Goal: Task Accomplishment & Management: Complete application form

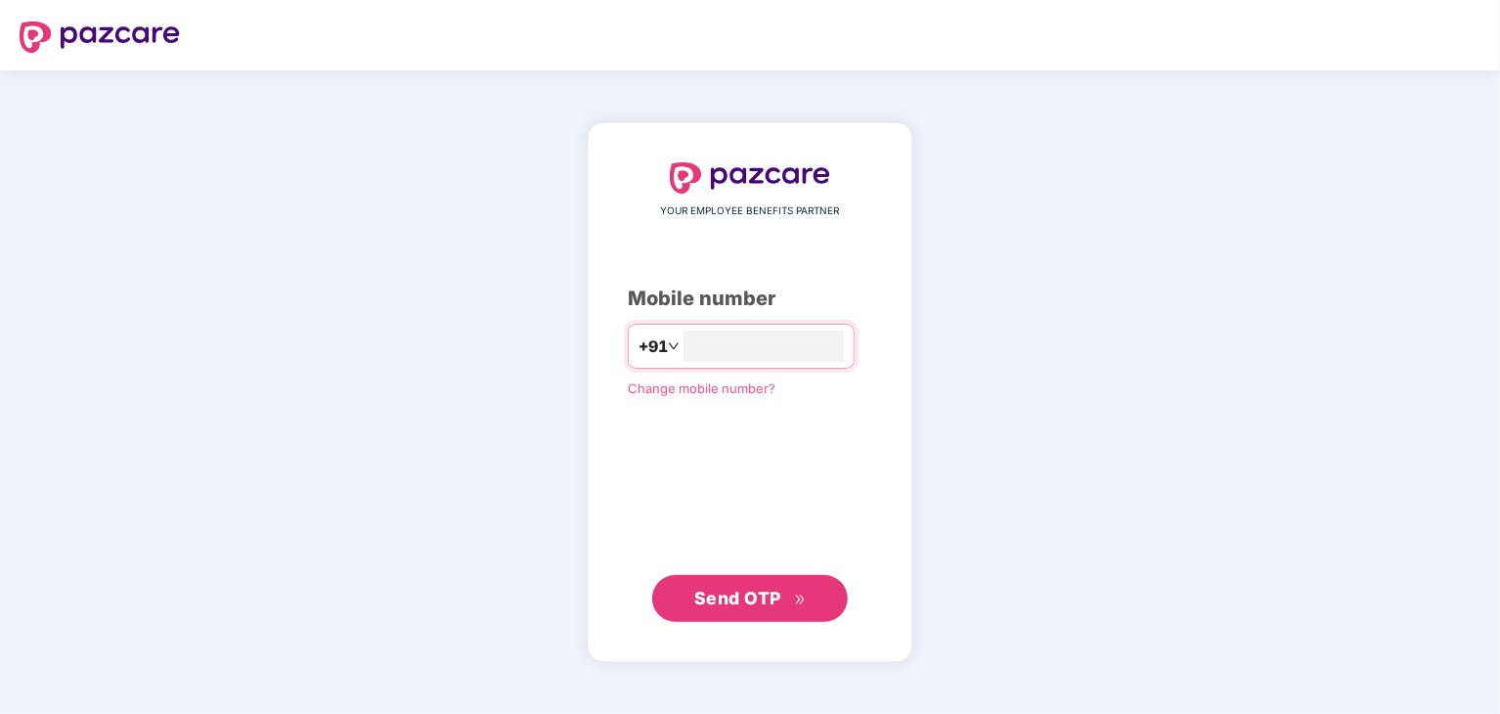
type input "**********"
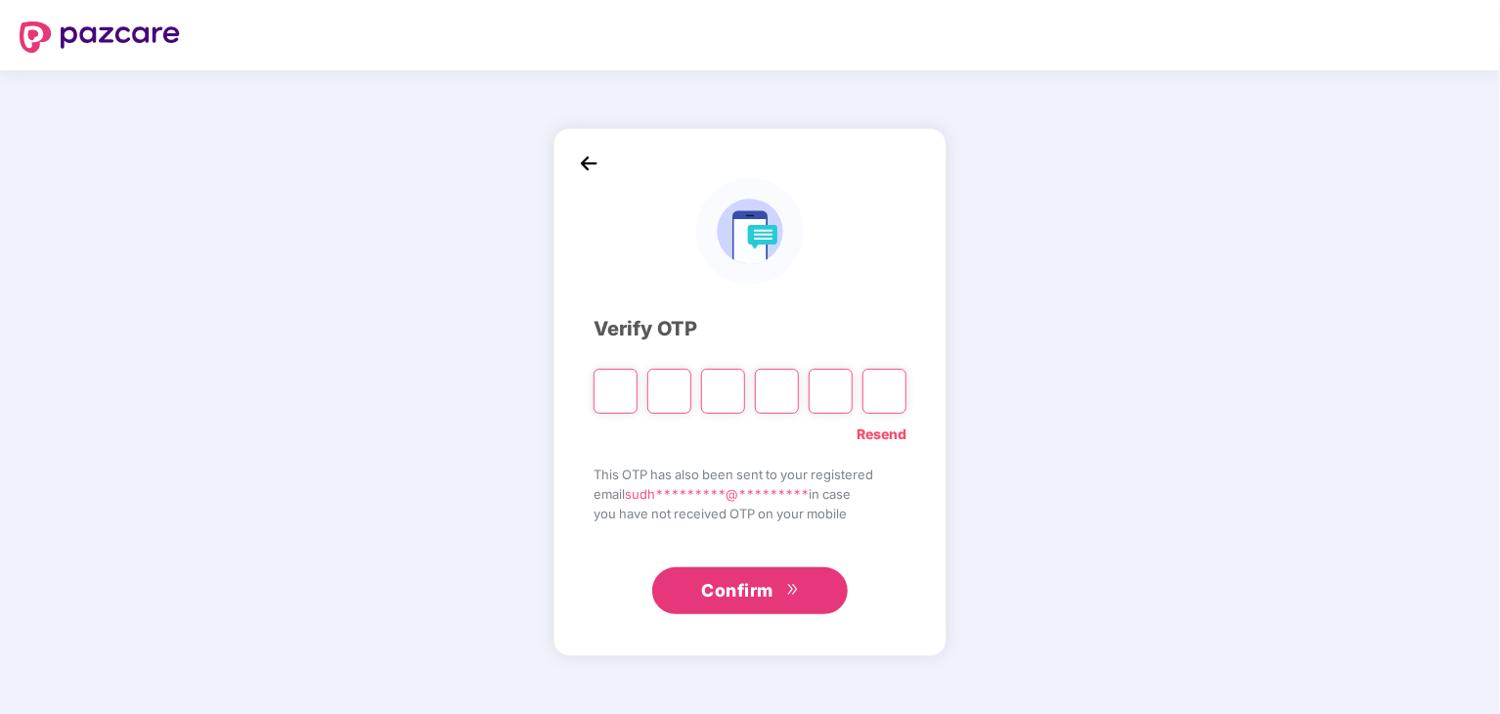
type input "*"
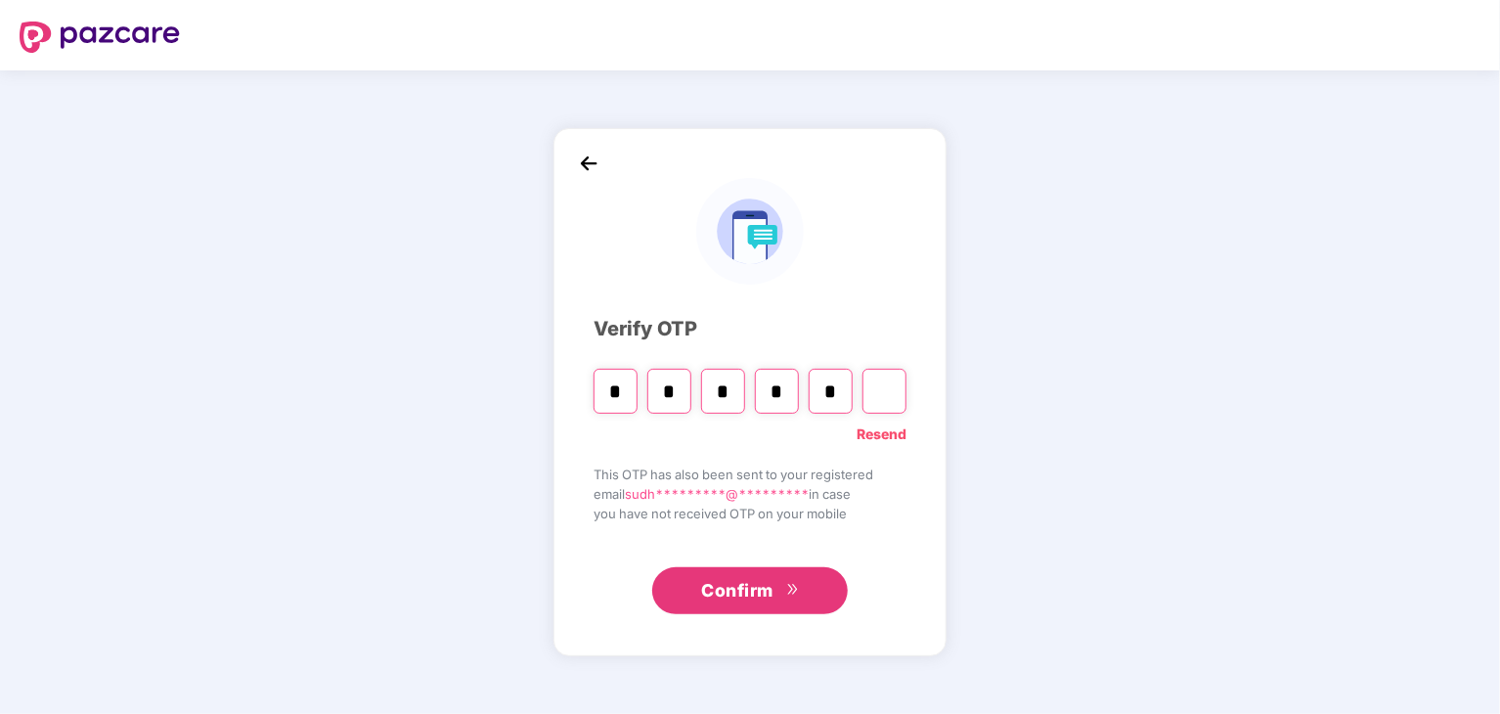
type input "*"
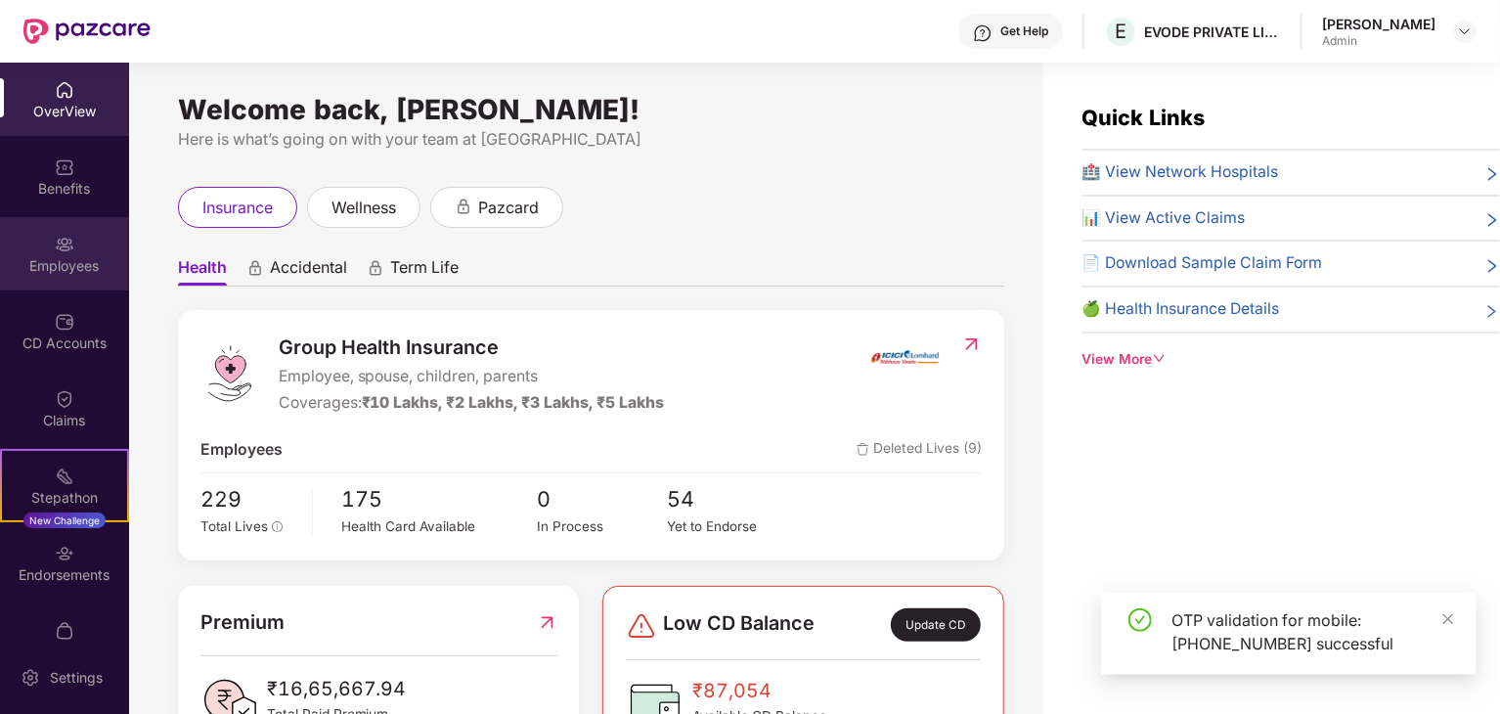
click at [66, 222] on div "Employees" at bounding box center [64, 253] width 129 height 73
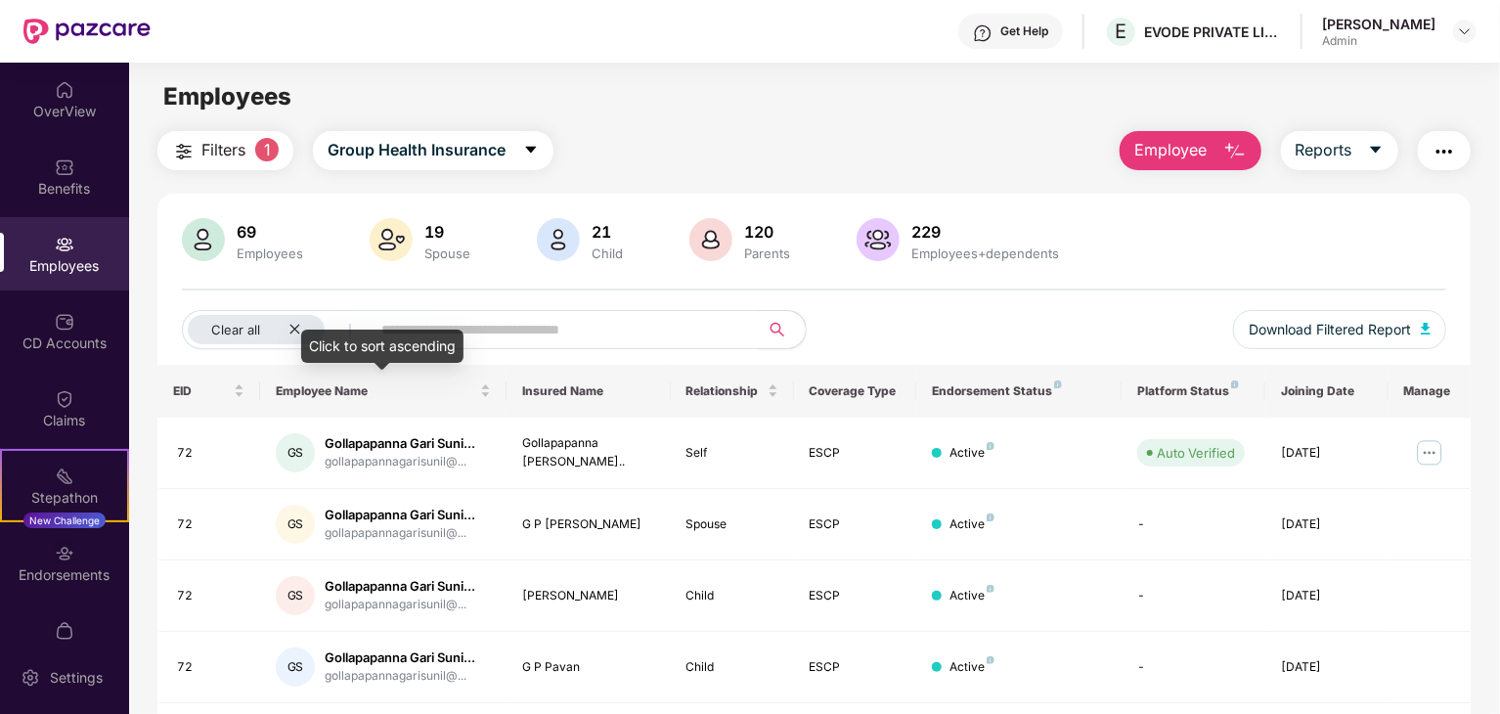
click at [309, 333] on div "Click to sort ascending" at bounding box center [382, 345] width 162 height 33
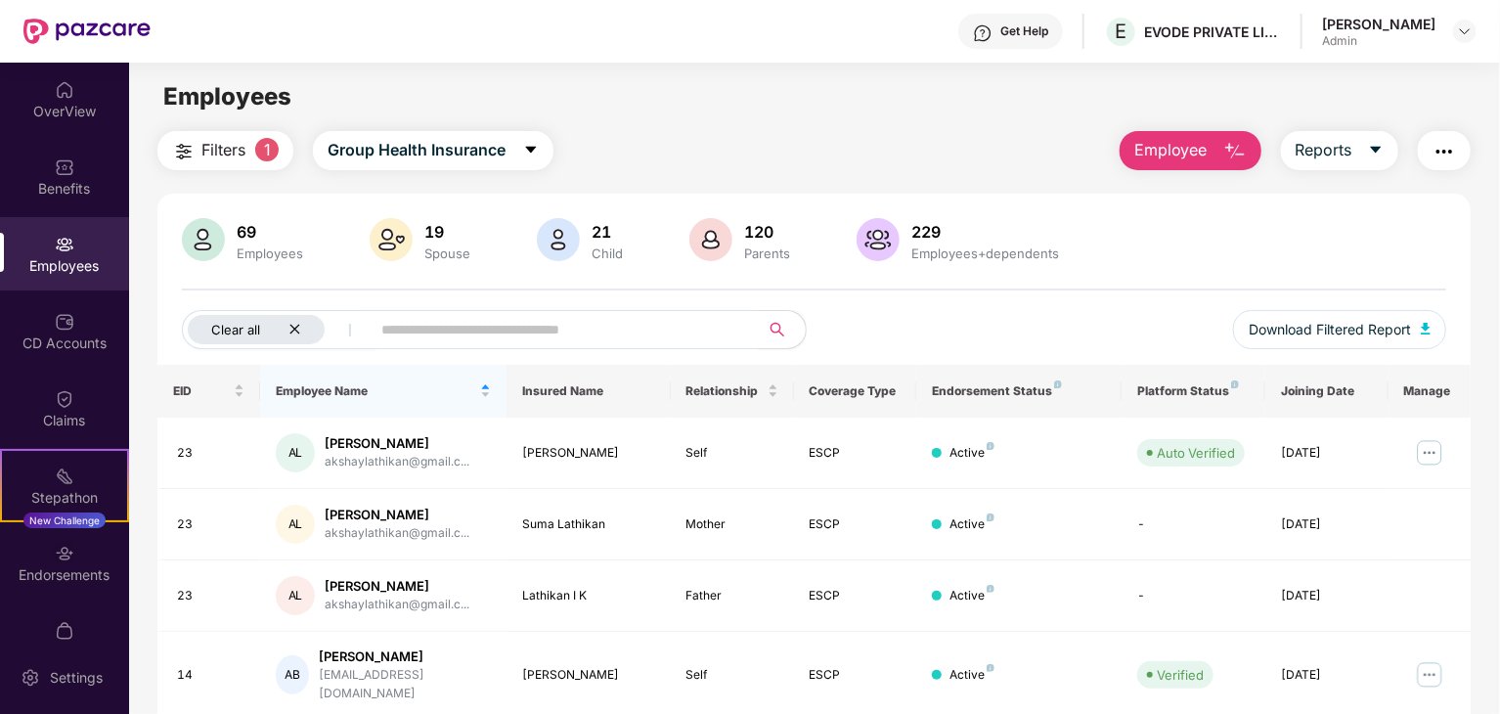
click at [299, 319] on div "Clear all" at bounding box center [256, 329] width 137 height 29
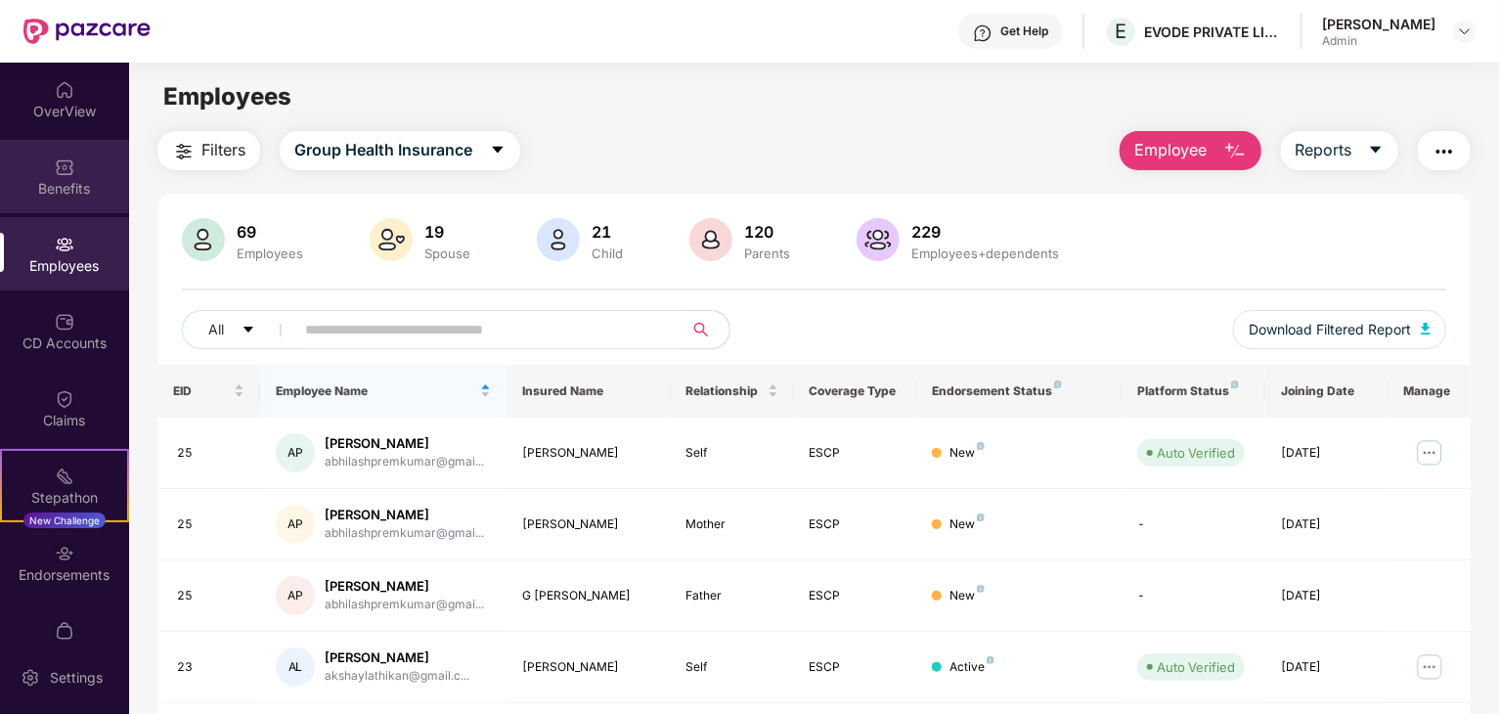
click at [0, 200] on div "Benefits" at bounding box center [64, 176] width 129 height 73
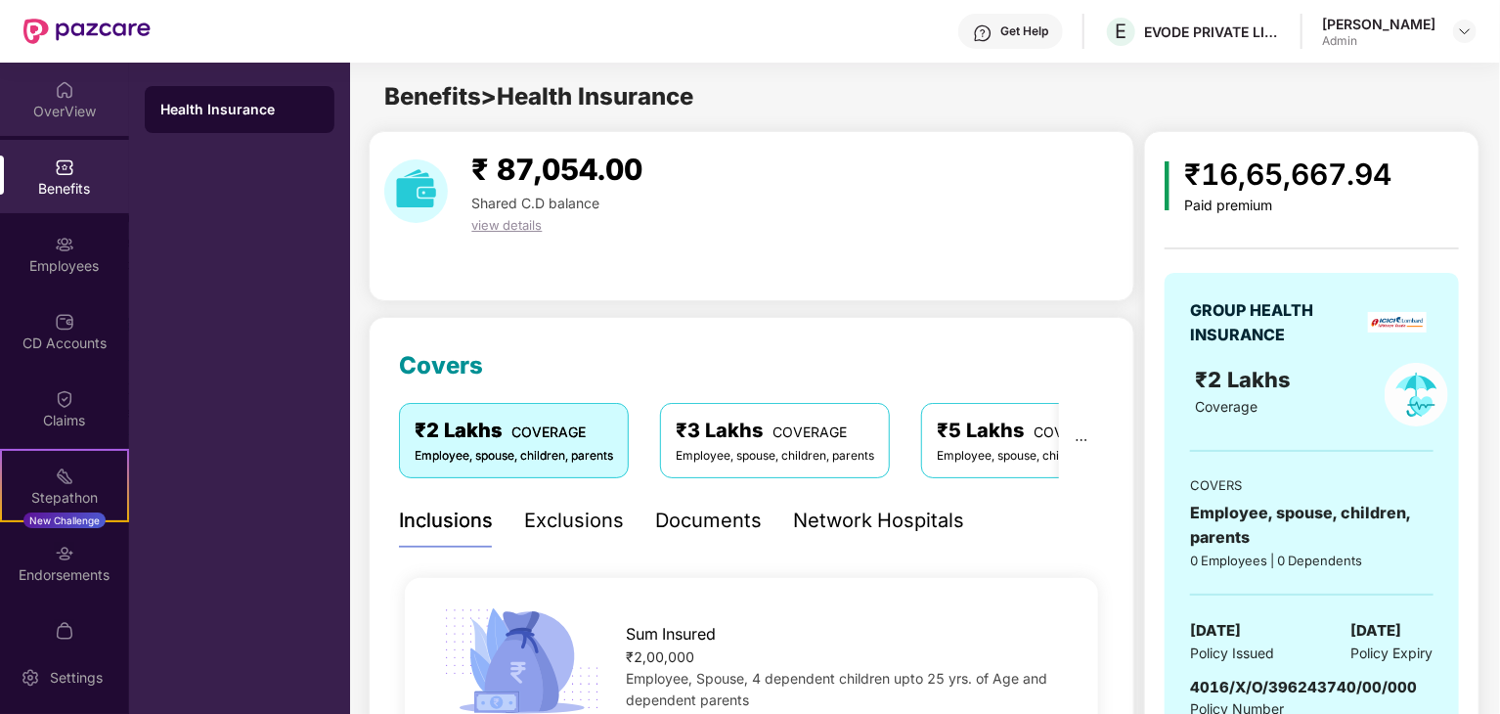
click at [56, 78] on div at bounding box center [65, 88] width 20 height 20
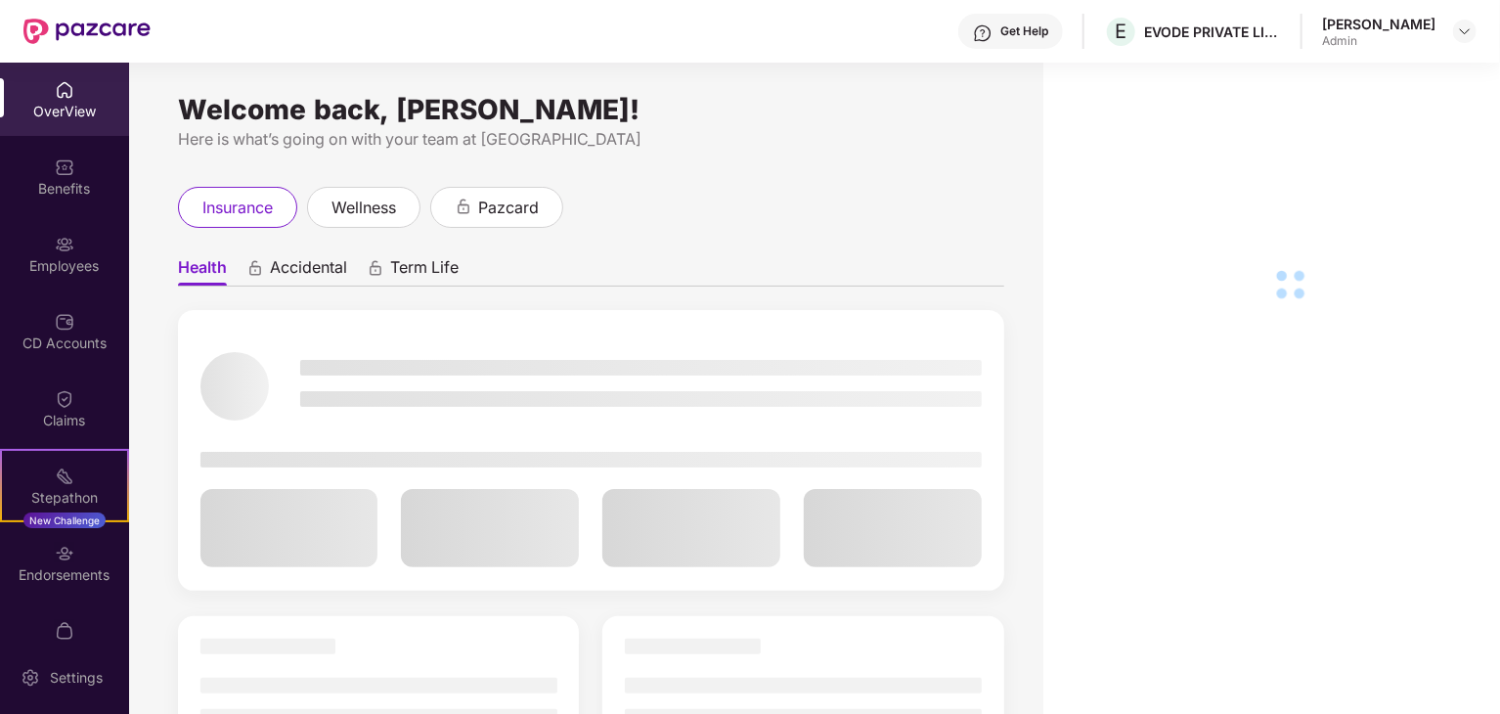
click at [56, 78] on div at bounding box center [65, 88] width 20 height 20
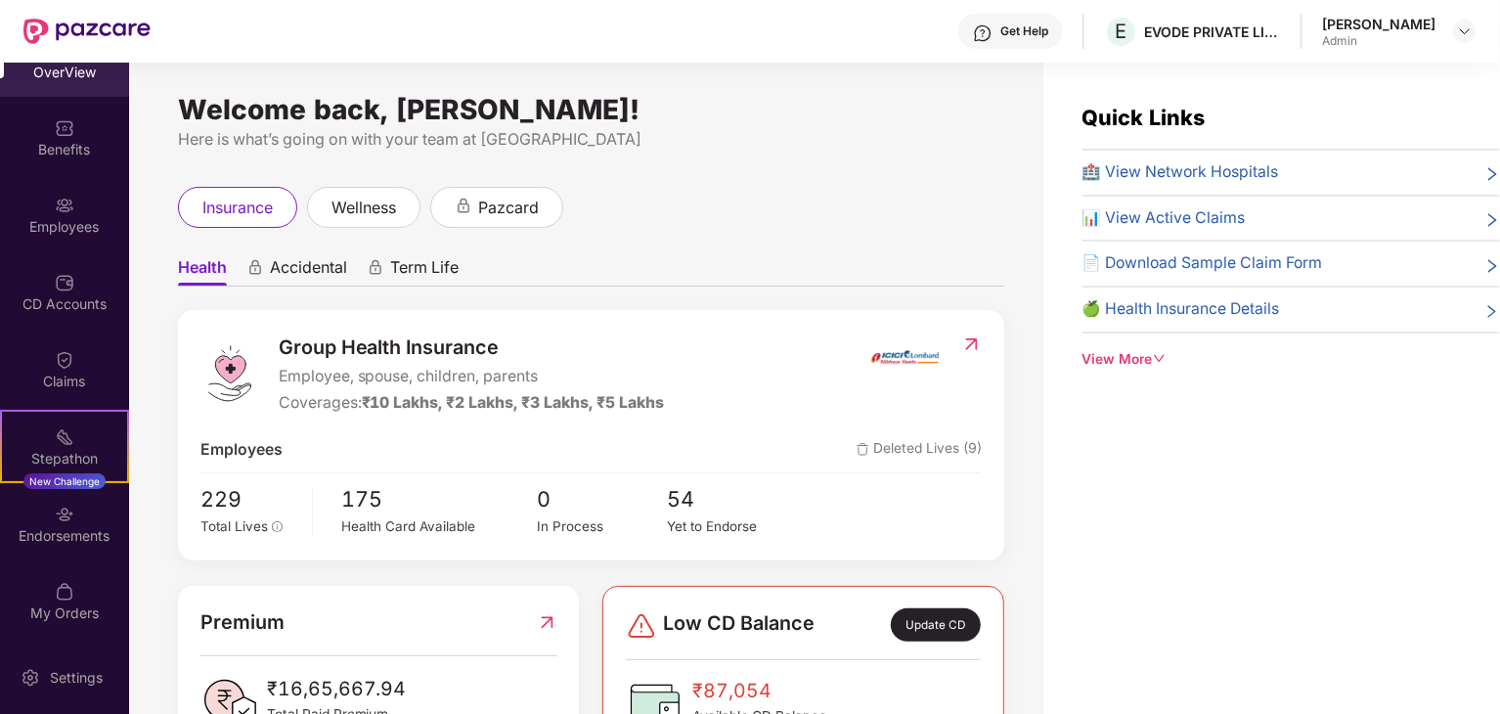
scroll to position [39, 0]
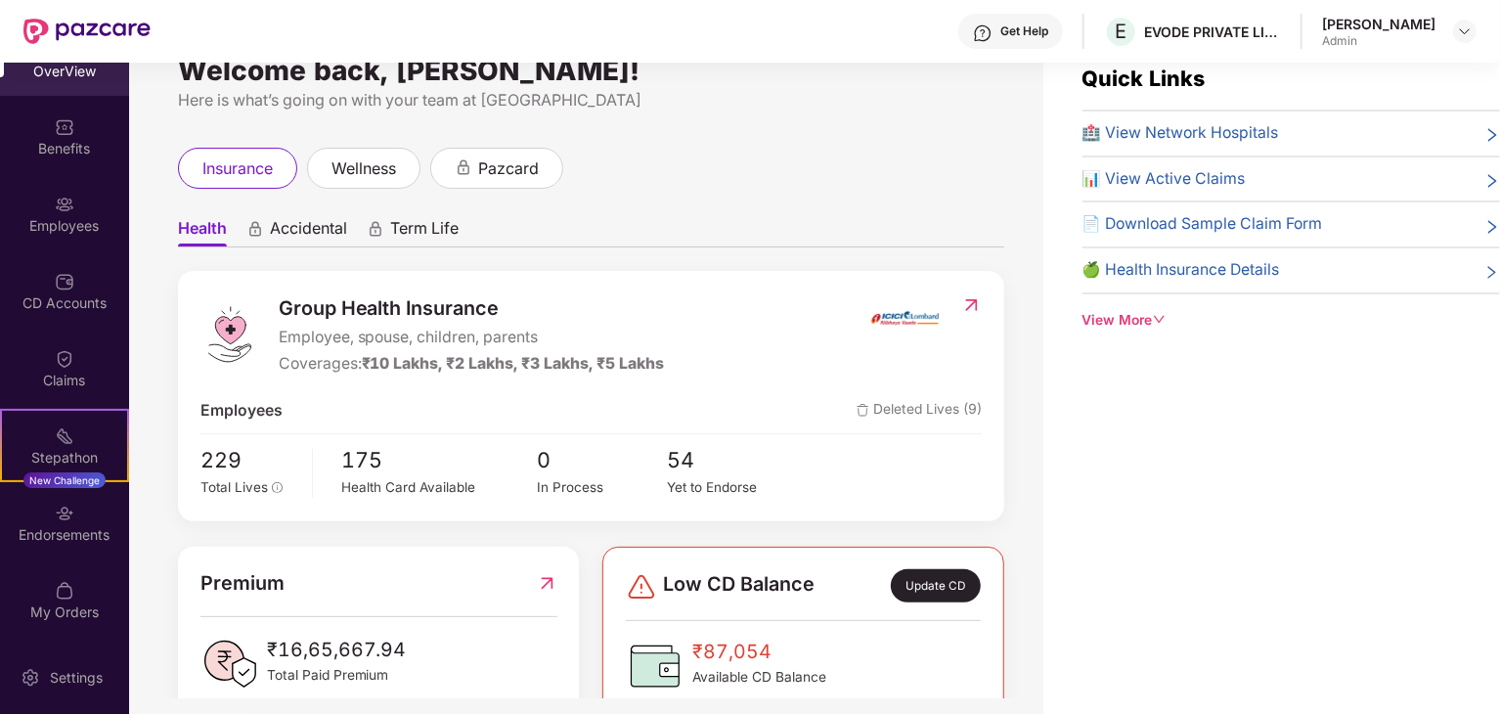
click at [1207, 445] on div "Quick Links 🏥 View Network Hospitals 📊 View Active Claims 📄 Download Sample Cla…" at bounding box center [1271, 380] width 457 height 714
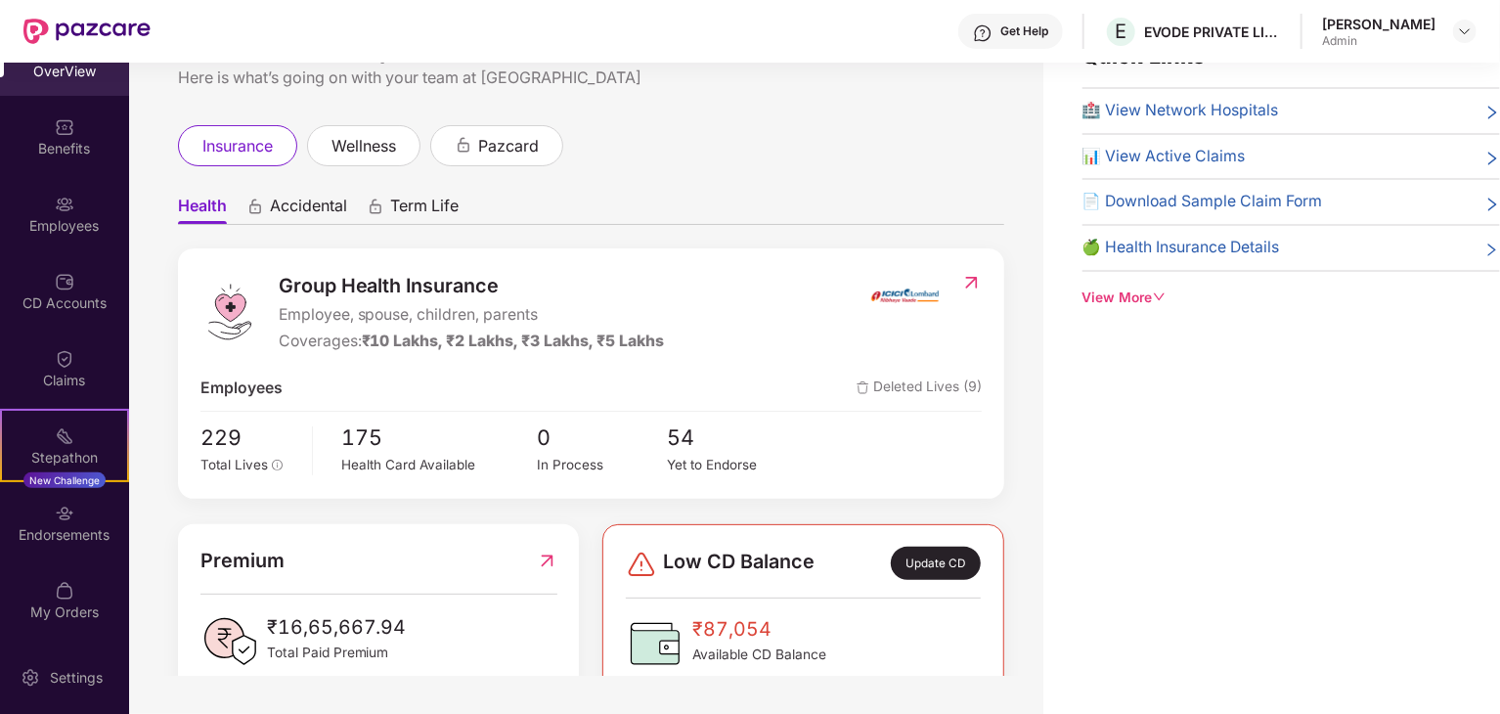
scroll to position [63, 0]
click at [1048, 518] on div "Quick Links 🏥 View Network Hospitals 📊 View Active Claims 📄 Download Sample Cla…" at bounding box center [1271, 357] width 457 height 714
click at [972, 285] on img at bounding box center [971, 282] width 21 height 20
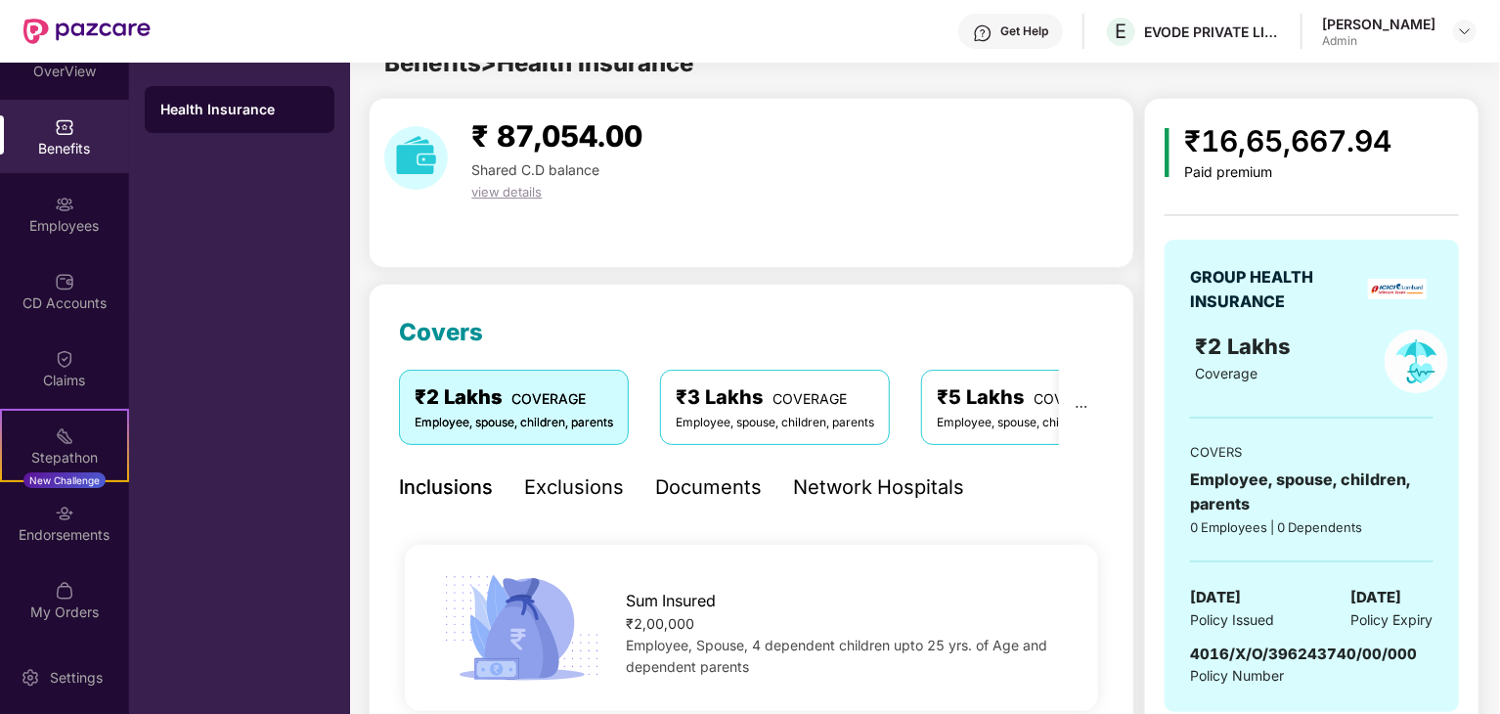
scroll to position [63, 0]
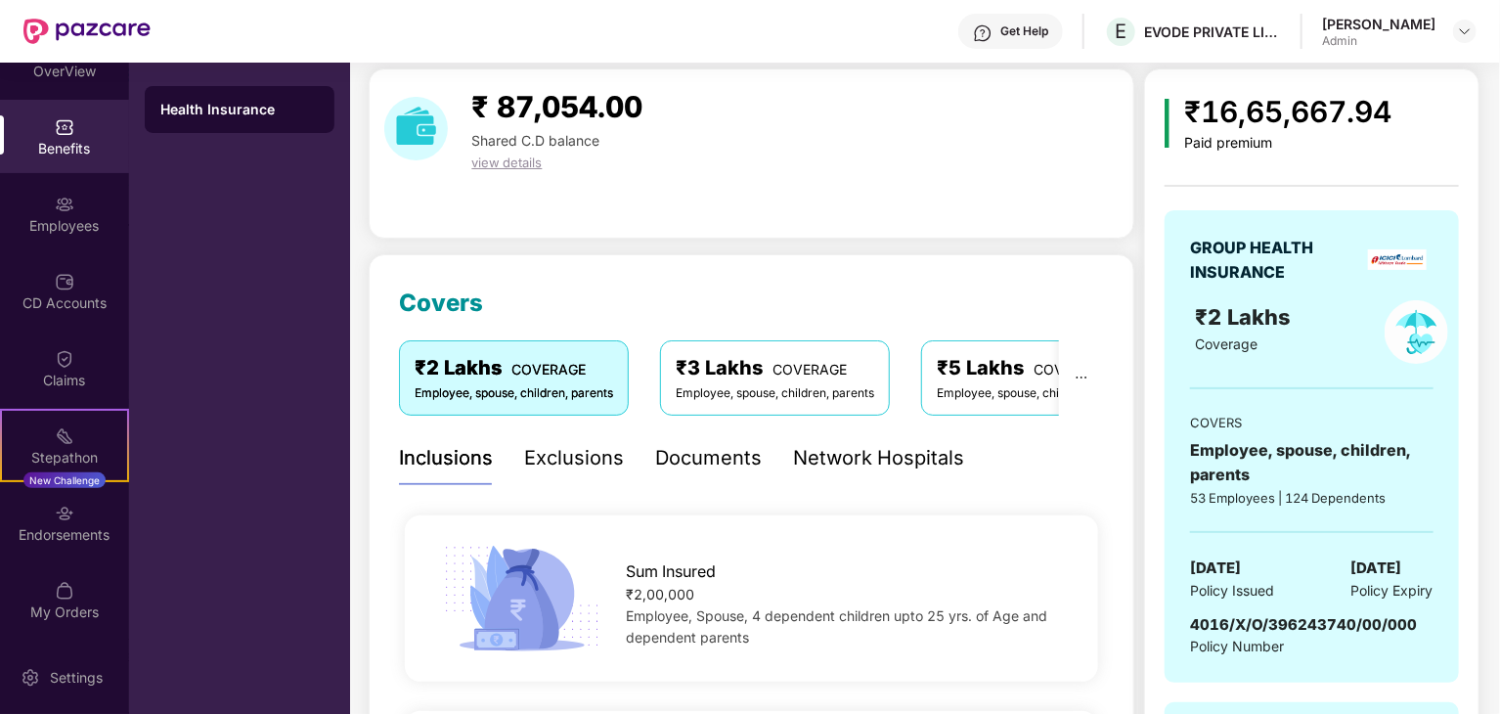
click at [505, 163] on span "view details" at bounding box center [506, 162] width 70 height 16
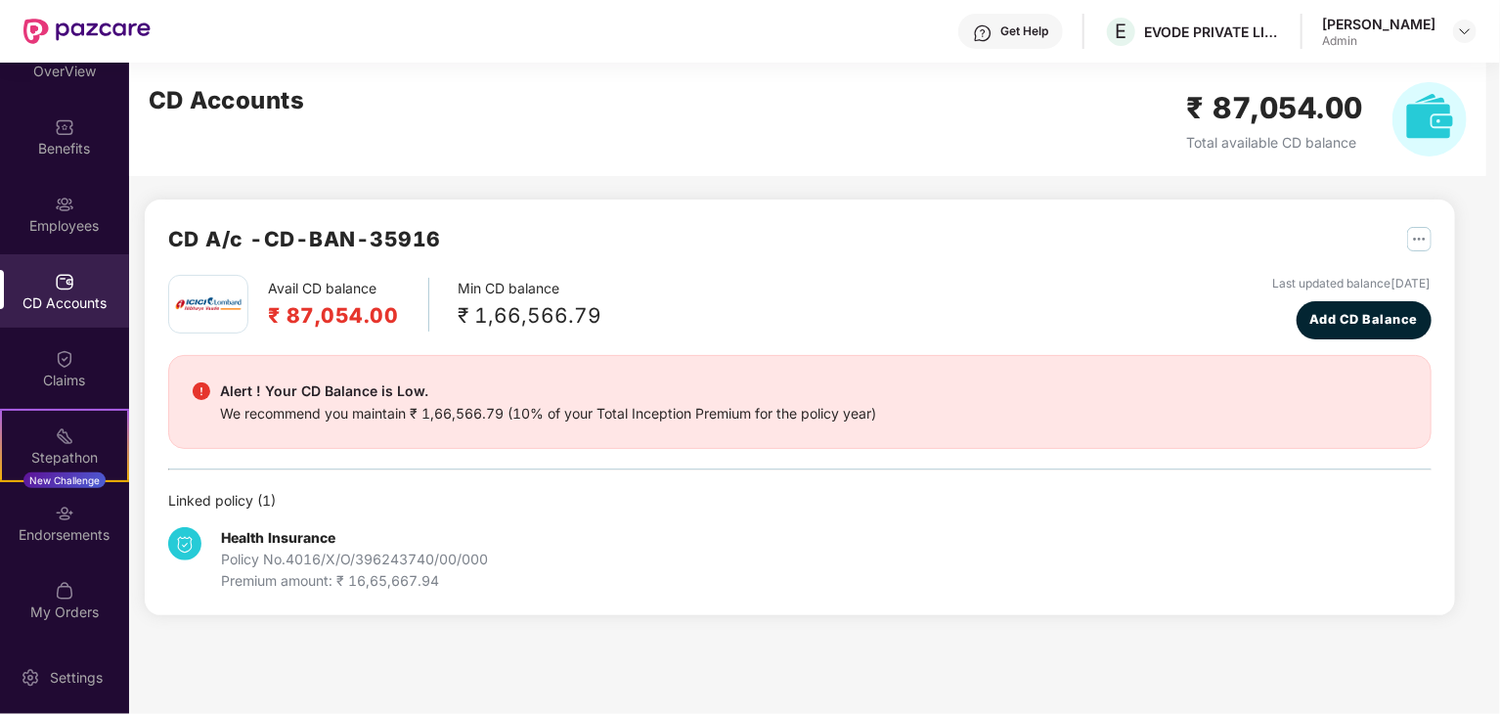
click at [717, 470] on div "Avail CD balance ₹ 87,054.00 Min CD balance ₹ 1,66,566.79 Last updated balance …" at bounding box center [799, 433] width 1263 height 317
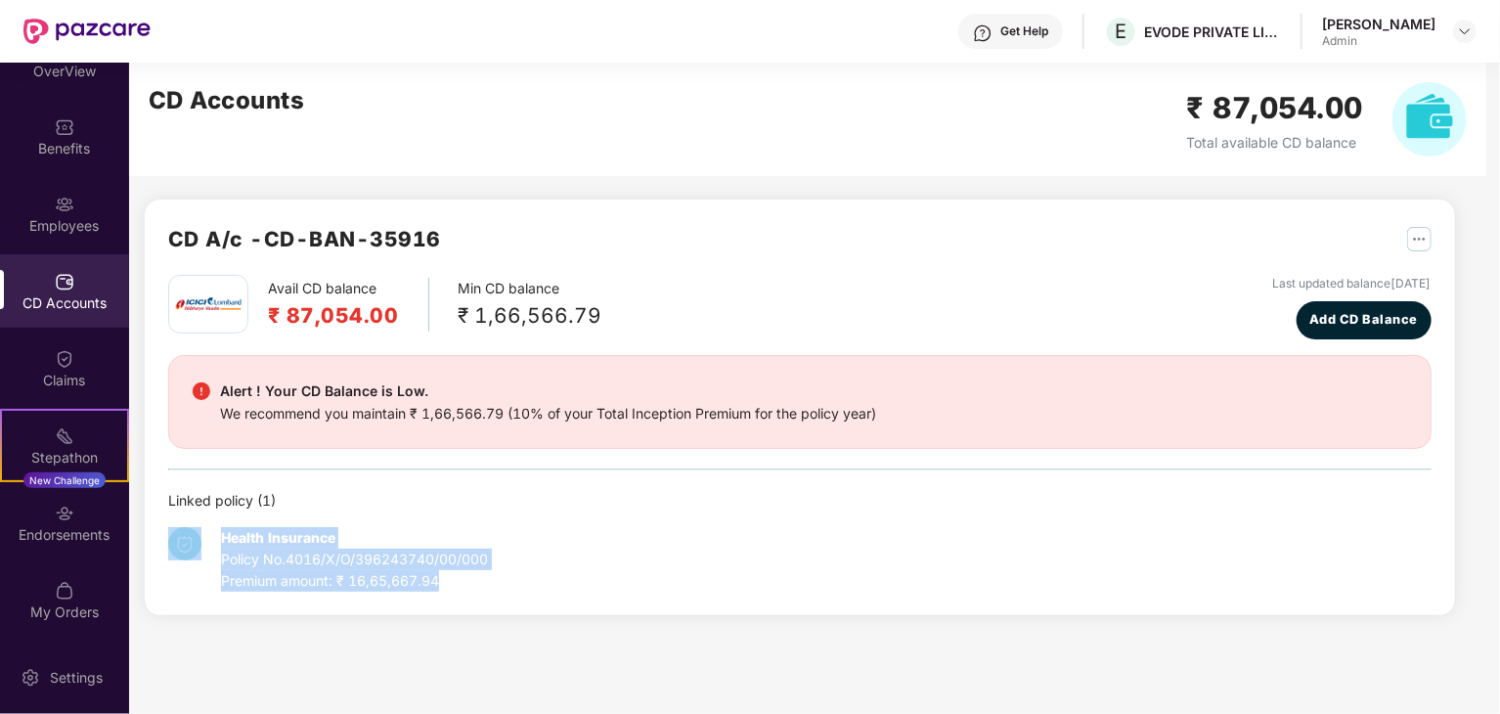
drag, startPoint x: 464, startPoint y: 584, endPoint x: 194, endPoint y: 522, distance: 277.8
click at [194, 522] on div "Health Insurance Policy No. 4016/X/O/396243740/00/000 Premium amount: ₹ 16,65,6…" at bounding box center [799, 551] width 1263 height 80
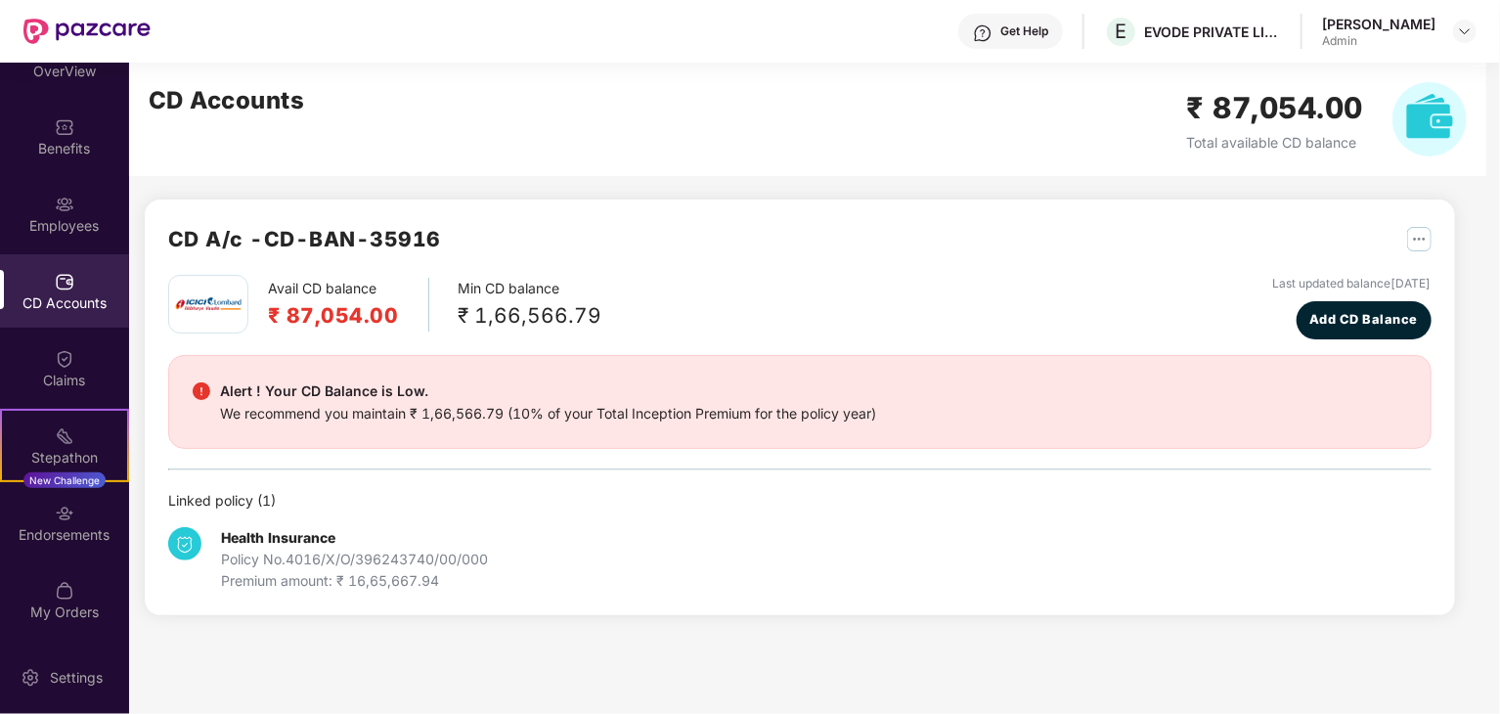
click at [520, 508] on div "Linked policy ( 1 )" at bounding box center [799, 501] width 1263 height 22
click at [37, 221] on div "Employees" at bounding box center [64, 226] width 129 height 20
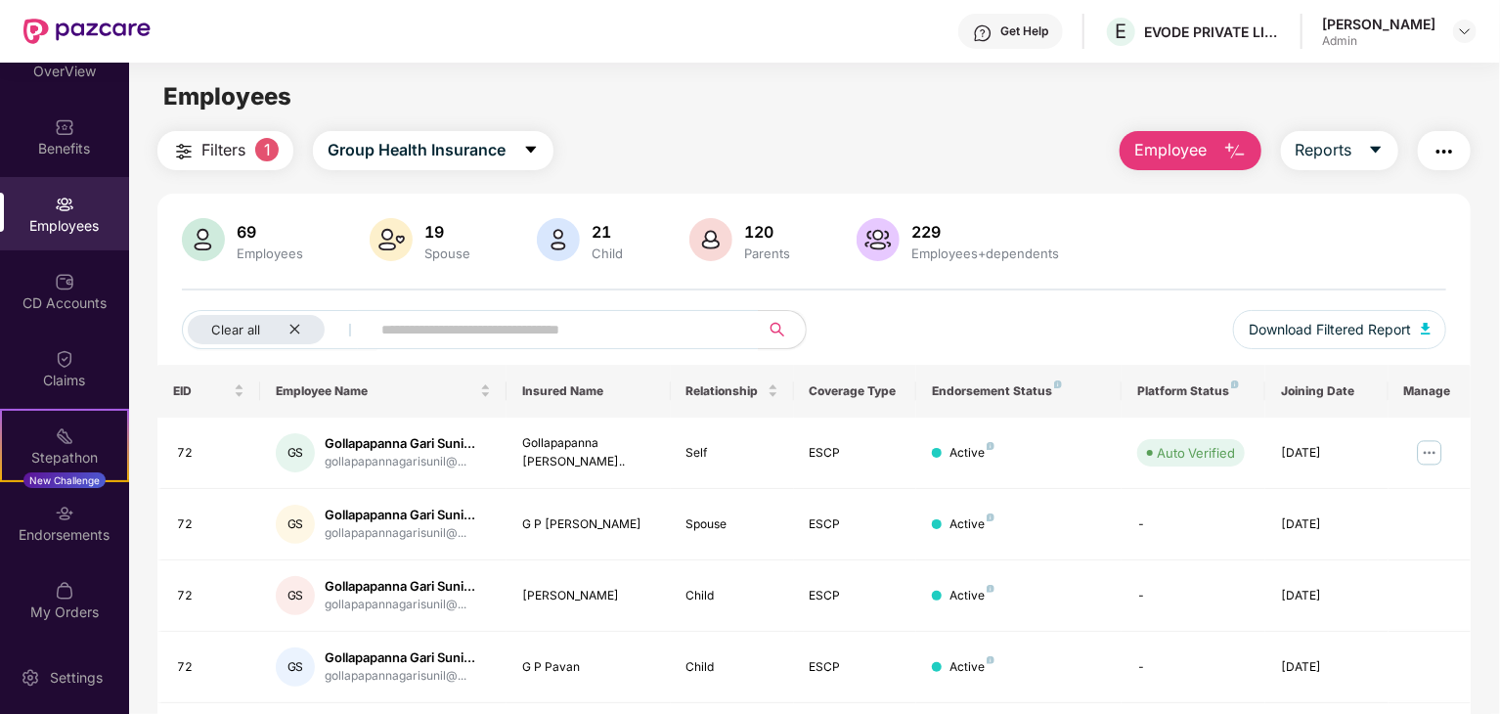
click at [1067, 305] on div "69 Employees 19 Spouse 21 Child 120 Parents 229 Employees+dependents Clear all …" at bounding box center [813, 291] width 1313 height 147
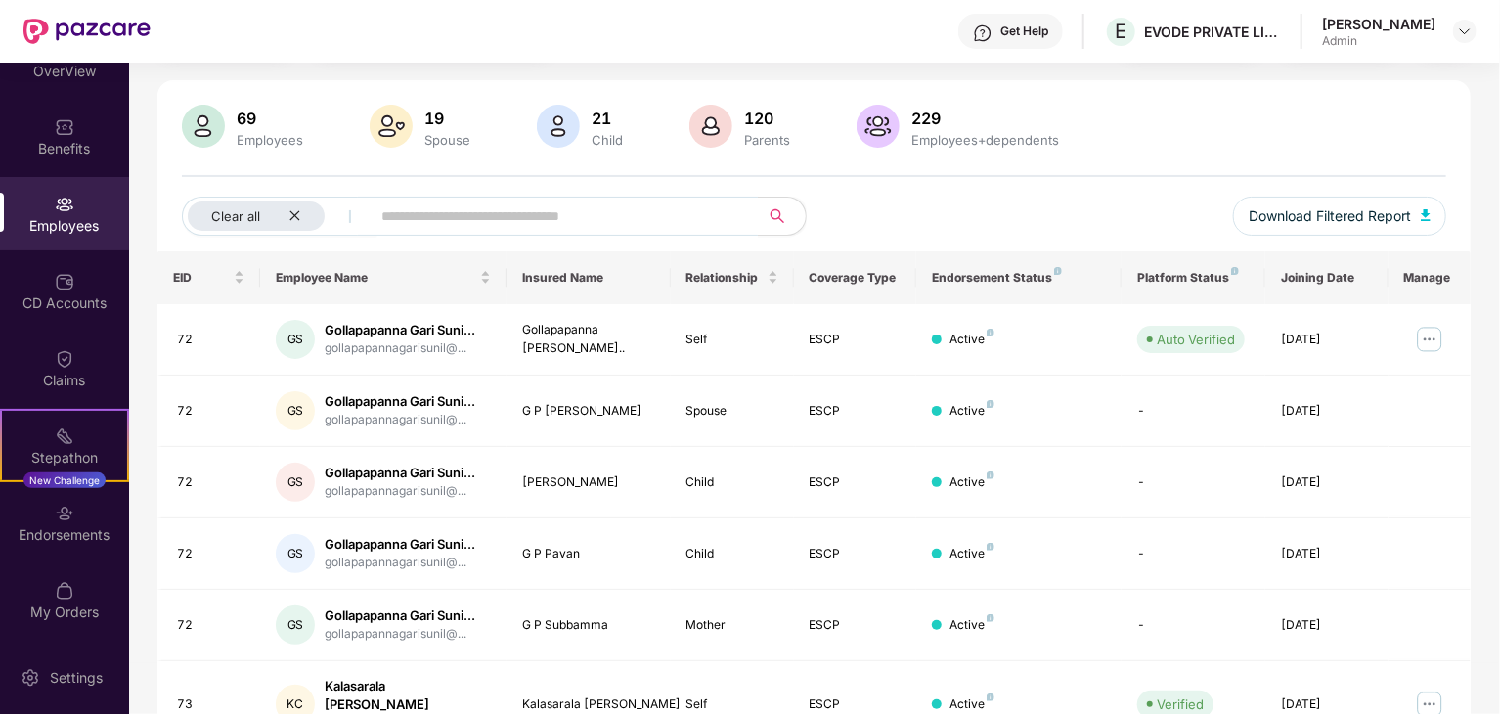
scroll to position [117, 0]
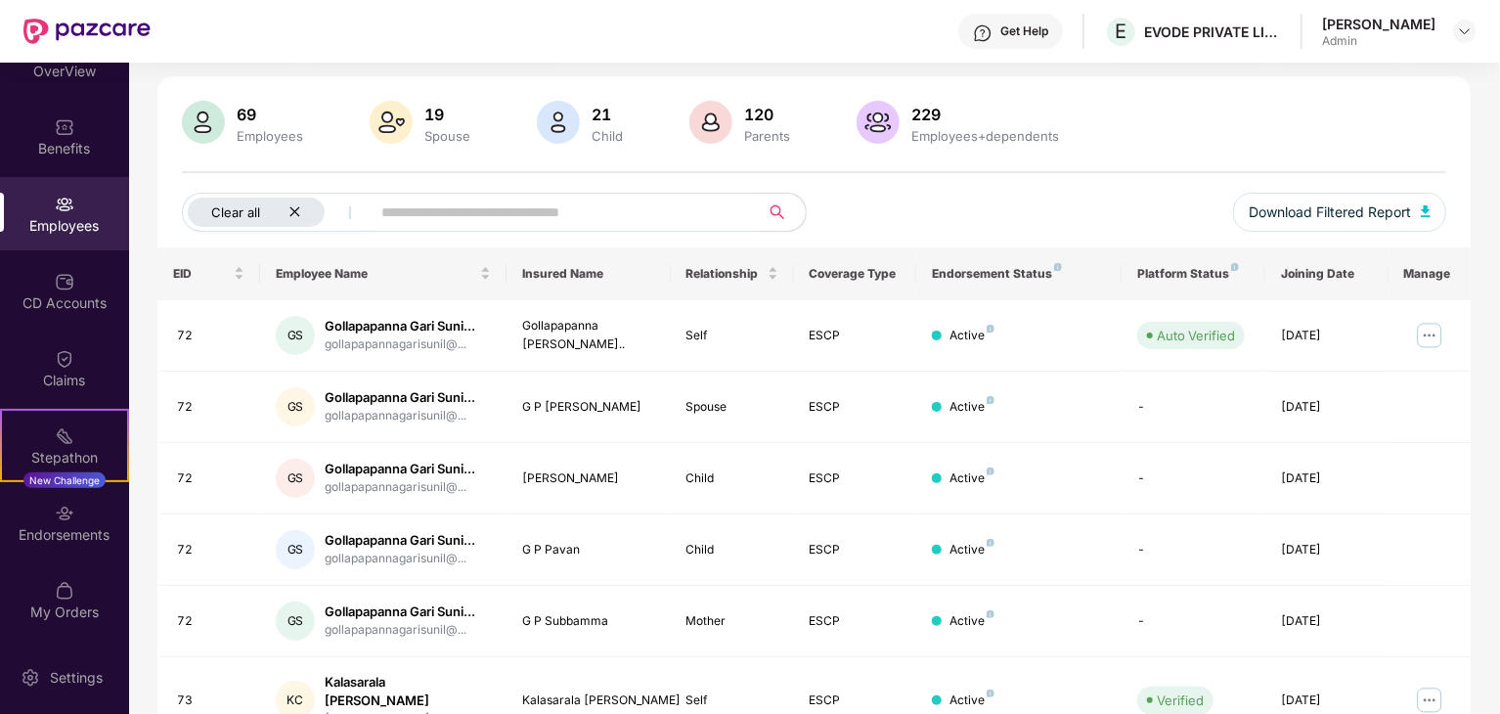
click at [297, 203] on div "Clear all" at bounding box center [256, 212] width 137 height 29
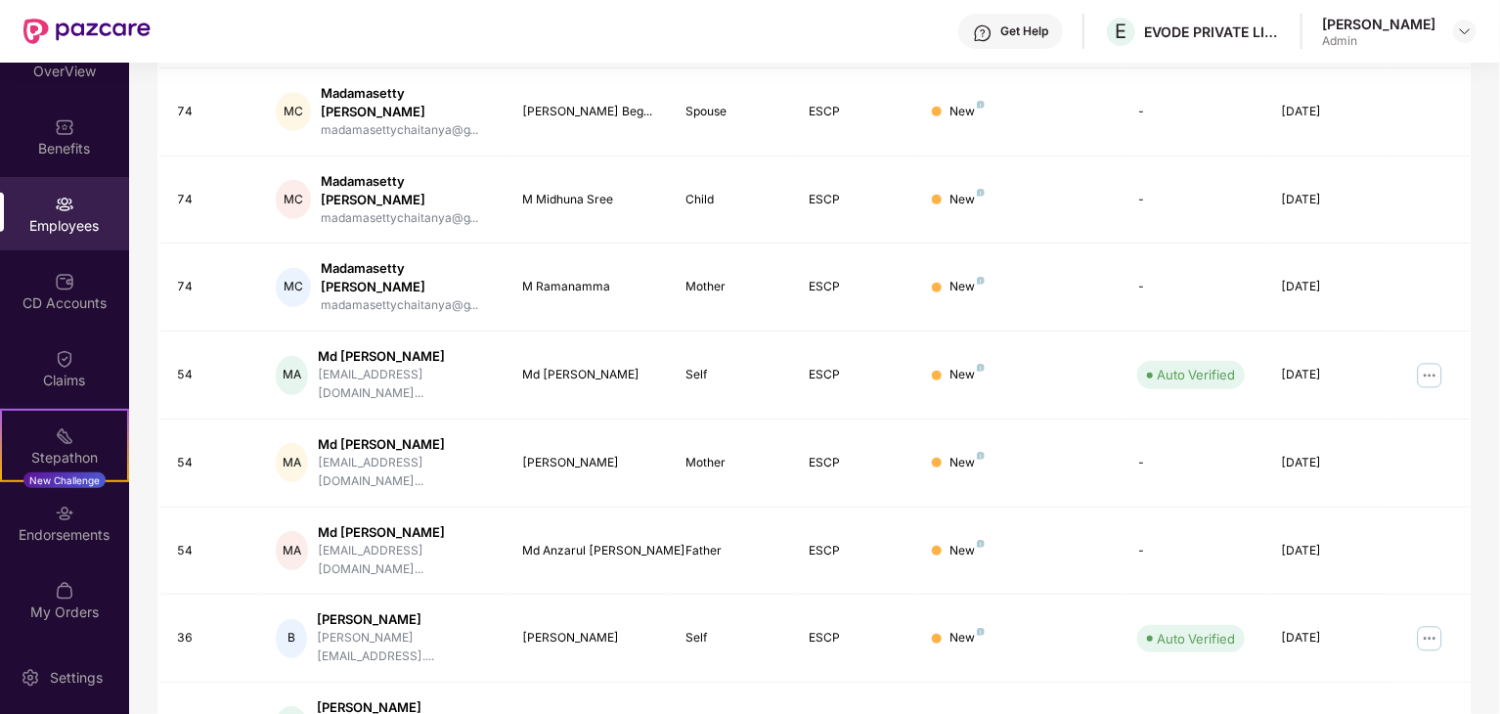
scroll to position [0, 0]
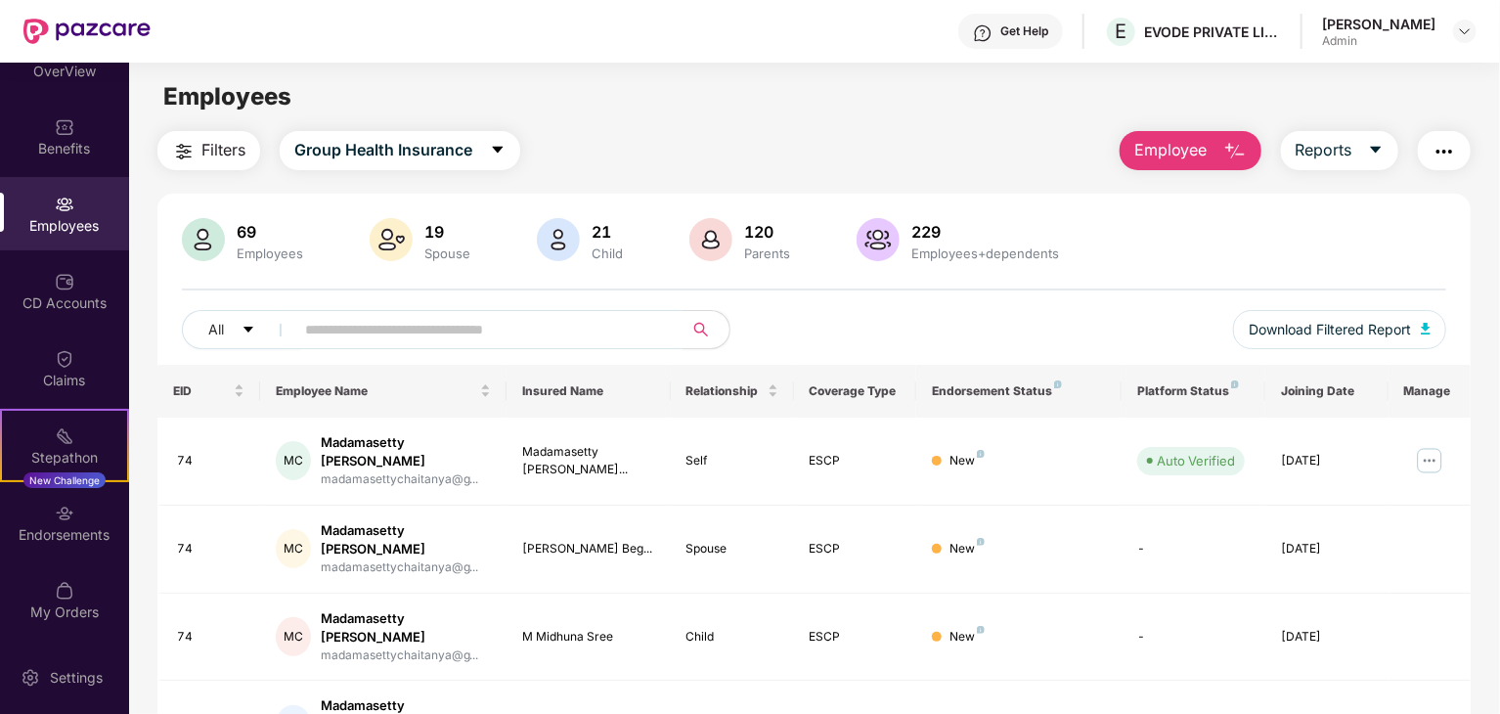
click at [412, 316] on input "text" at bounding box center [480, 329] width 351 height 29
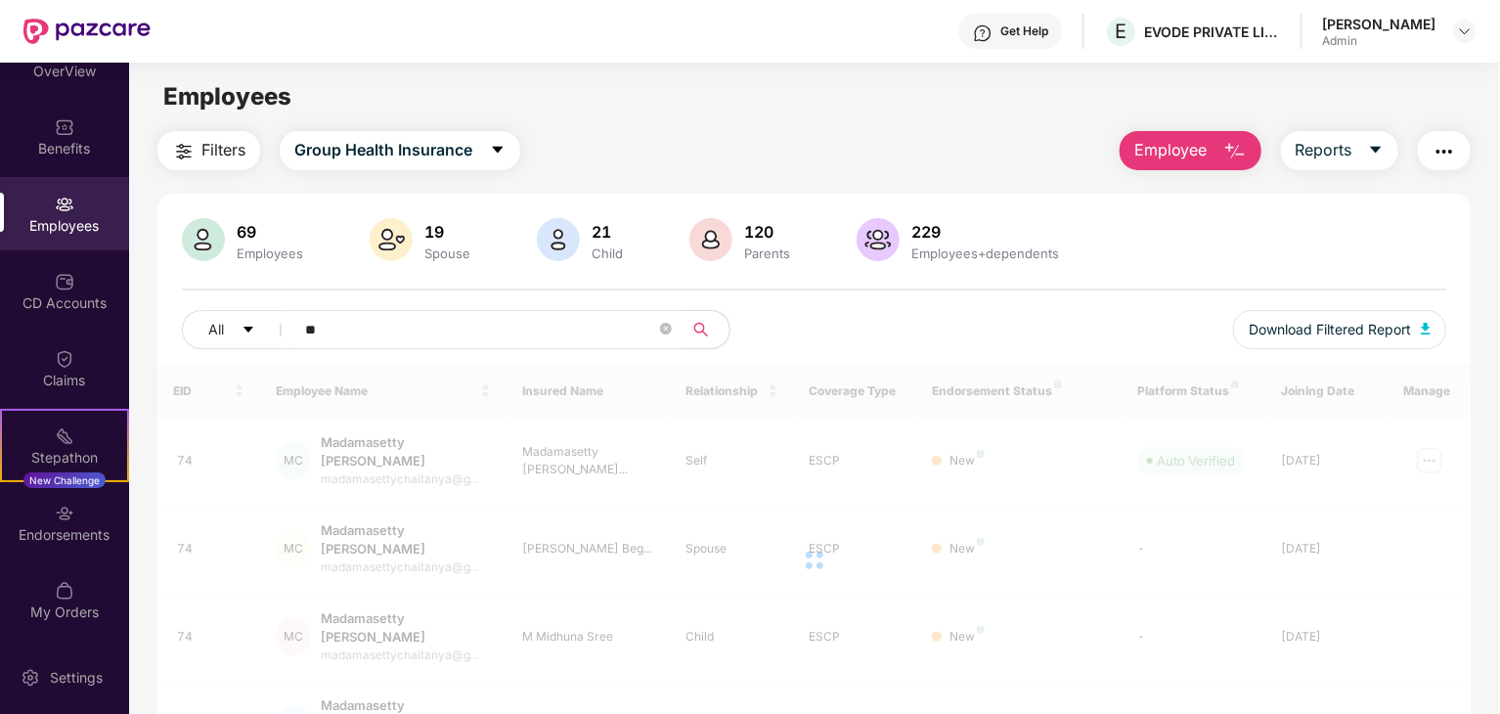
type input "*"
type input "*********"
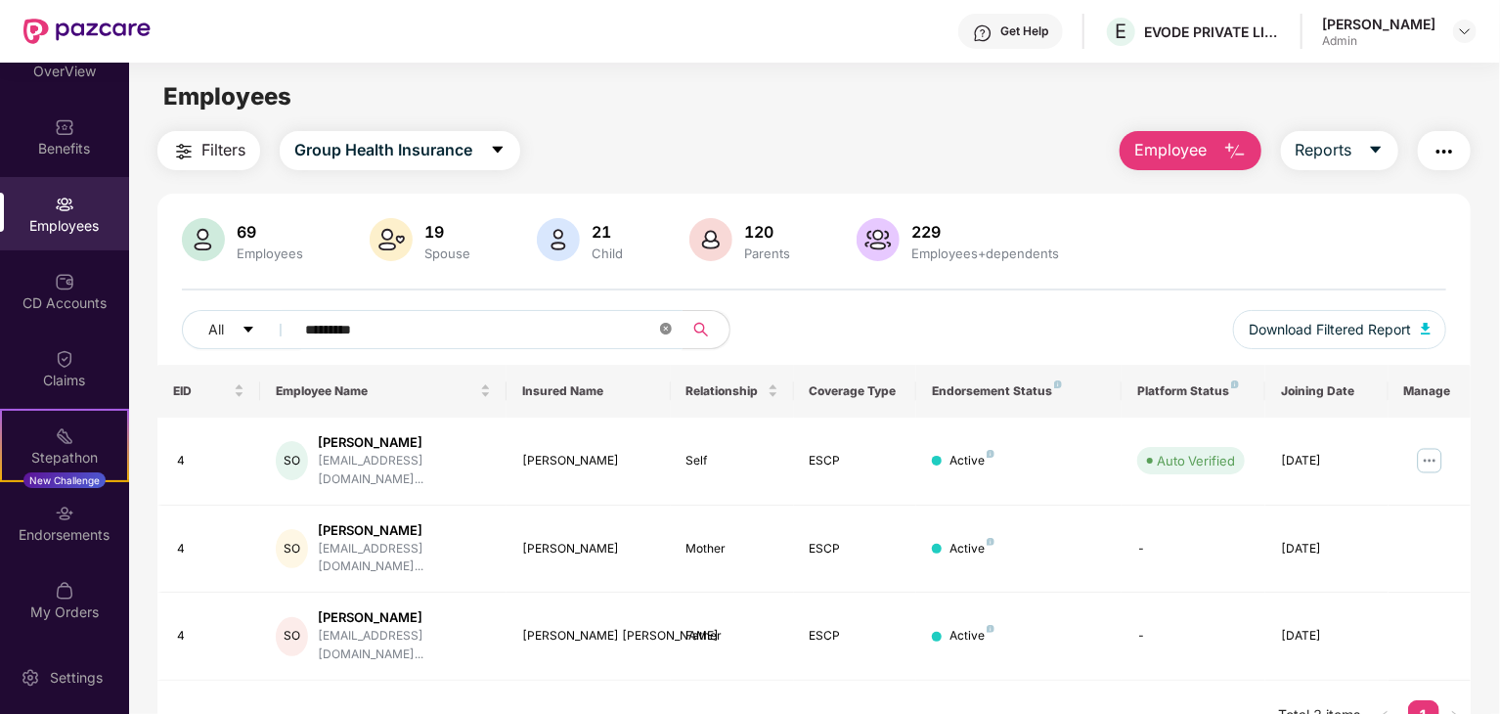
click at [669, 329] on icon "close-circle" at bounding box center [666, 329] width 12 height 12
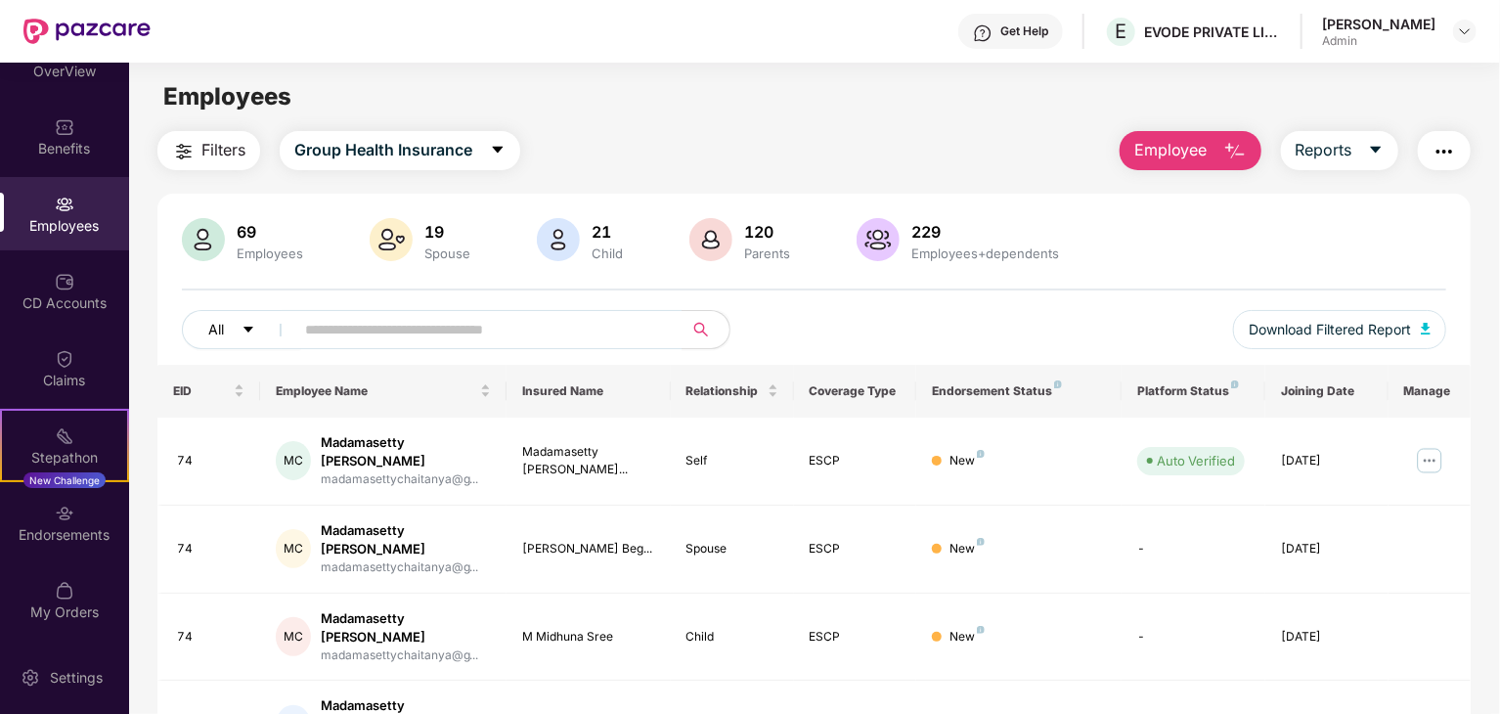
click at [235, 329] on button "All" at bounding box center [241, 329] width 119 height 39
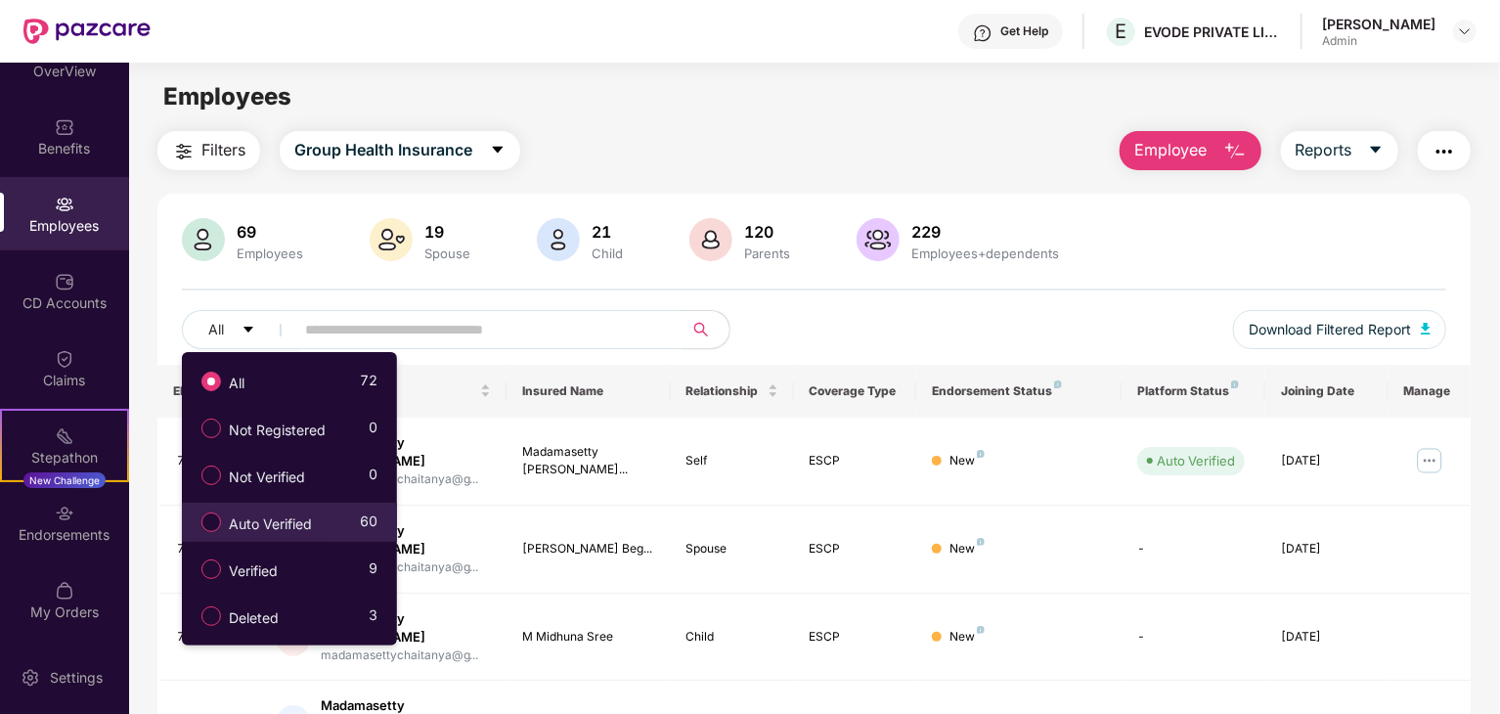
click at [251, 534] on span "Auto Verified" at bounding box center [270, 524] width 99 height 22
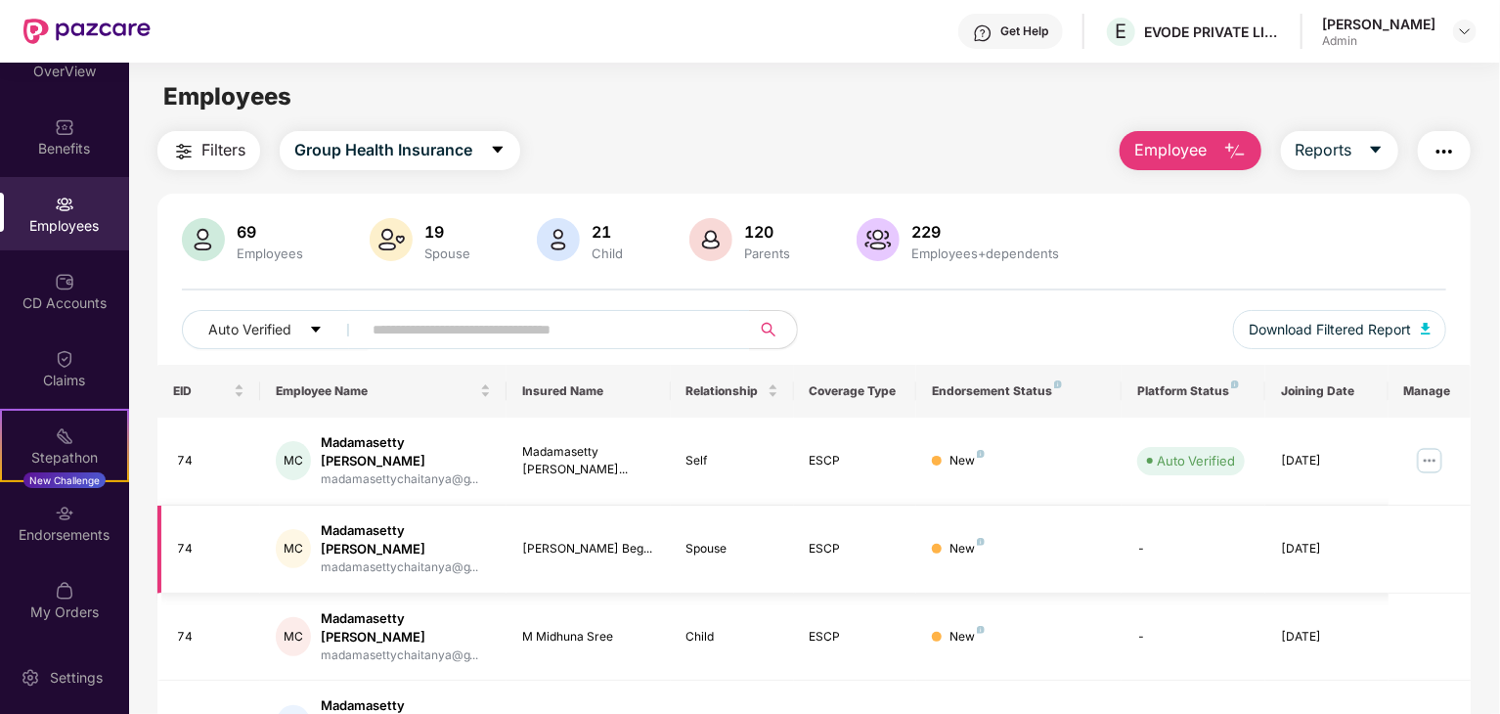
click at [1058, 551] on td "New" at bounding box center [1018, 549] width 205 height 88
click at [1424, 457] on img at bounding box center [1429, 460] width 31 height 31
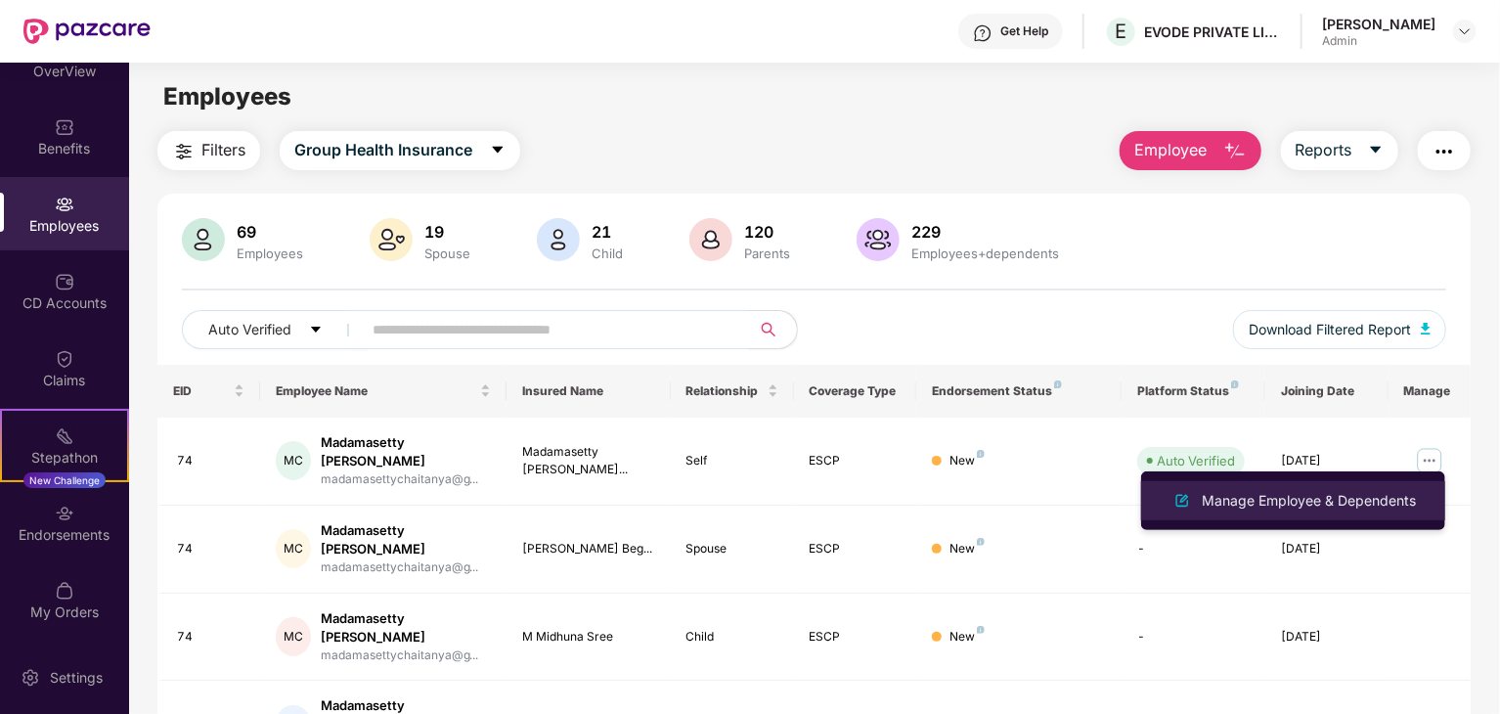
click at [1309, 497] on div "Manage Employee & Dependents" at bounding box center [1309, 501] width 222 height 22
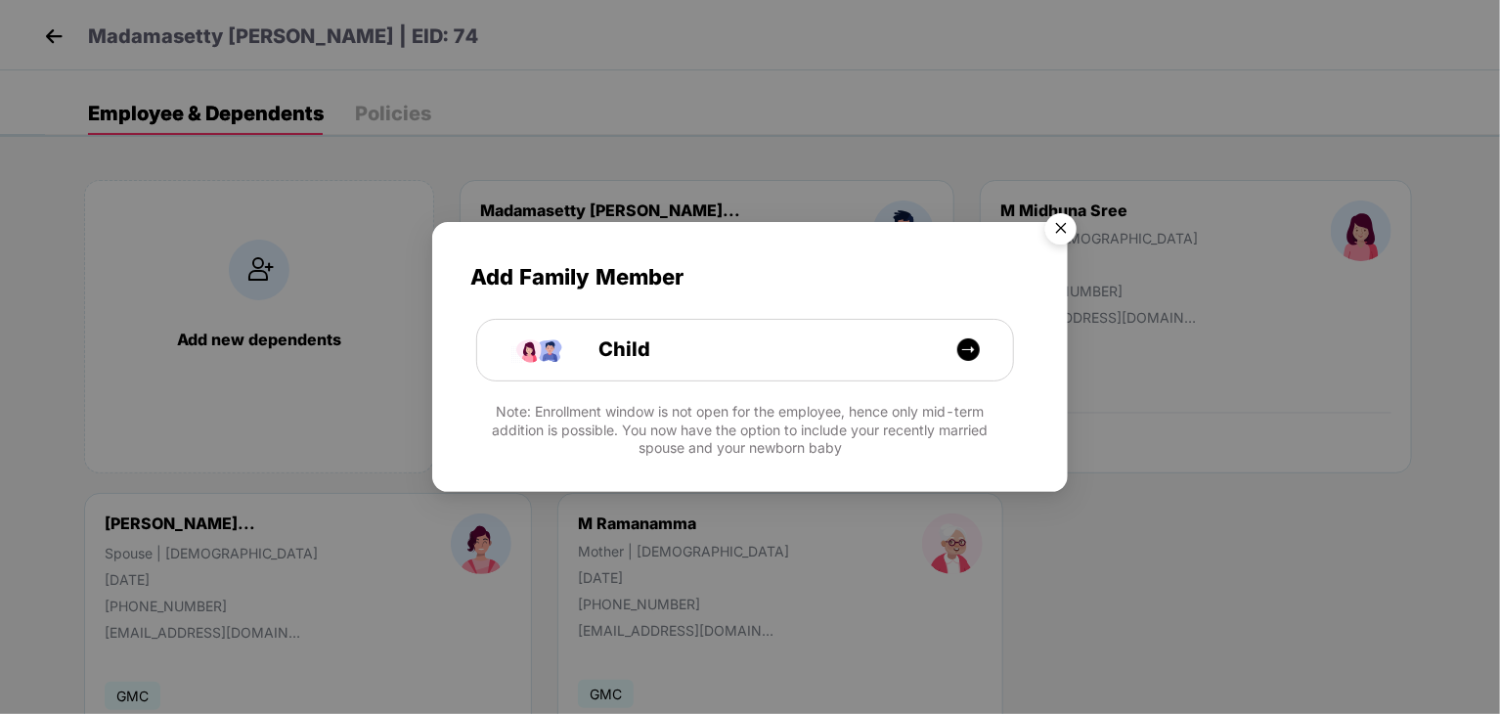
click at [1058, 230] on img "Close" at bounding box center [1060, 231] width 55 height 55
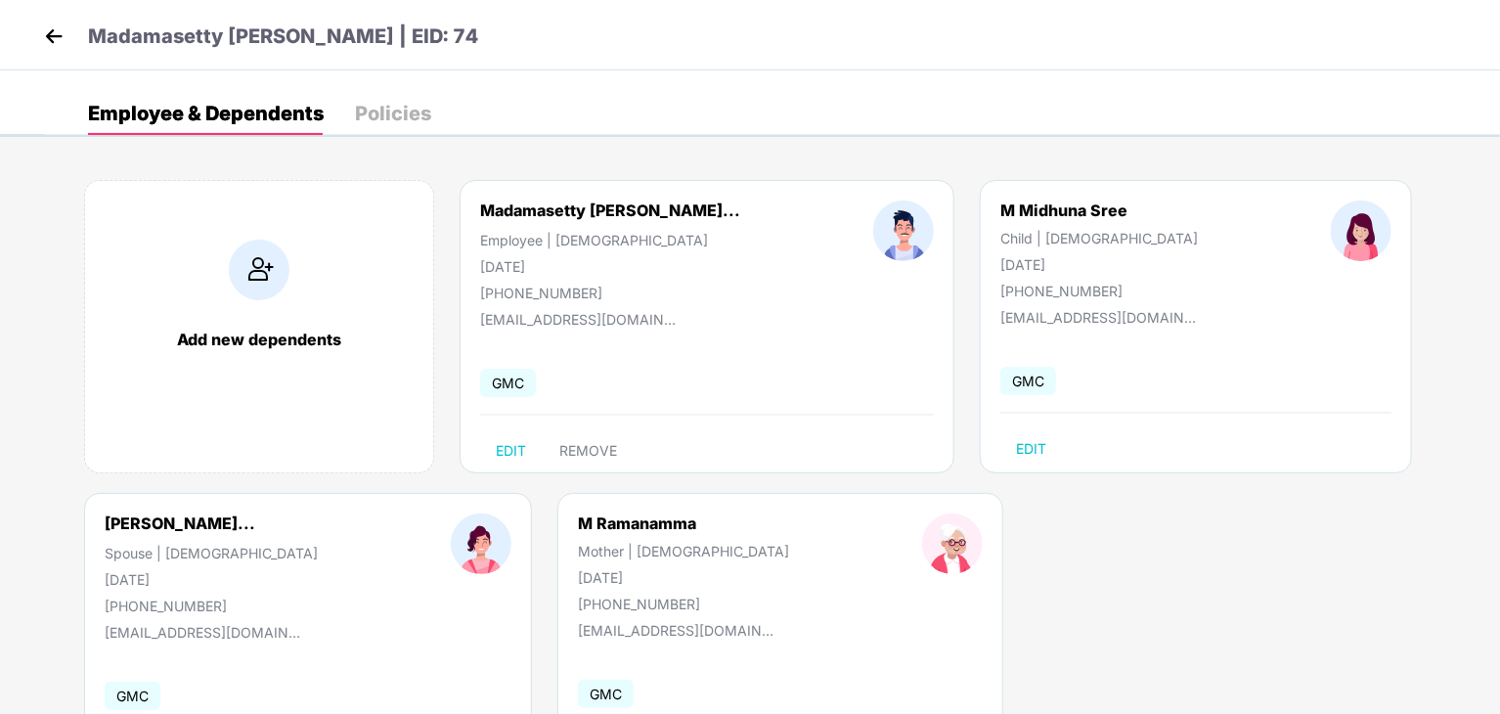
click at [387, 130] on div "Policies" at bounding box center [393, 113] width 76 height 43
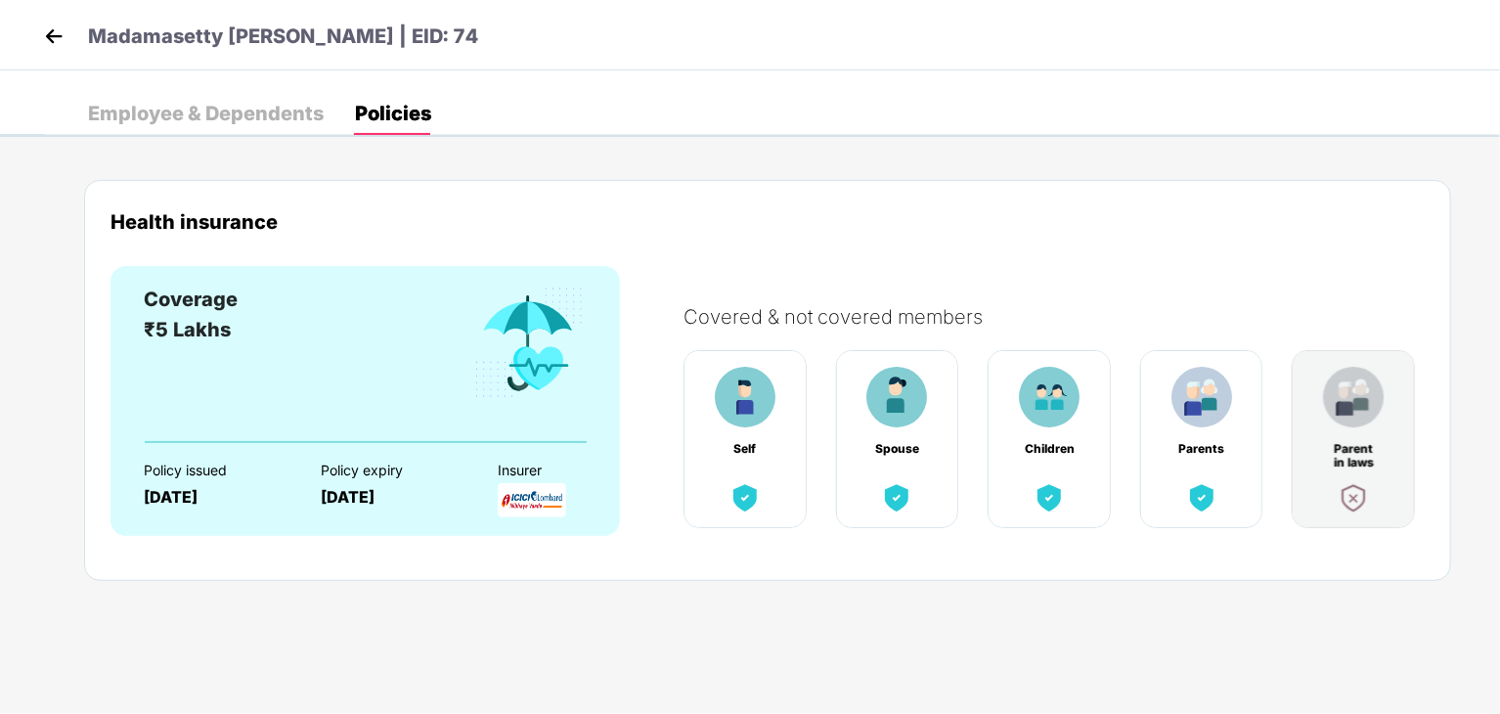
click at [162, 105] on div "Employee & Dependents" at bounding box center [206, 114] width 236 height 20
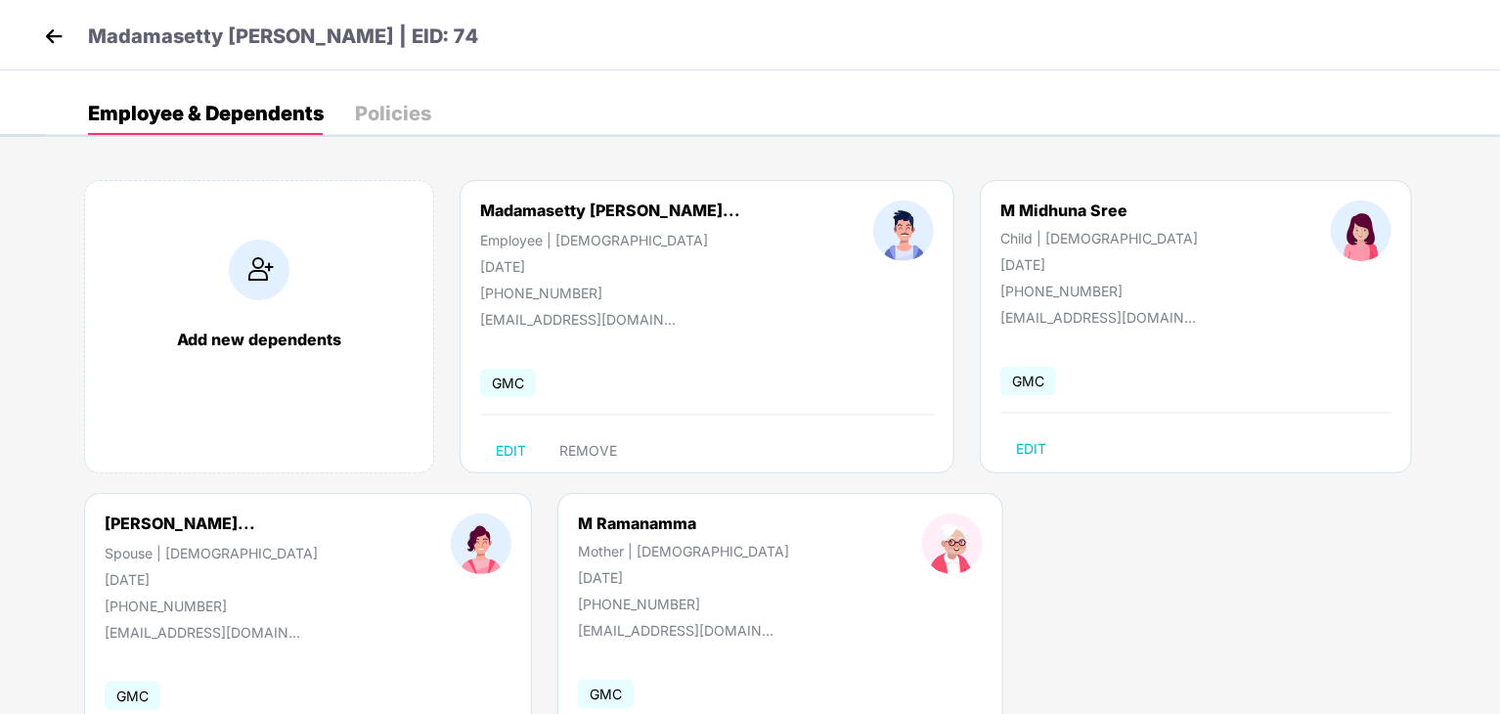
click at [48, 40] on img at bounding box center [53, 36] width 29 height 29
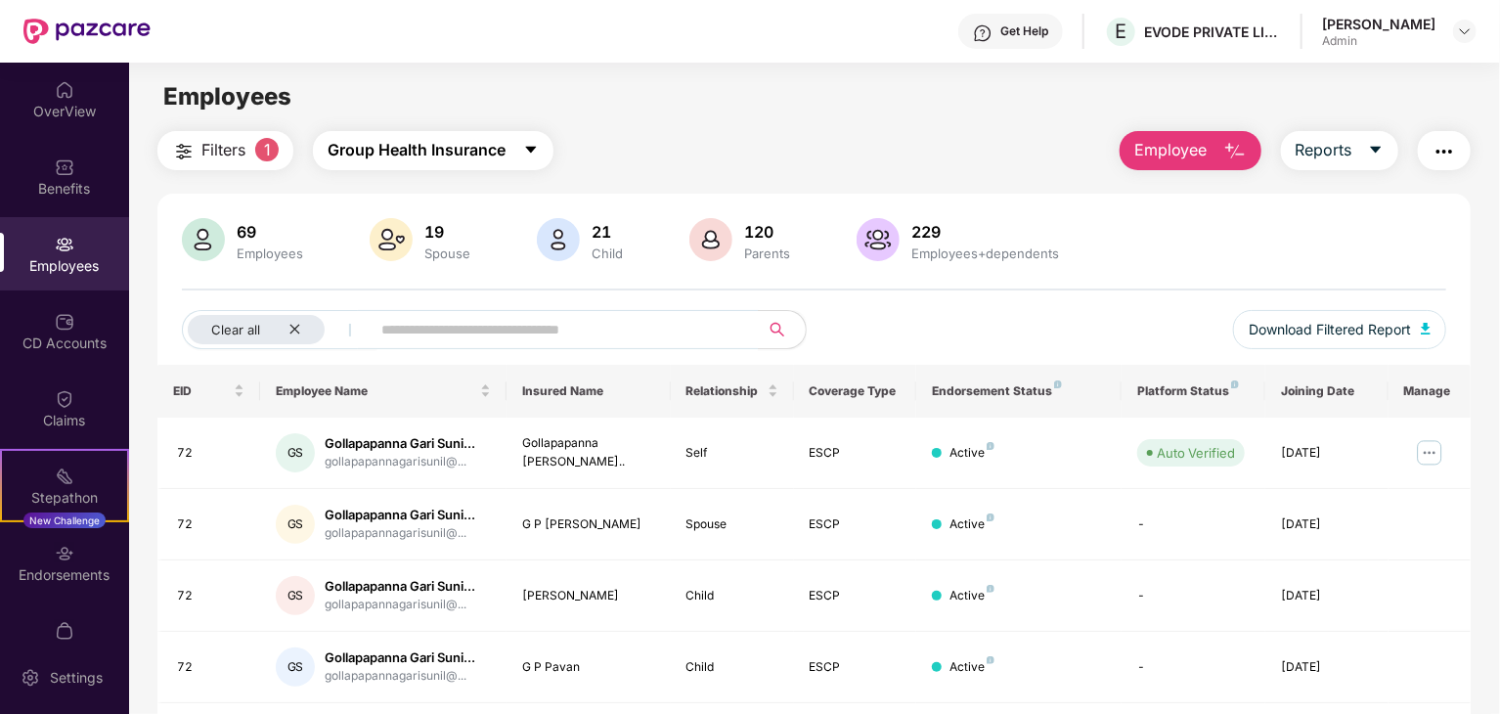
click at [386, 166] on button "Group Health Insurance" at bounding box center [433, 150] width 241 height 39
click at [708, 97] on div "Employees" at bounding box center [814, 96] width 1370 height 37
click at [411, 337] on input "text" at bounding box center [556, 329] width 351 height 29
click at [1158, 152] on span "Employee" at bounding box center [1170, 150] width 73 height 24
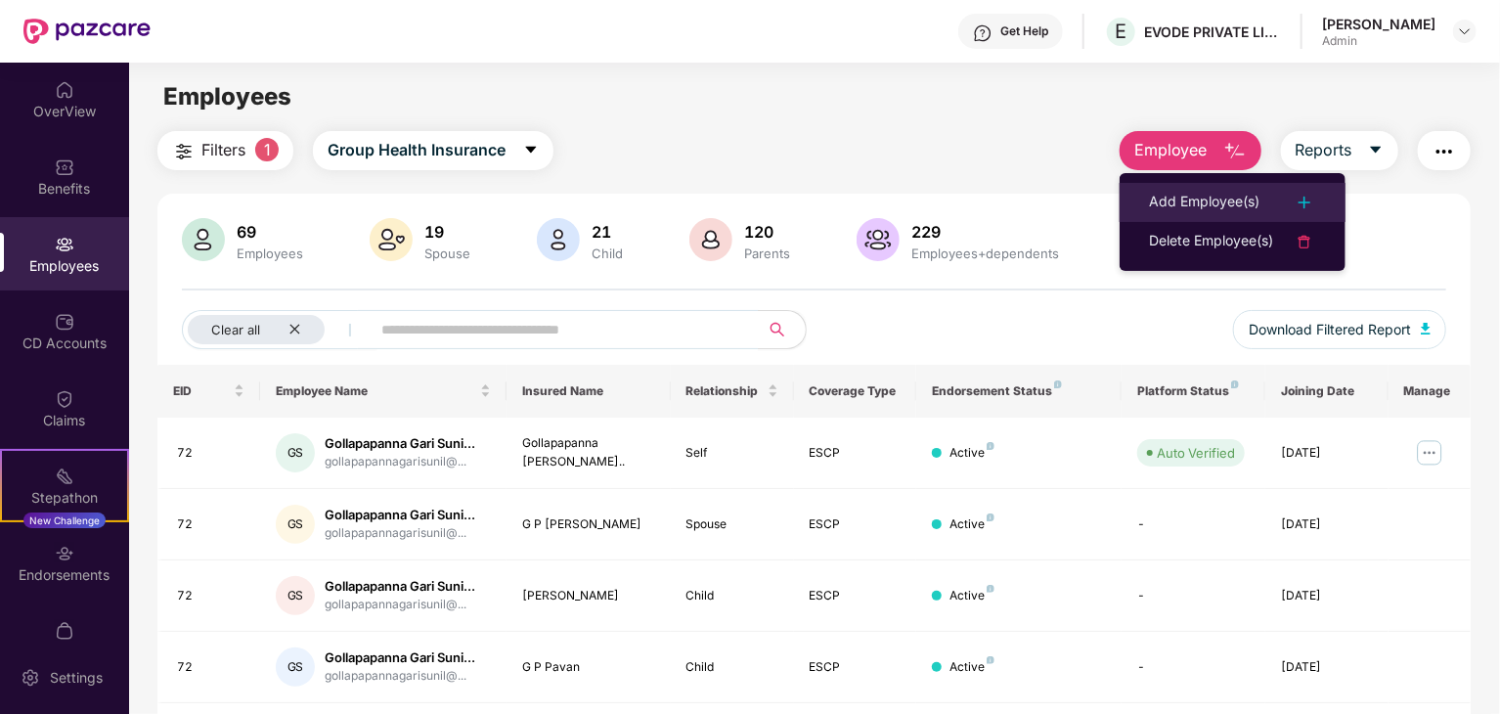
click at [1169, 205] on div "Add Employee(s)" at bounding box center [1204, 202] width 110 height 23
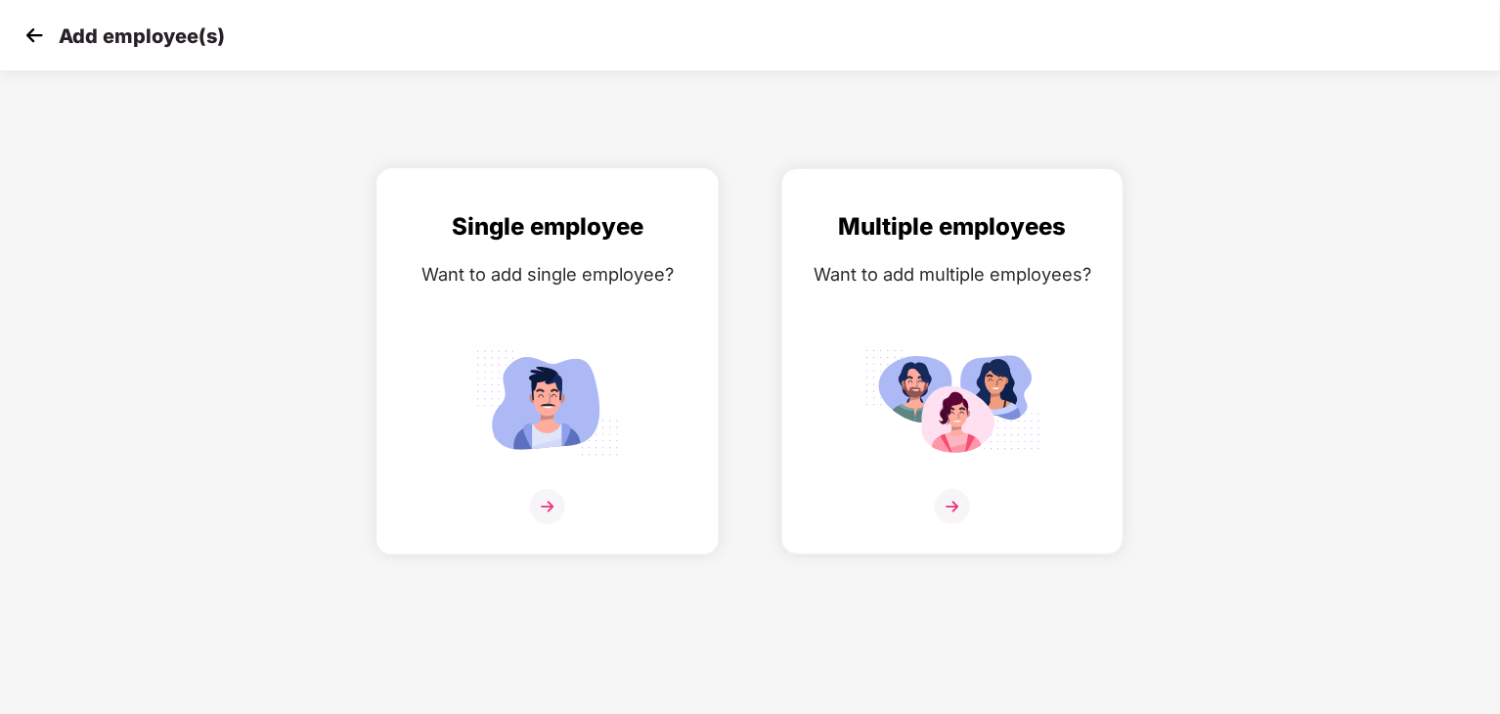
click at [558, 490] on img at bounding box center [547, 506] width 35 height 35
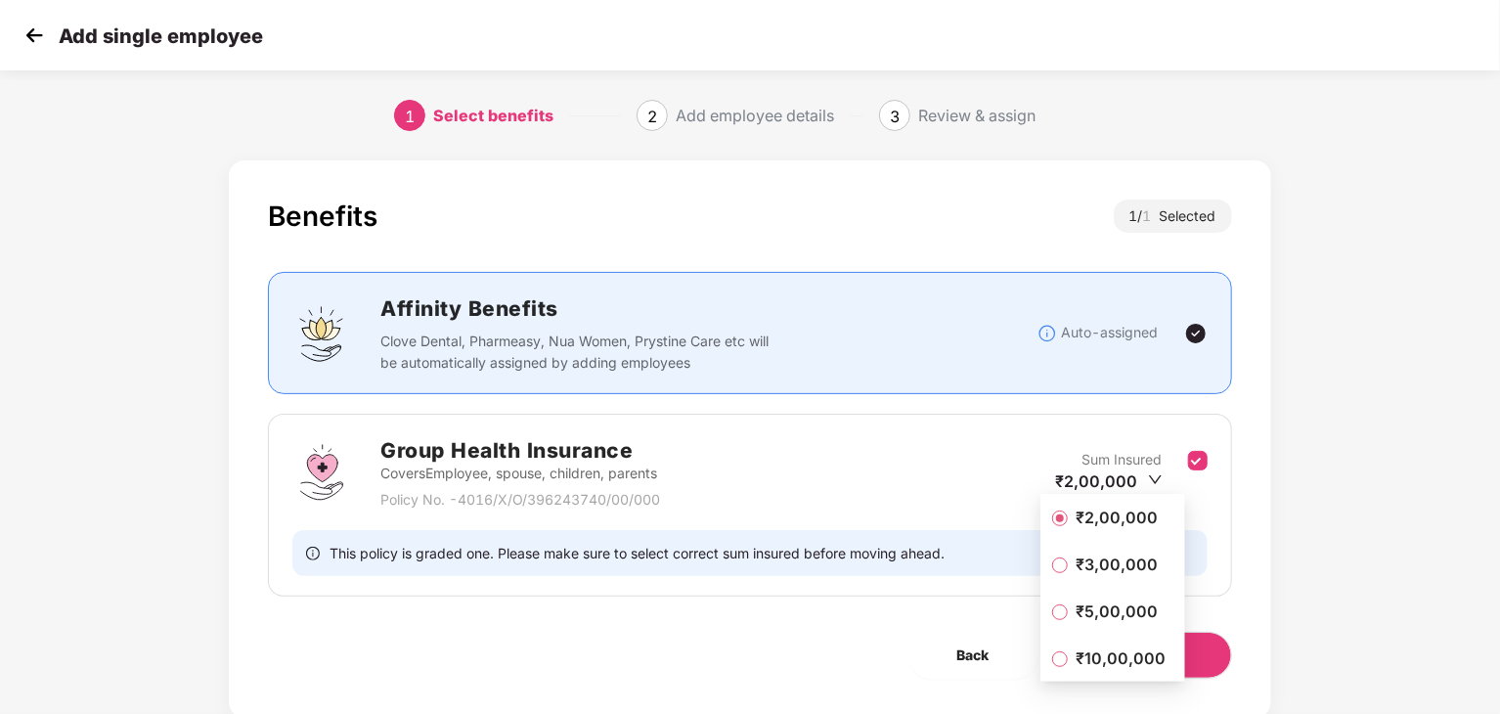
click at [1092, 611] on span "₹5,00,000" at bounding box center [1117, 611] width 98 height 22
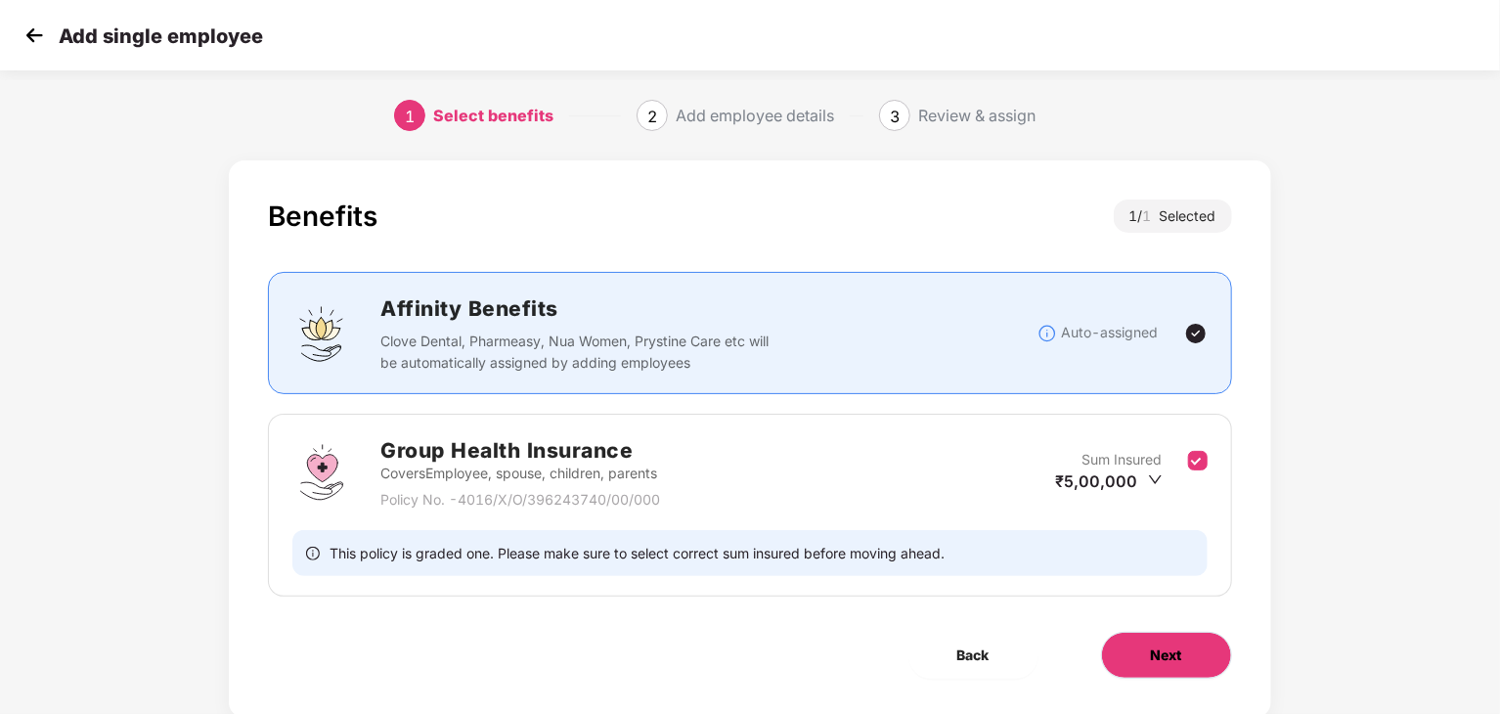
click at [1130, 661] on button "Next" at bounding box center [1166, 655] width 131 height 47
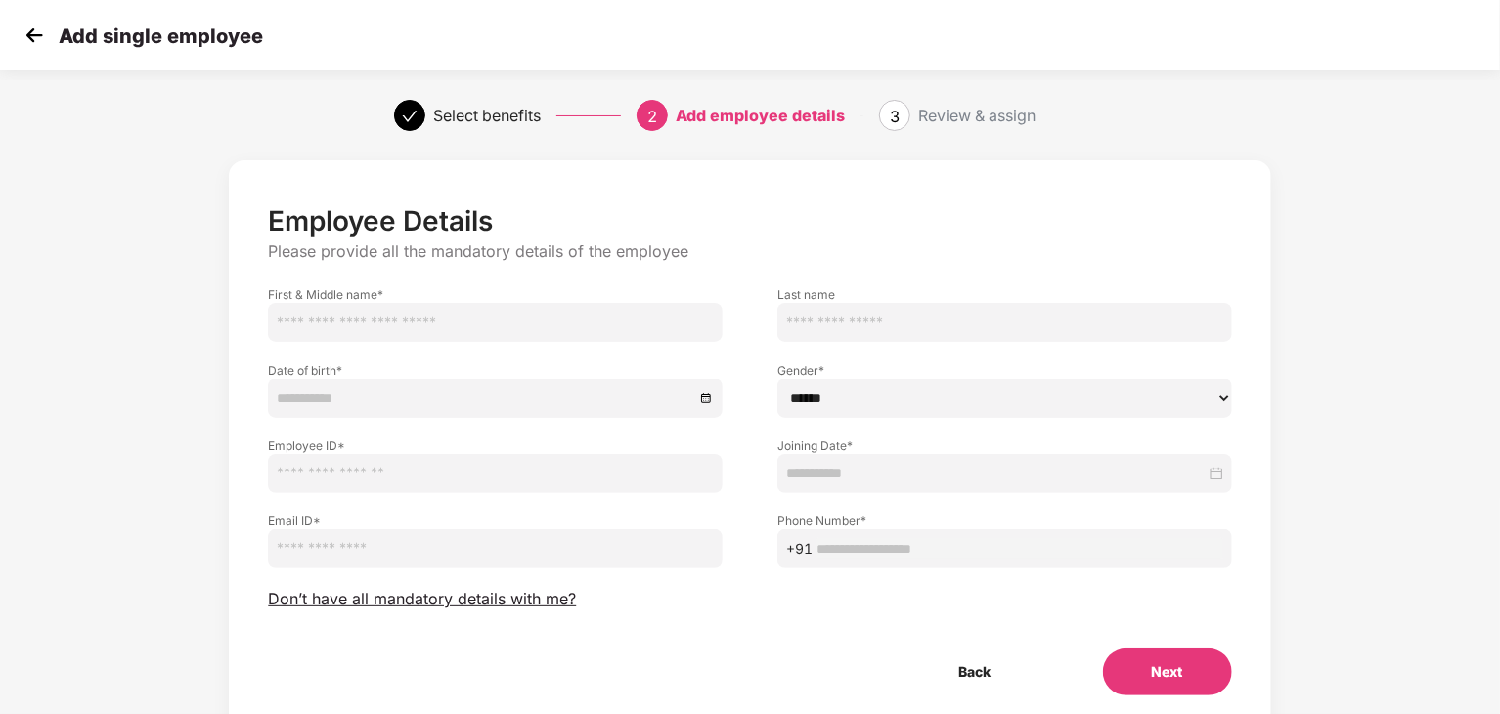
click at [507, 332] on input "text" at bounding box center [495, 322] width 455 height 39
click at [403, 646] on div "Employee Details Please provide all the mandatory details of the employee First…" at bounding box center [749, 449] width 963 height 491
click at [29, 43] on img at bounding box center [34, 35] width 29 height 29
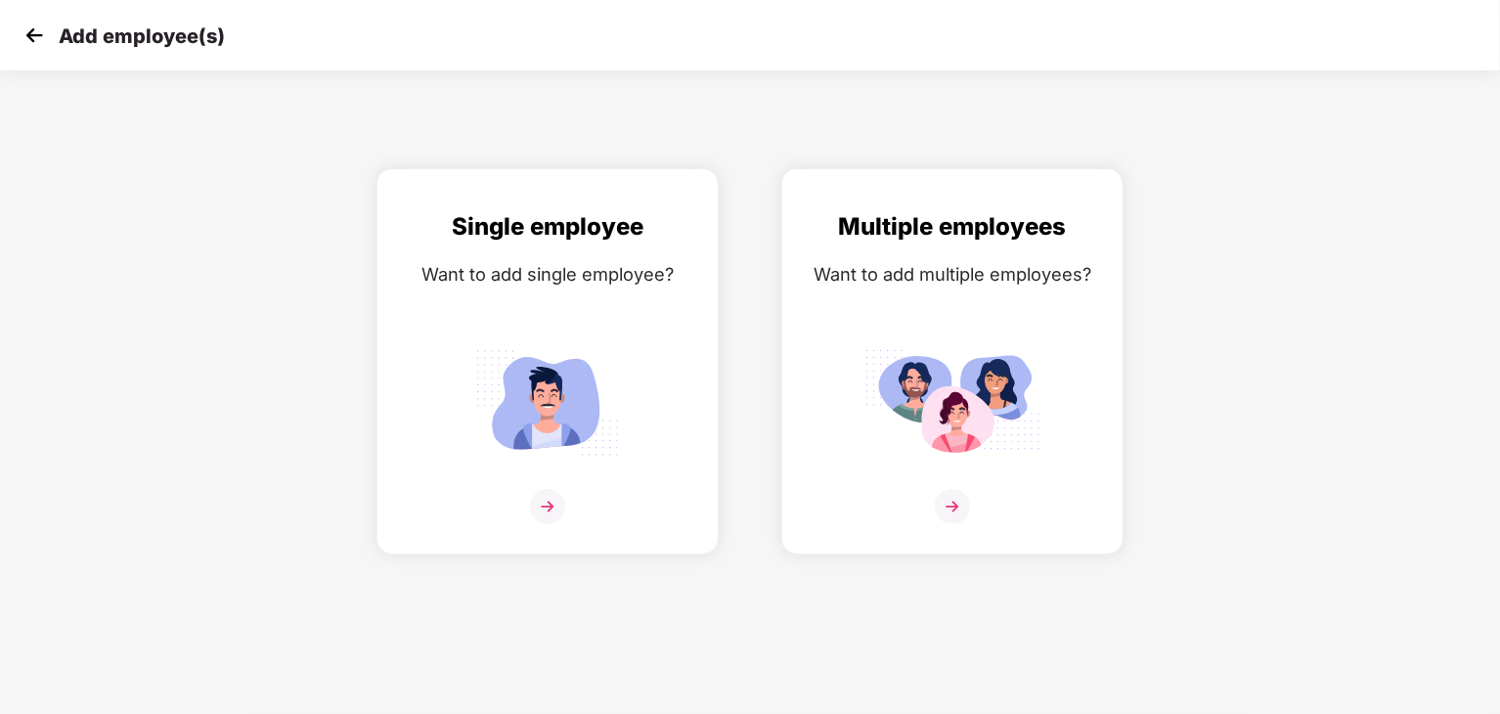
click at [29, 43] on img at bounding box center [34, 35] width 29 height 29
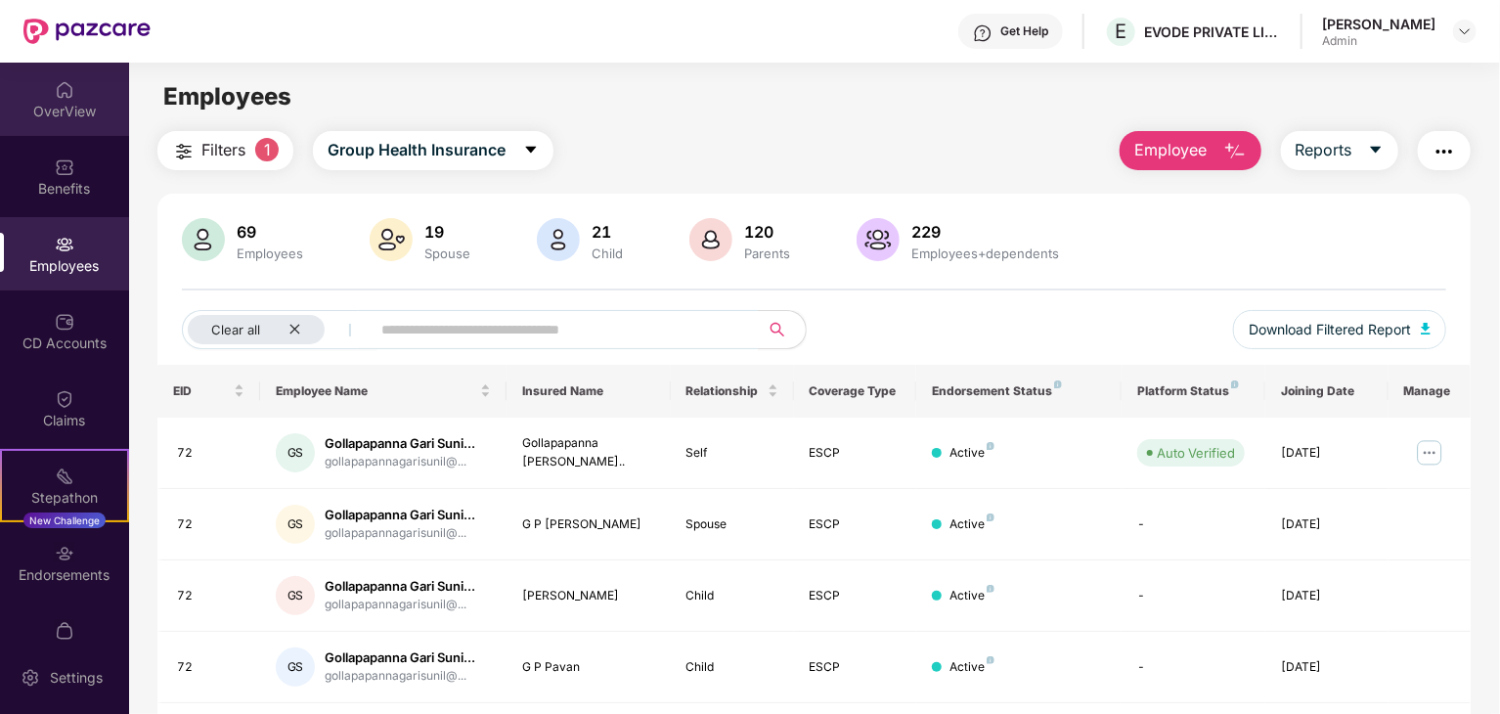
click at [50, 130] on div "OverView" at bounding box center [64, 99] width 129 height 73
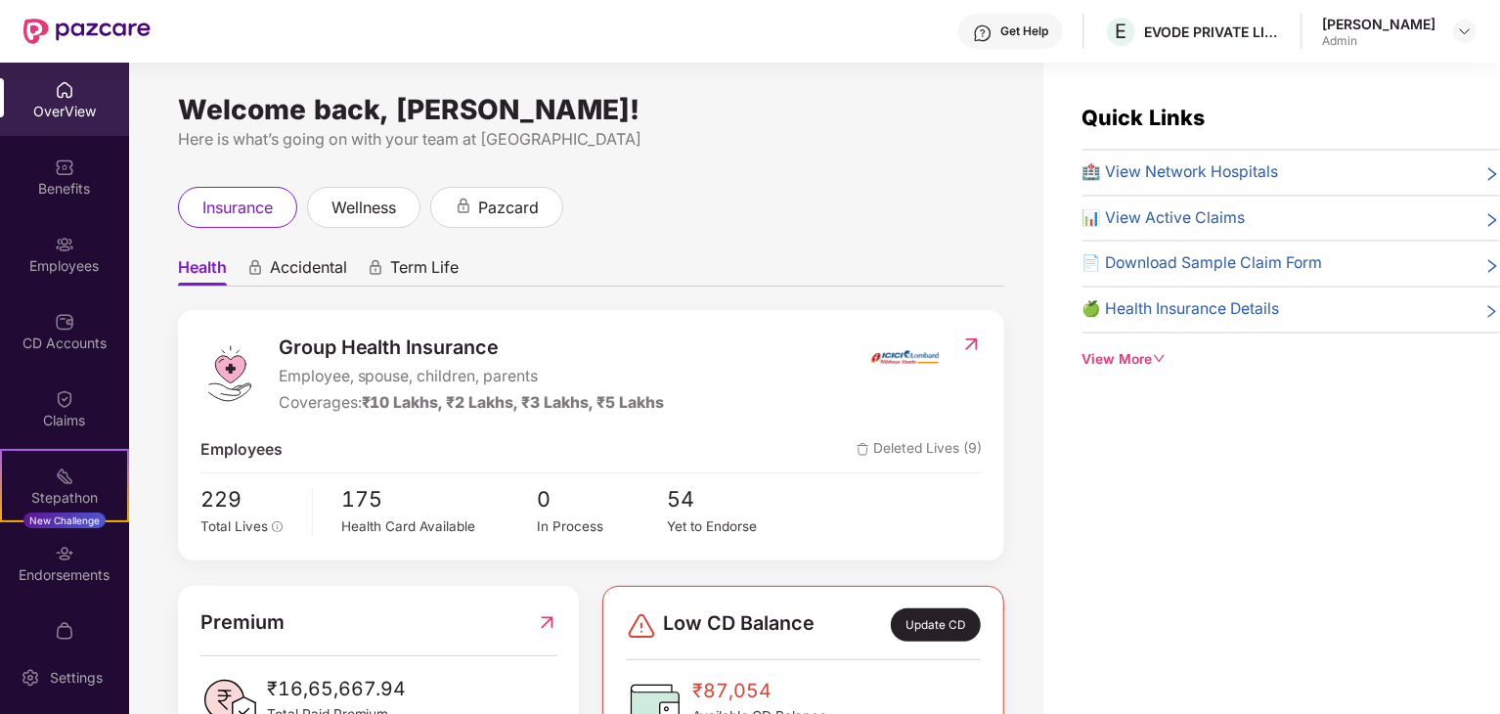
click at [1059, 503] on div "Quick Links 🏥 View Network Hospitals 📊 View Active Claims 📄 Download Sample Cla…" at bounding box center [1271, 420] width 457 height 714
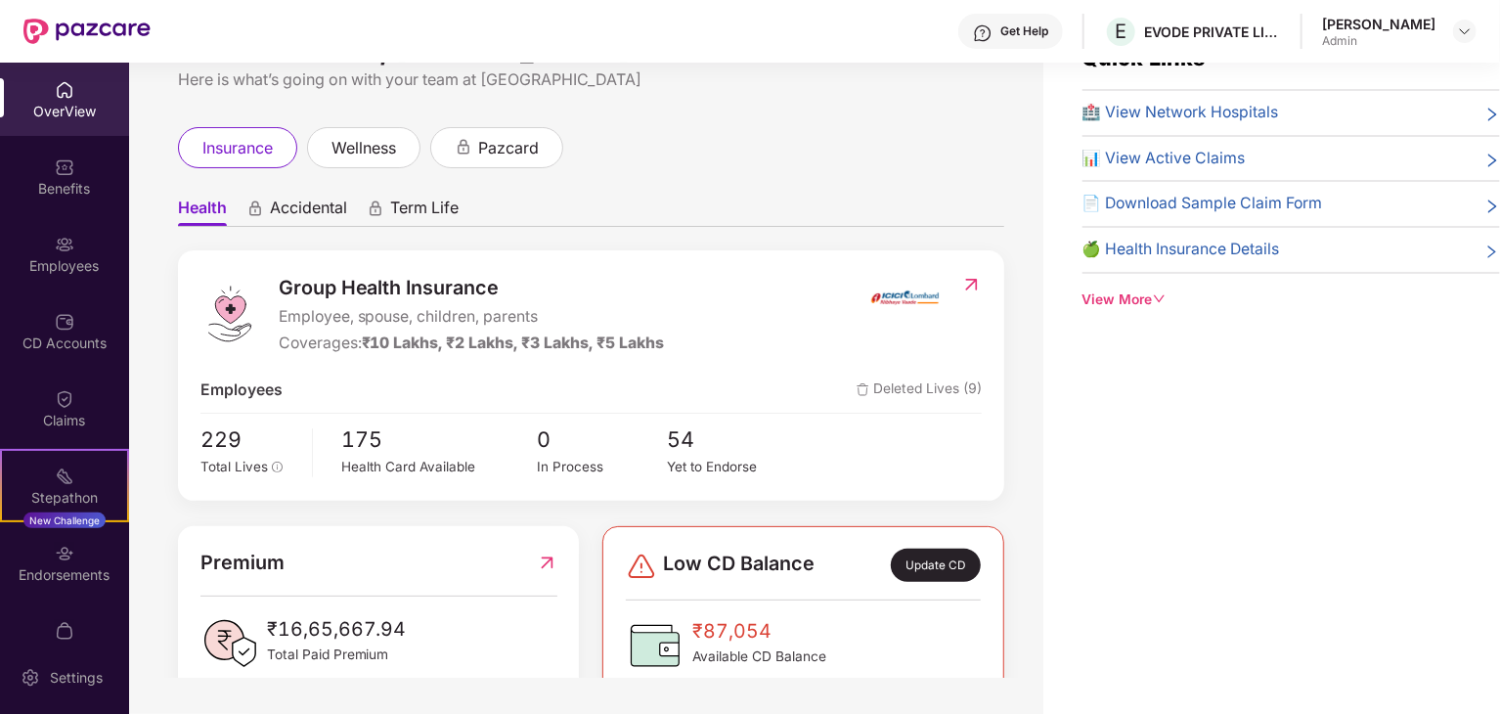
scroll to position [63, 0]
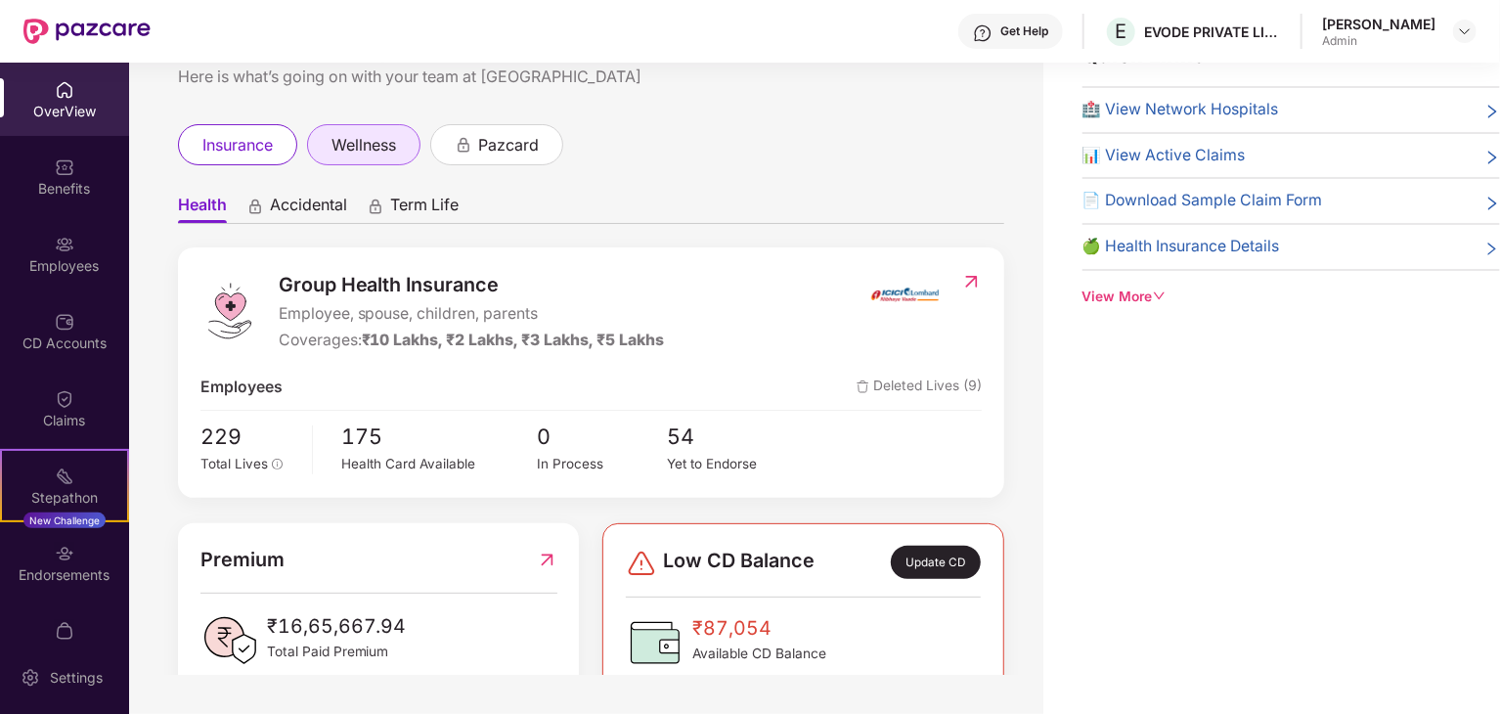
click at [395, 138] on span "wellness" at bounding box center [363, 145] width 65 height 24
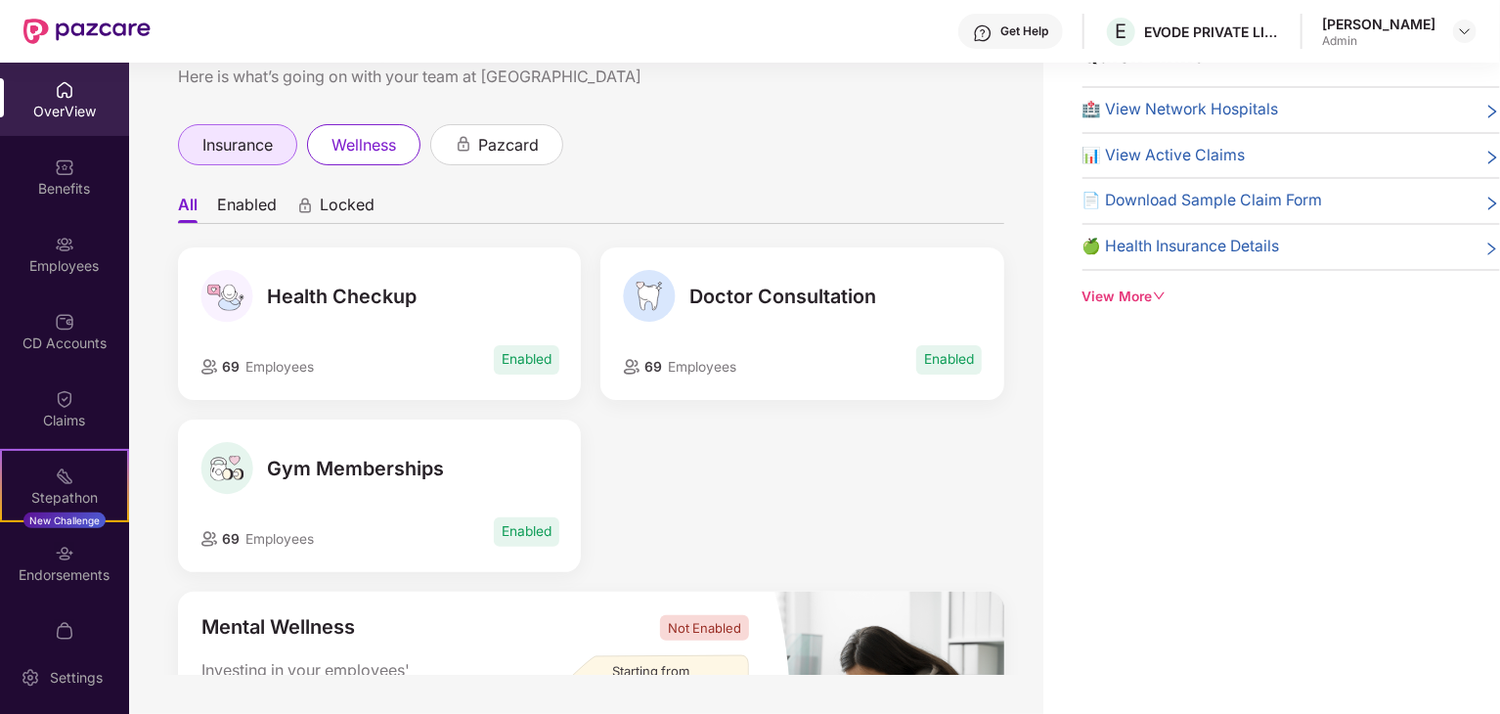
click at [262, 138] on span "insurance" at bounding box center [237, 145] width 70 height 24
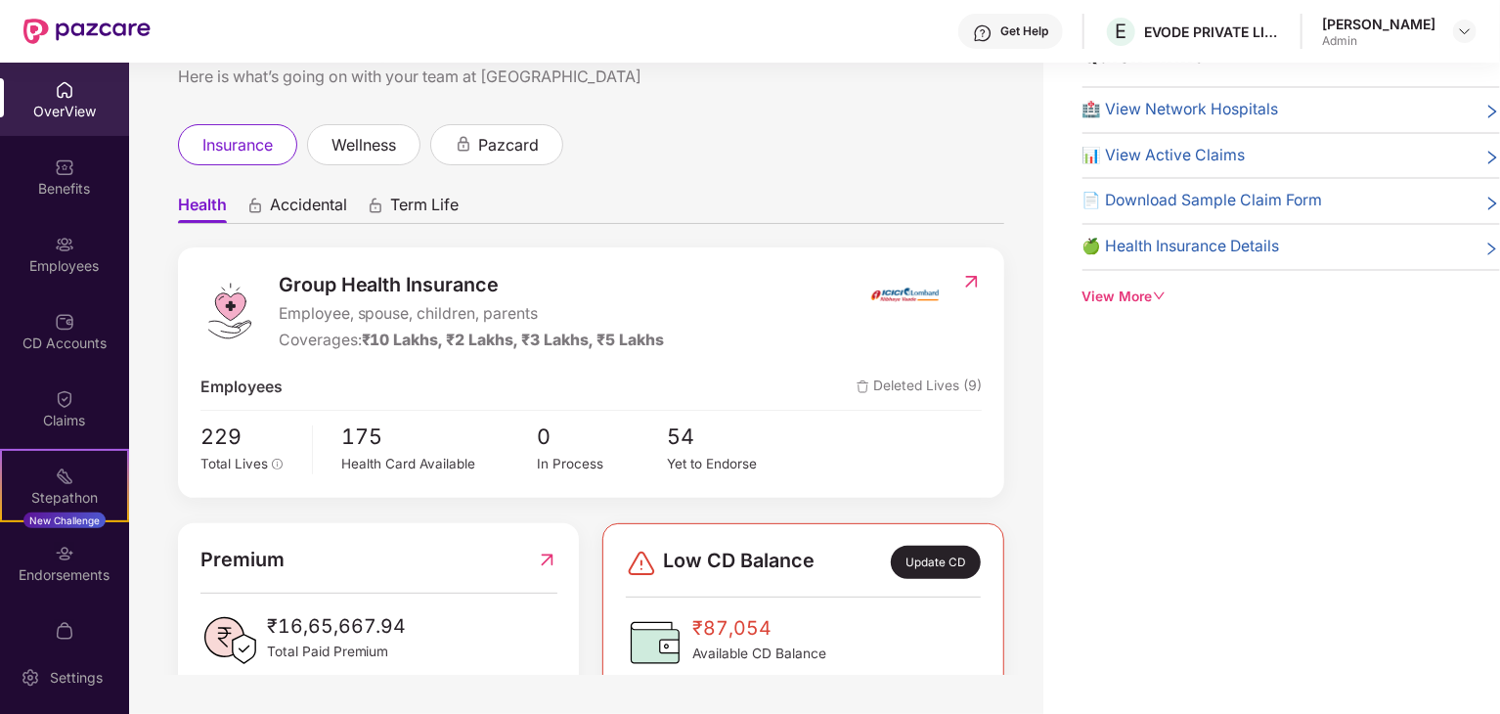
click at [1028, 344] on div "Welcome back, Sudhanshu Ojha! Here is what’s going on with your team at Pazcare…" at bounding box center [586, 337] width 914 height 675
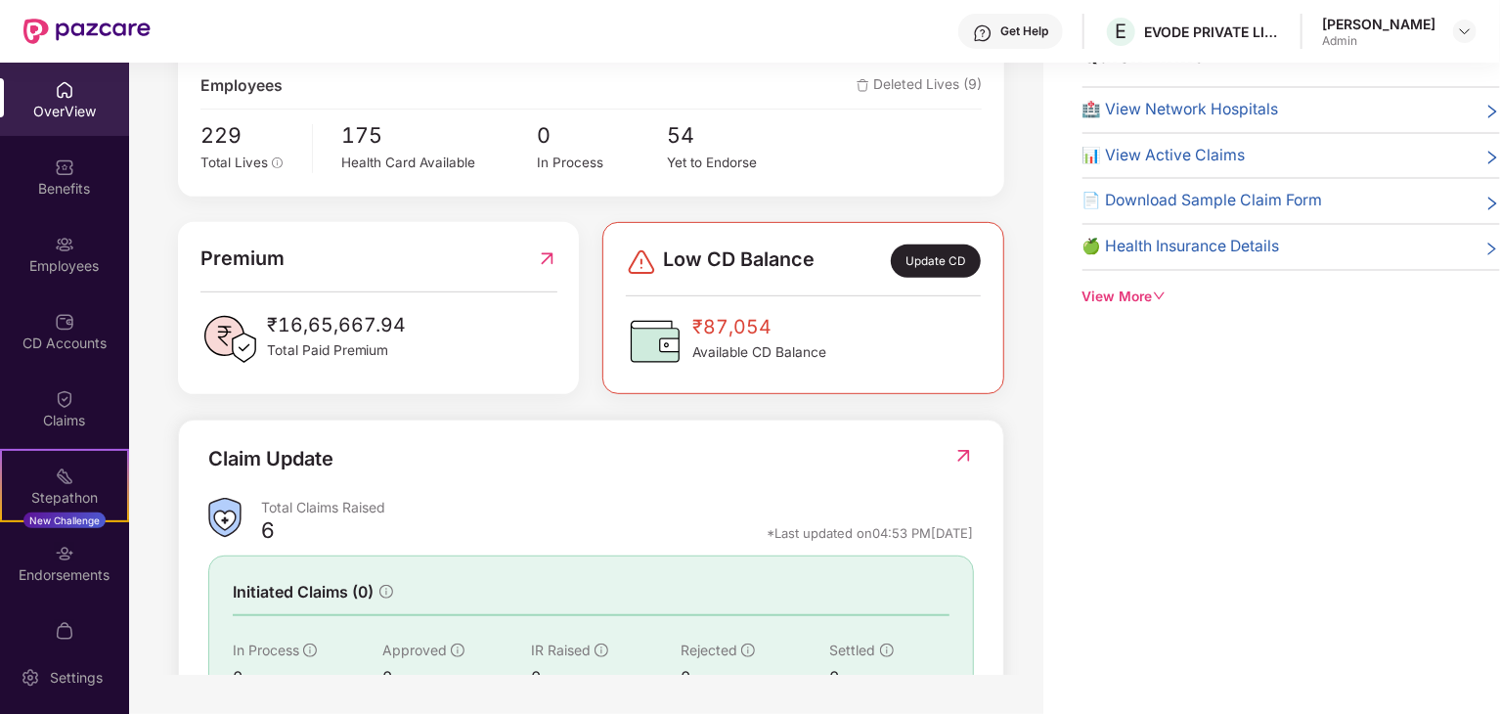
scroll to position [299, 0]
click at [532, 318] on div "₹16,65,667.94 Total Paid Premium" at bounding box center [378, 341] width 357 height 59
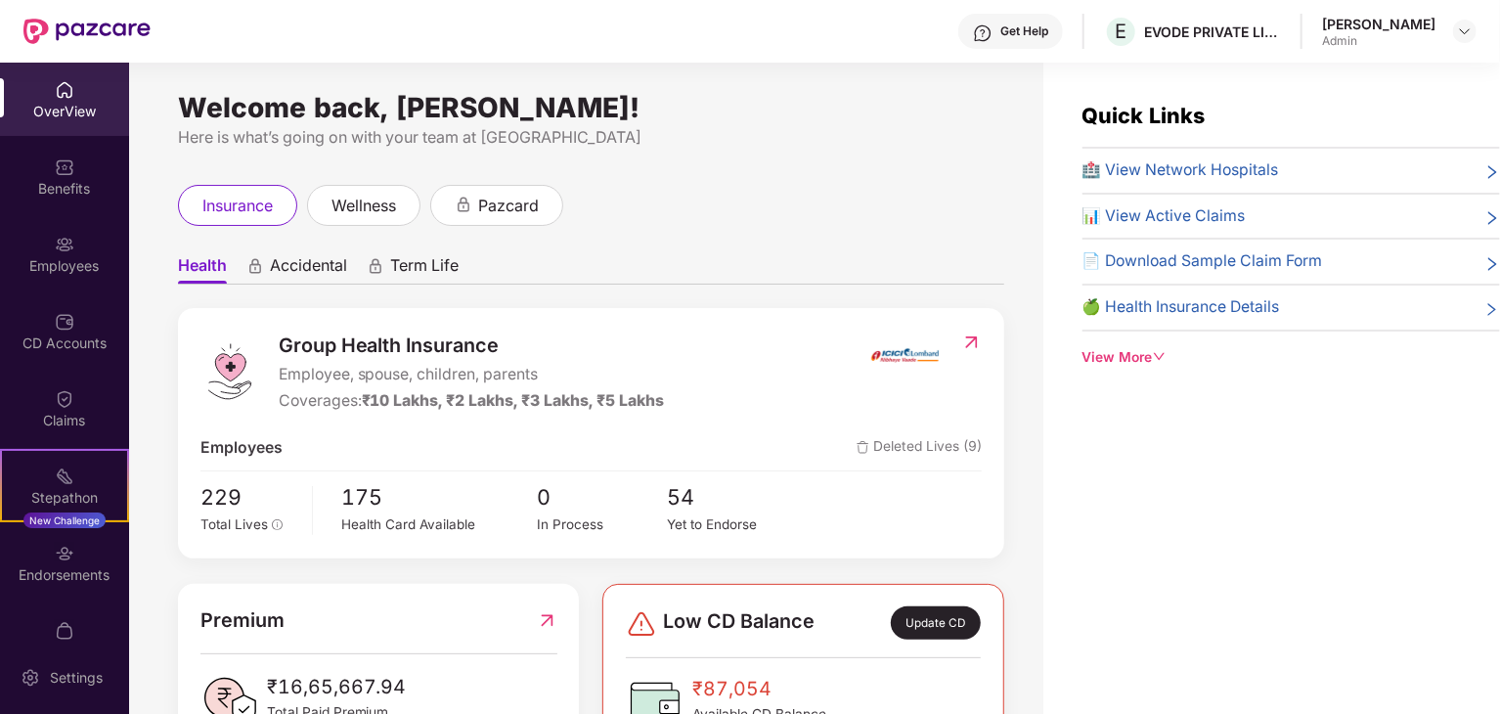
scroll to position [0, 0]
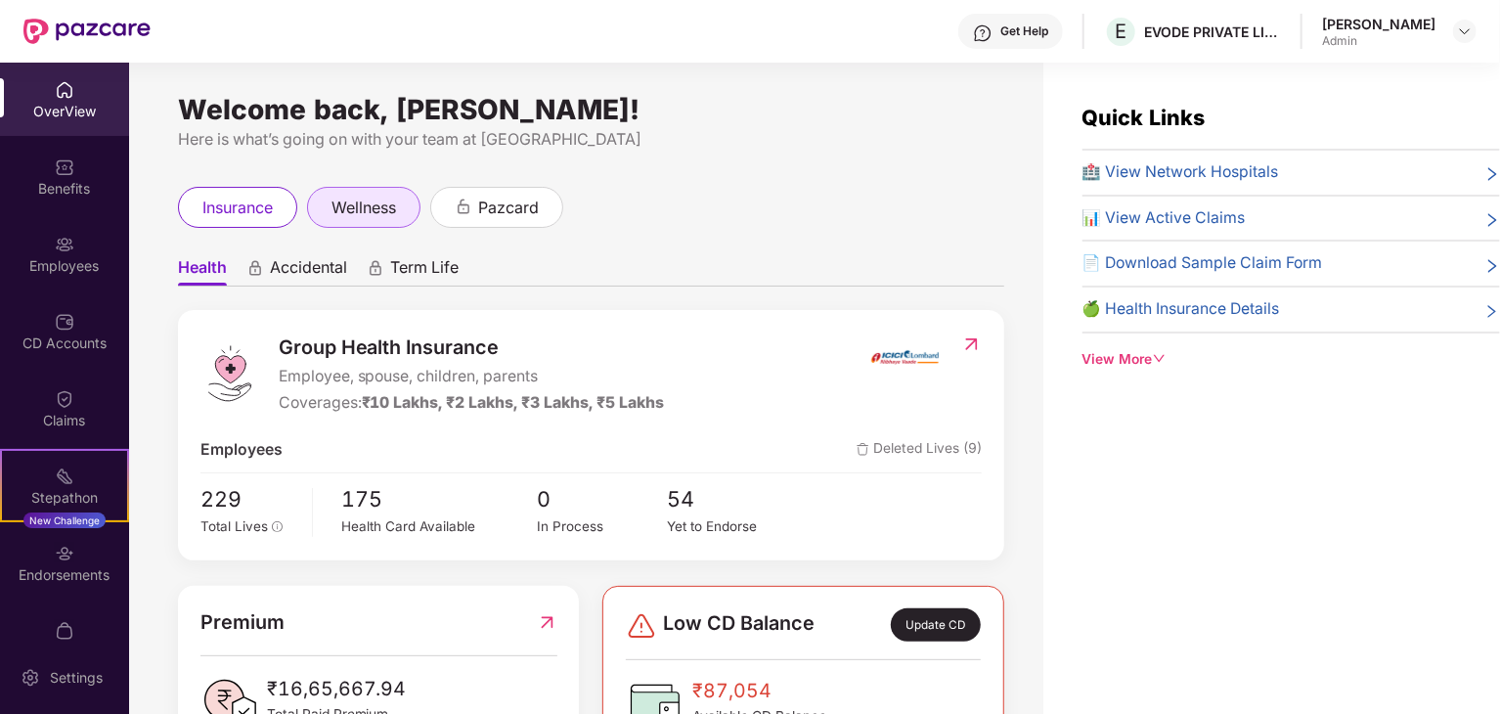
click at [387, 215] on span "wellness" at bounding box center [363, 208] width 65 height 24
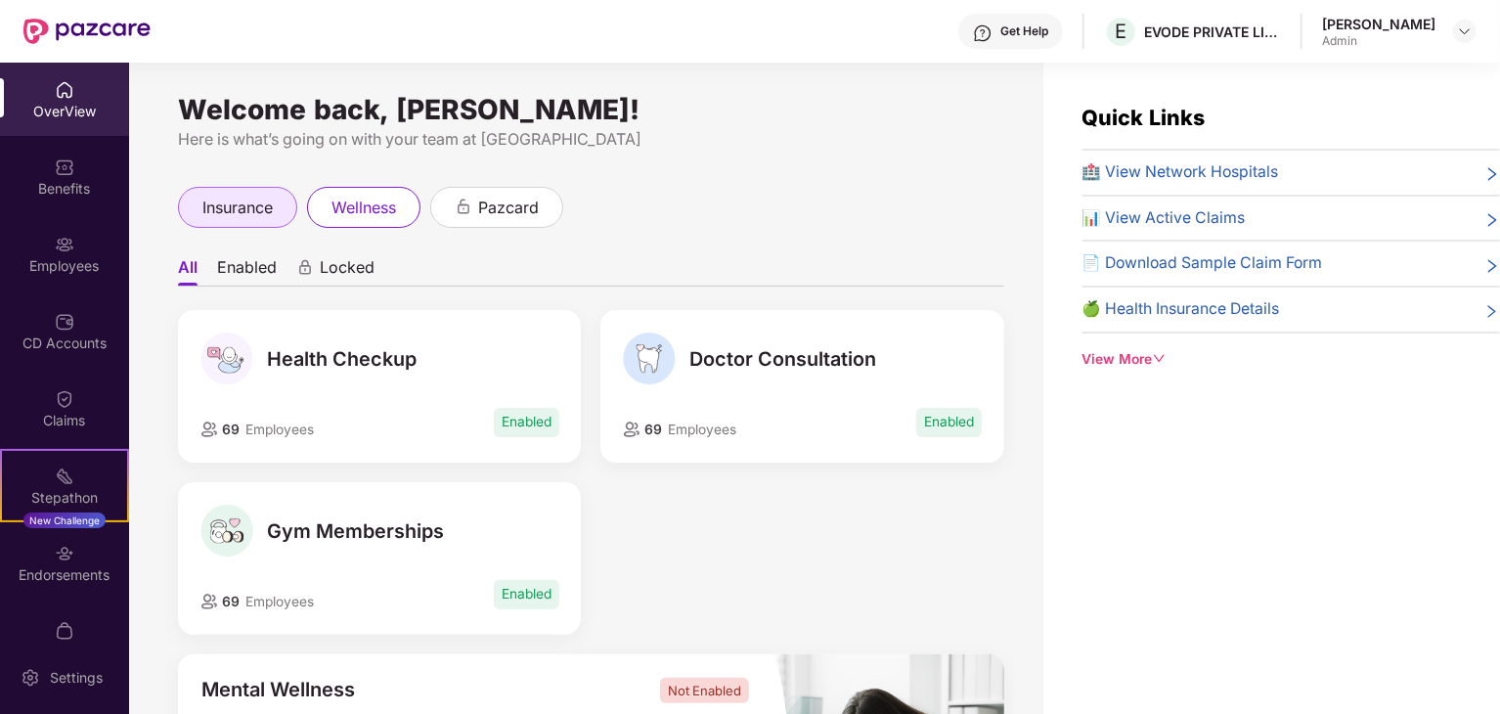
click at [294, 214] on div "insurance" at bounding box center [237, 207] width 119 height 41
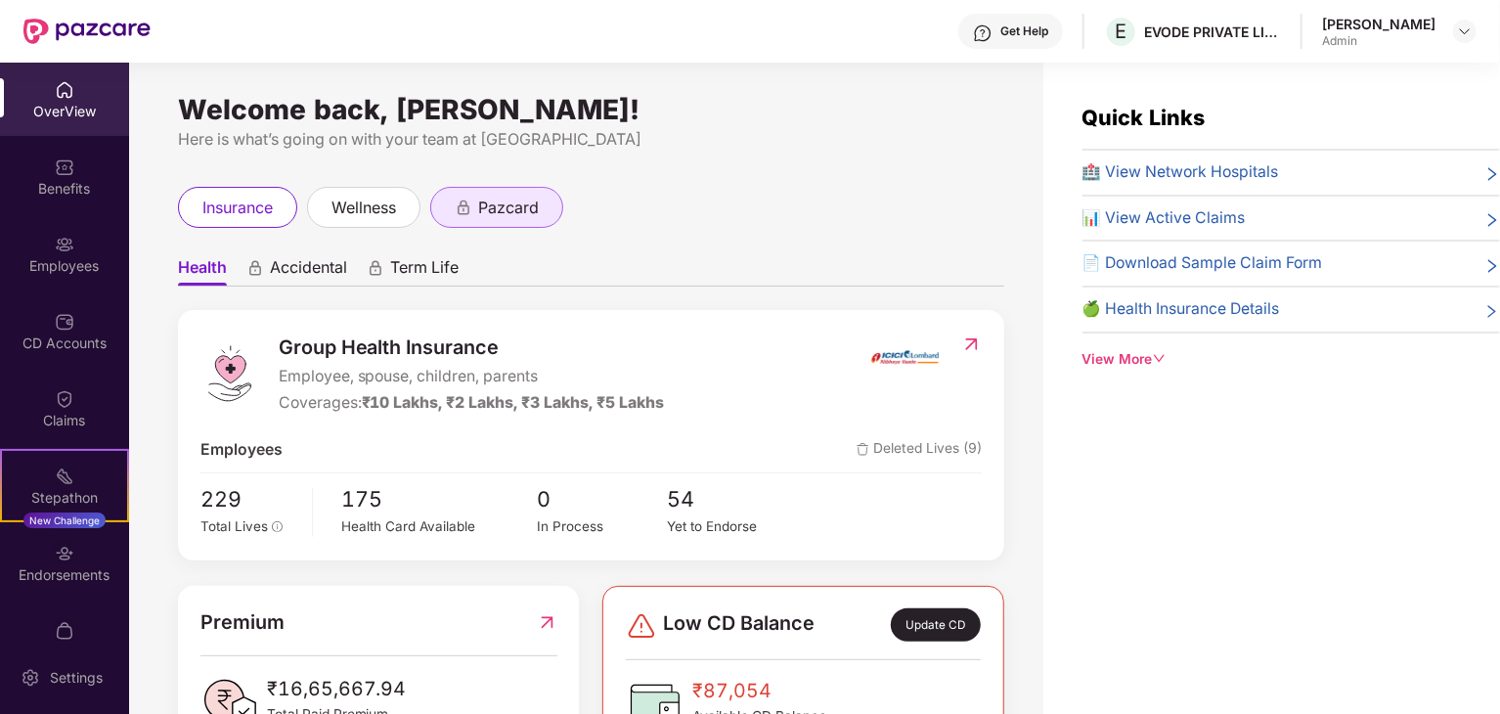
click at [534, 220] on span "pazcard" at bounding box center [508, 208] width 61 height 24
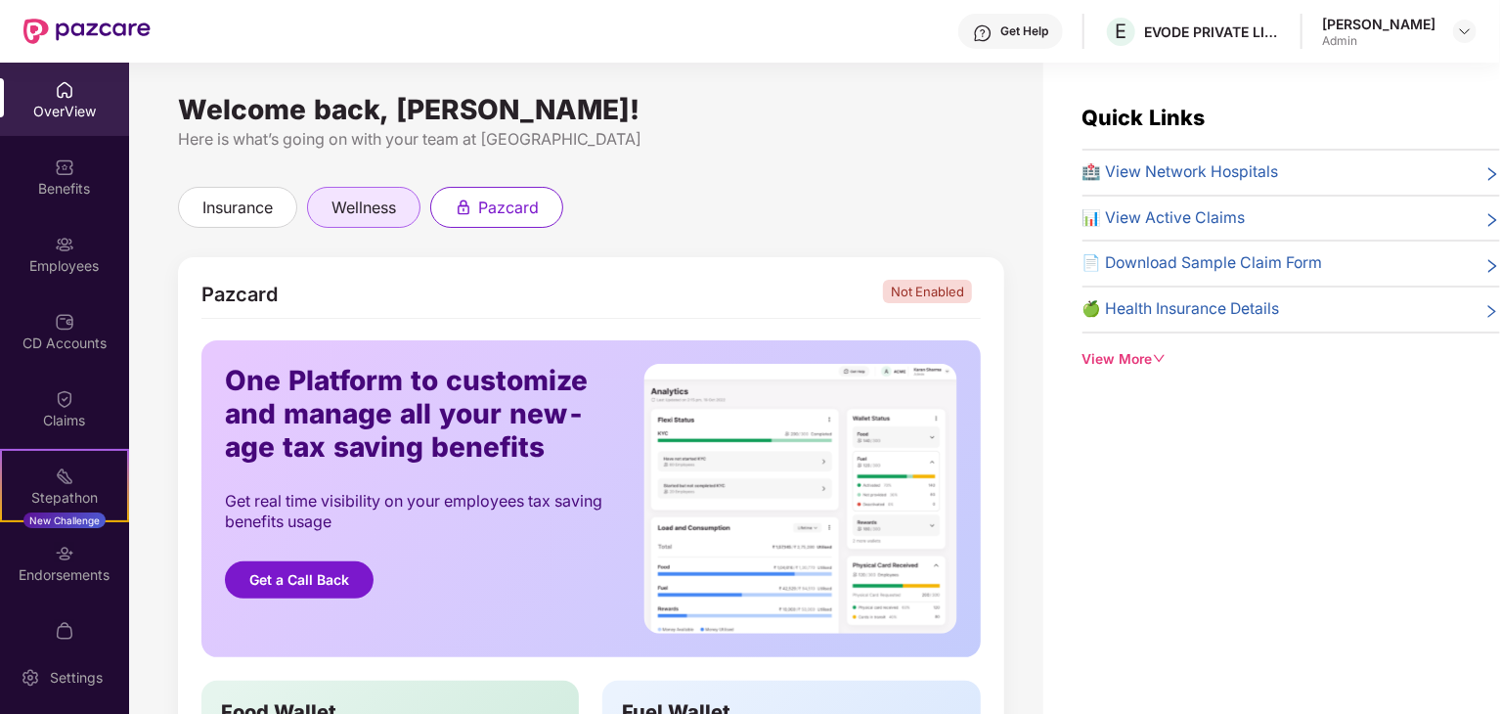
click at [373, 210] on span "wellness" at bounding box center [363, 208] width 65 height 24
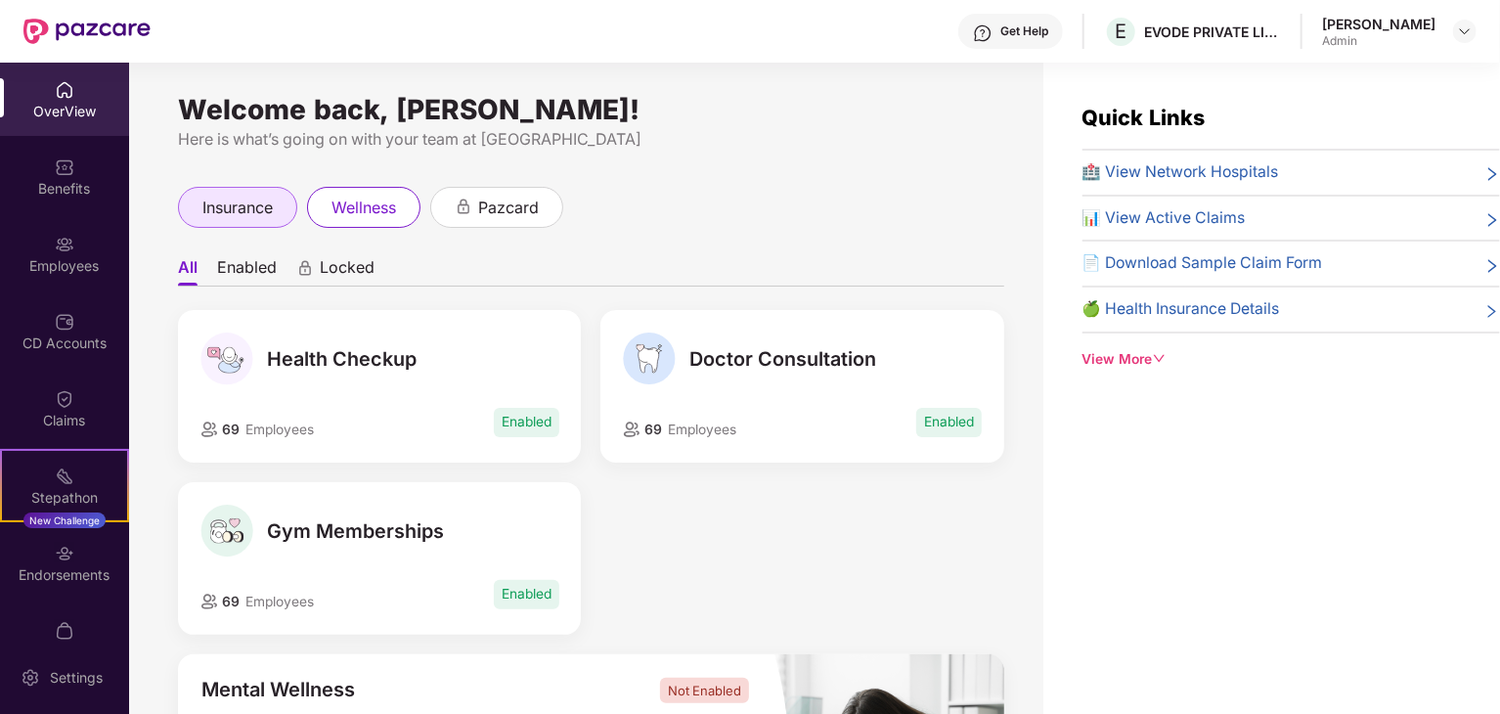
click at [235, 189] on div "insurance" at bounding box center [237, 207] width 119 height 41
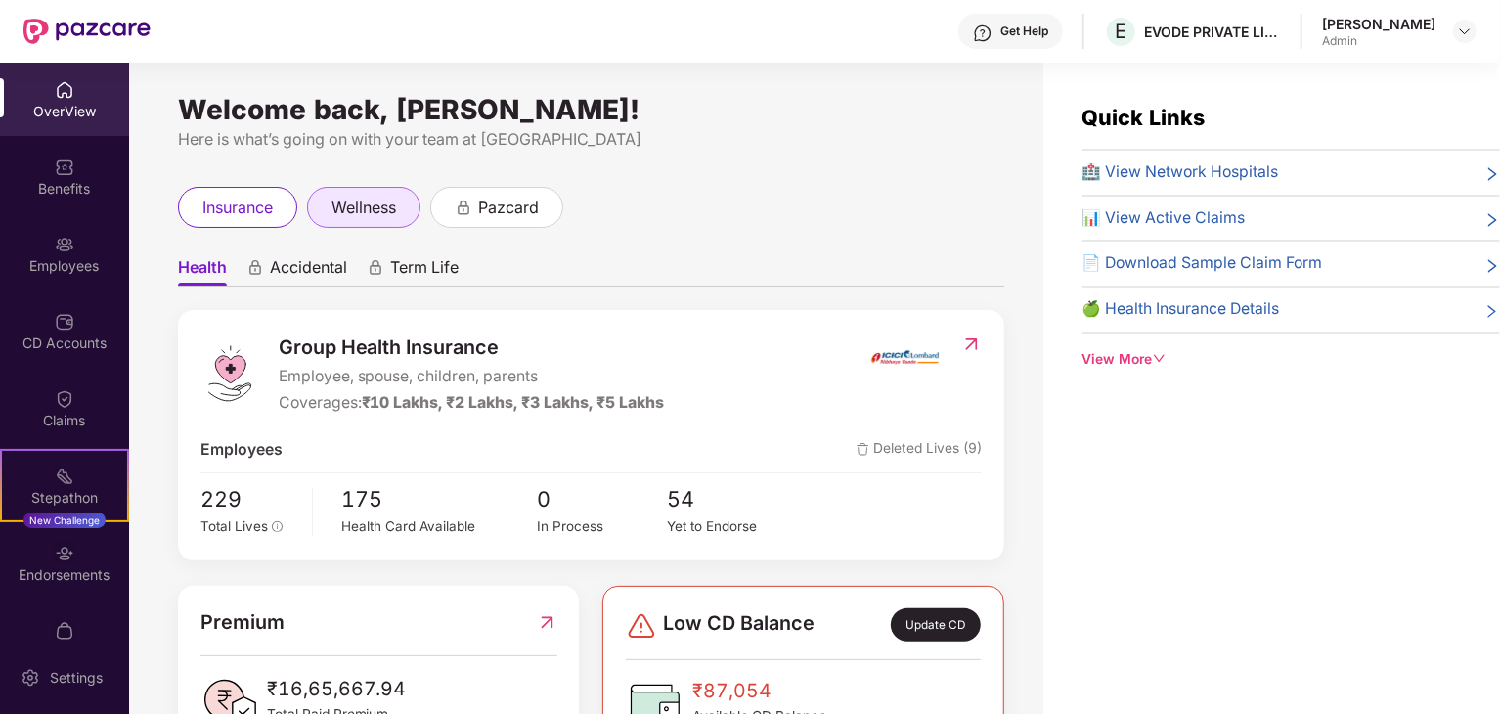
click at [407, 220] on div "wellness" at bounding box center [363, 207] width 113 height 41
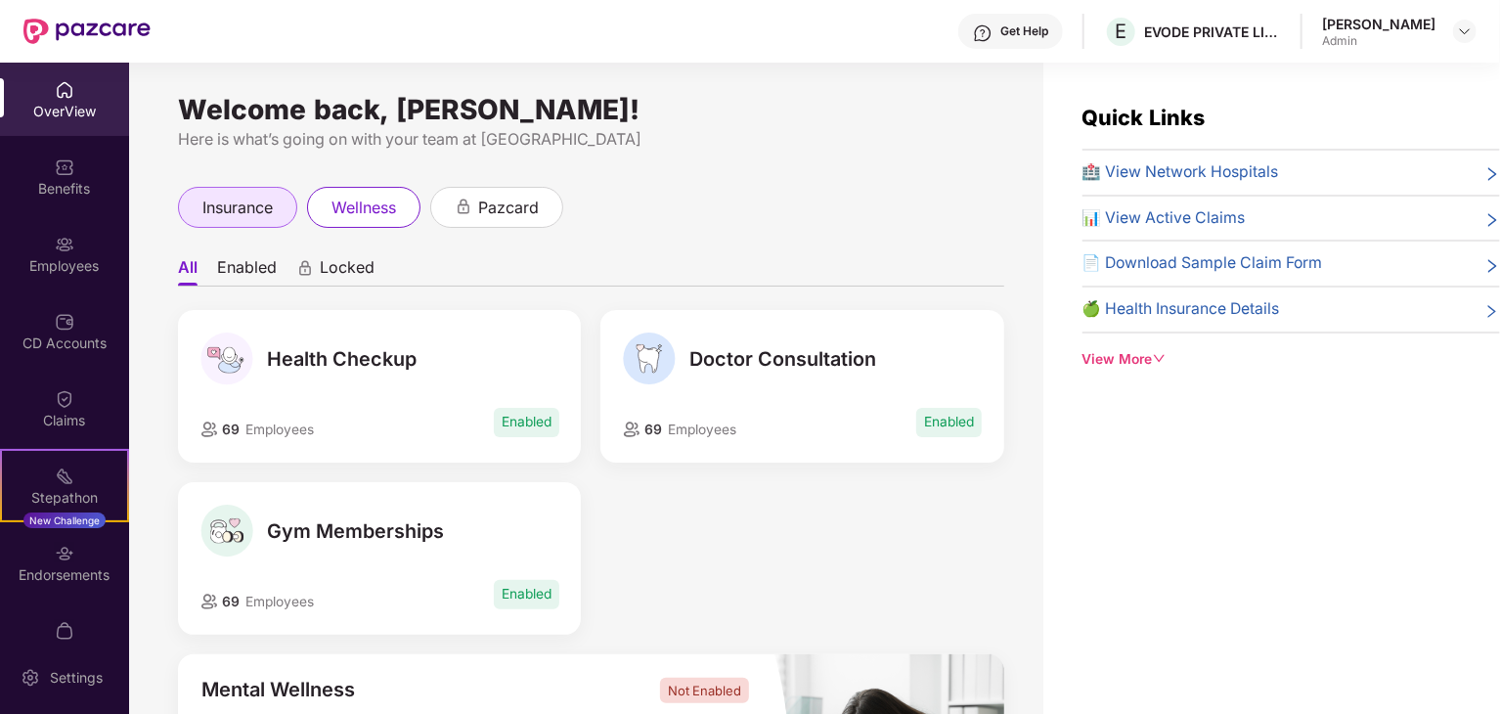
click at [240, 222] on div "insurance" at bounding box center [237, 207] width 119 height 41
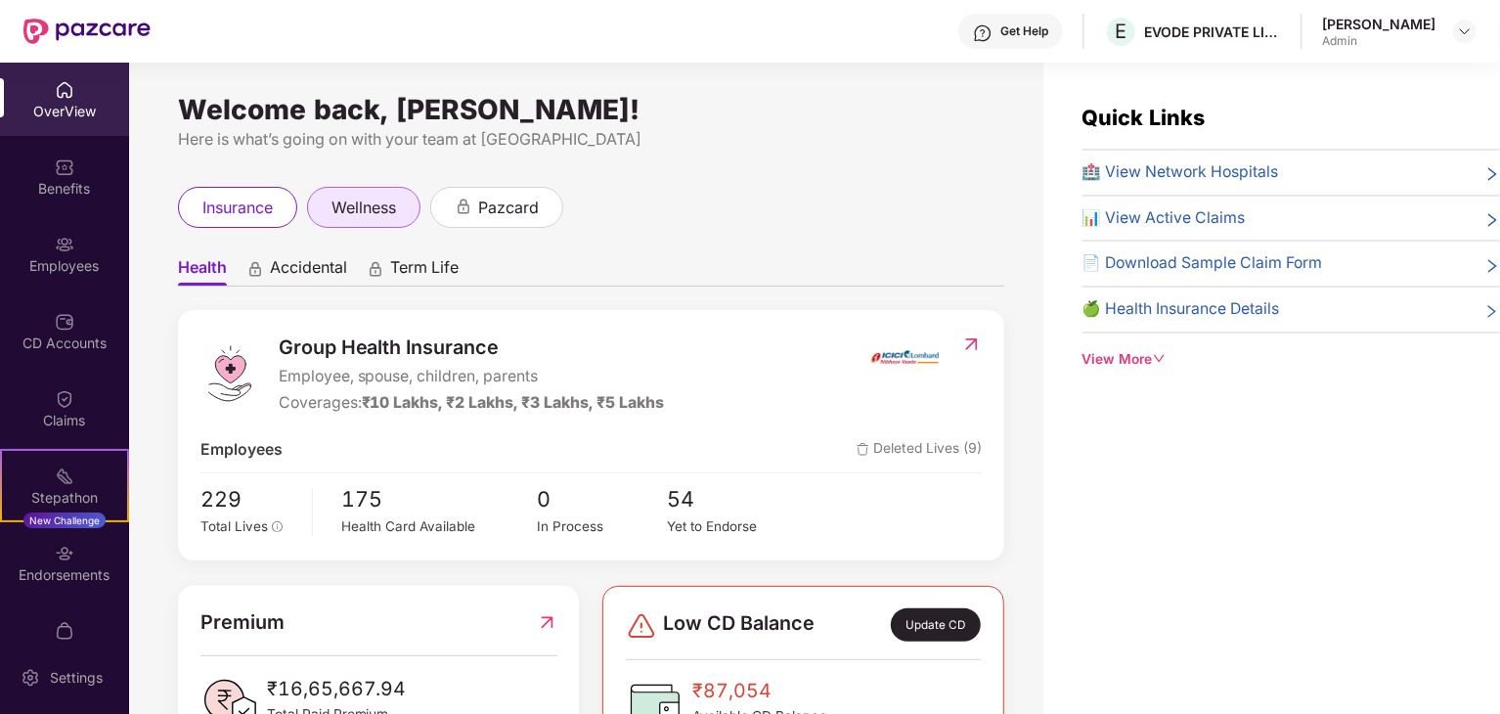
click at [393, 223] on div "wellness" at bounding box center [363, 207] width 113 height 41
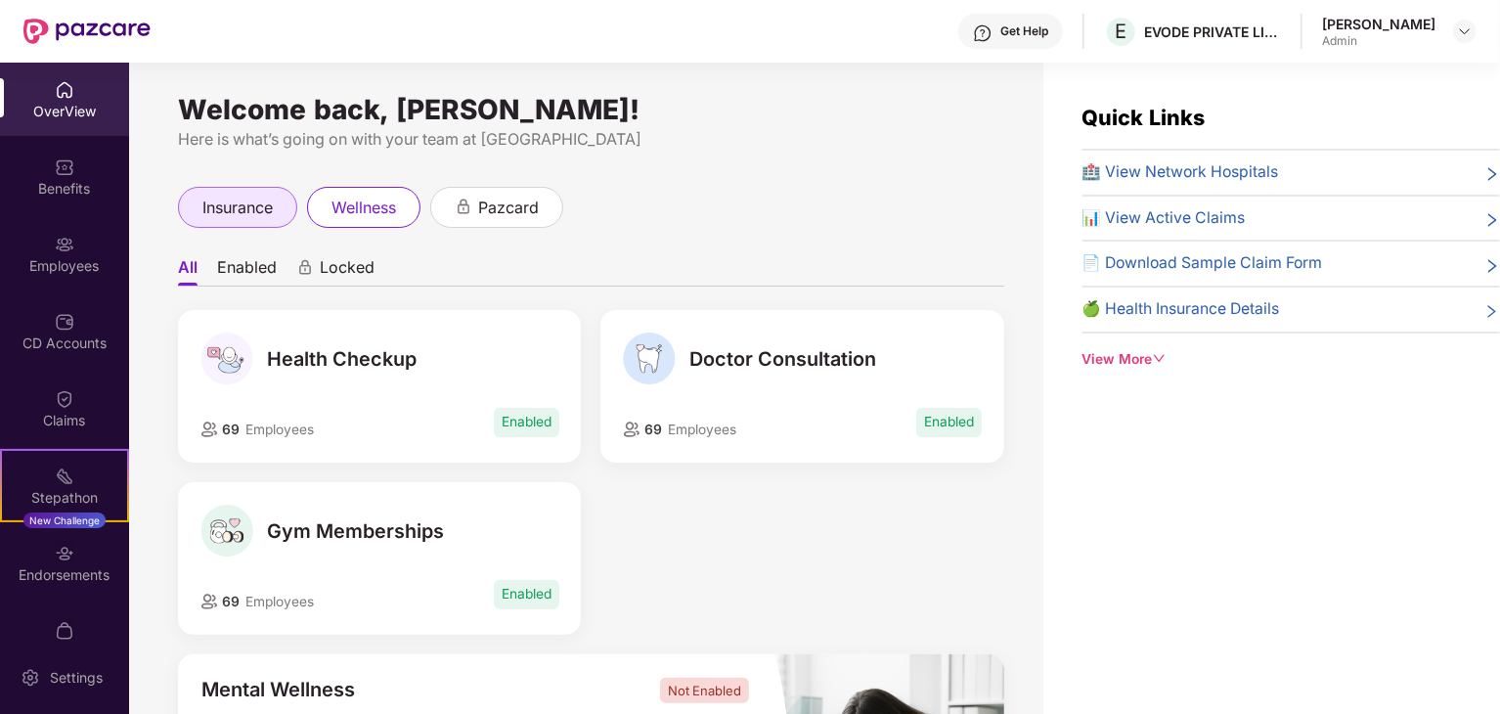
click at [281, 209] on div "insurance" at bounding box center [237, 207] width 119 height 41
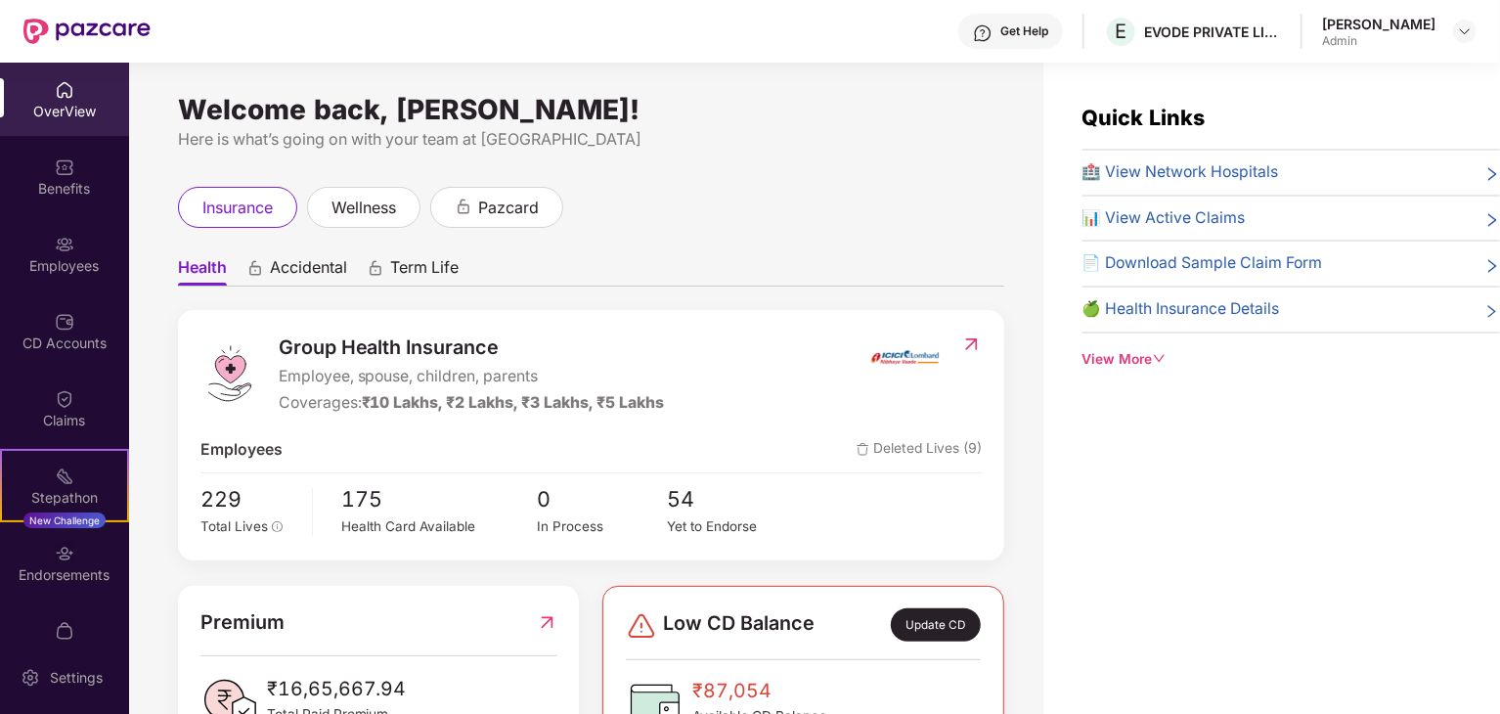
click at [966, 326] on div "Group Health Insurance Employee, spouse, children, parents Coverages: ₹10 Lakhs…" at bounding box center [591, 434] width 826 height 249
click at [966, 338] on img at bounding box center [971, 344] width 21 height 20
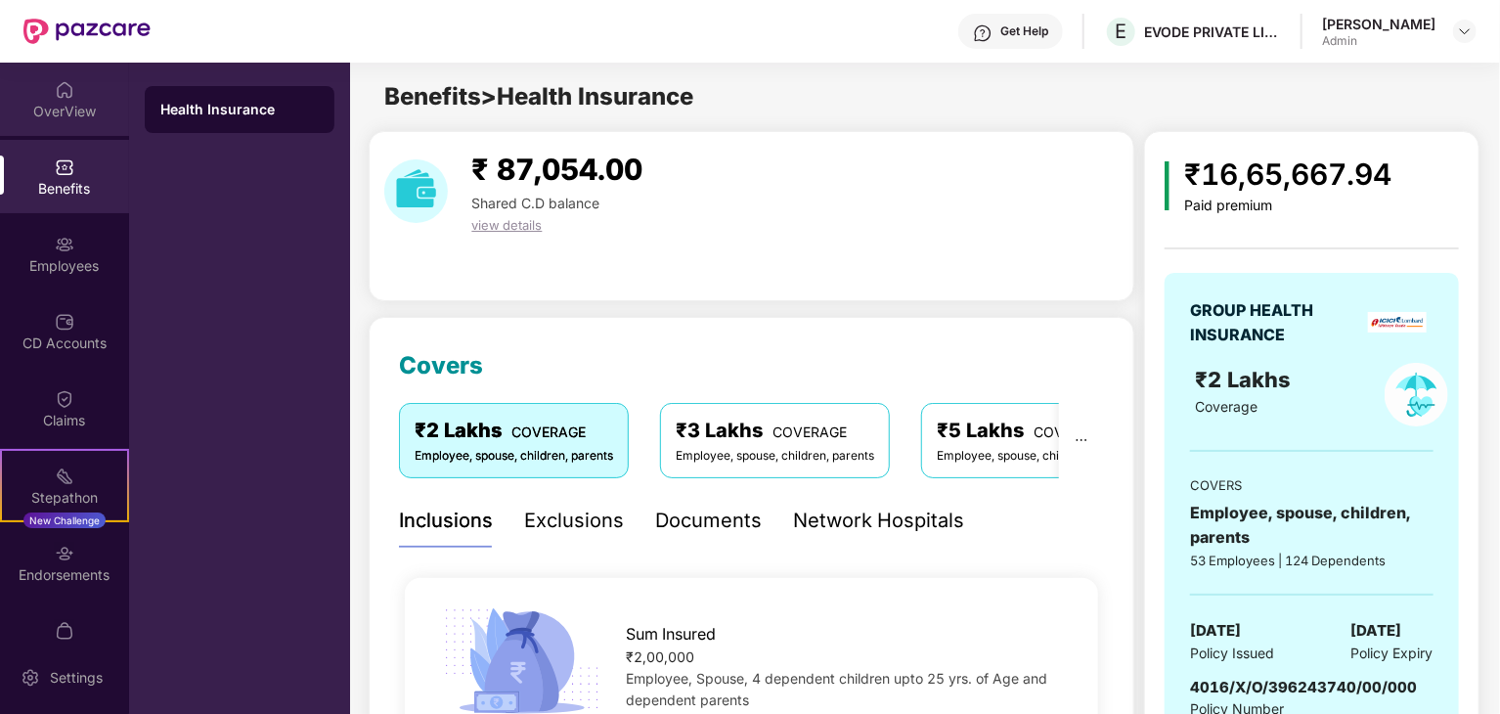
click at [81, 124] on div "OverView" at bounding box center [64, 99] width 129 height 73
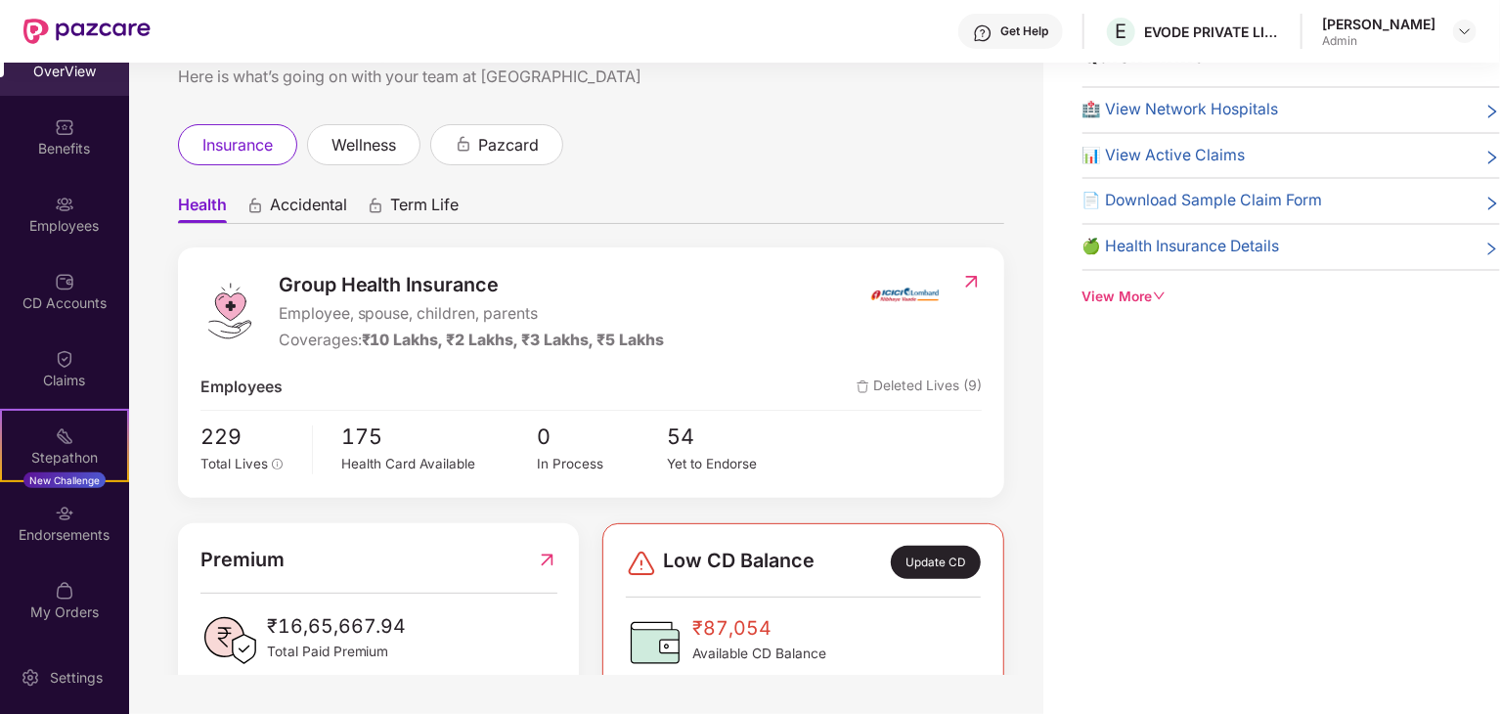
scroll to position [1, 0]
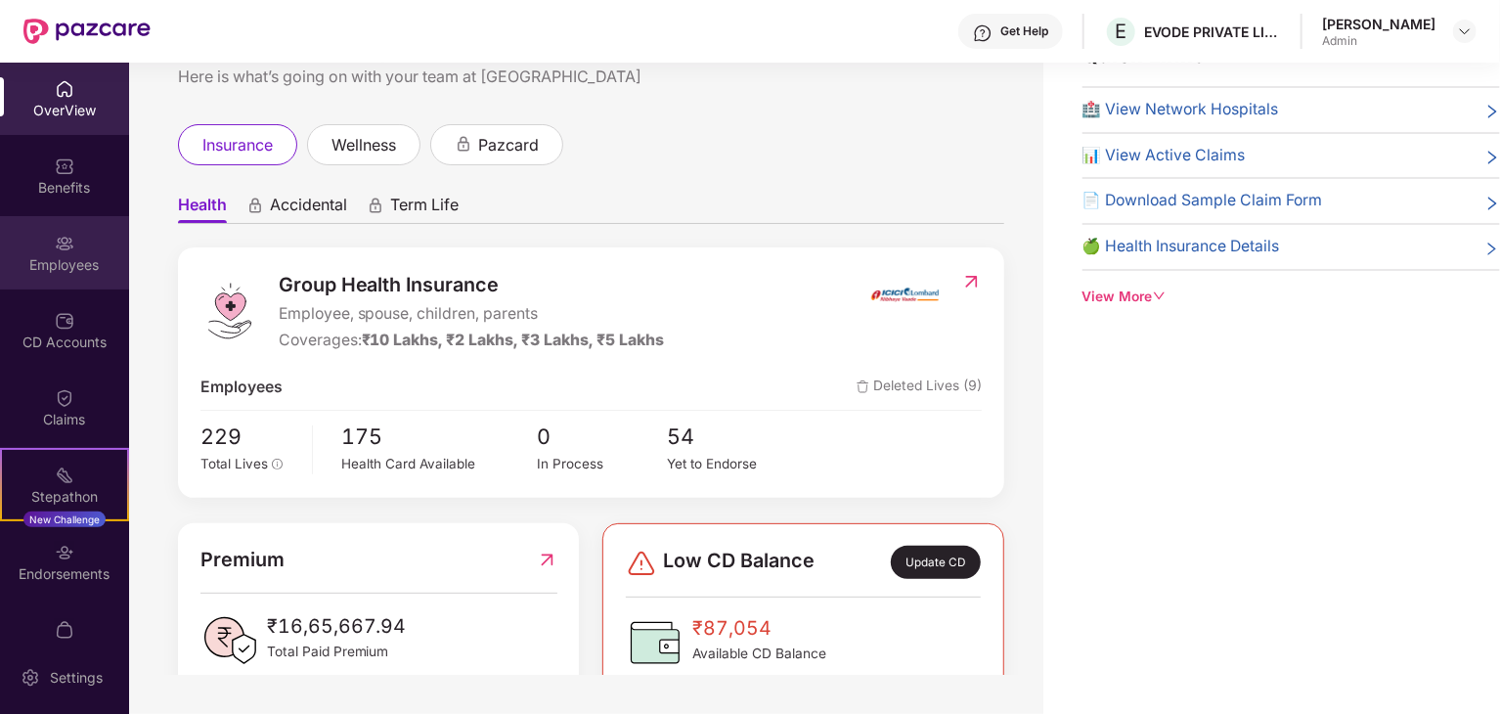
click at [51, 279] on div "Employees" at bounding box center [64, 252] width 129 height 73
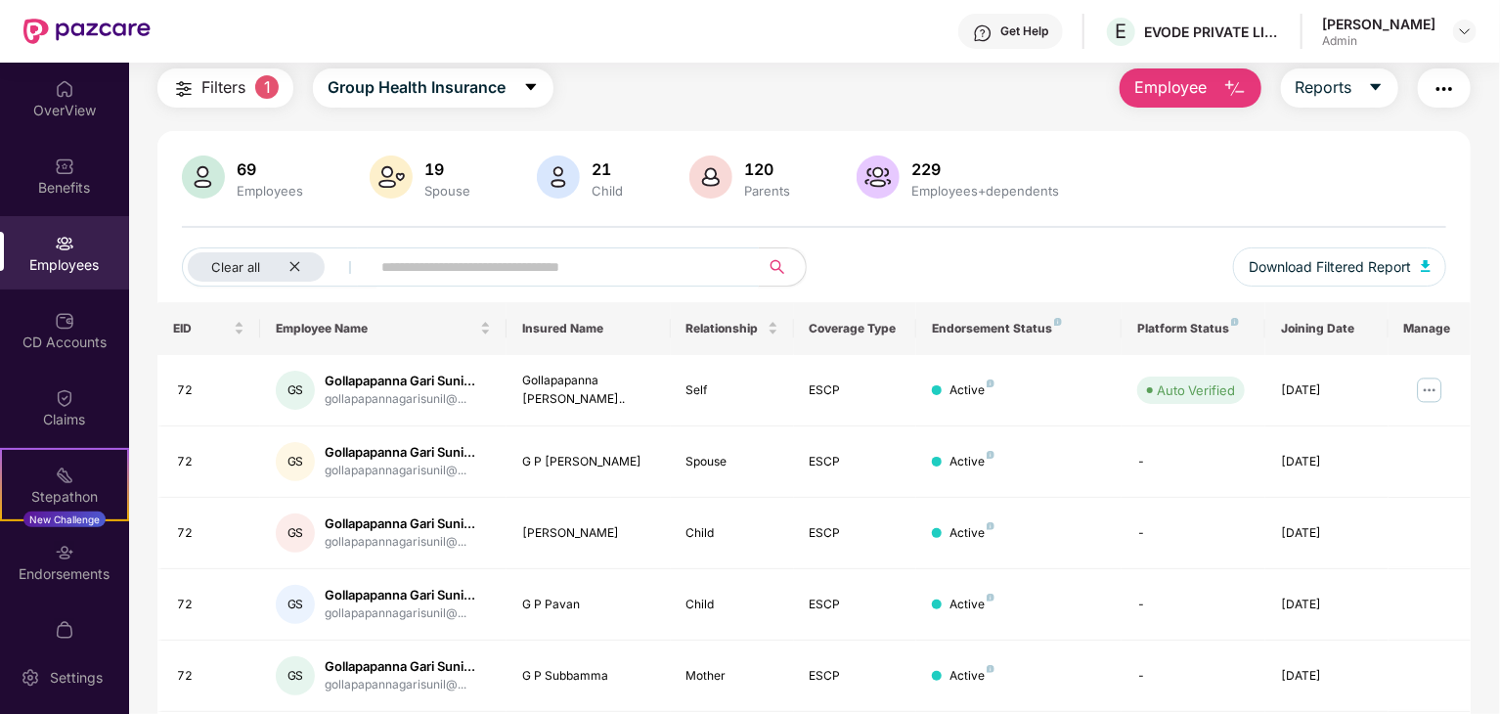
click at [379, 257] on span at bounding box center [558, 266] width 401 height 39
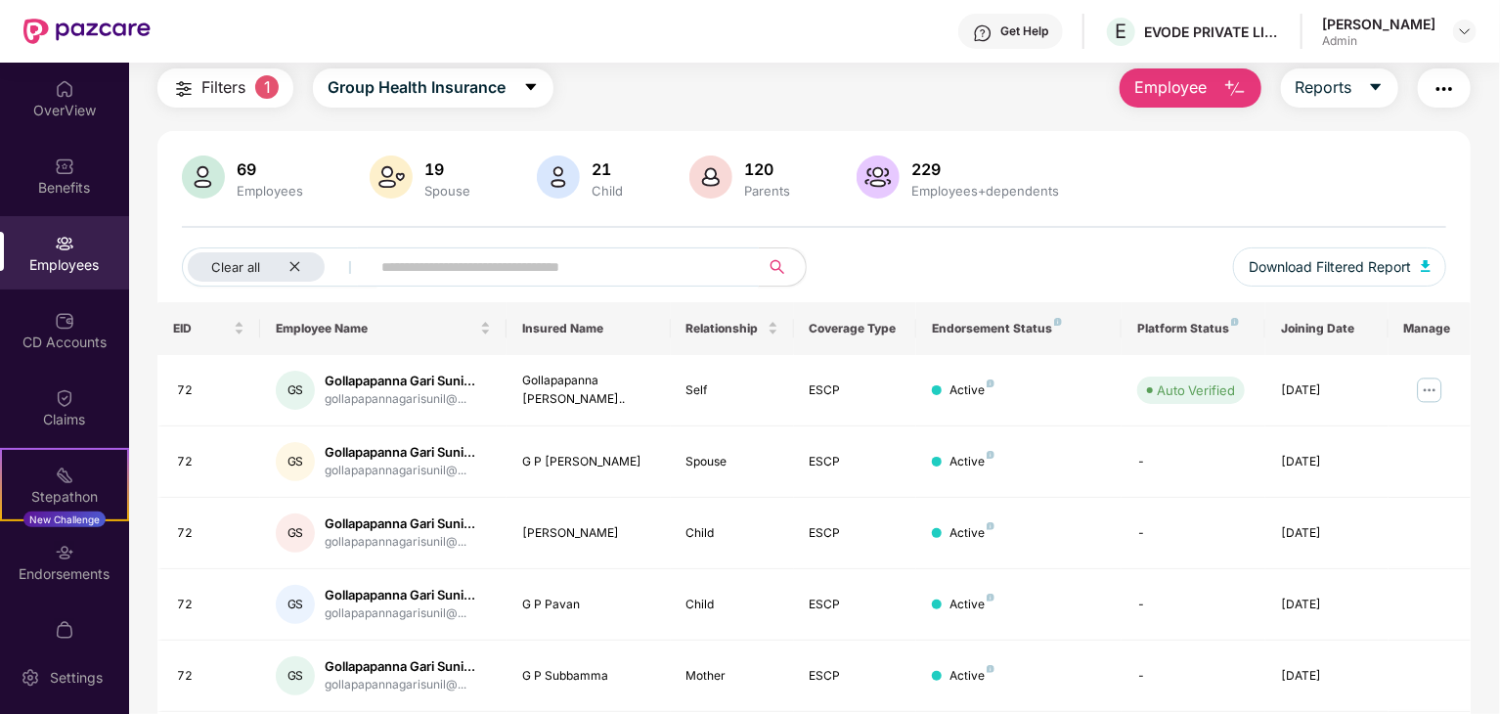
click at [379, 257] on span at bounding box center [558, 266] width 401 height 39
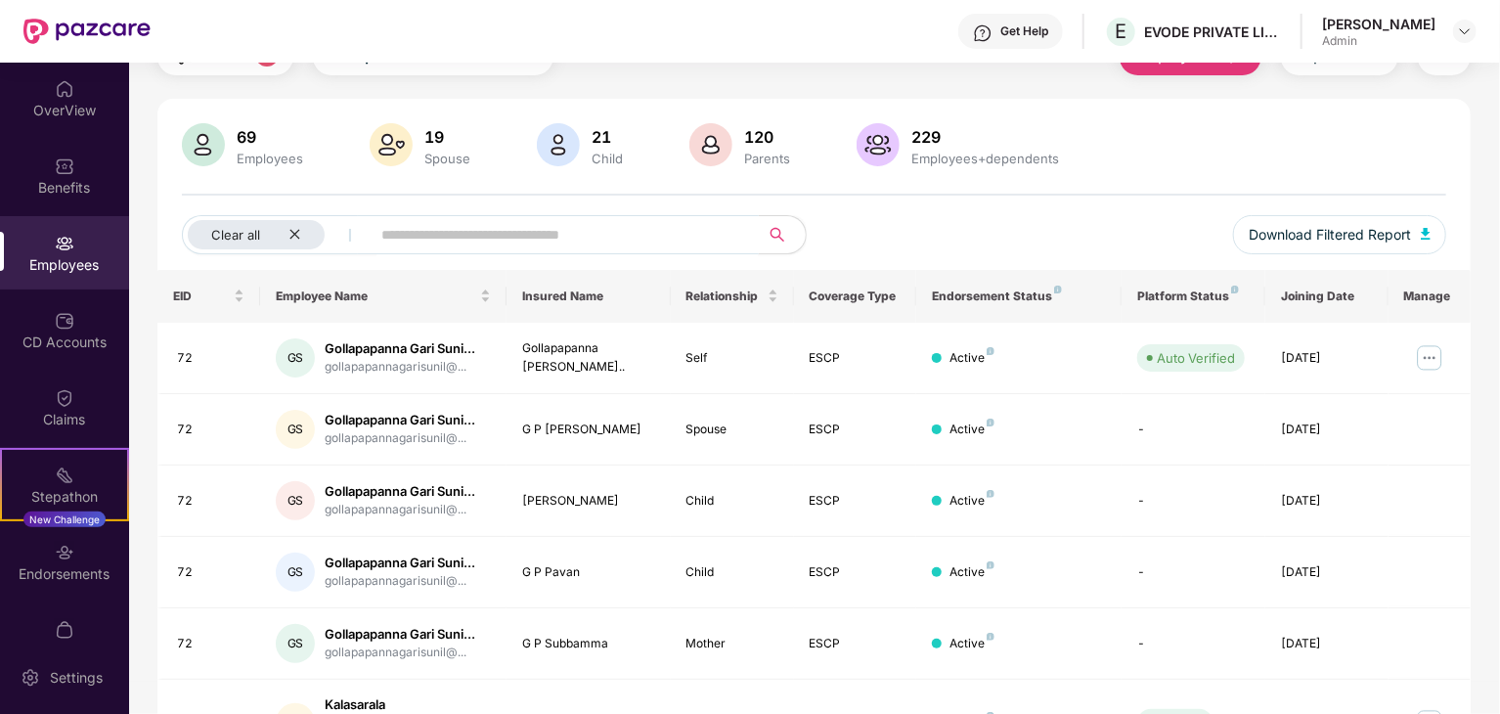
scroll to position [0, 0]
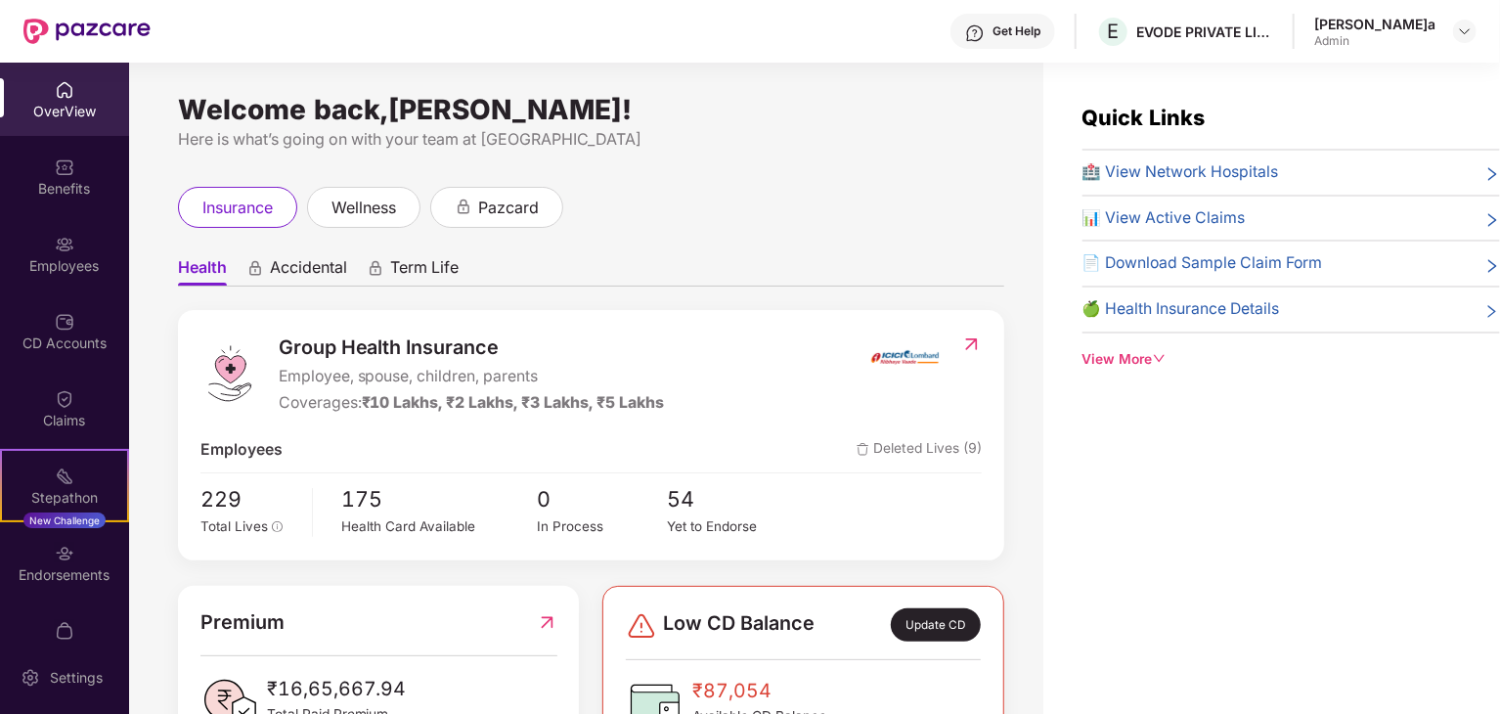
click at [1163, 349] on div "View More" at bounding box center [1290, 360] width 417 height 22
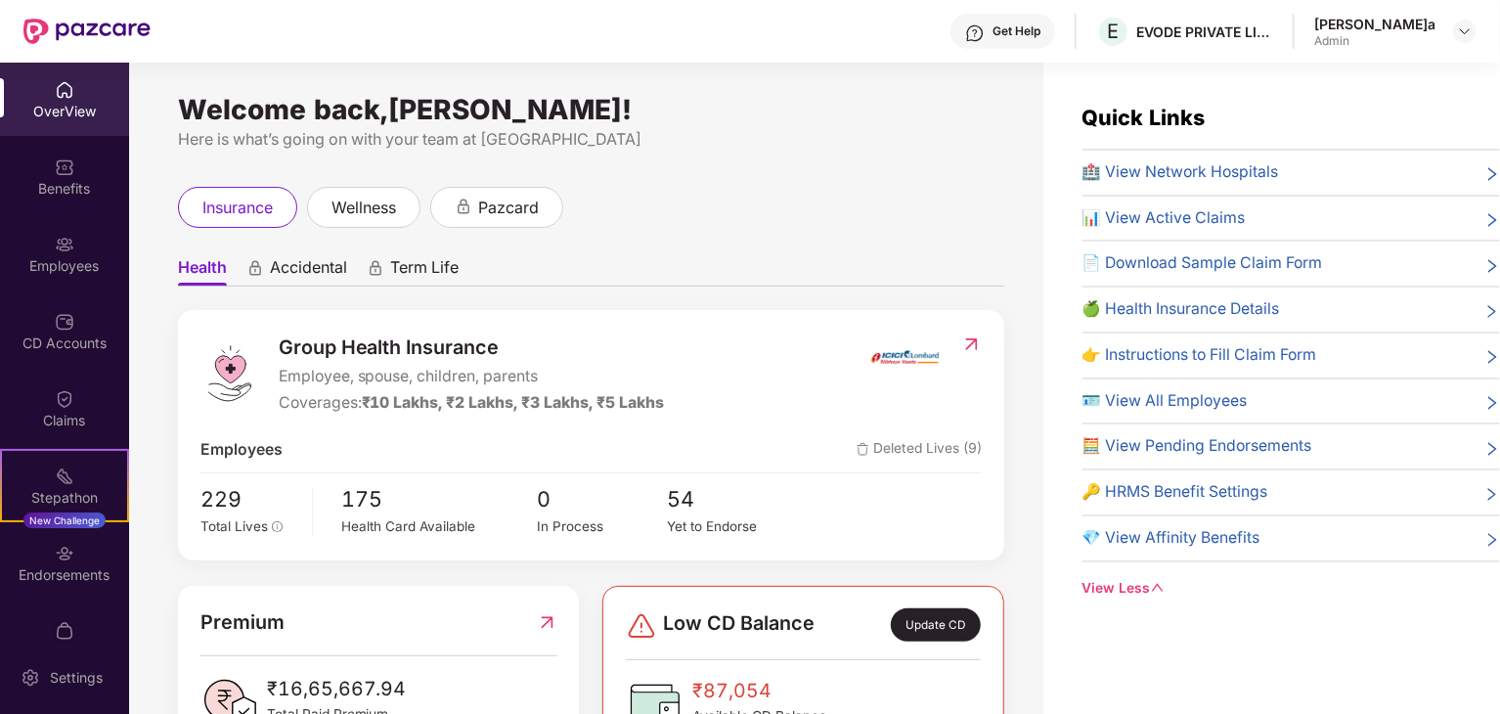
scroll to position [39, 0]
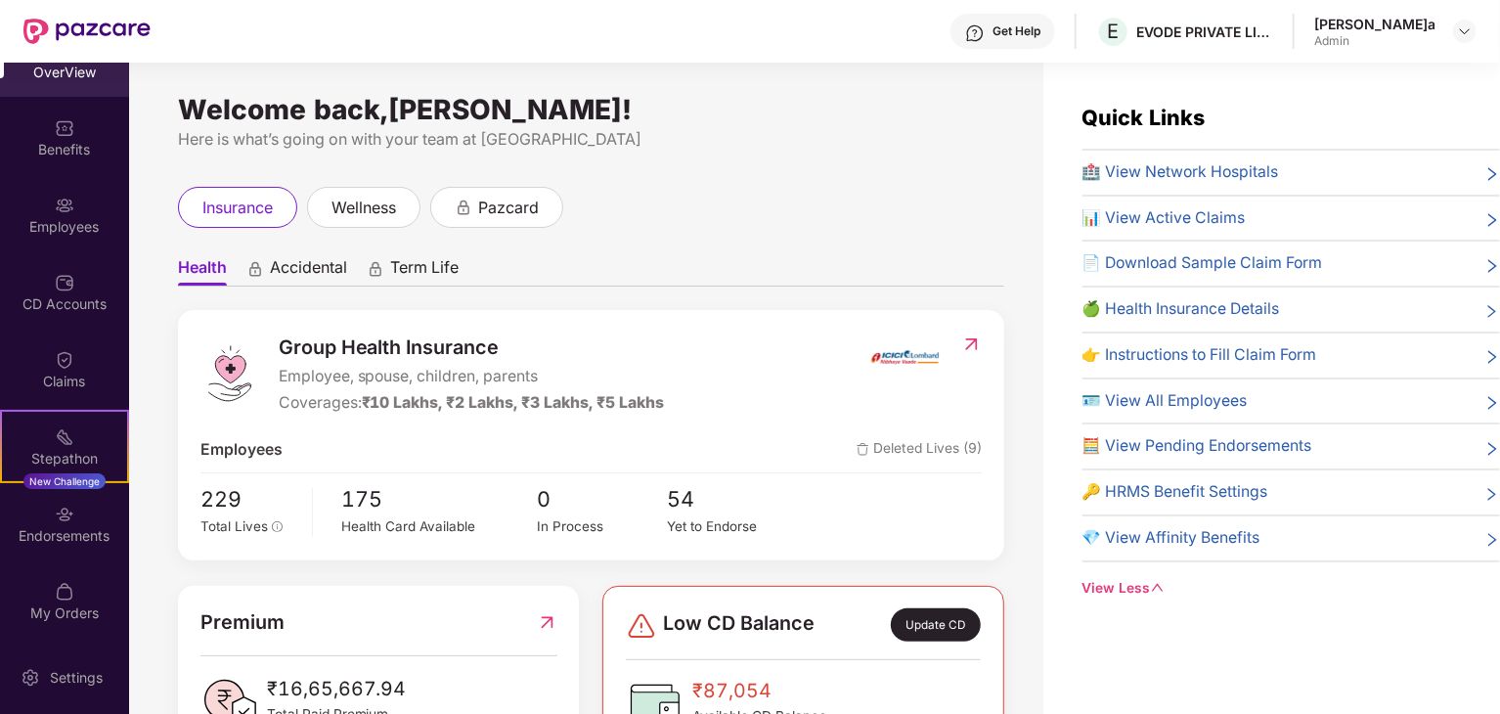
click at [961, 240] on div "Health Accidental Term Life Group Health Insurance Employee, spouse, children, …" at bounding box center [591, 701] width 826 height 947
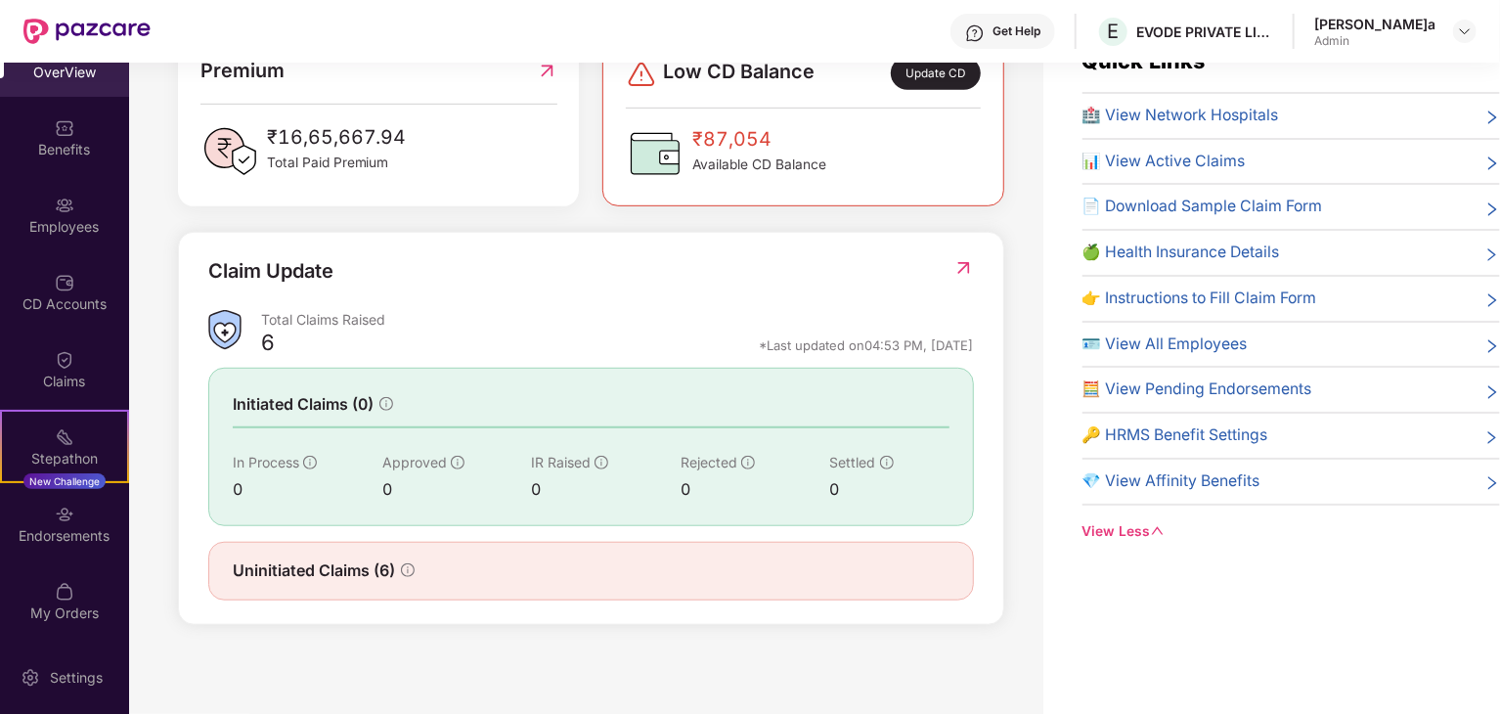
scroll to position [63, 0]
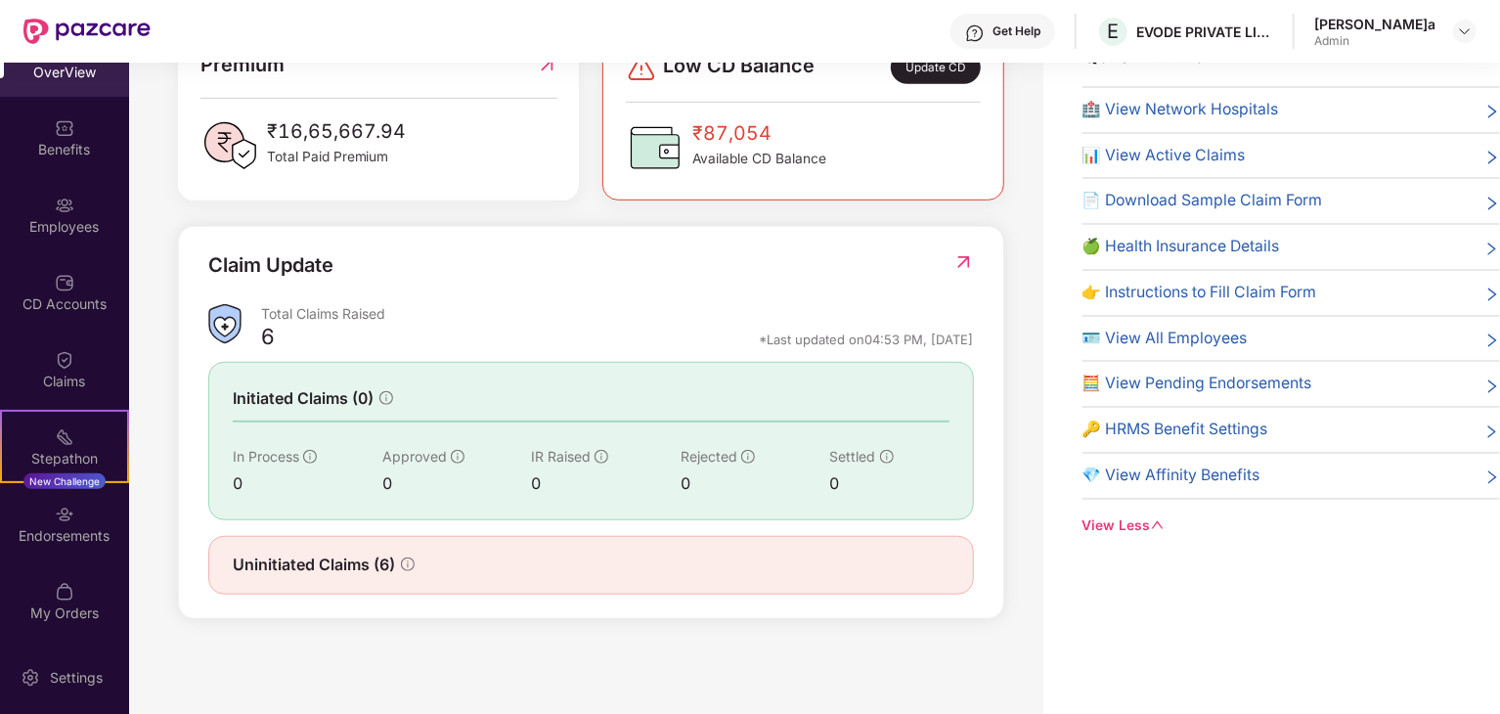
click at [381, 571] on span "Uninitiated Claims (6)" at bounding box center [314, 564] width 162 height 24
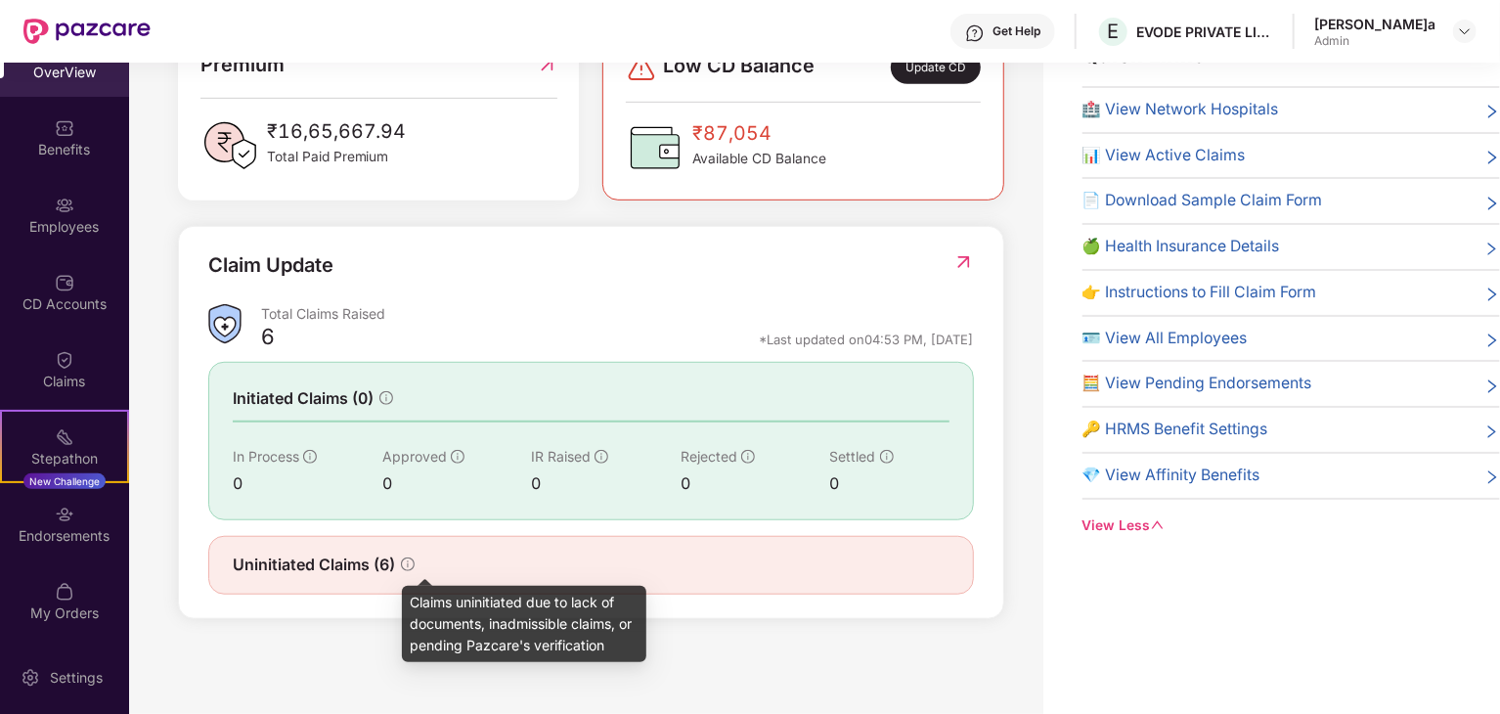
click at [411, 557] on icon "info-circle" at bounding box center [408, 564] width 14 height 14
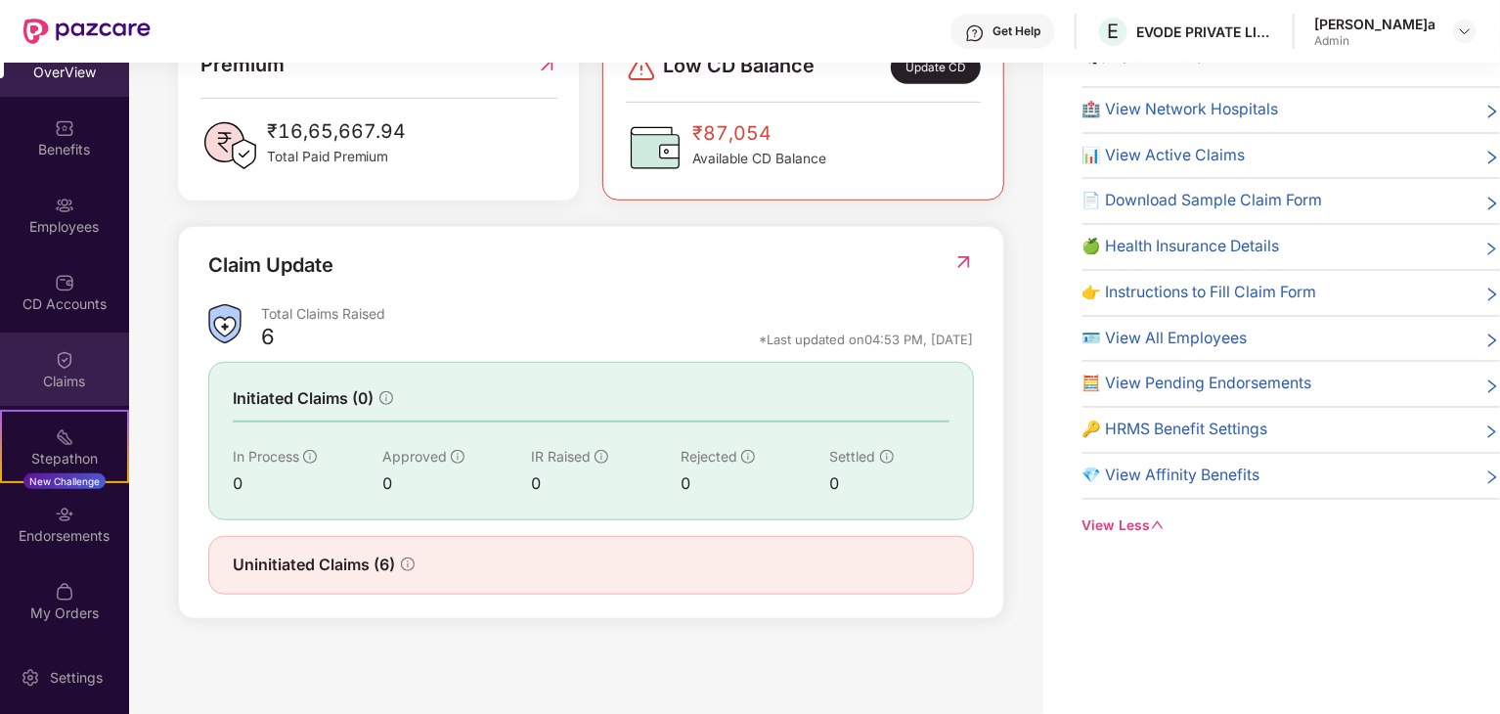
click at [108, 373] on div "Claims" at bounding box center [64, 382] width 129 height 20
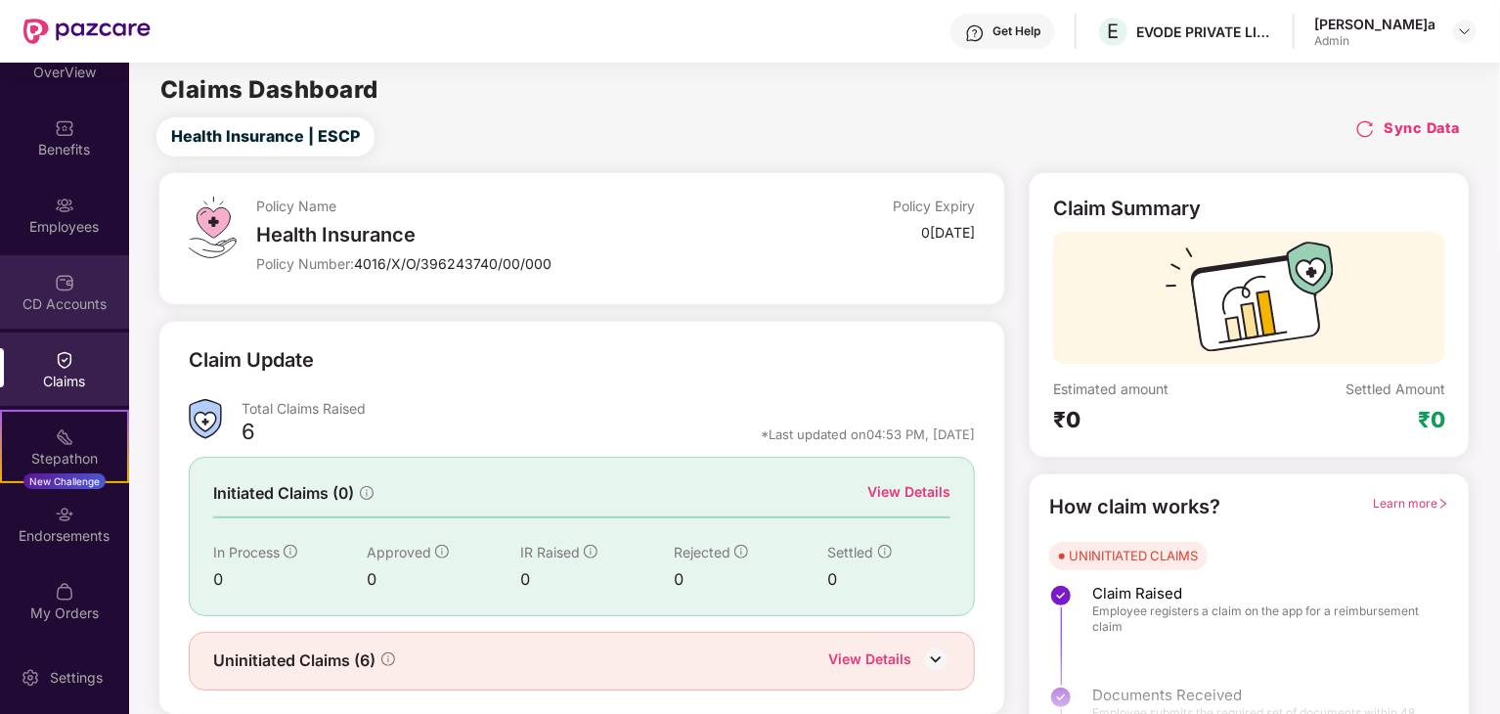
click at [114, 302] on div "CD Accounts" at bounding box center [64, 304] width 129 height 20
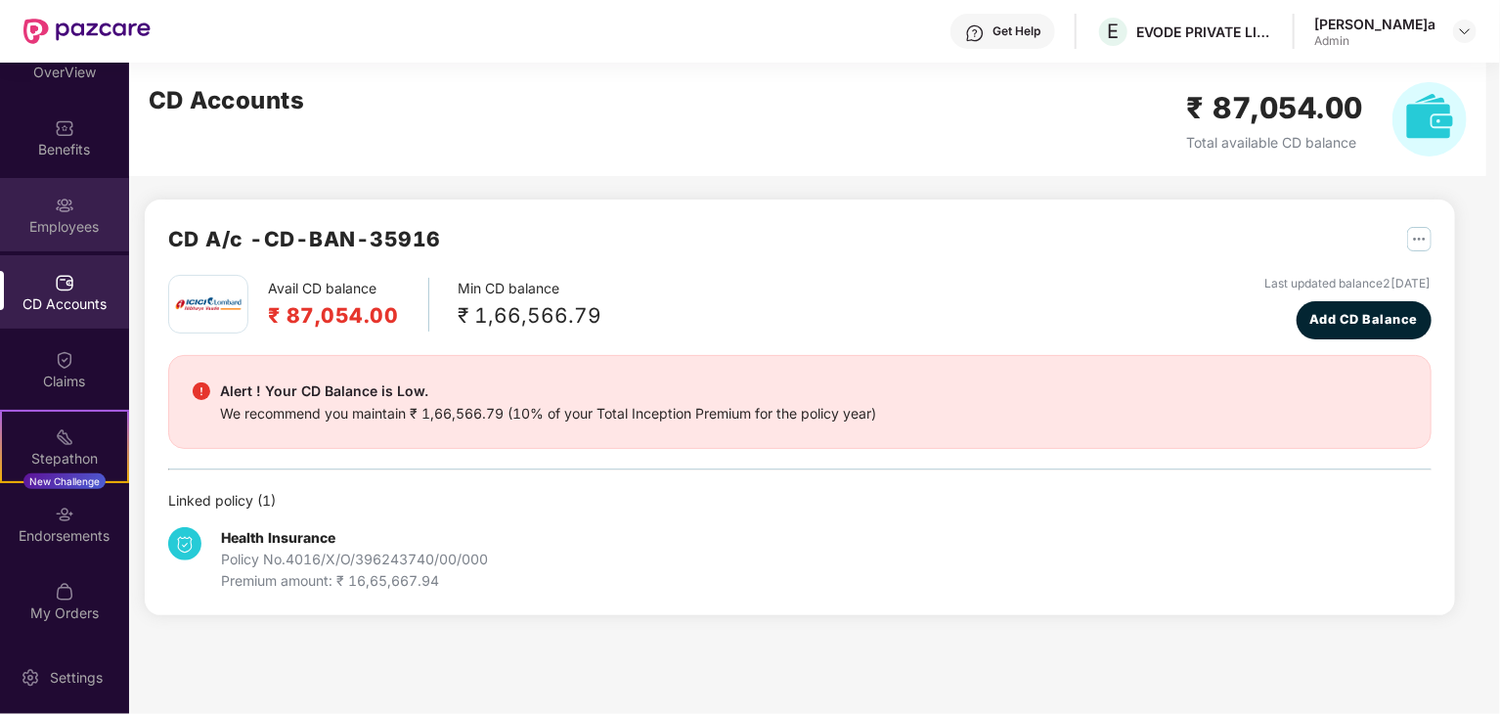
click at [85, 231] on div "Employees" at bounding box center [64, 227] width 129 height 20
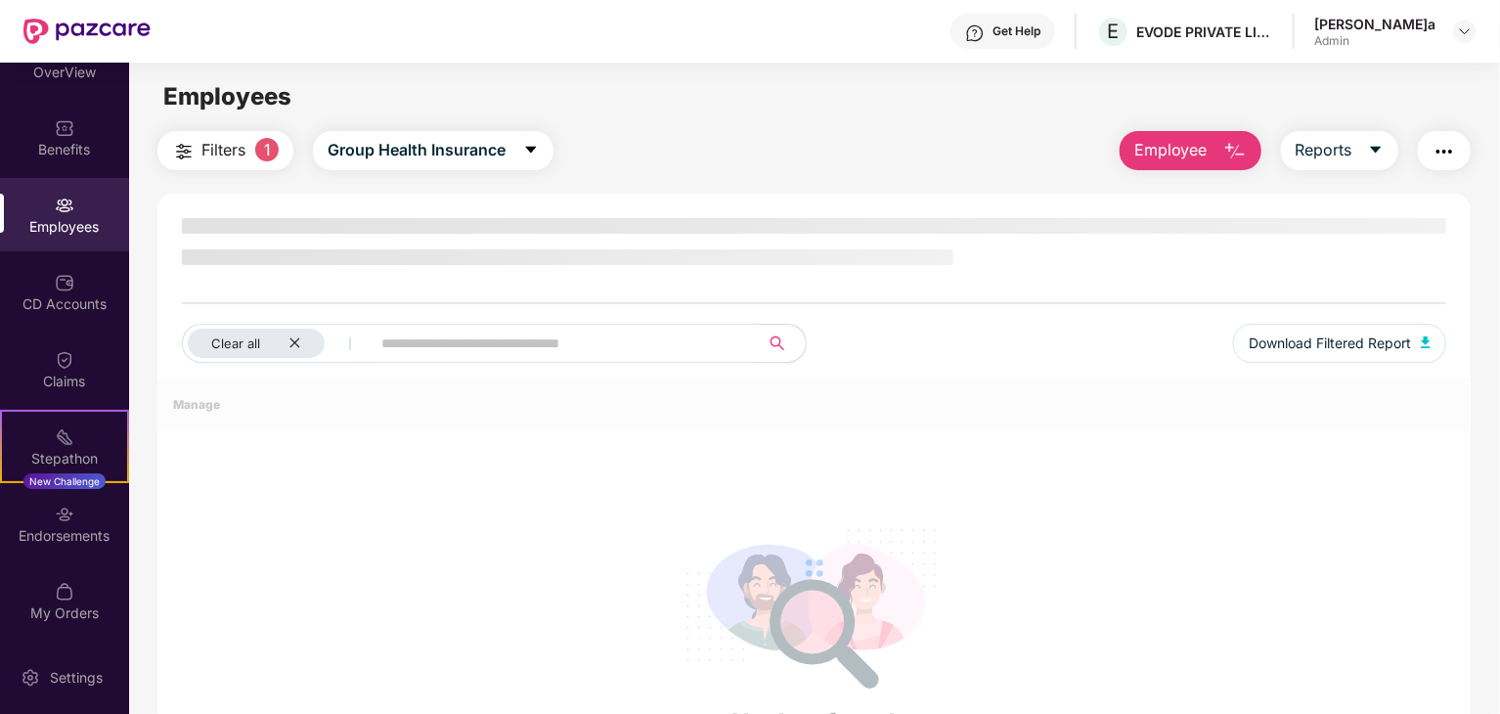
click at [85, 231] on div "Employees" at bounding box center [64, 227] width 129 height 20
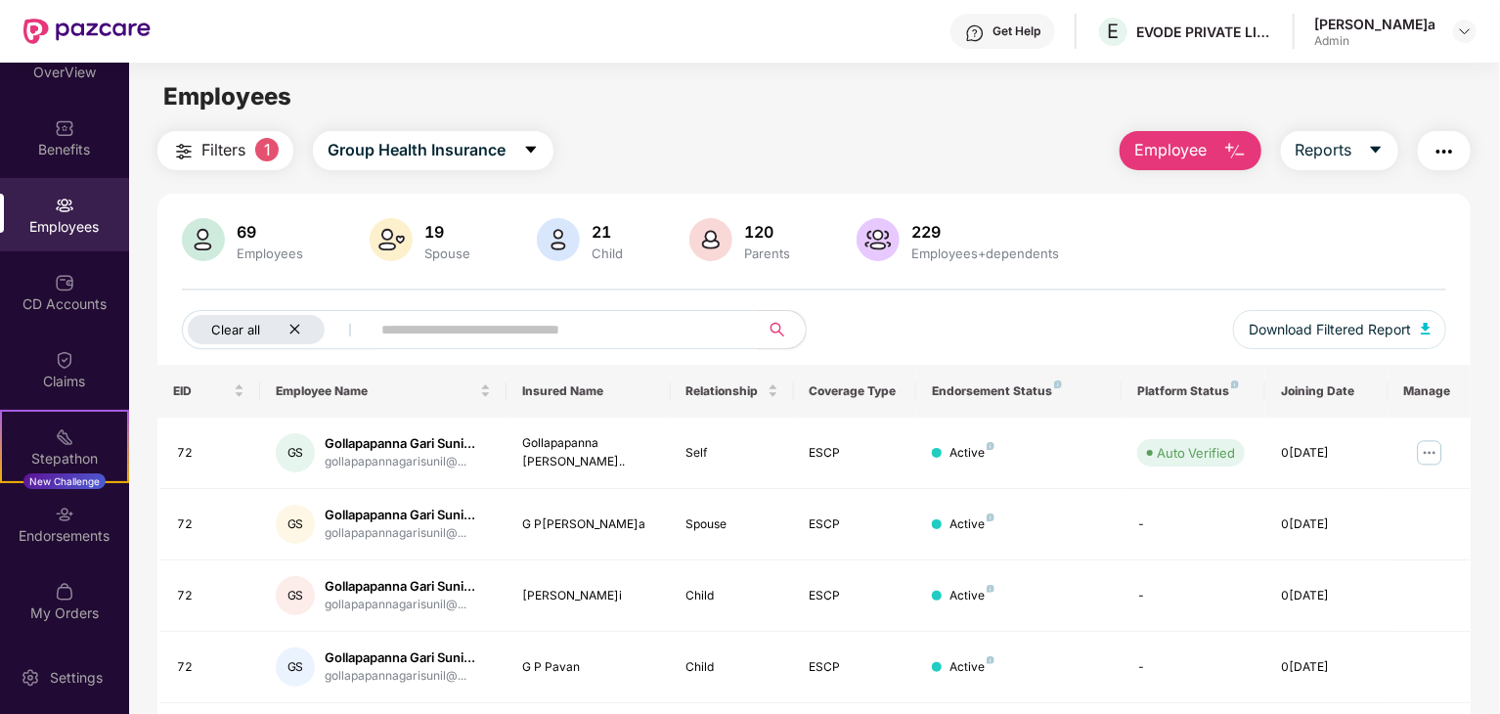
click at [292, 329] on icon "close" at bounding box center [294, 329] width 13 height 13
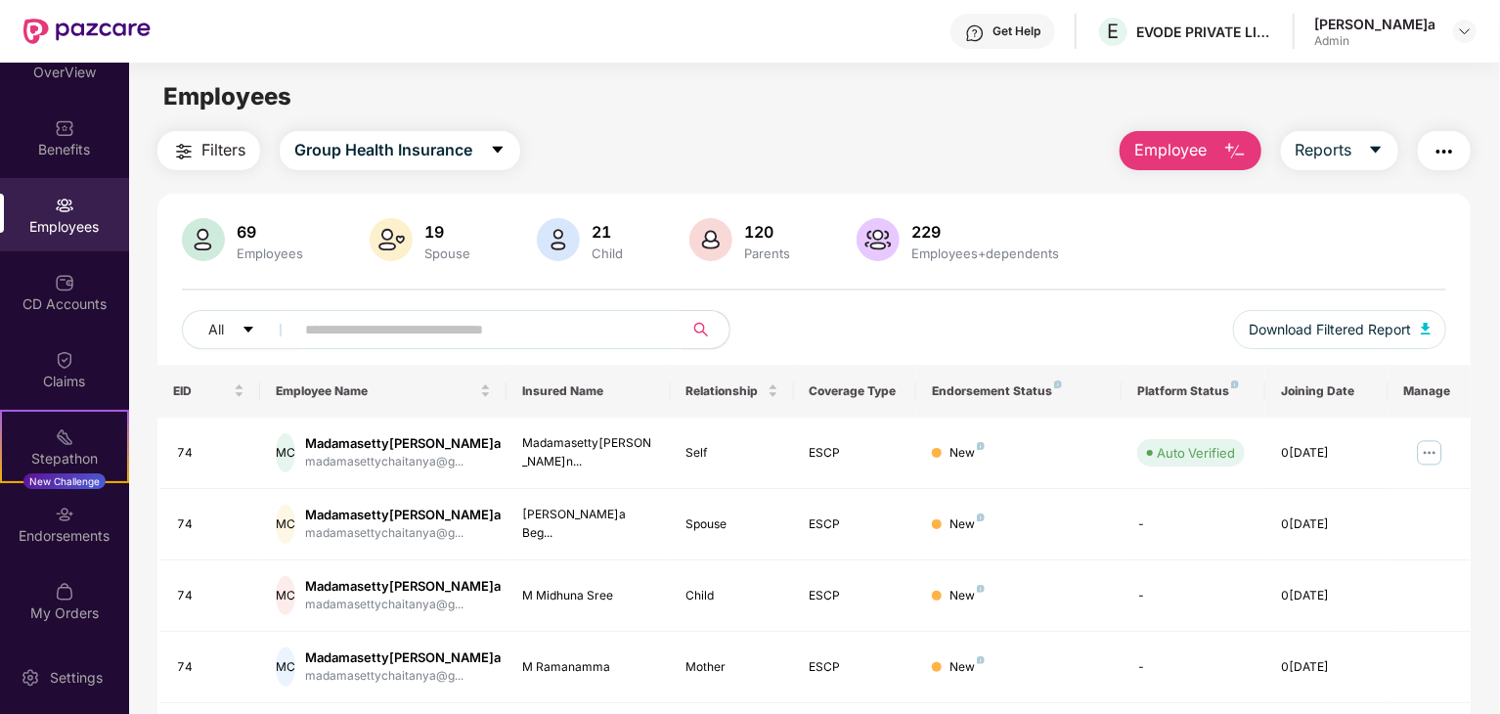
click at [292, 329] on span at bounding box center [482, 329] width 401 height 39
click at [845, 332] on div "All Download Filtered Report" at bounding box center [814, 337] width 1264 height 55
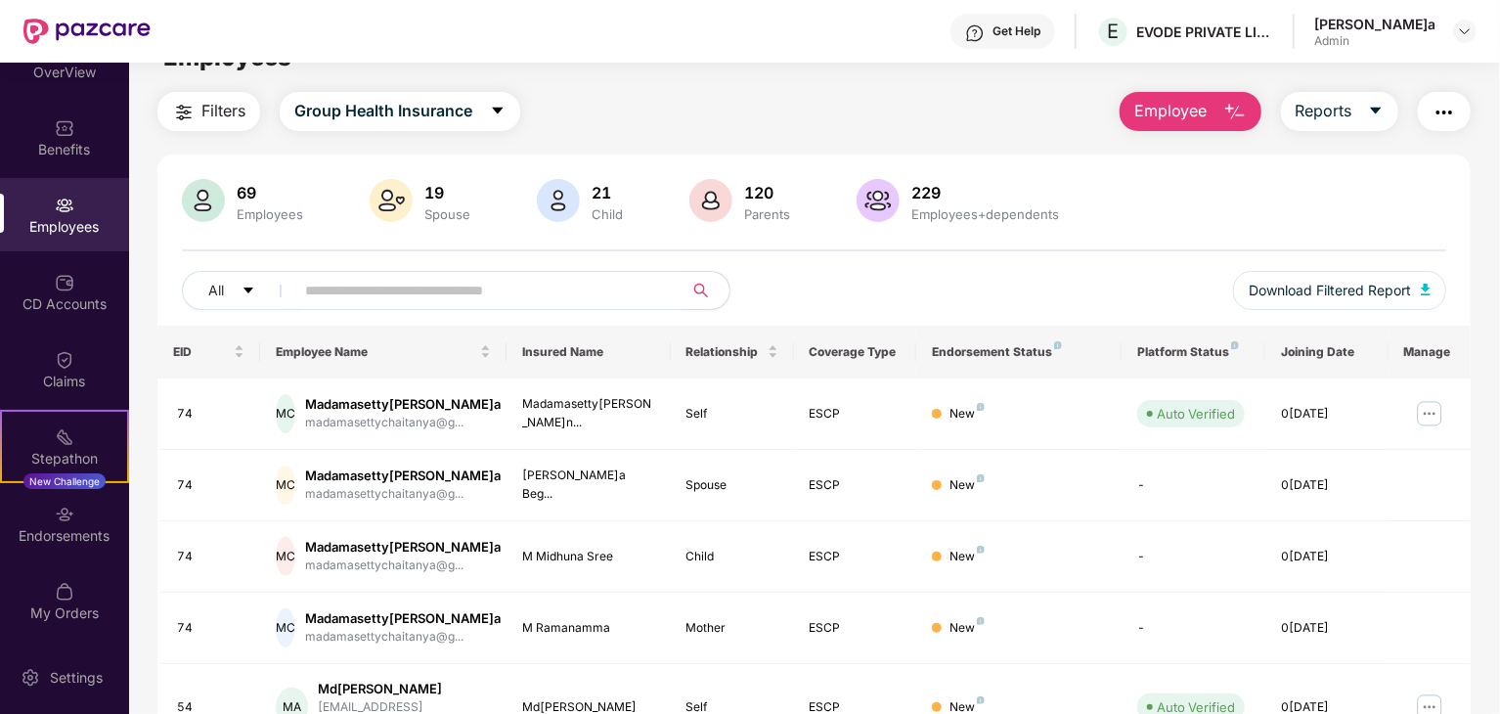
scroll to position [196, 0]
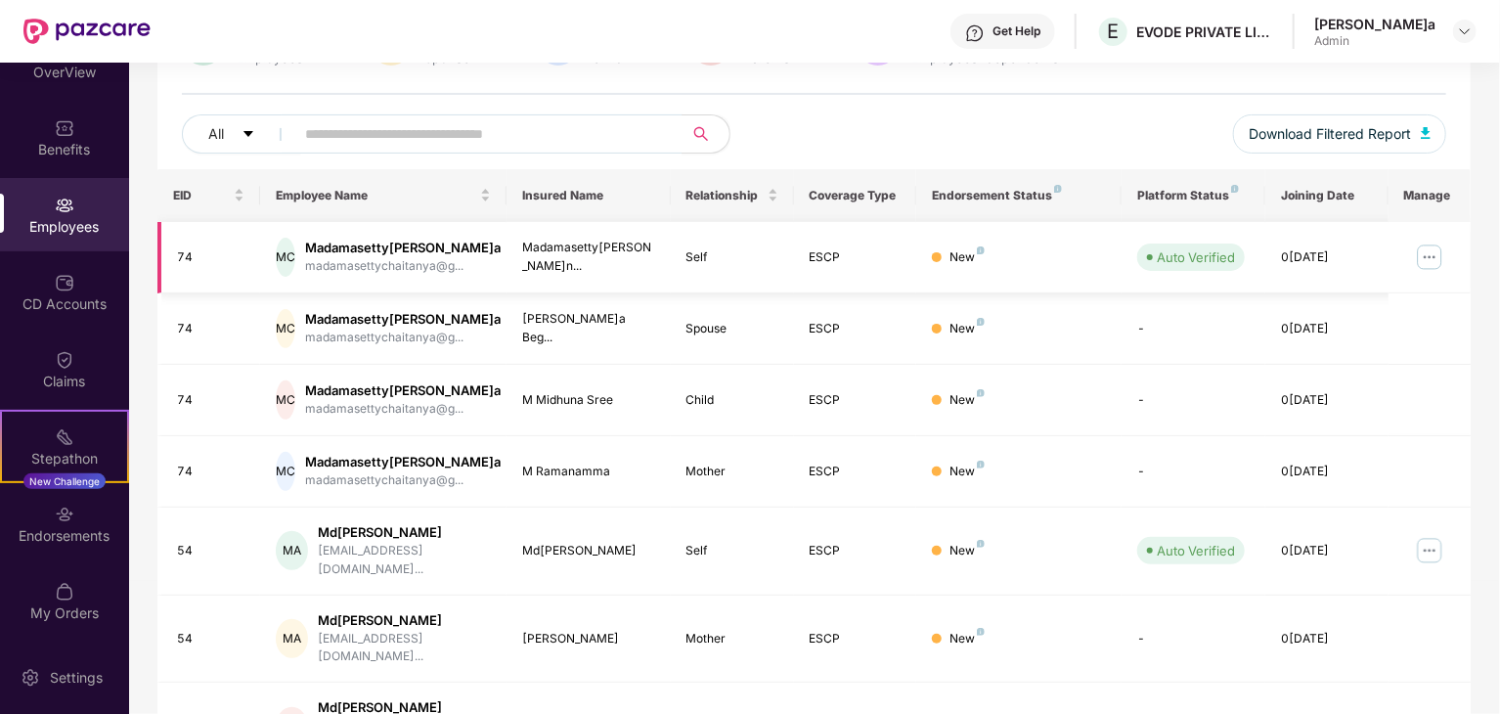
click at [1419, 265] on img at bounding box center [1429, 257] width 31 height 31
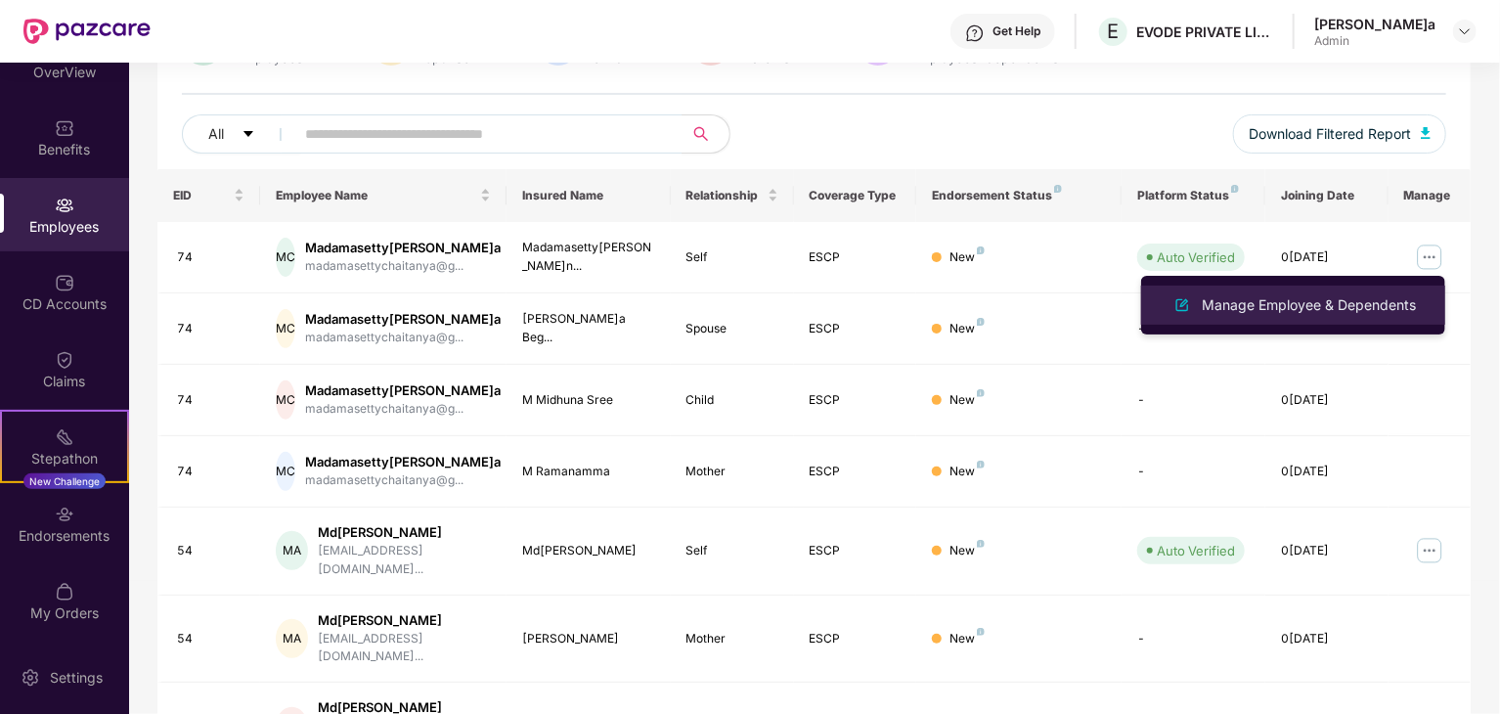
click at [1283, 293] on div "Manage Employee & Dependents" at bounding box center [1292, 304] width 253 height 23
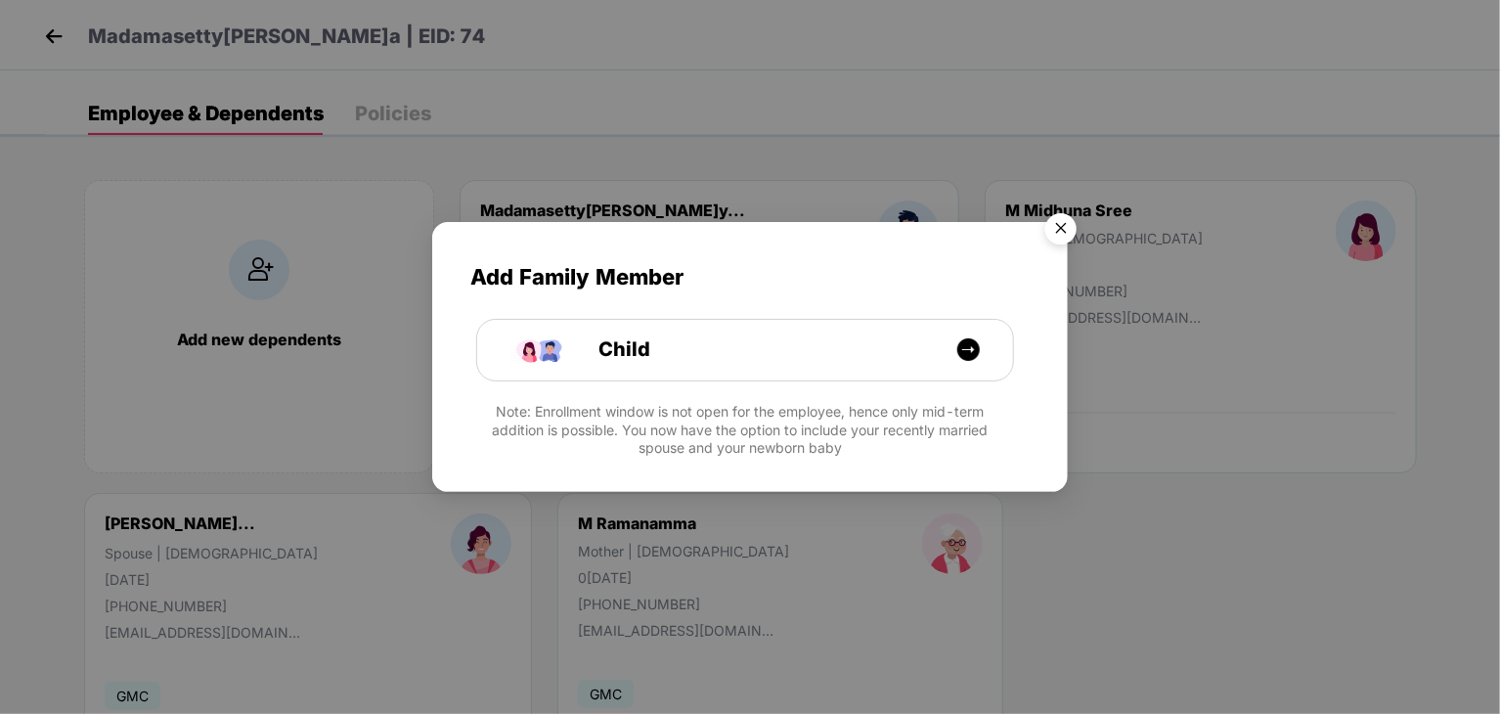
click at [1062, 219] on img "Close" at bounding box center [1060, 231] width 55 height 55
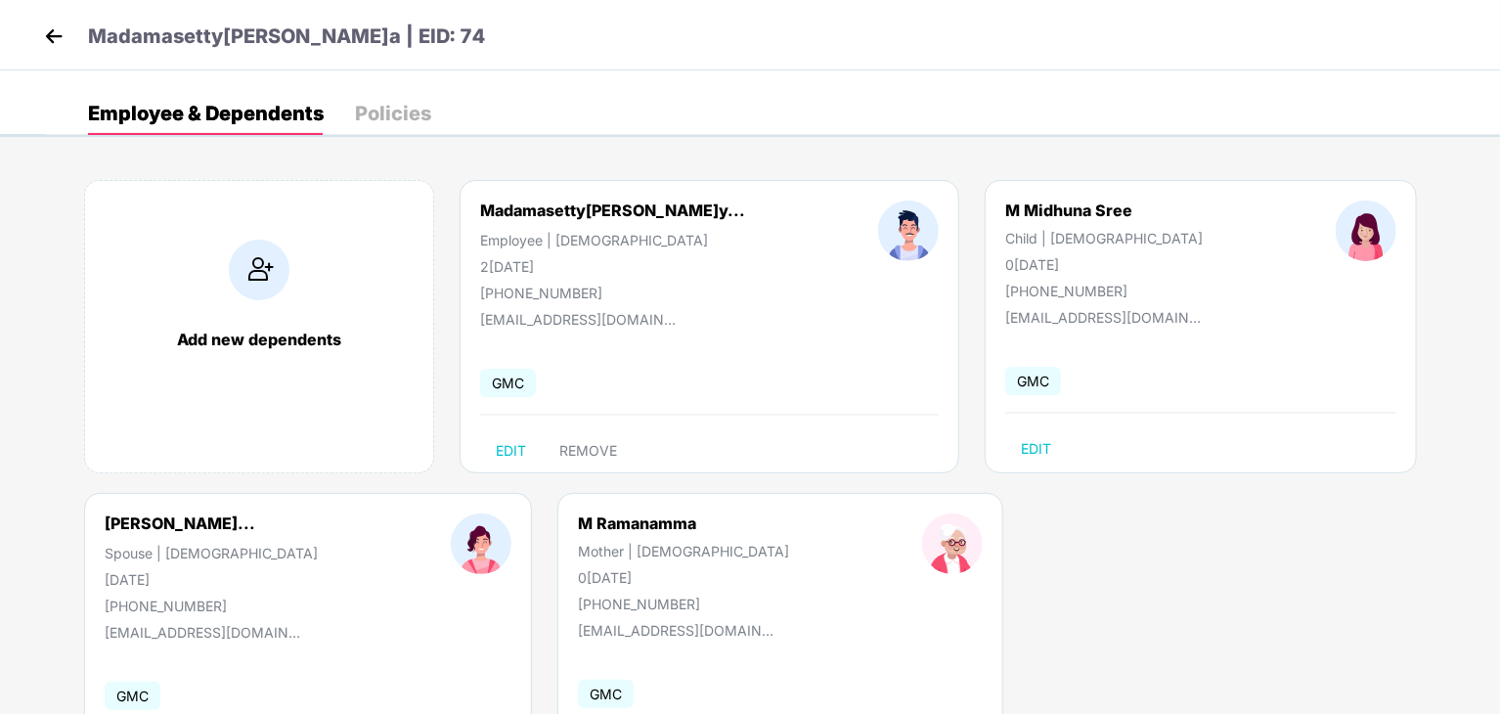
click at [1070, 571] on div "Add new dependents Madamasetty[PERSON_NAME]y... Employee | [DEMOGRAPHIC_DATA] 2…" at bounding box center [772, 493] width 1455 height 684
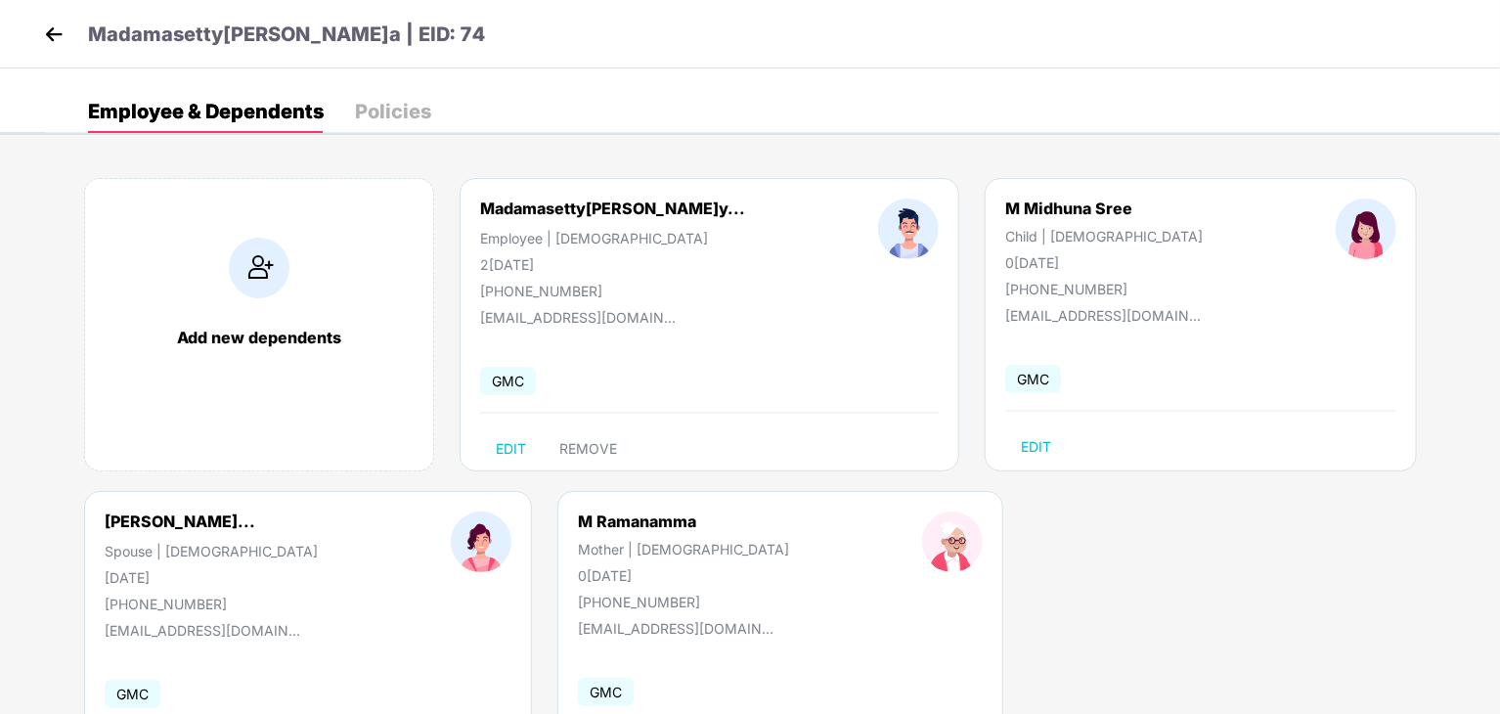
scroll to position [0, 0]
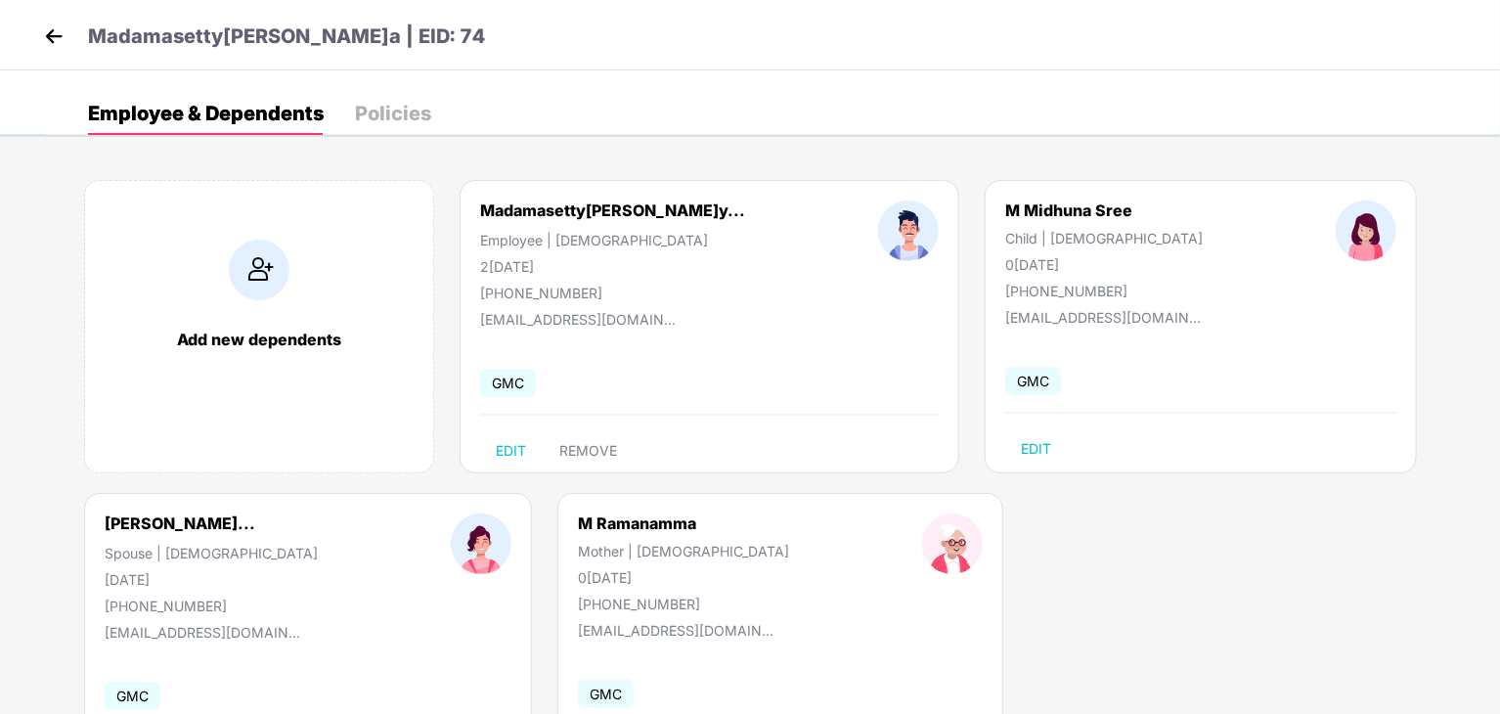
click at [49, 36] on img at bounding box center [53, 36] width 29 height 29
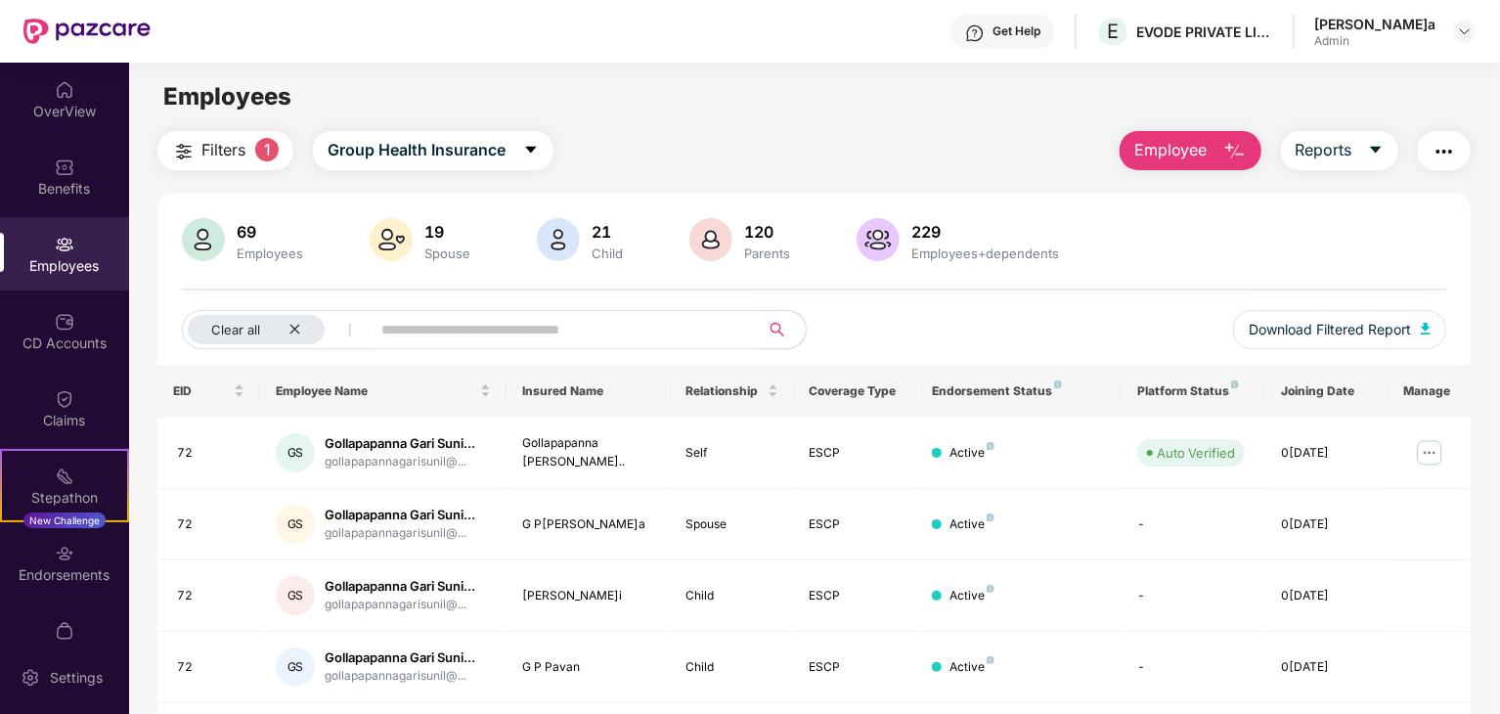
click at [47, 97] on div "OverView" at bounding box center [64, 99] width 129 height 73
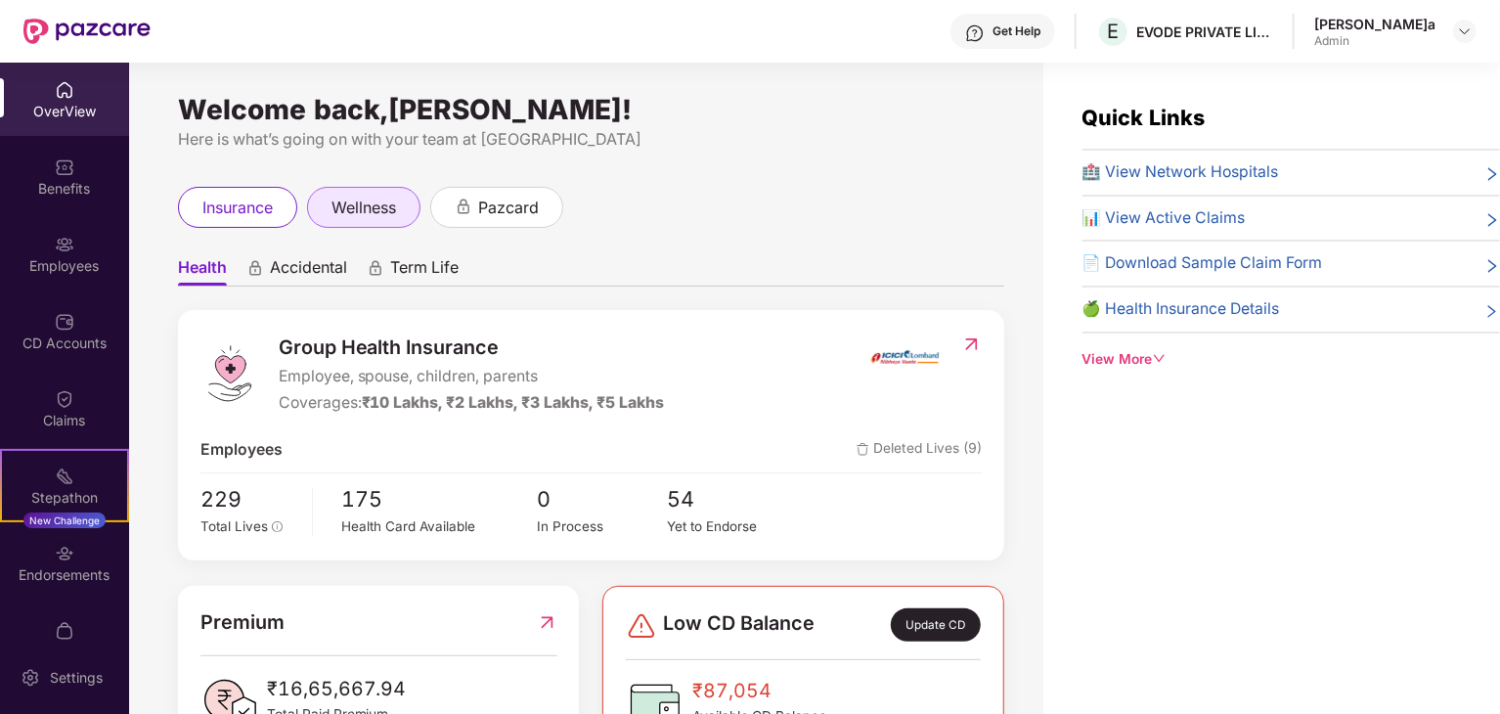
click at [395, 222] on div "wellness" at bounding box center [363, 207] width 113 height 41
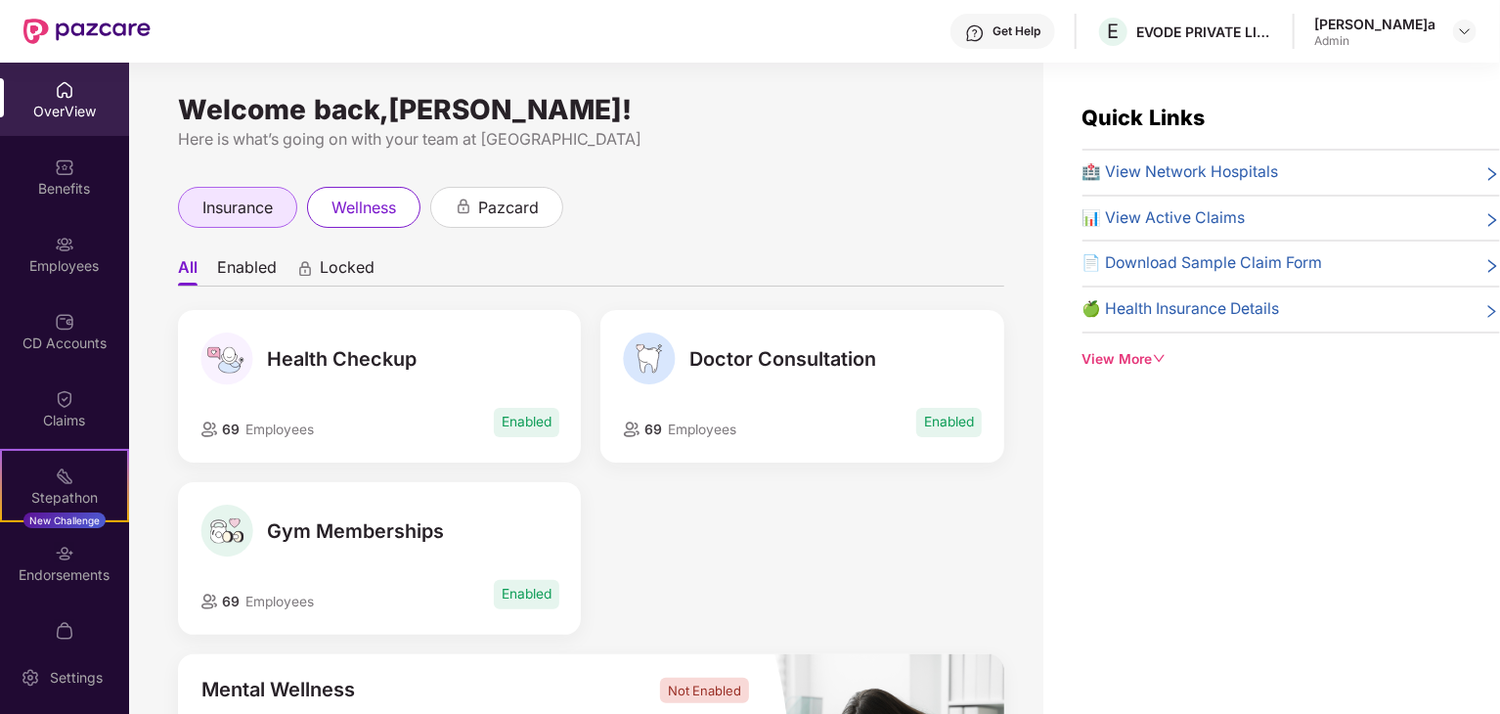
click at [243, 188] on div "insurance" at bounding box center [237, 207] width 119 height 41
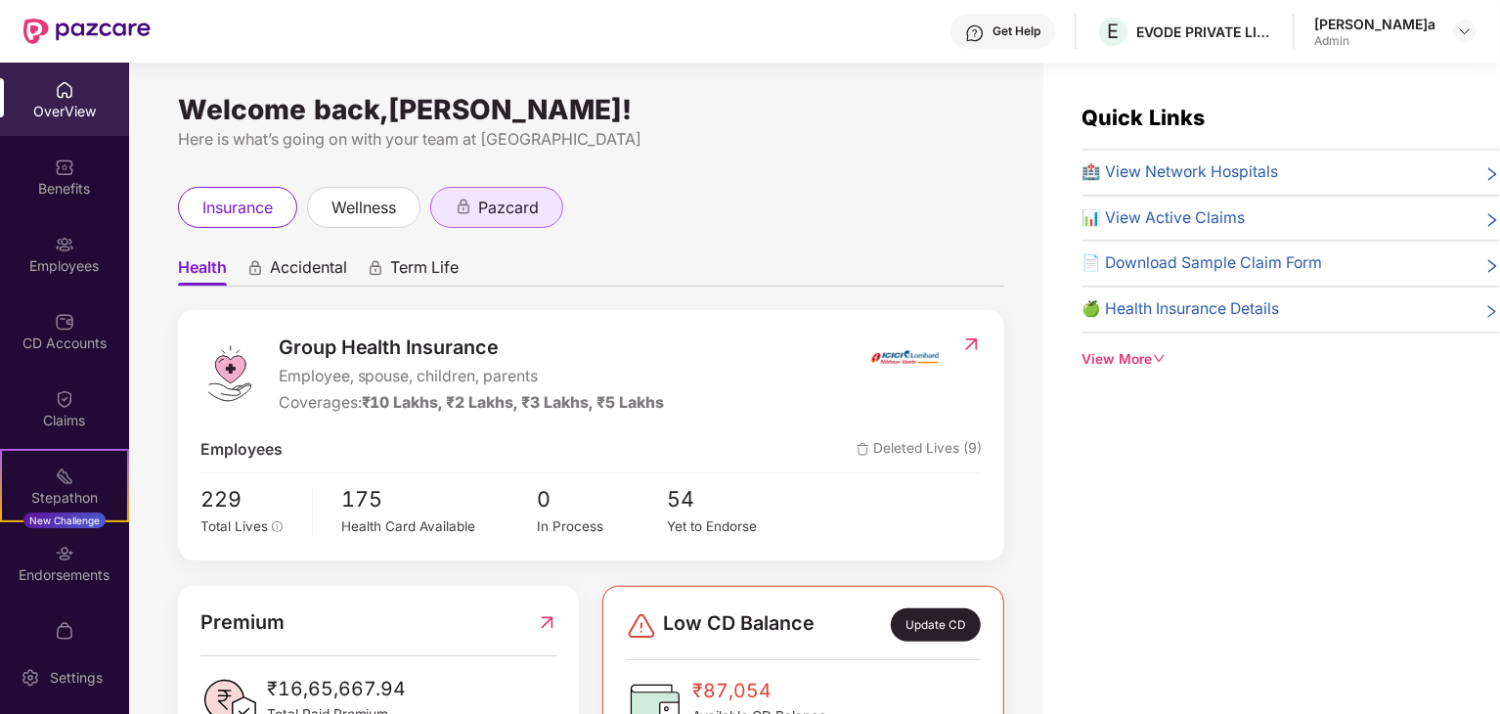
click at [480, 208] on div "pazcard" at bounding box center [497, 208] width 84 height 24
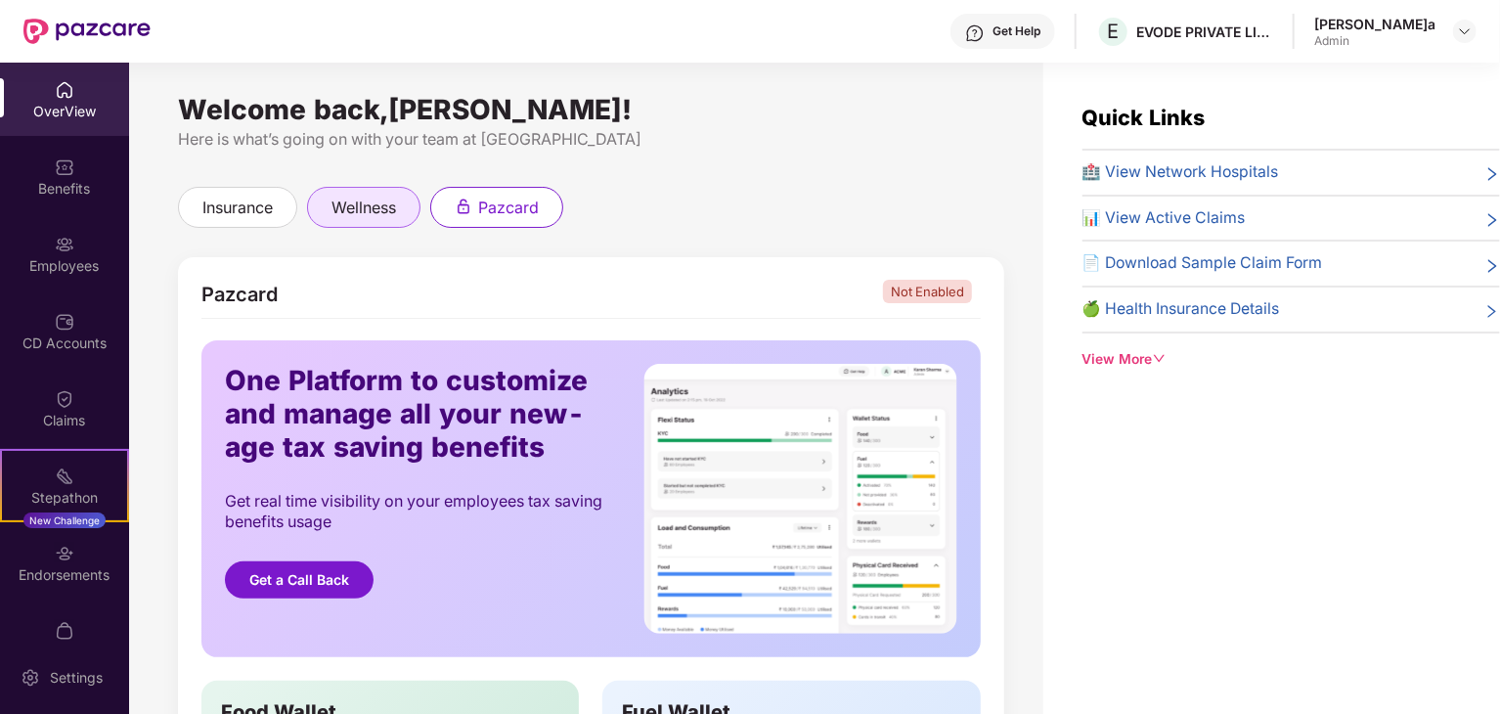
click at [354, 210] on span "wellness" at bounding box center [363, 208] width 65 height 24
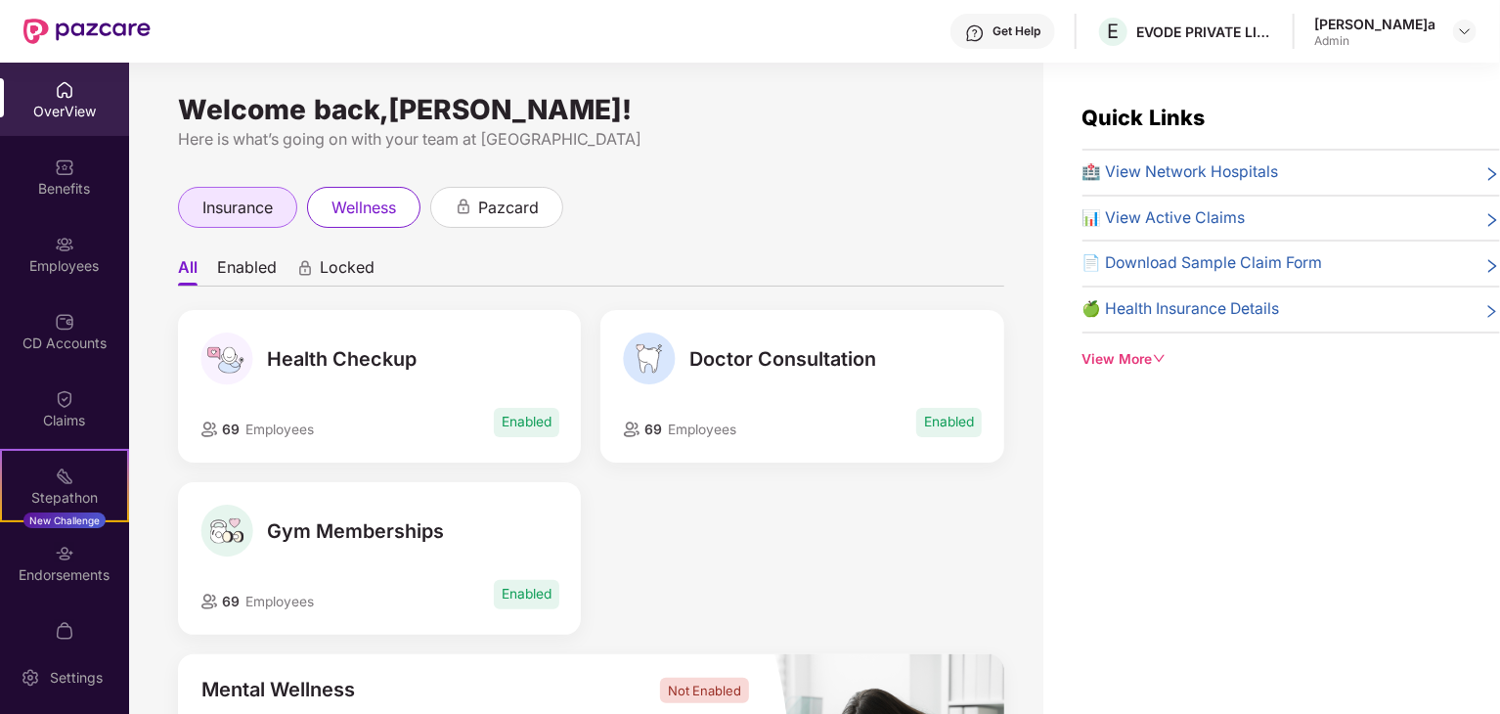
click at [234, 196] on span "insurance" at bounding box center [237, 208] width 70 height 24
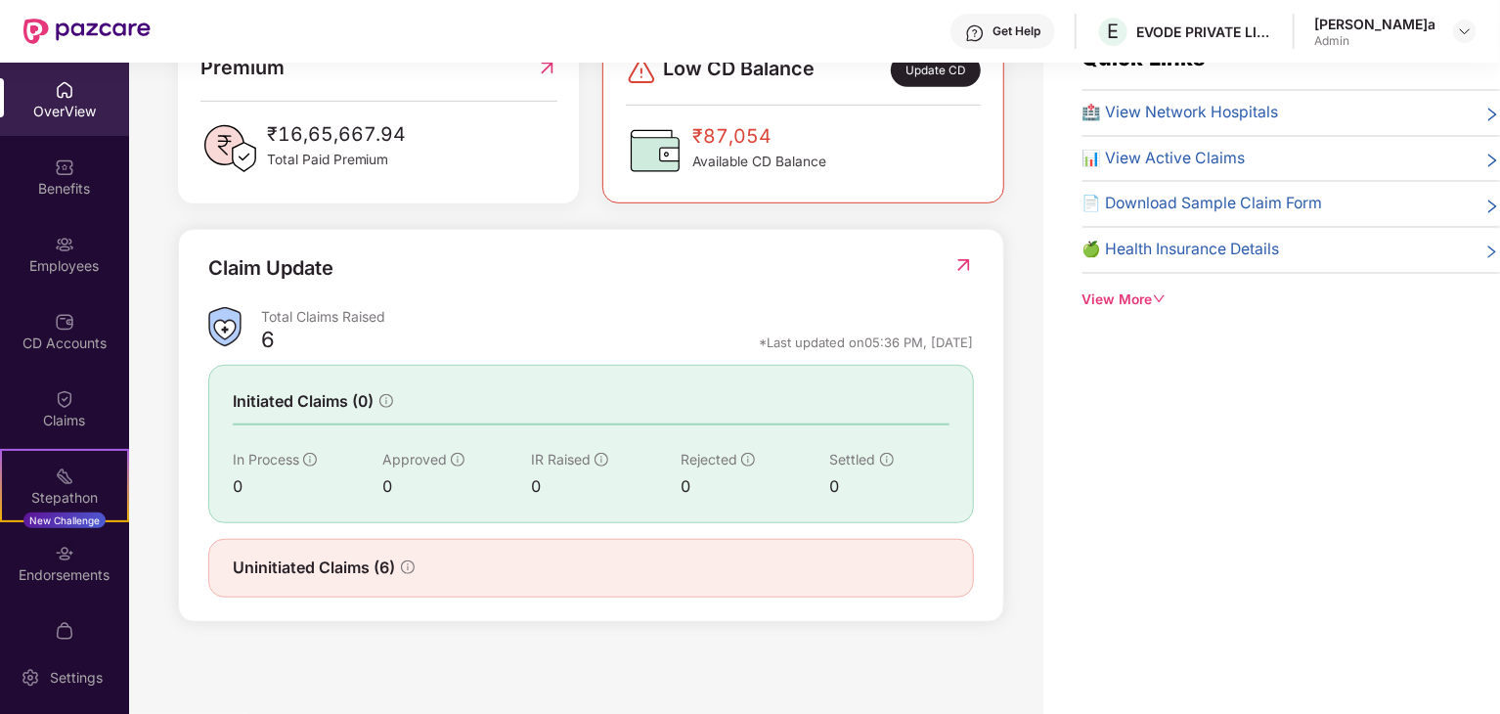
scroll to position [63, 0]
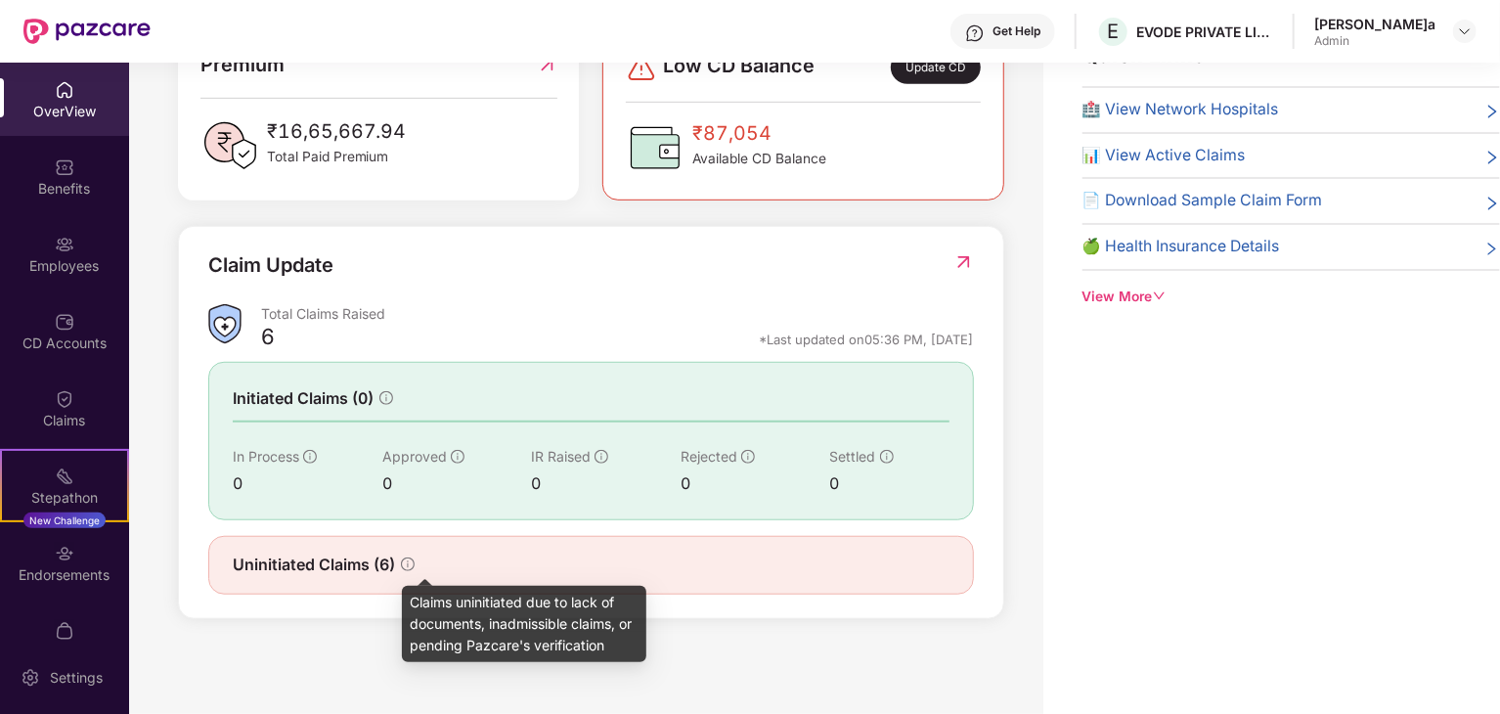
click at [414, 564] on icon "info-circle" at bounding box center [408, 564] width 14 height 14
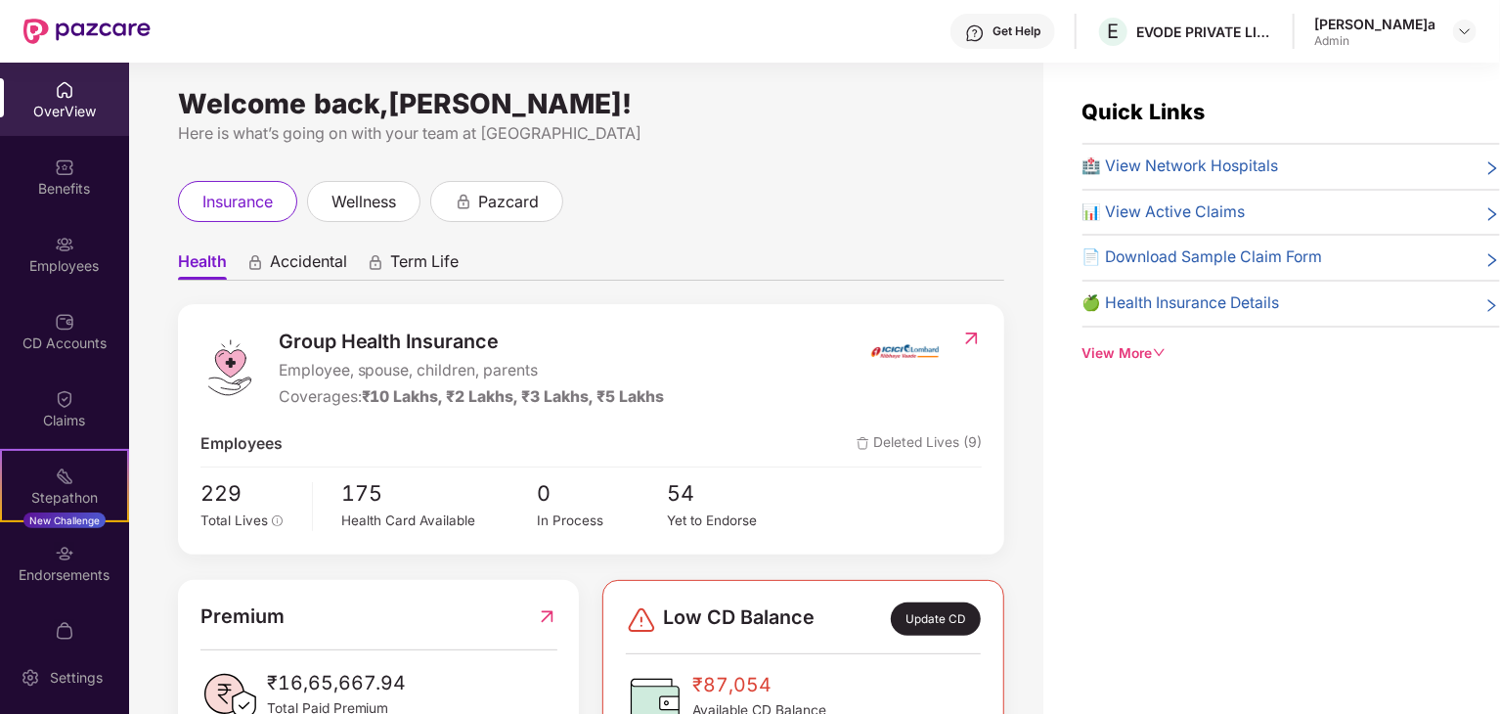
scroll to position [0, 0]
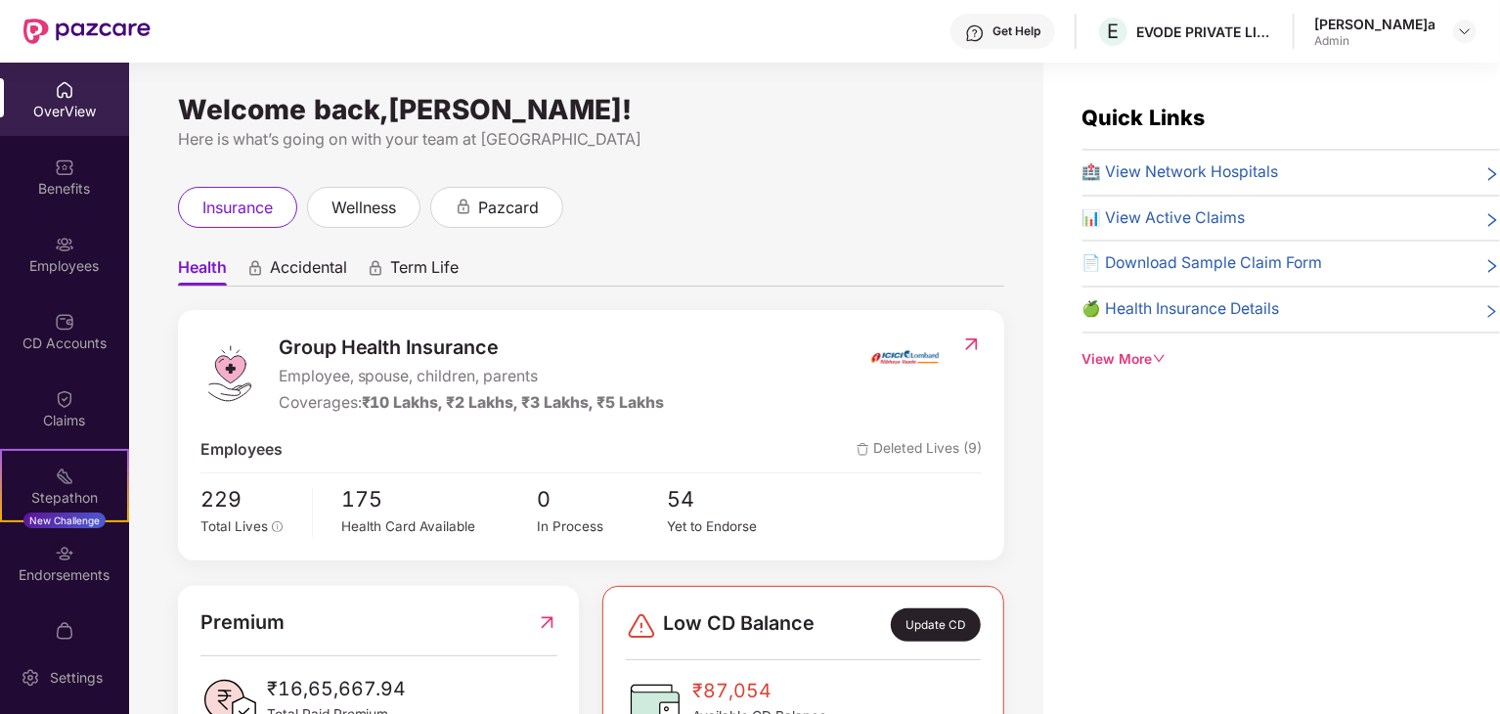
click at [39, 125] on div "OverView" at bounding box center [64, 99] width 129 height 73
click at [332, 259] on span "Accidental" at bounding box center [308, 271] width 77 height 28
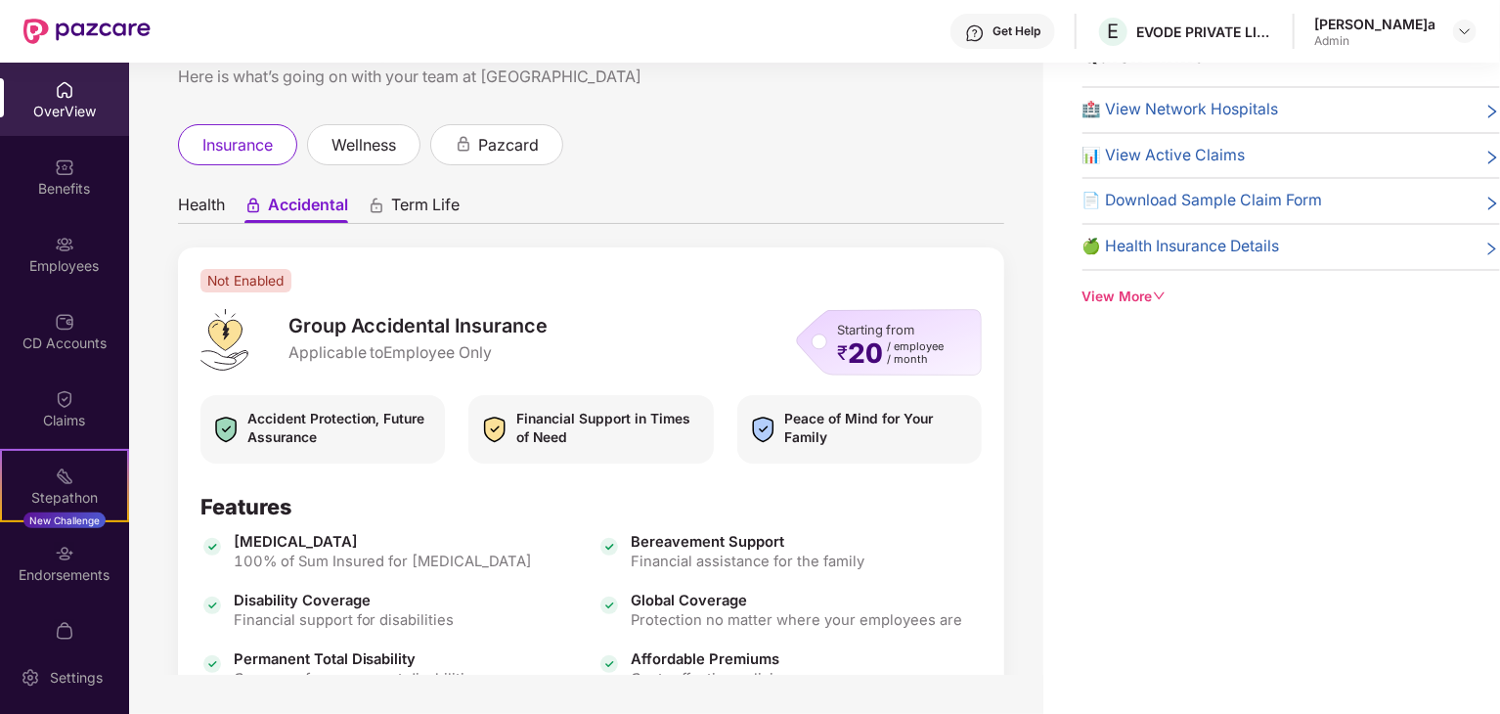
scroll to position [23, 0]
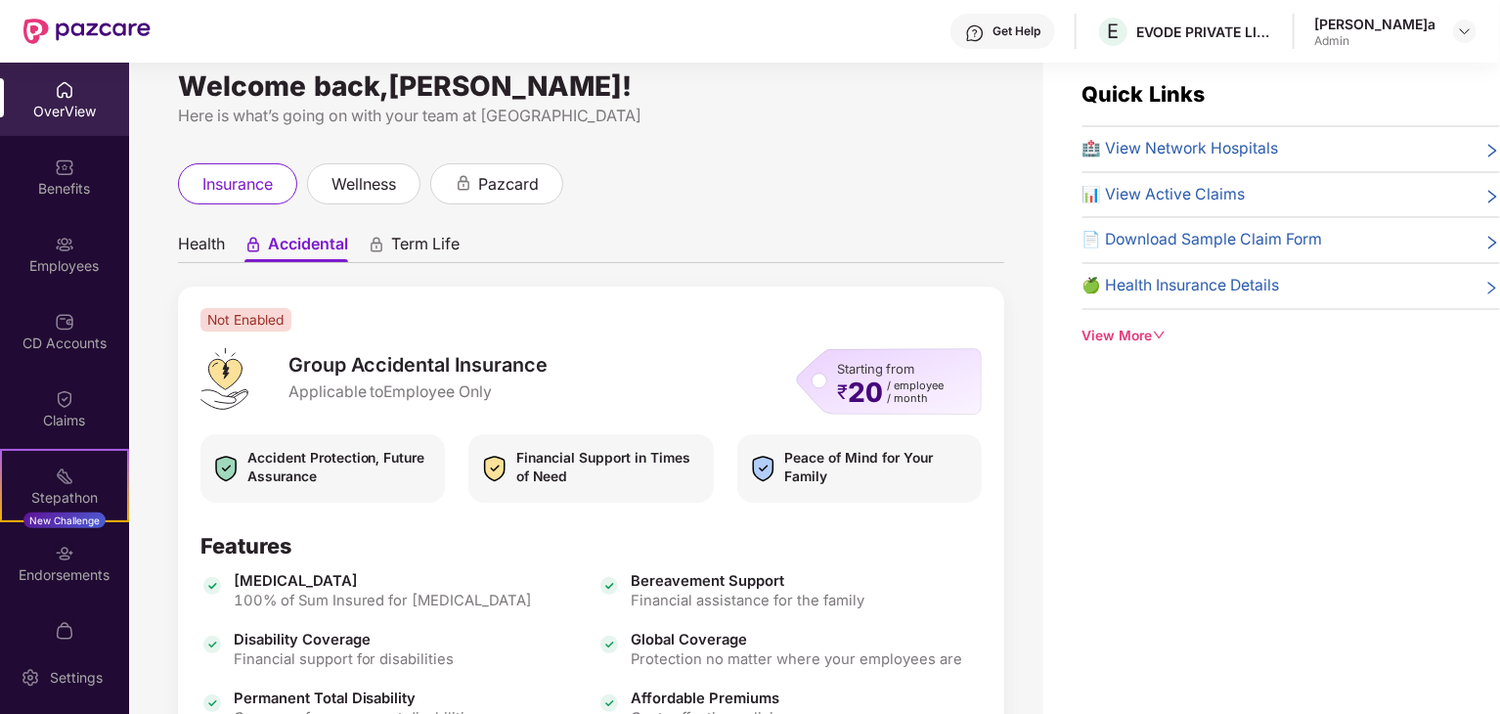
click at [229, 250] on ul "Health Accidental Term Life" at bounding box center [591, 243] width 826 height 39
click at [213, 250] on span "Health" at bounding box center [201, 248] width 47 height 28
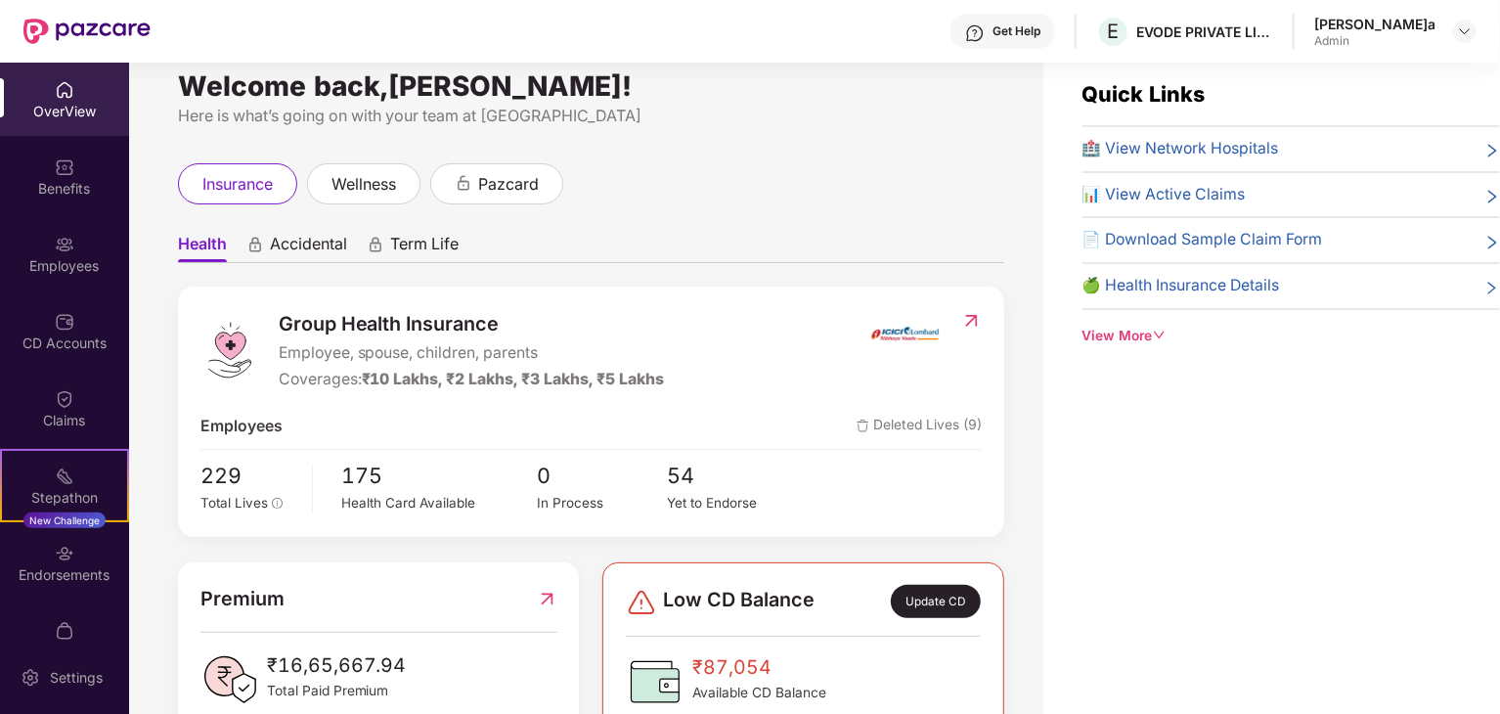
click at [430, 234] on span "Term Life" at bounding box center [424, 248] width 68 height 28
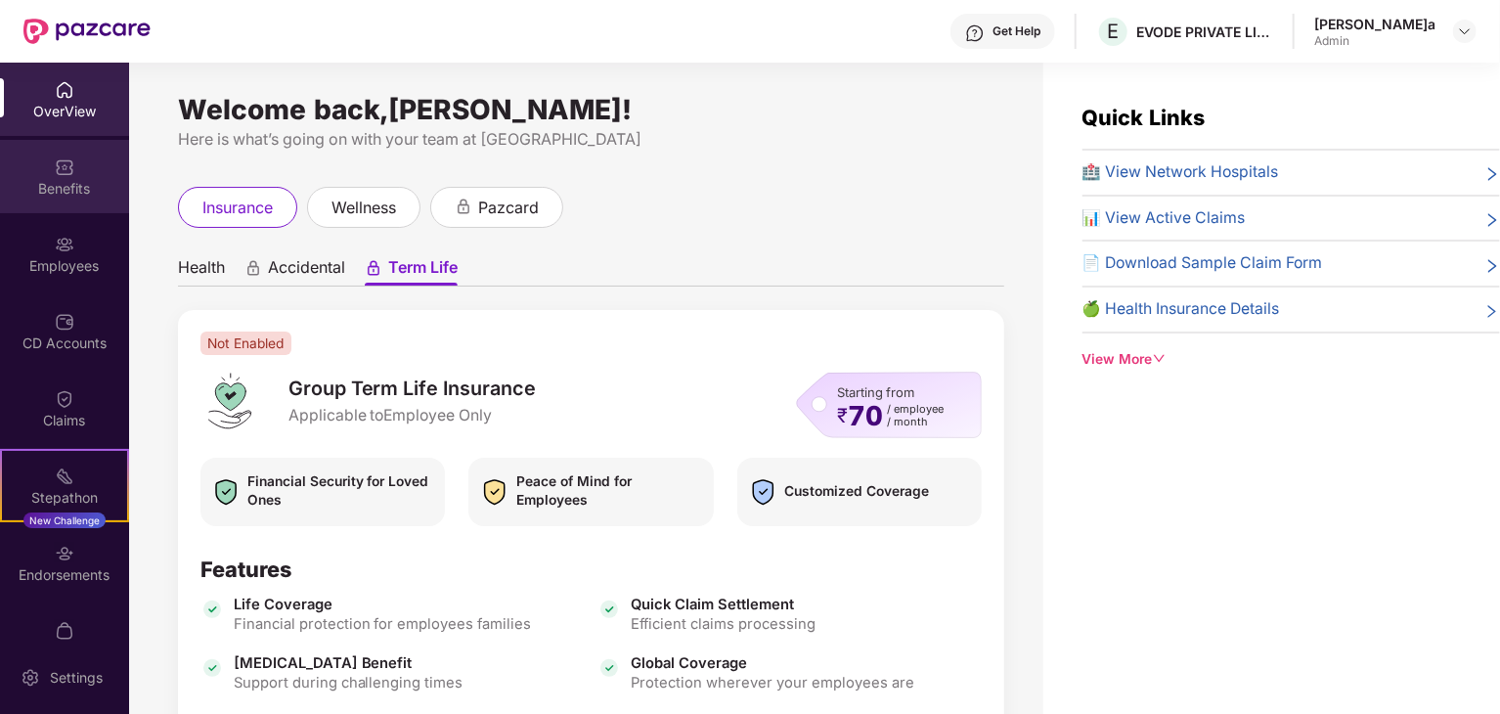
click at [70, 198] on div "Benefits" at bounding box center [64, 176] width 129 height 73
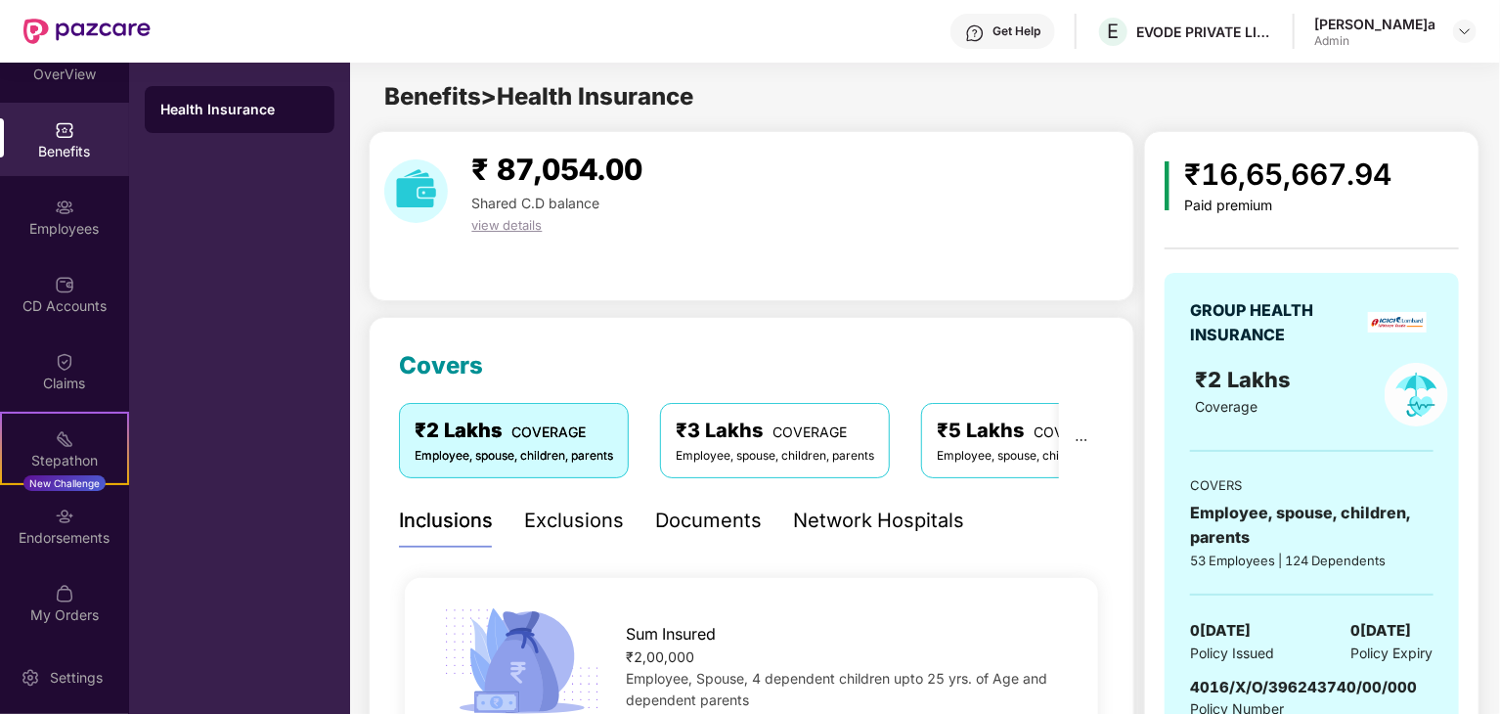
scroll to position [39, 0]
click at [48, 204] on div "Employees" at bounding box center [64, 214] width 129 height 73
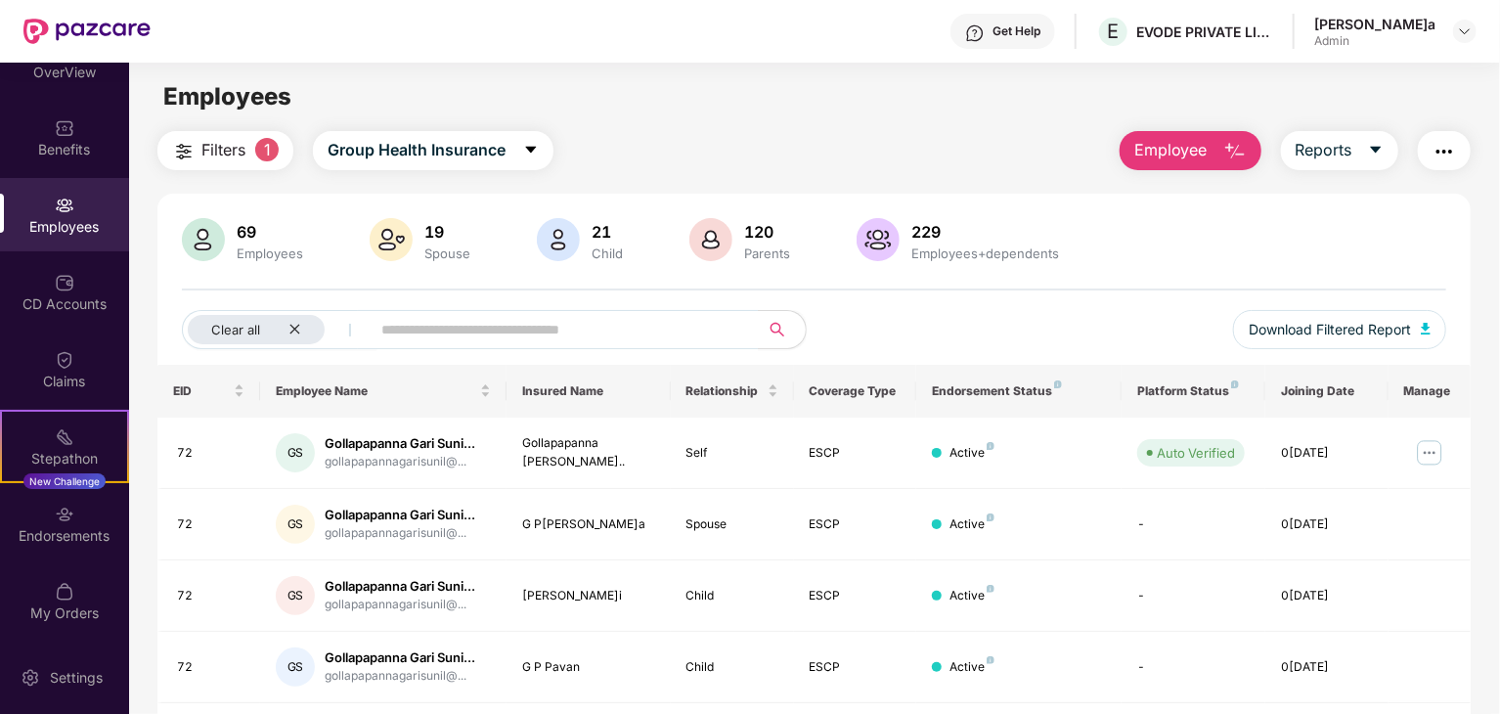
click at [1173, 163] on button "Employee" at bounding box center [1191, 150] width 142 height 39
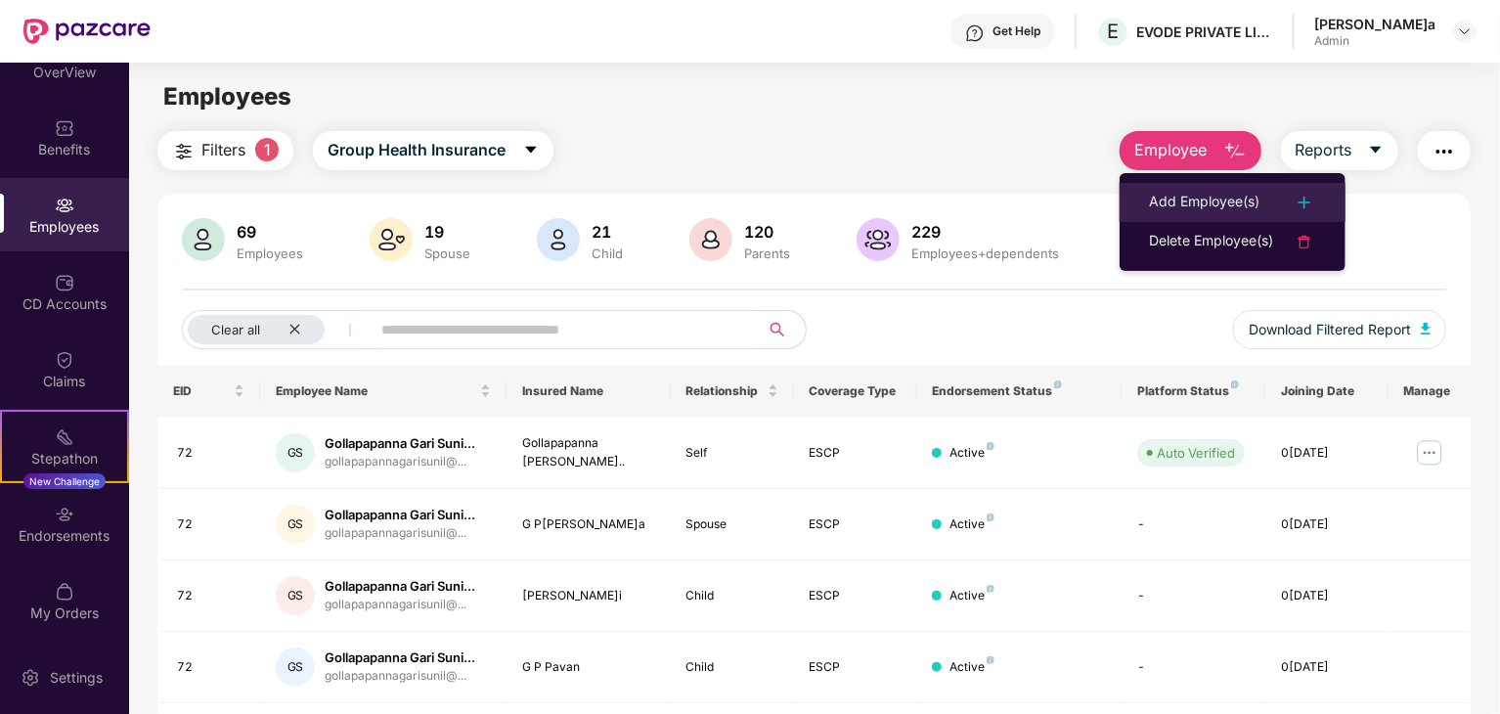
click at [1182, 187] on li "Add Employee(s)" at bounding box center [1233, 202] width 226 height 39
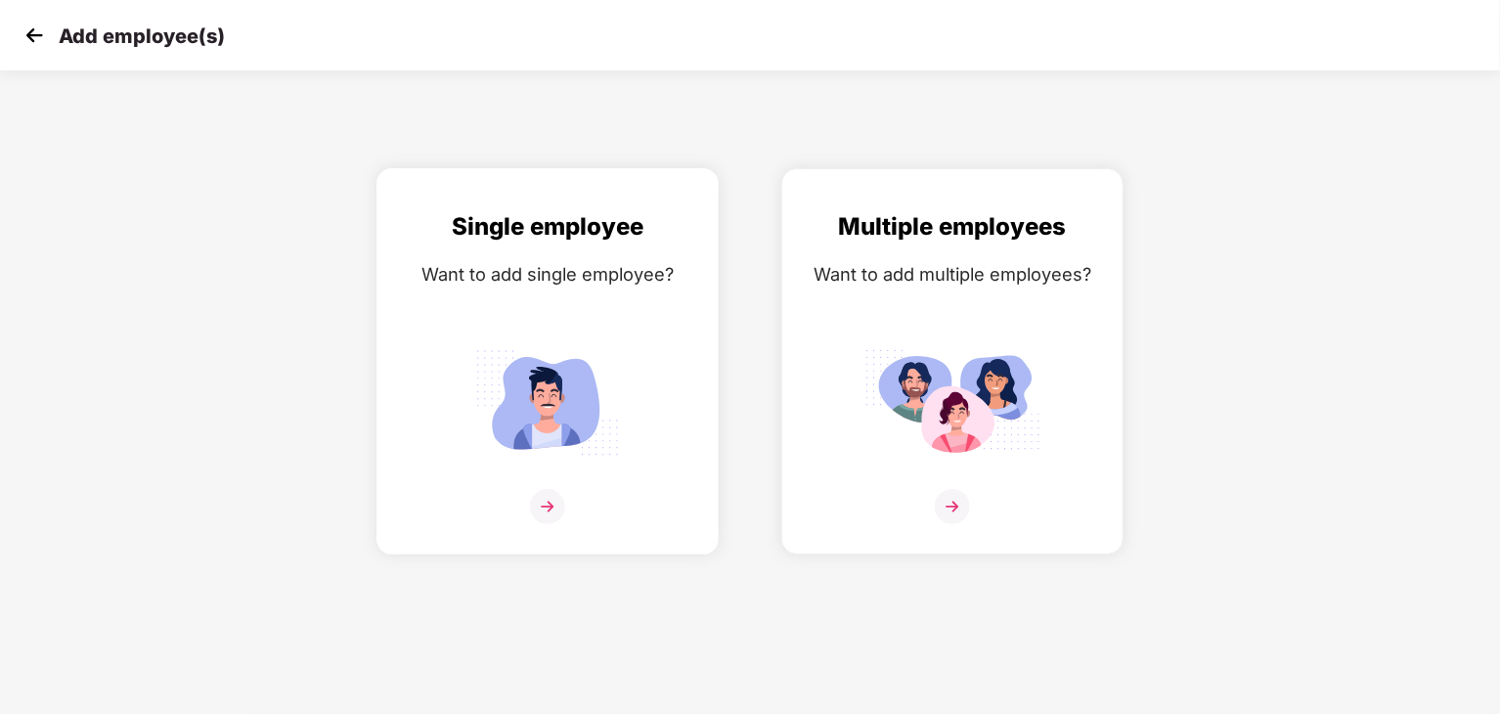
click at [524, 481] on div "Single employee Want to add single employee?" at bounding box center [547, 378] width 301 height 340
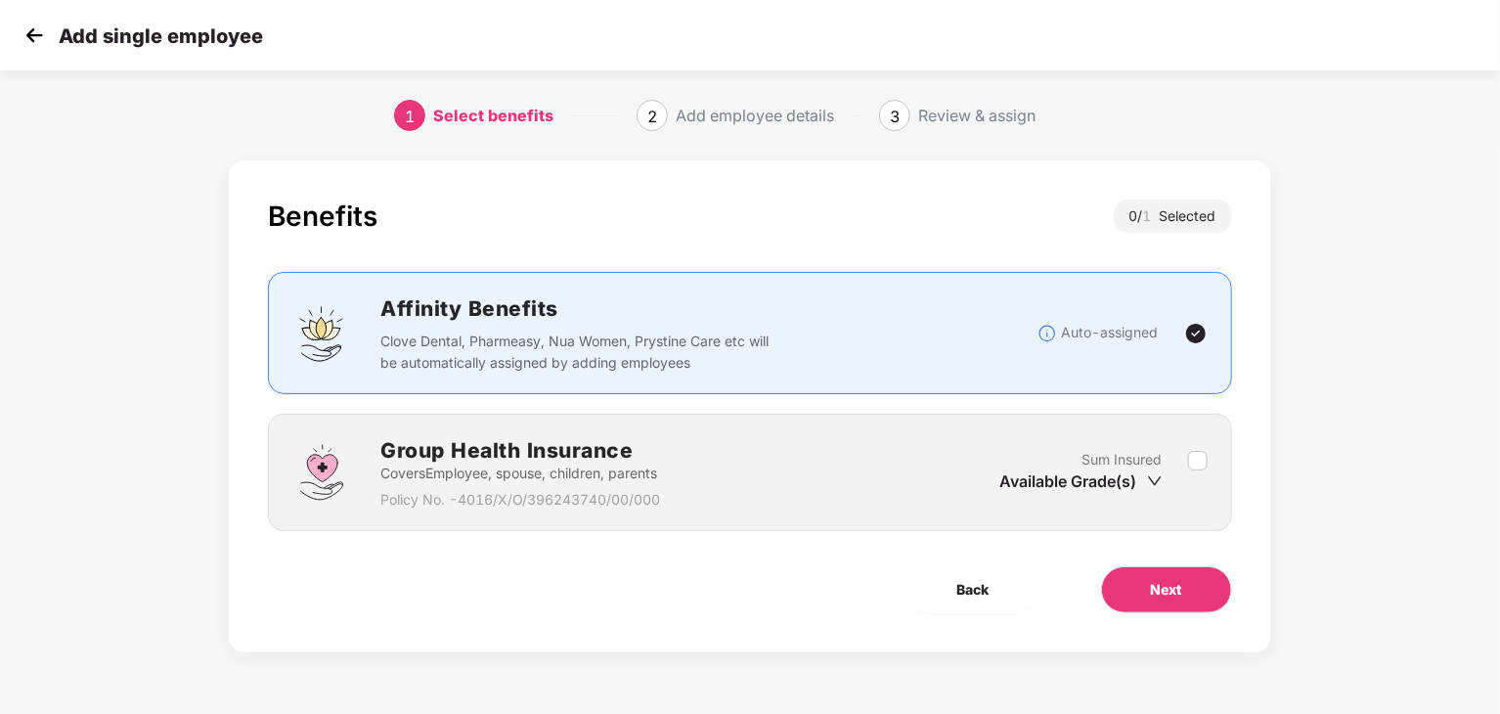
click at [1111, 502] on div "Group Health Insurance Covers Employee, spouse, children, parents Policy No. - …" at bounding box center [749, 472] width 914 height 76
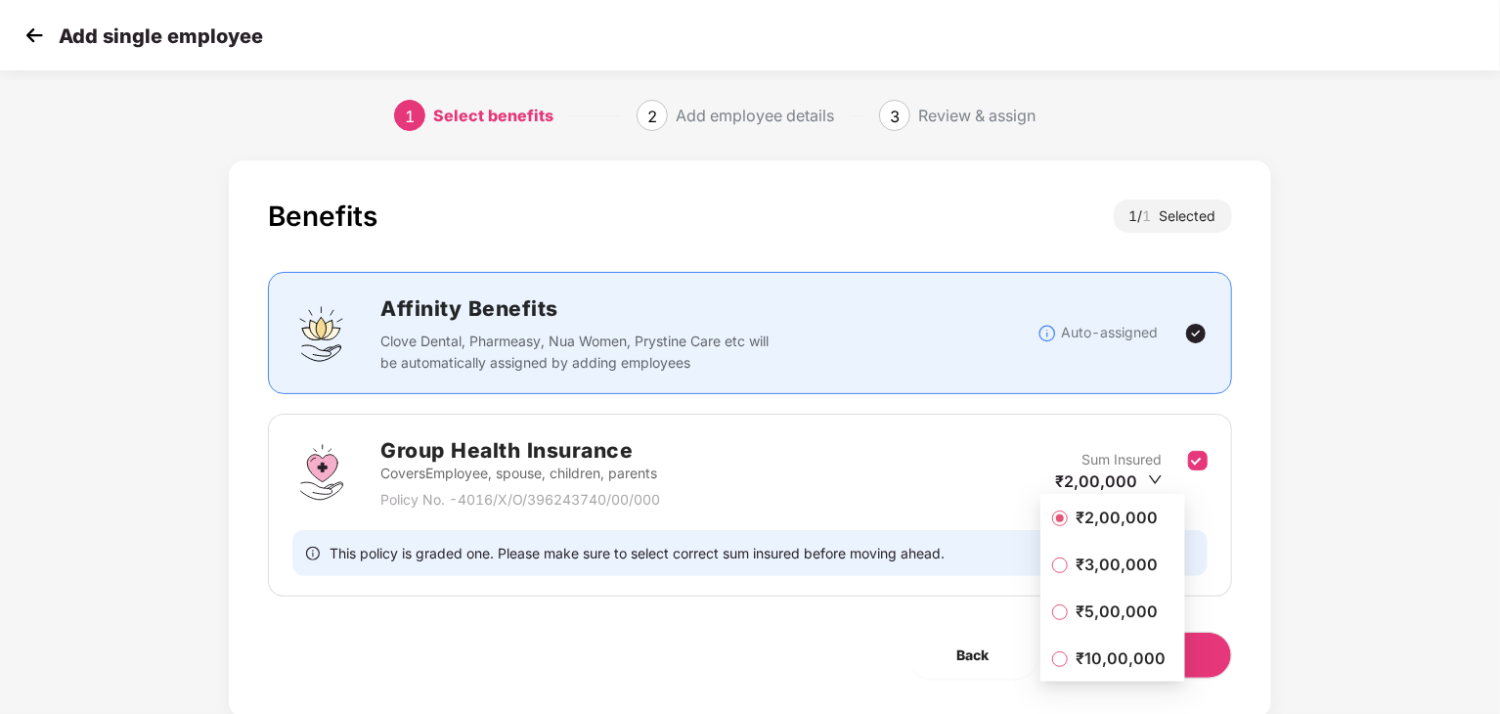
click at [1111, 601] on span "₹5,00,000" at bounding box center [1117, 611] width 98 height 22
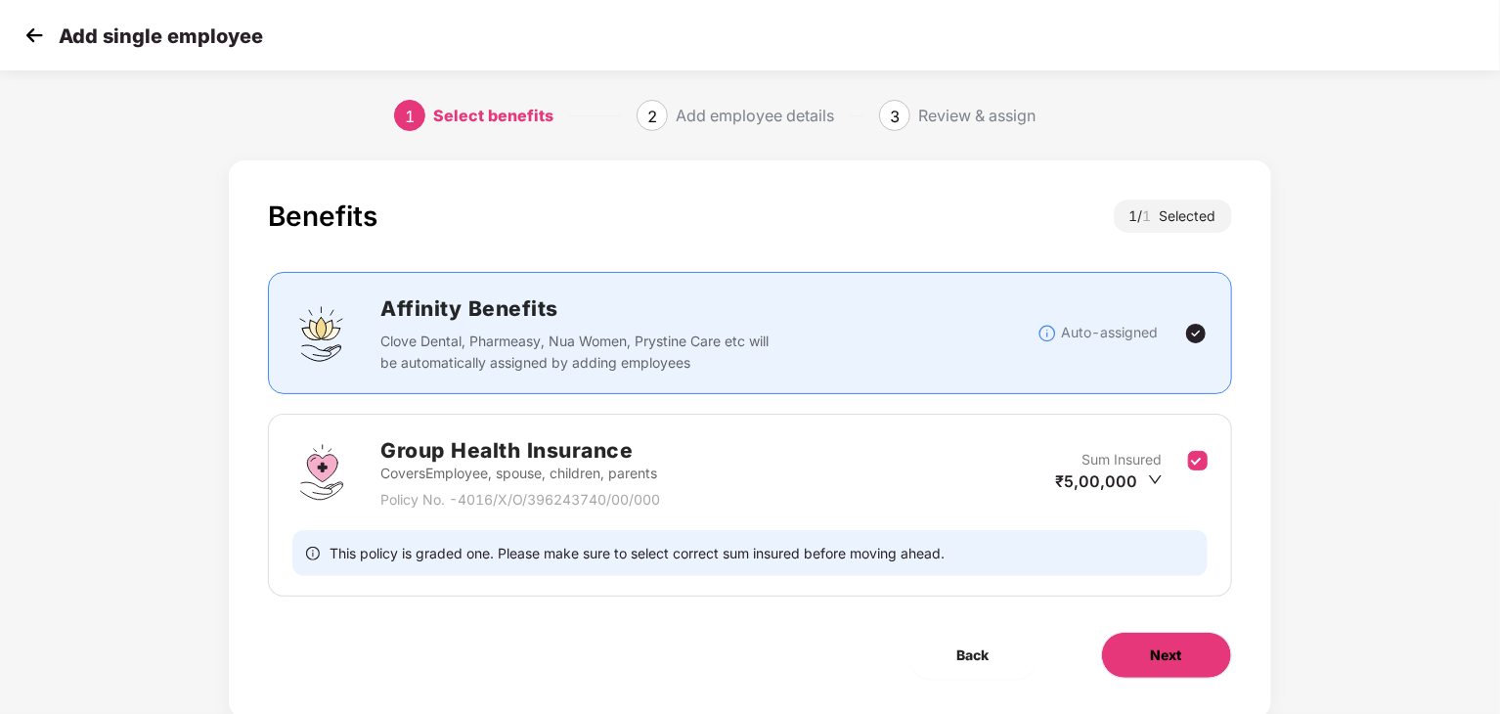
click at [1169, 662] on span "Next" at bounding box center [1166, 655] width 31 height 22
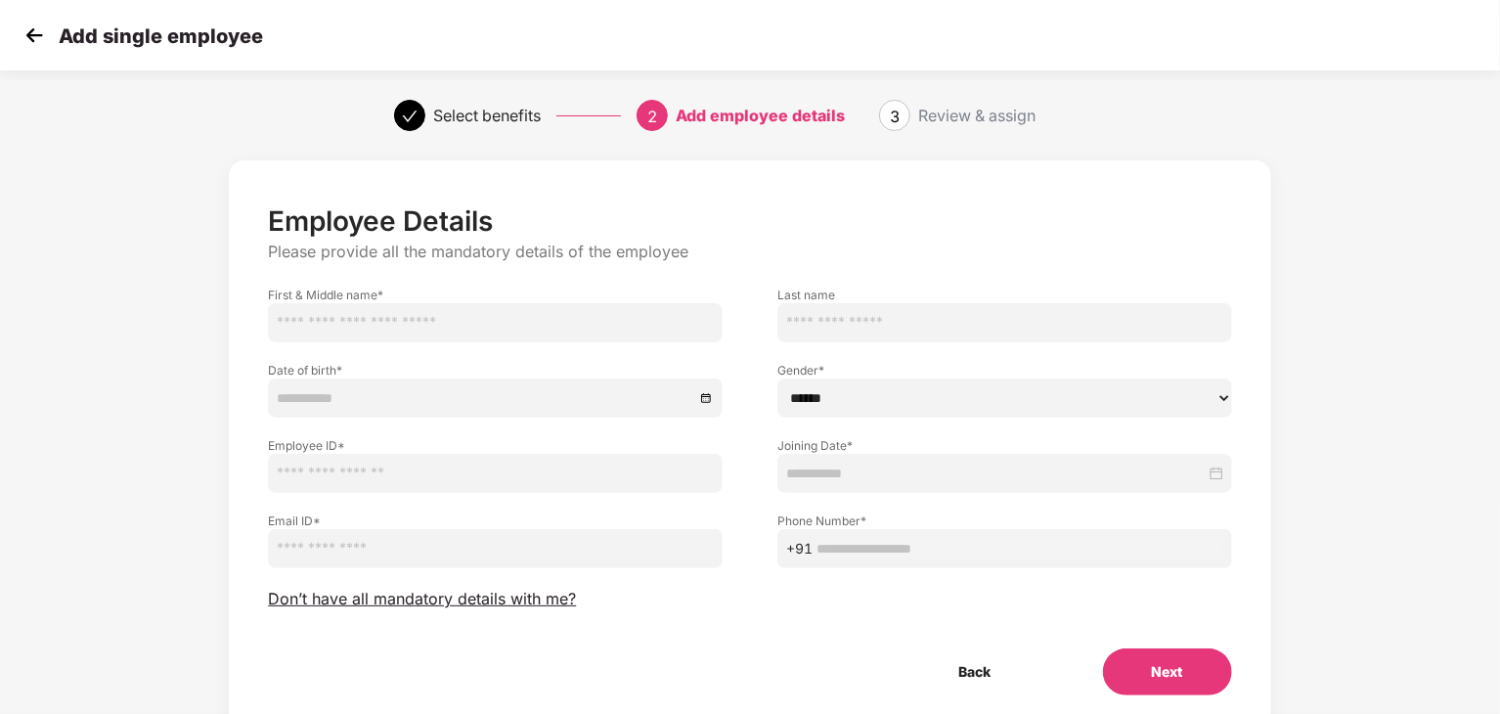
click at [520, 316] on input "text" at bounding box center [495, 322] width 455 height 39
click at [893, 333] on input "text" at bounding box center [1004, 322] width 455 height 39
click at [286, 322] on input "**********" at bounding box center [495, 322] width 455 height 39
drag, startPoint x: 458, startPoint y: 320, endPoint x: 336, endPoint y: 322, distance: 121.3
click at [336, 322] on input "**********" at bounding box center [495, 322] width 455 height 39
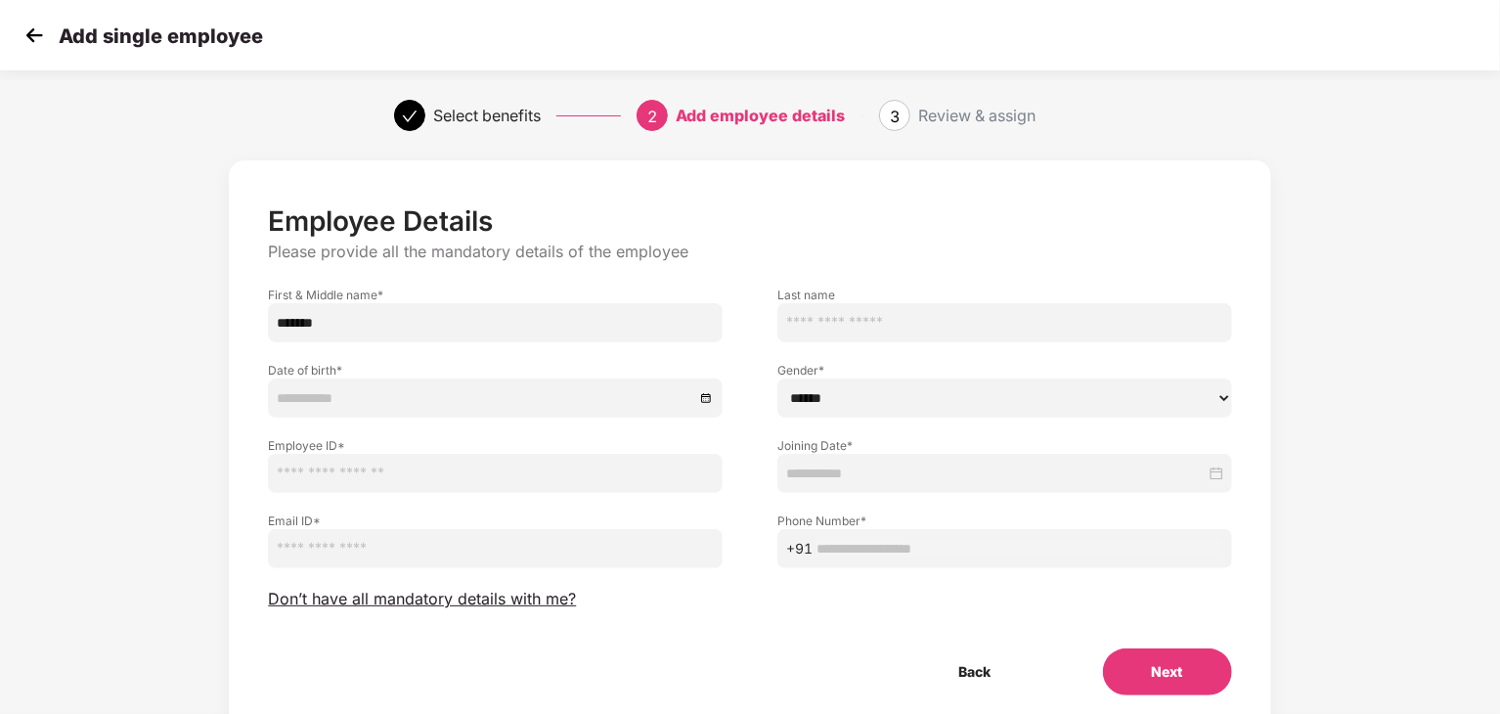
type input "******"
click at [898, 328] on input "text" at bounding box center [1004, 322] width 455 height 39
paste input "*****"
type input "*****"
click at [849, 388] on select "****** **** ******" at bounding box center [1004, 397] width 455 height 39
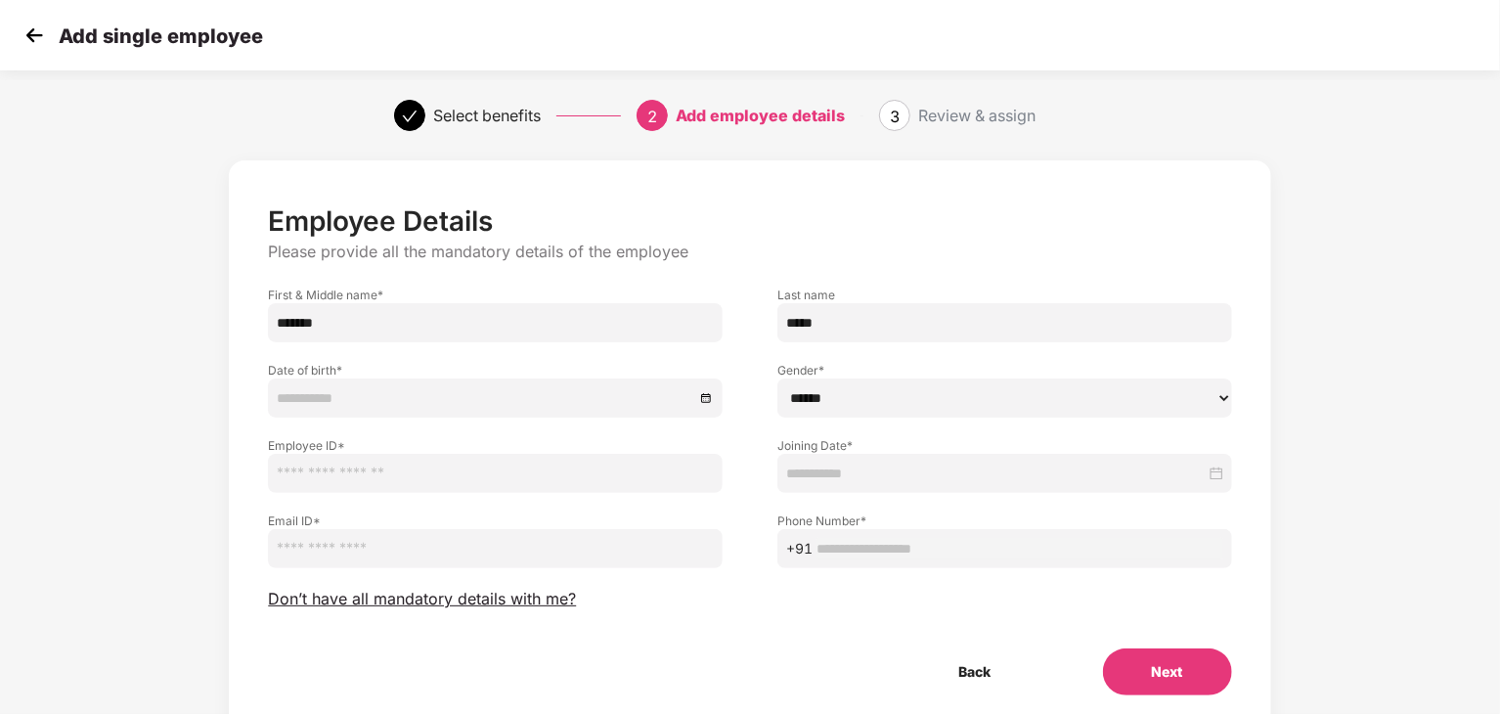
select select "****"
click at [777, 378] on select "****** **** ******" at bounding box center [1004, 397] width 455 height 39
click at [713, 391] on div at bounding box center [495, 398] width 437 height 22
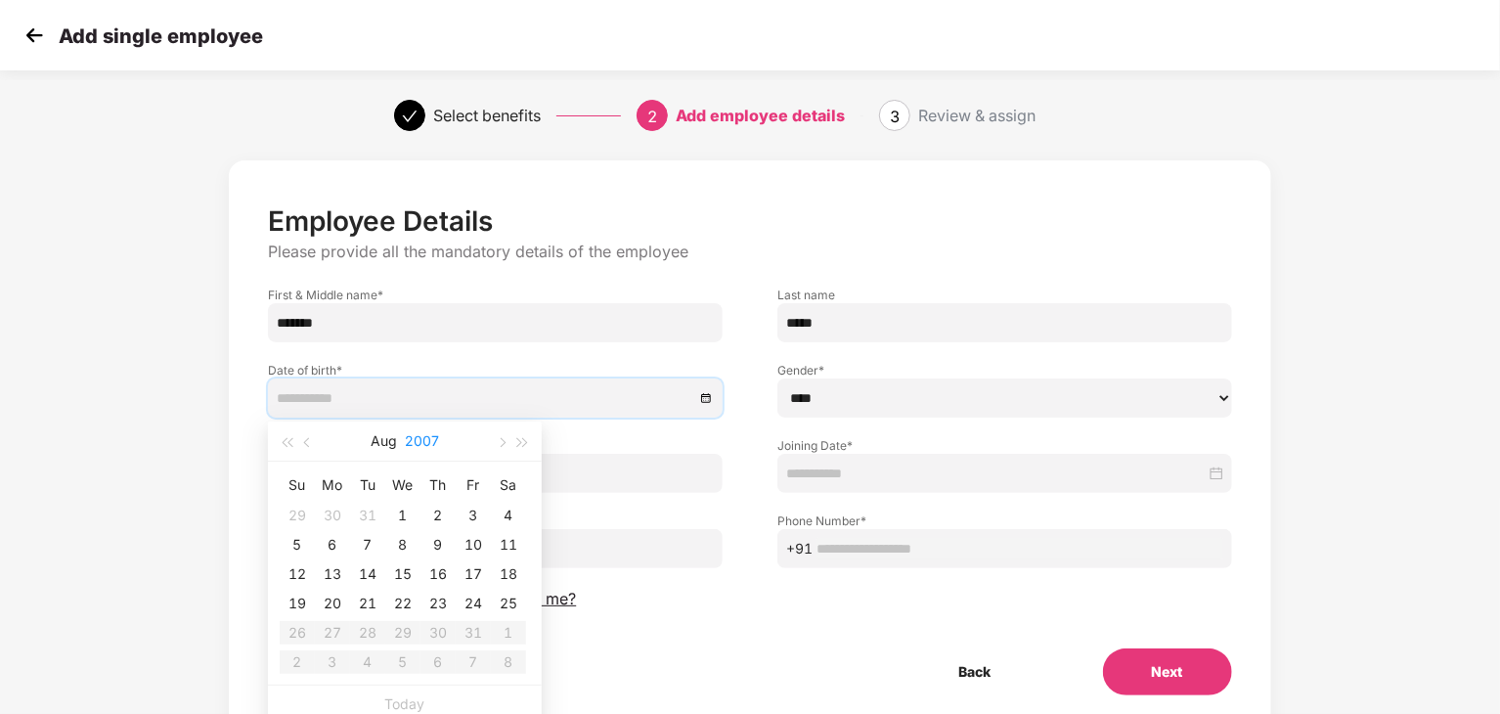
click at [409, 435] on button "2007" at bounding box center [422, 440] width 34 height 39
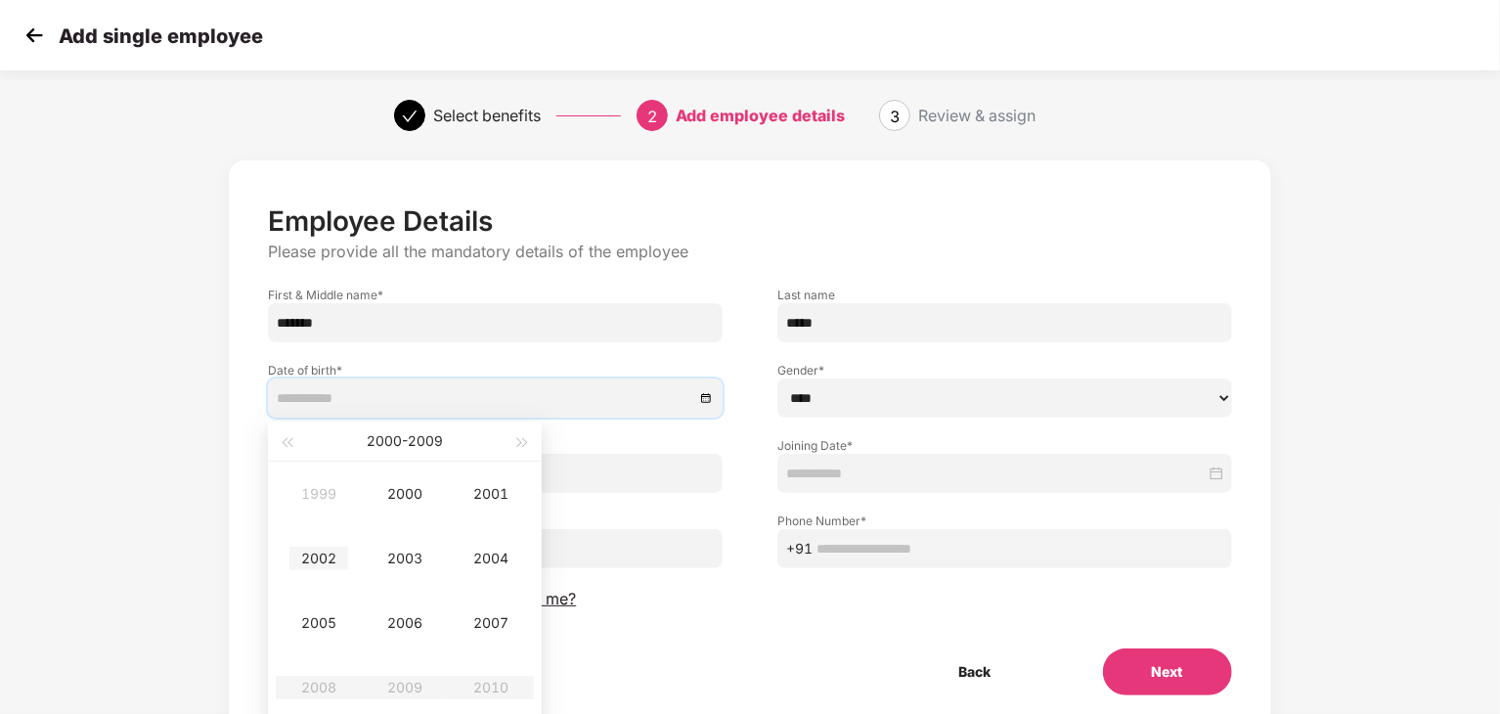
type input "**********"
click at [321, 552] on div "2002" at bounding box center [318, 558] width 59 height 23
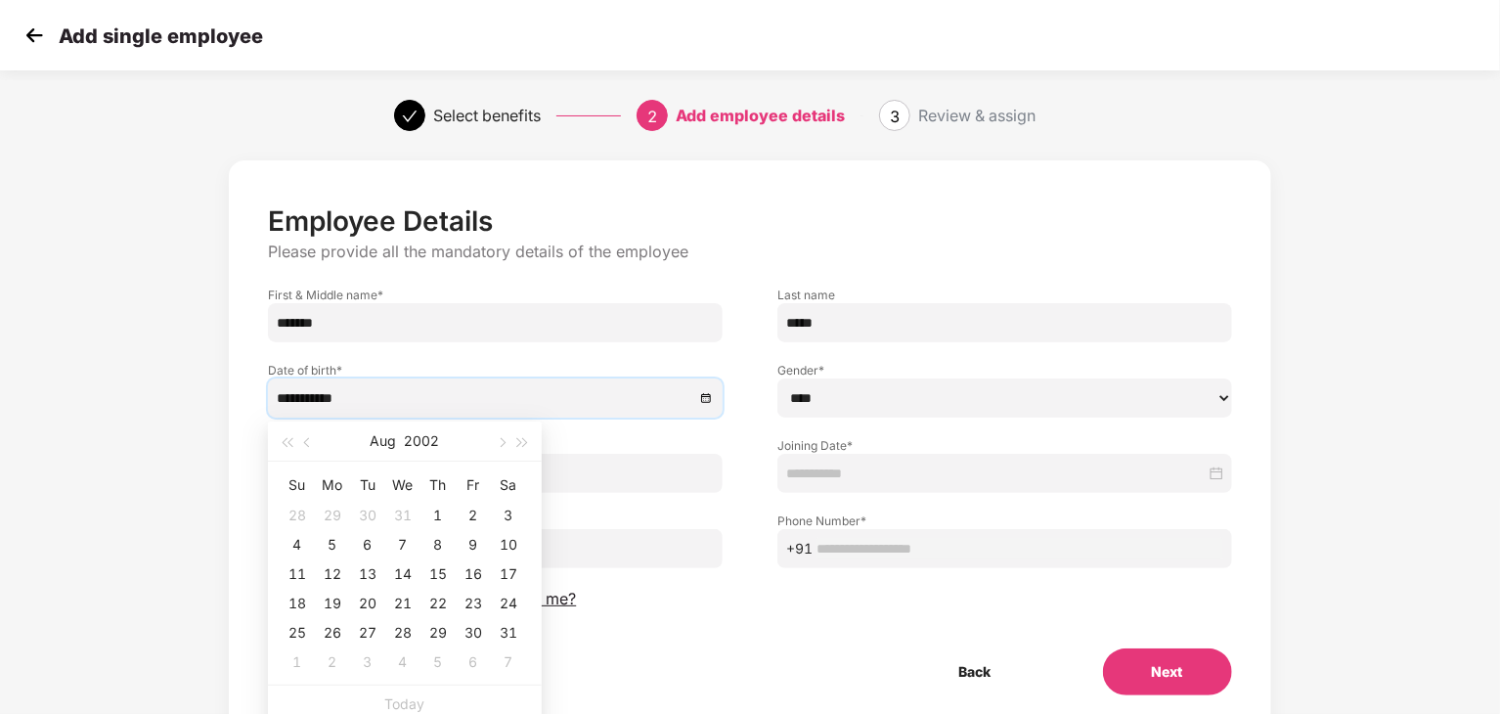
type input "**********"
click at [307, 439] on span "button" at bounding box center [309, 443] width 10 height 10
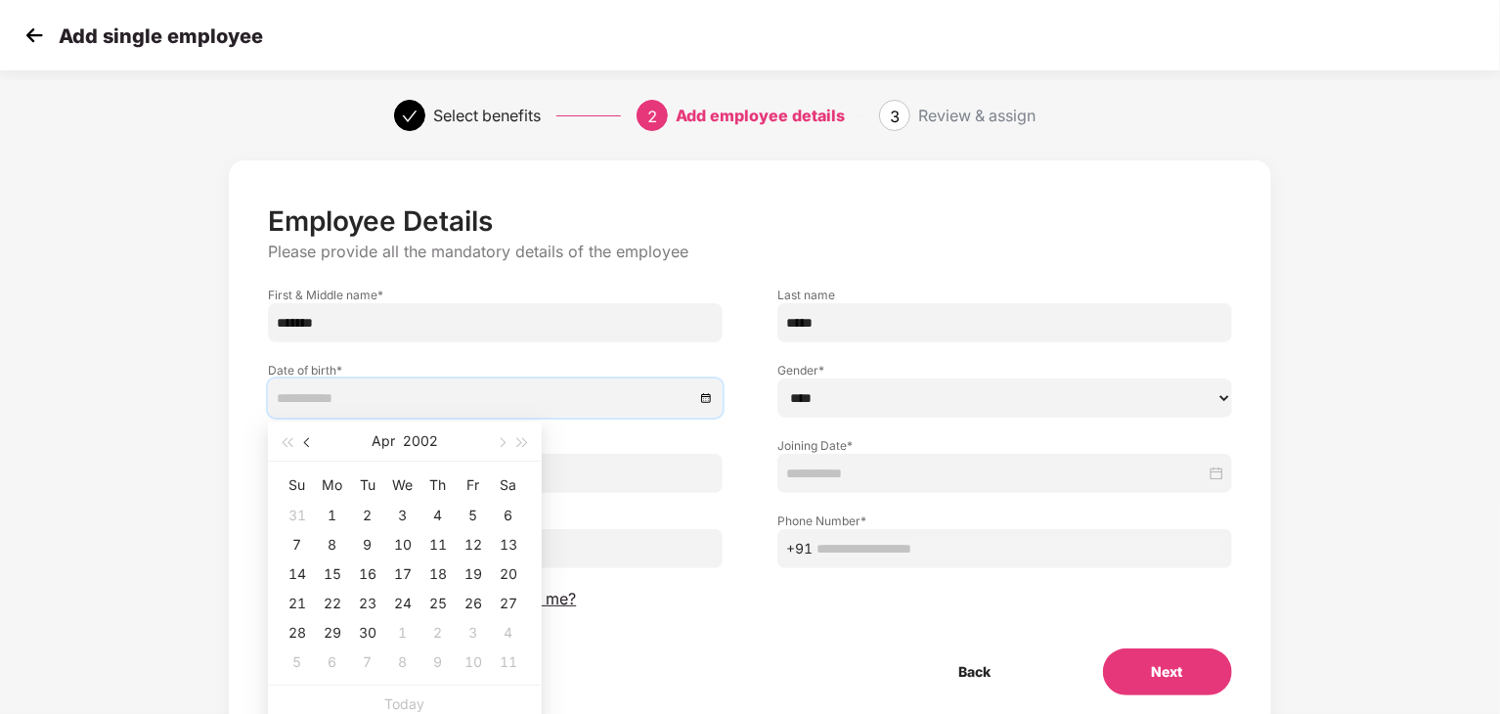
click at [307, 439] on span "button" at bounding box center [309, 443] width 10 height 10
type input "**********"
click at [361, 570] on div "12" at bounding box center [367, 573] width 23 height 23
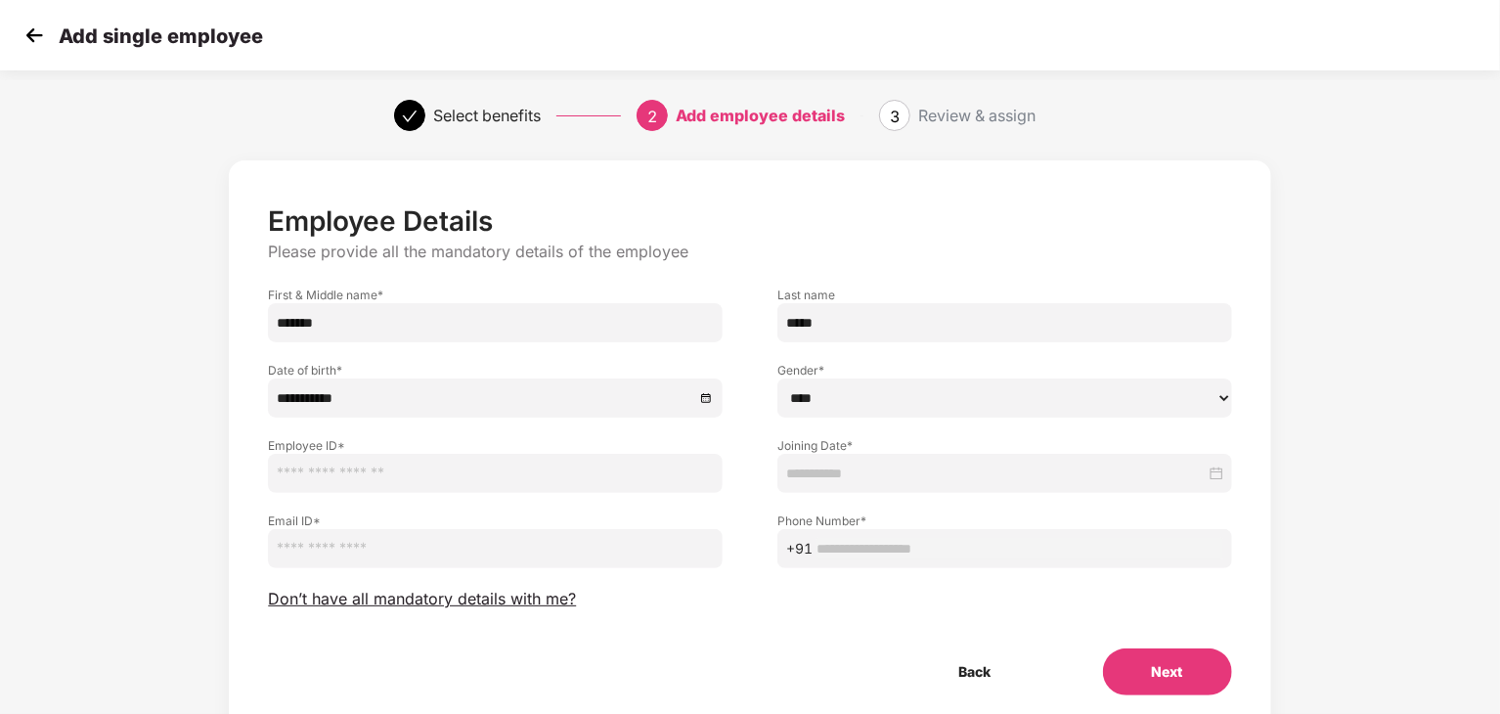
click at [621, 486] on input "text" at bounding box center [495, 473] width 455 height 39
click at [627, 516] on label "Email ID *" at bounding box center [495, 520] width 455 height 17
click at [1214, 476] on div at bounding box center [1004, 473] width 437 height 22
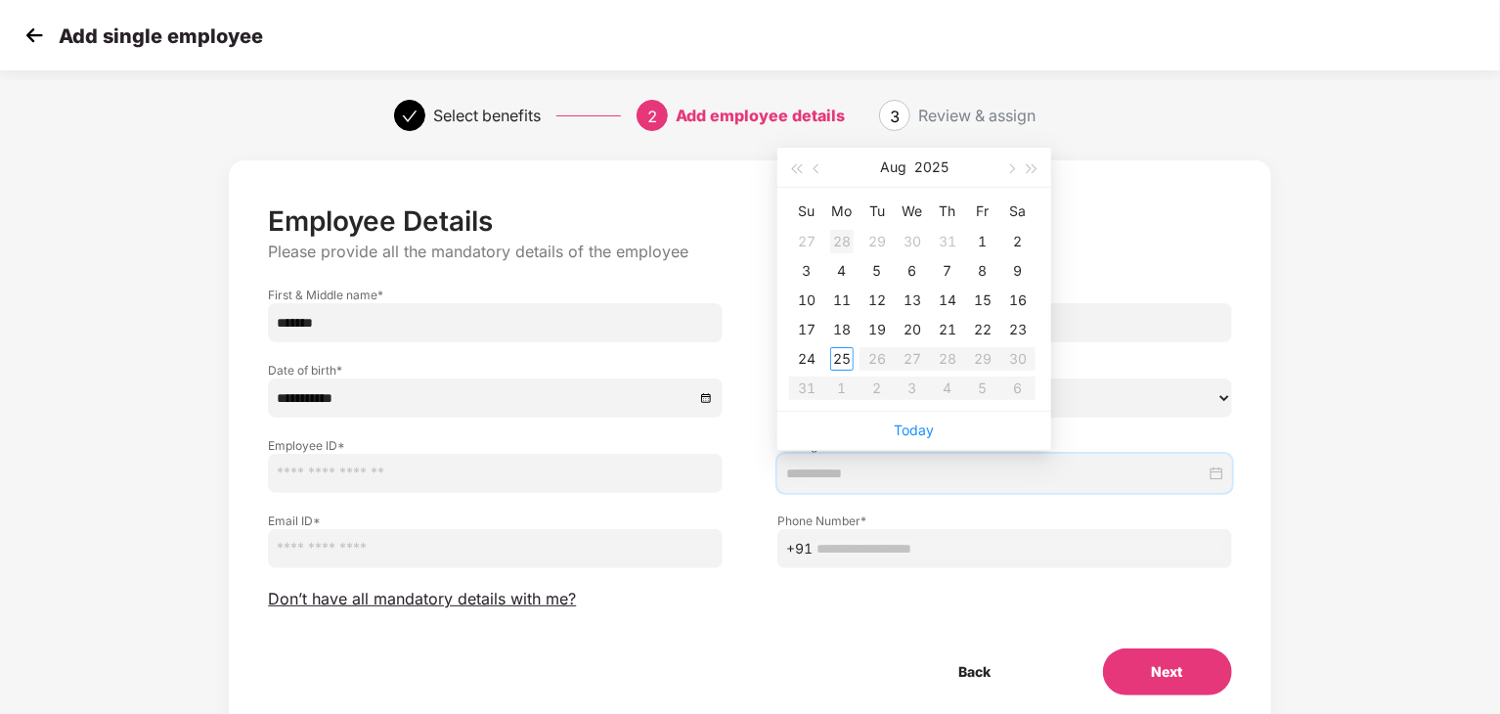
type input "**********"
click at [813, 171] on button "button" at bounding box center [818, 167] width 22 height 39
type input "**********"
click at [813, 353] on div "27" at bounding box center [806, 358] width 23 height 23
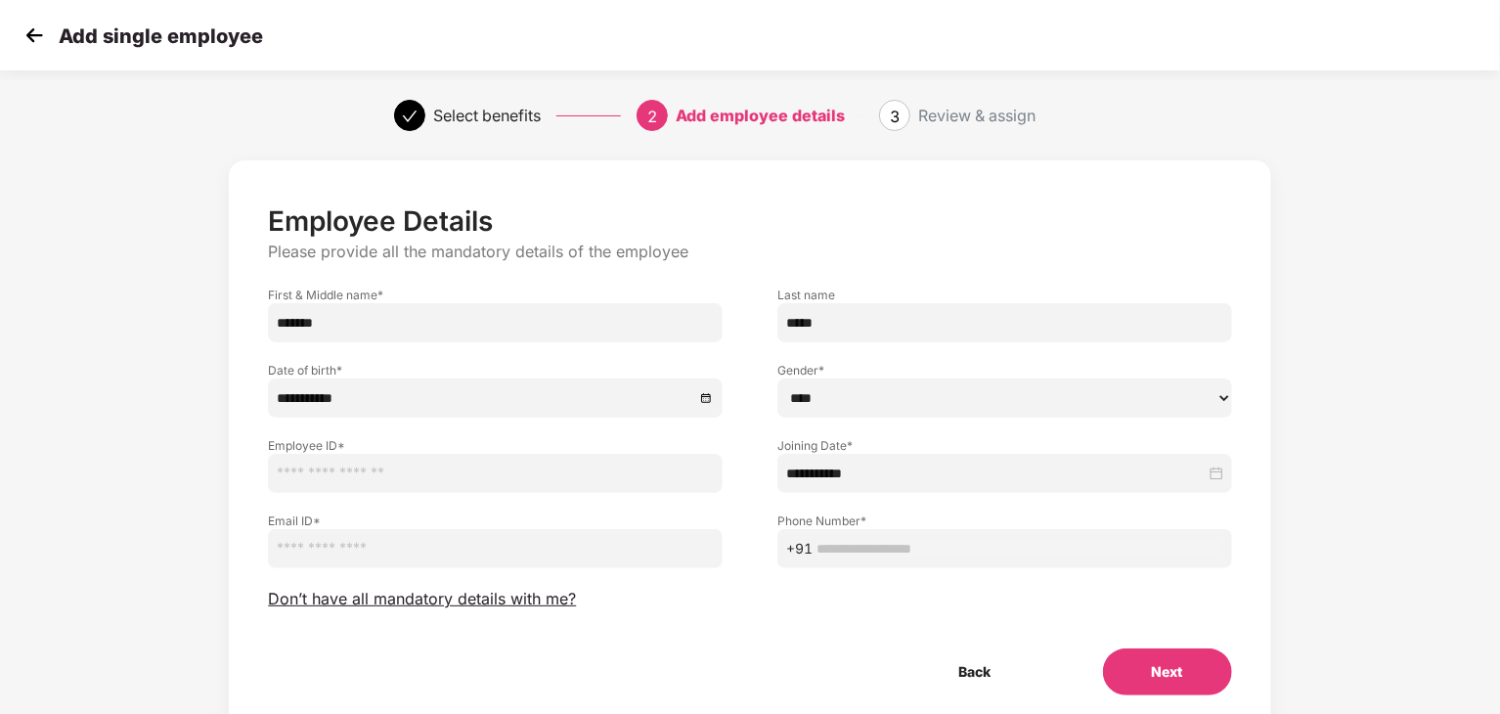
click at [546, 473] on input "text" at bounding box center [495, 473] width 455 height 39
click at [944, 196] on div "**********" at bounding box center [749, 447] width 1041 height 574
click at [919, 551] on input "text" at bounding box center [1019, 549] width 407 height 22
type input "**********"
click at [566, 556] on input "email" at bounding box center [495, 548] width 455 height 39
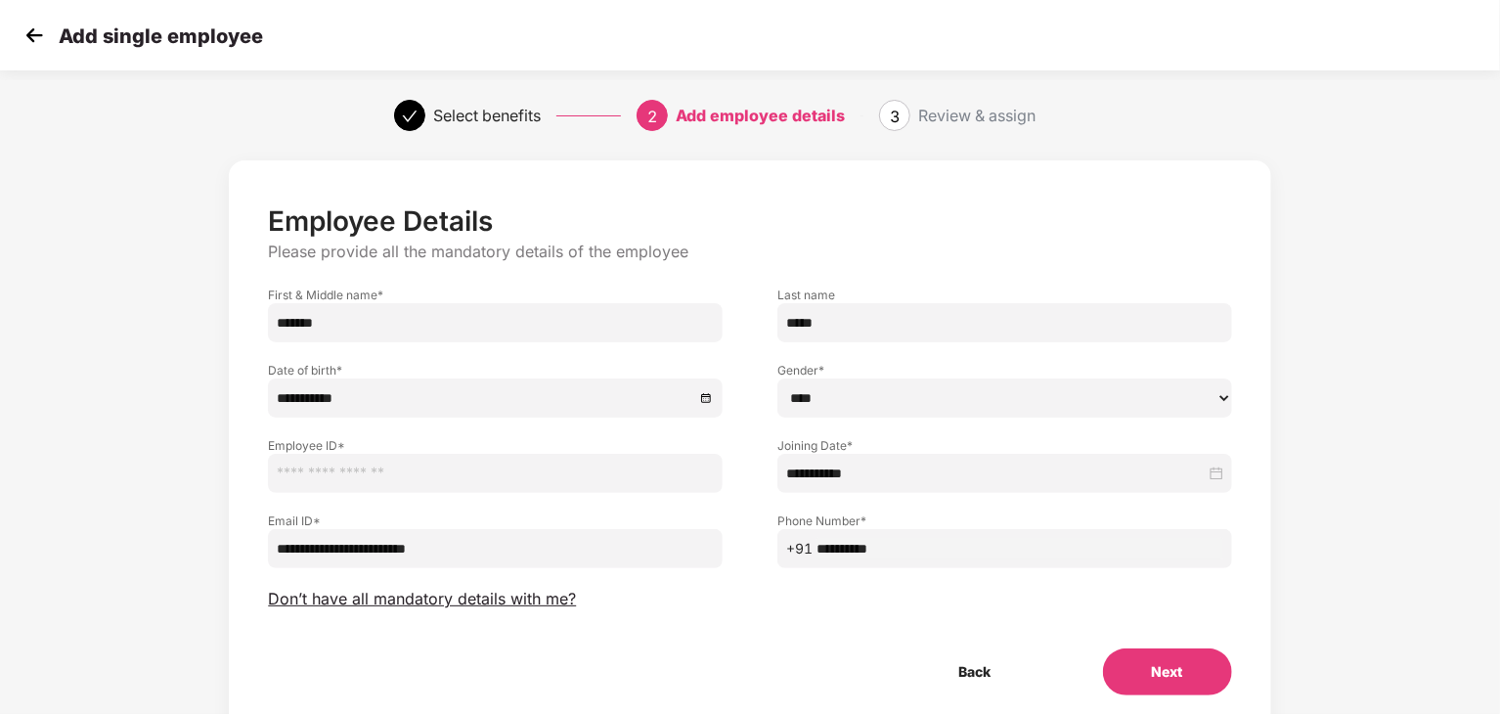
type input "**********"
click at [560, 486] on input "text" at bounding box center [495, 473] width 455 height 39
click at [516, 505] on div "**********" at bounding box center [495, 530] width 509 height 75
click at [438, 481] on input "text" at bounding box center [495, 473] width 455 height 39
type input "**"
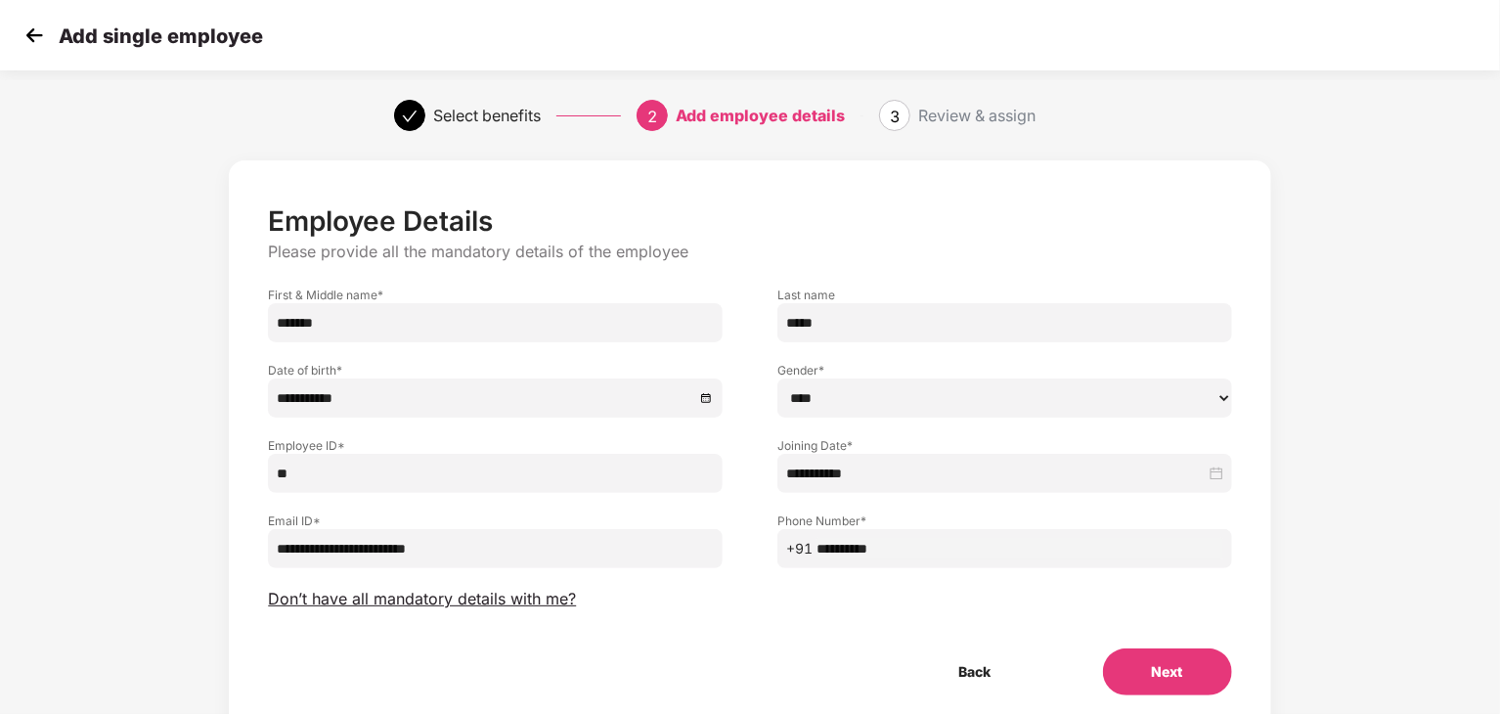
click at [1168, 689] on button "Next" at bounding box center [1167, 671] width 129 height 47
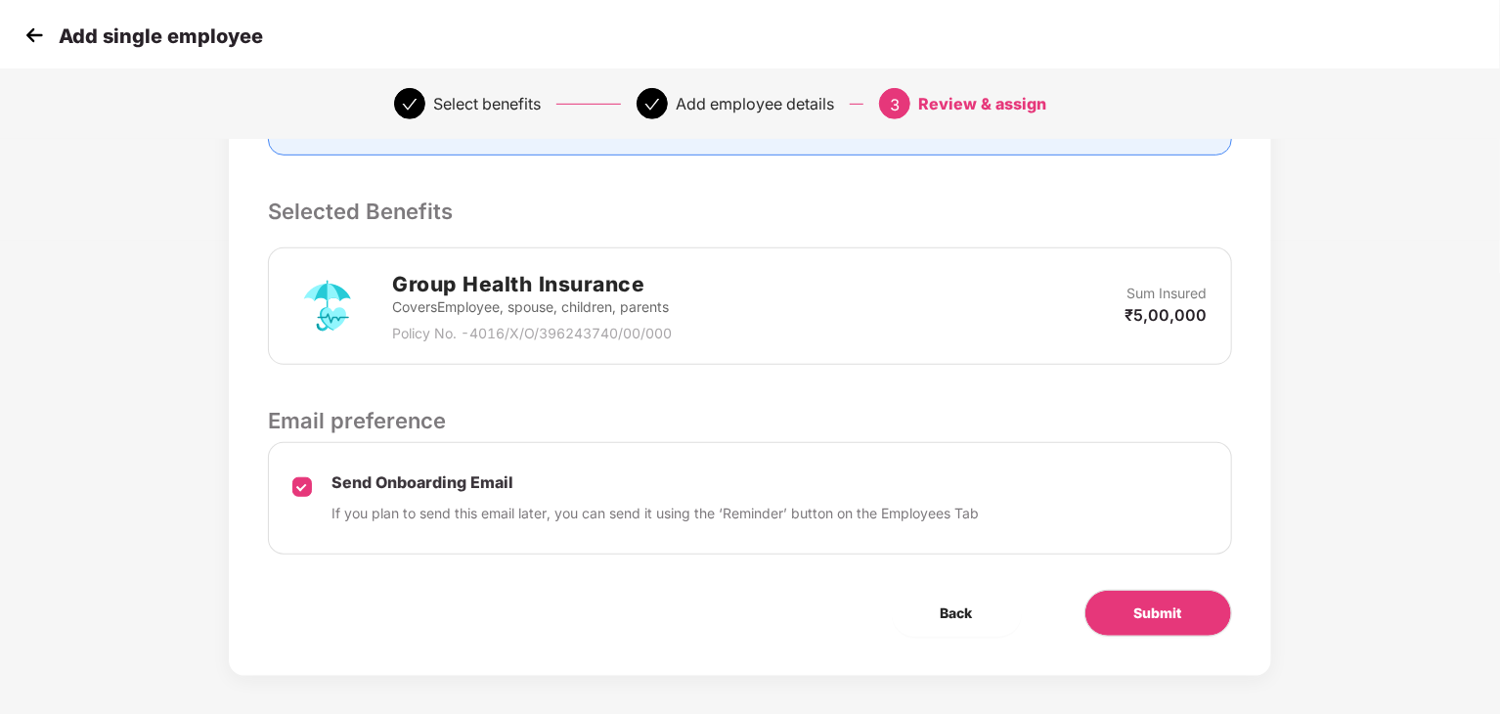
scroll to position [482, 0]
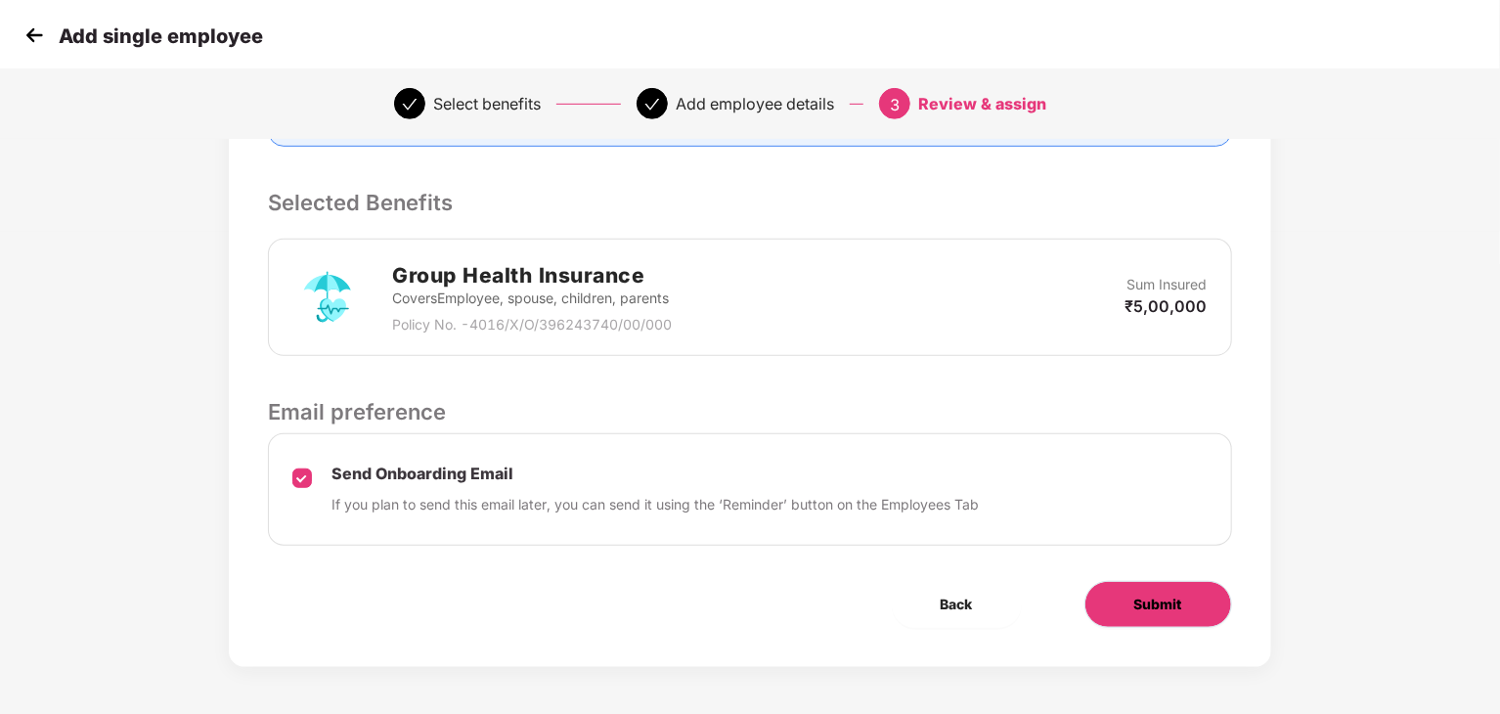
click at [1204, 599] on button "Submit" at bounding box center [1158, 604] width 148 height 47
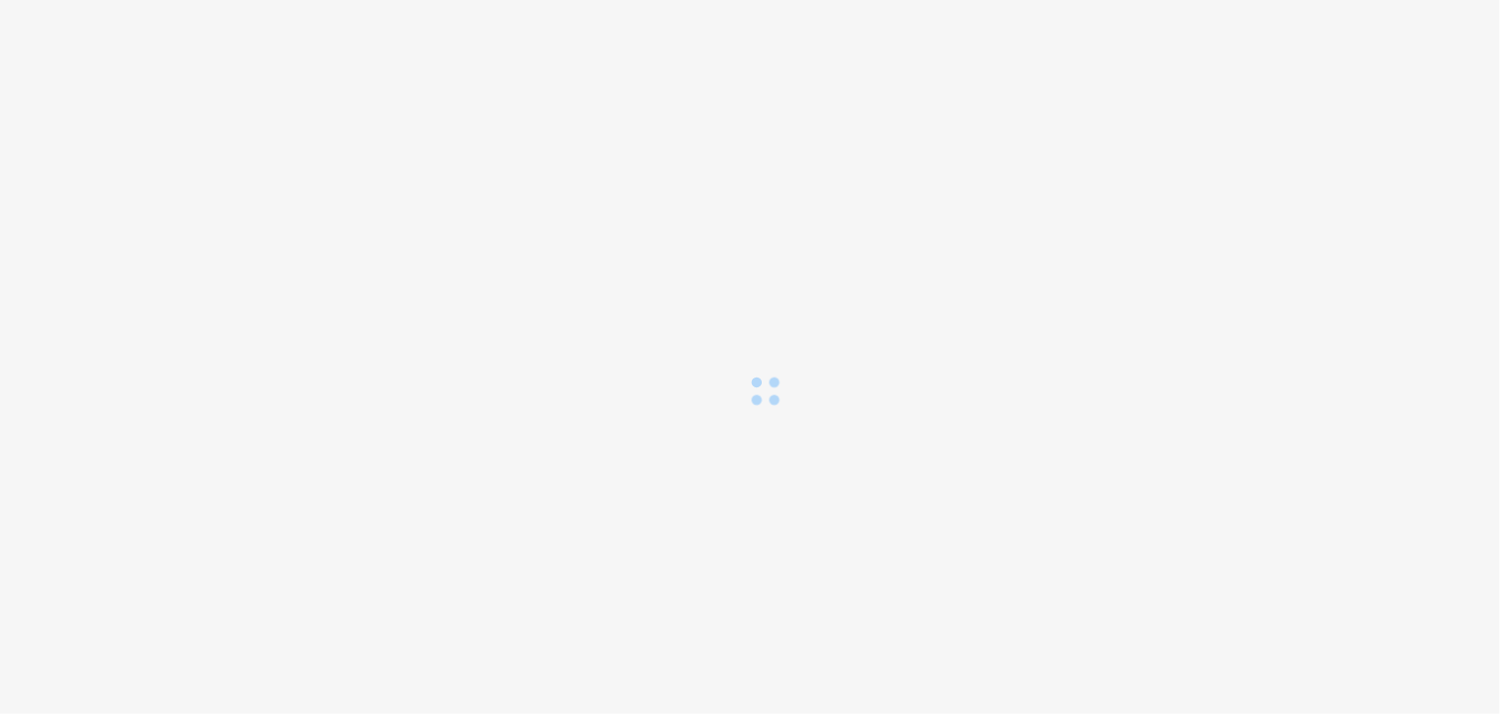
scroll to position [0, 0]
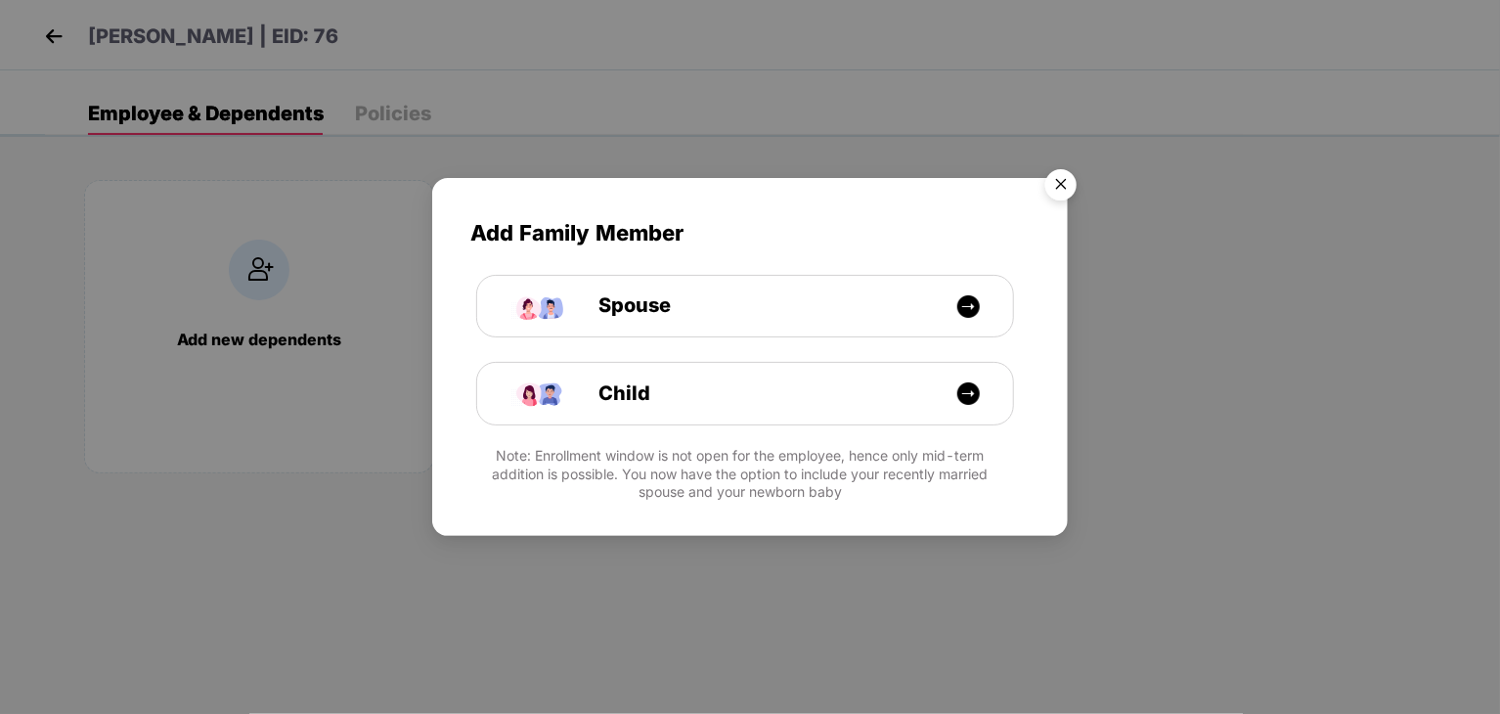
click at [1062, 185] on img "Close" at bounding box center [1060, 187] width 55 height 55
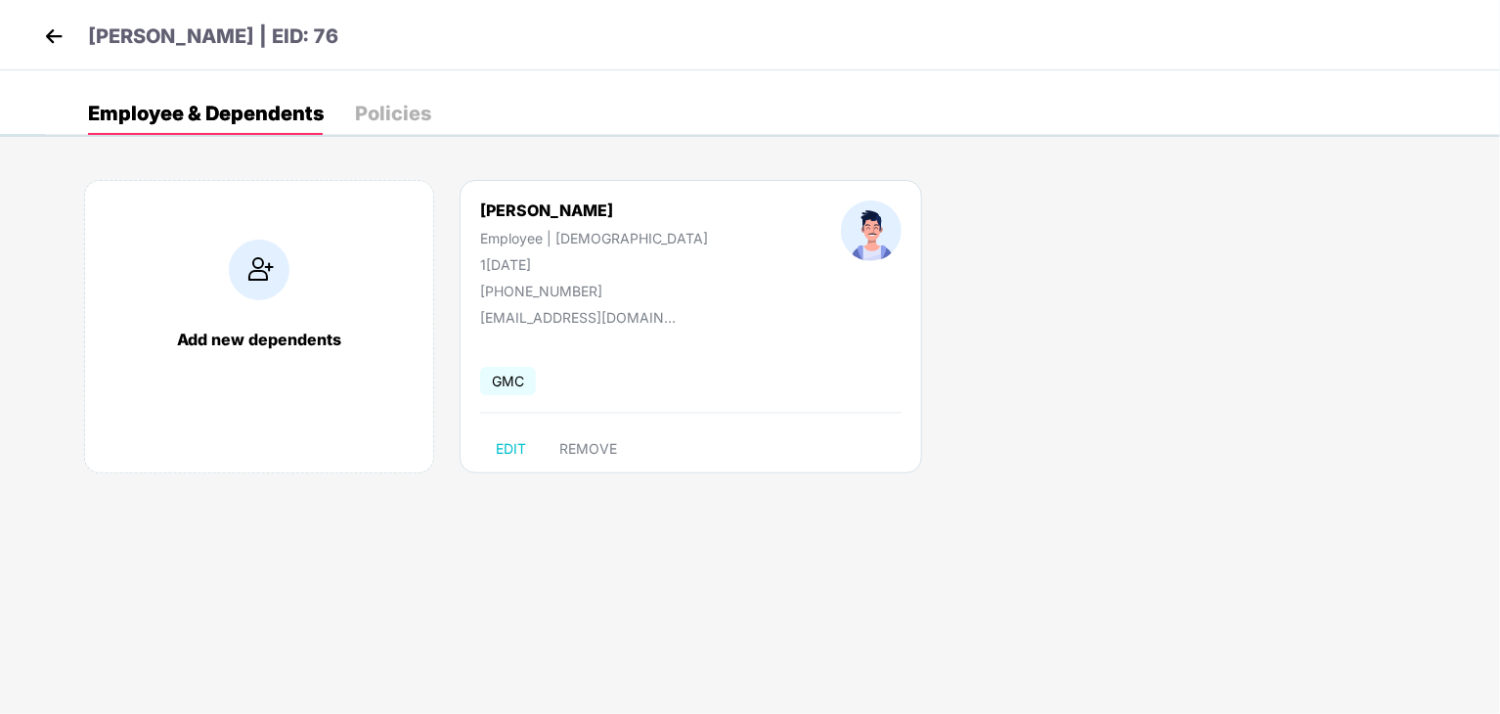
click at [399, 122] on div "Policies" at bounding box center [393, 114] width 76 height 20
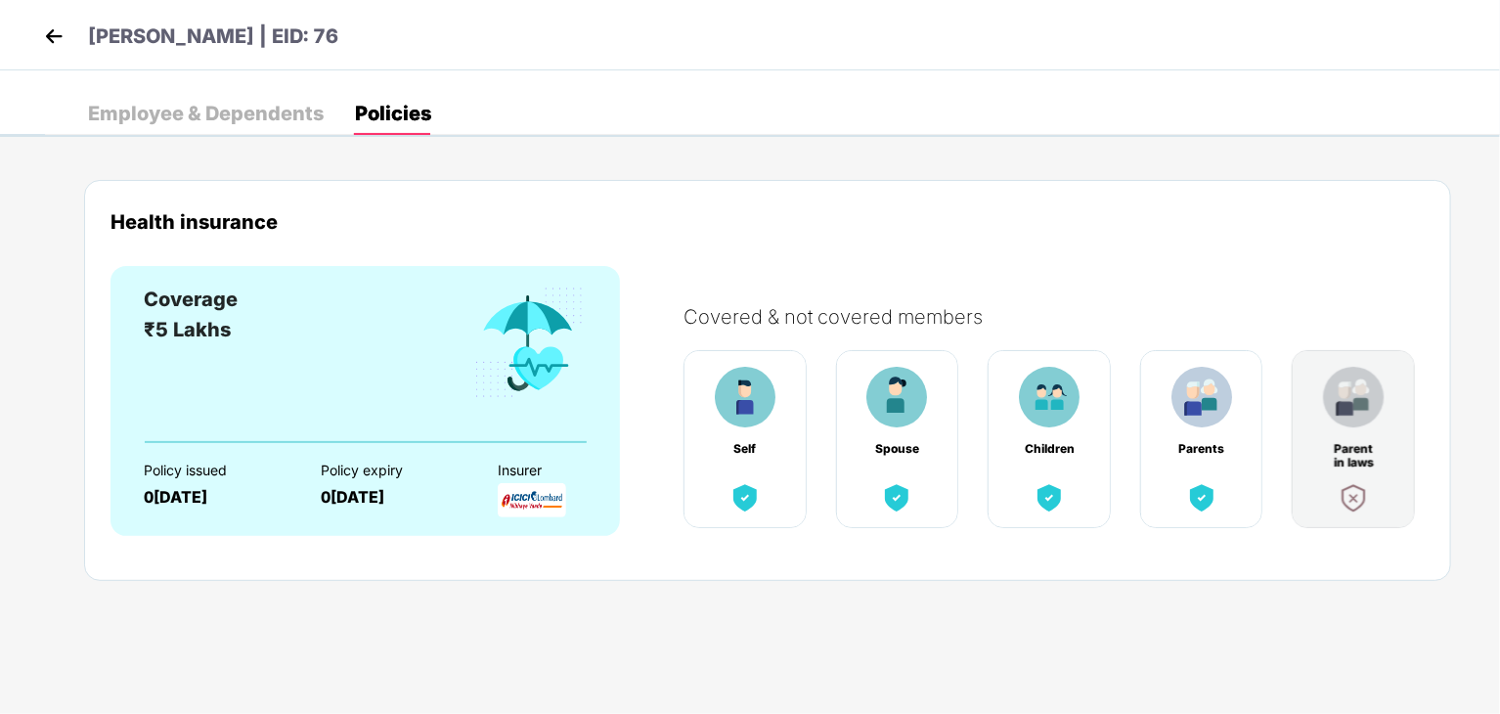
click at [129, 130] on div "Employee & Dependents" at bounding box center [206, 113] width 236 height 43
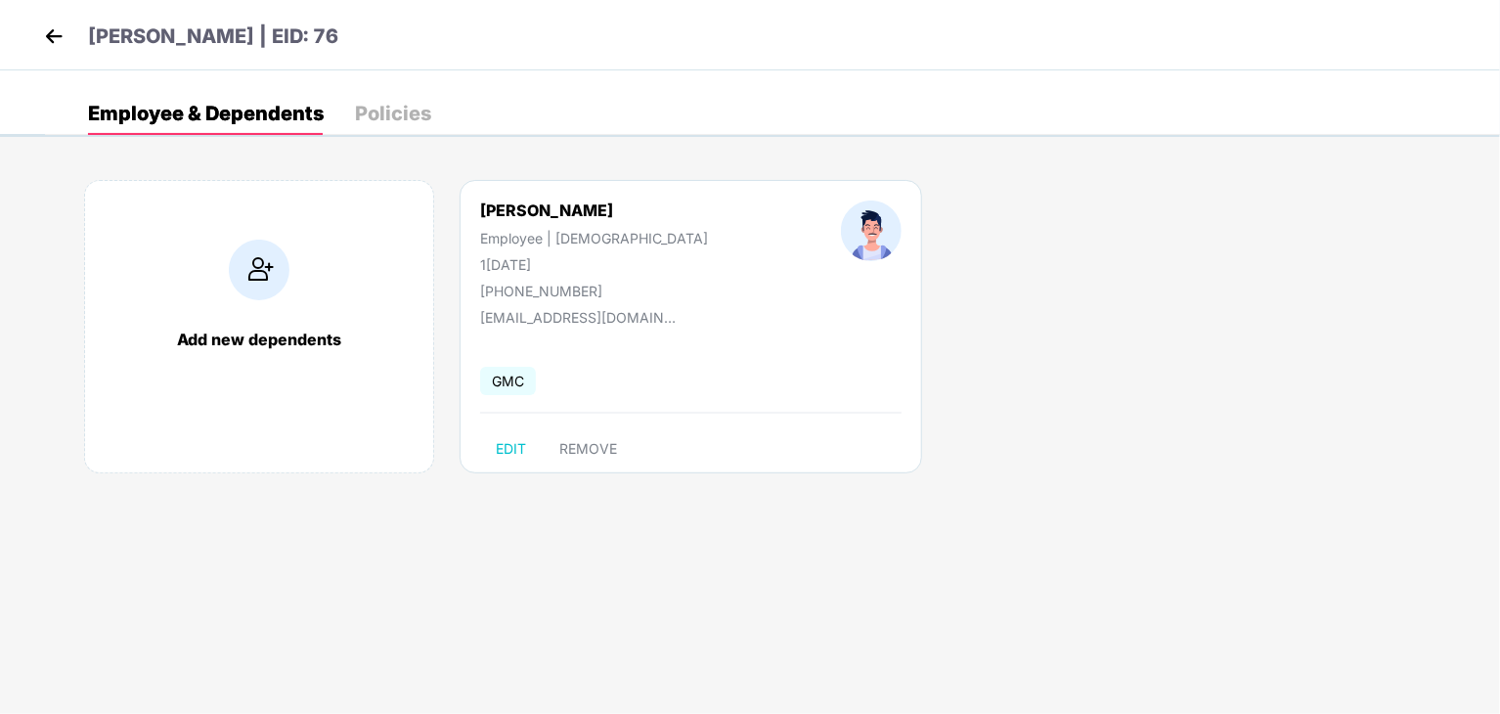
click at [55, 21] on div "[PERSON_NAME] | EID: 76" at bounding box center [750, 35] width 1500 height 70
click at [55, 22] on img at bounding box center [53, 36] width 29 height 29
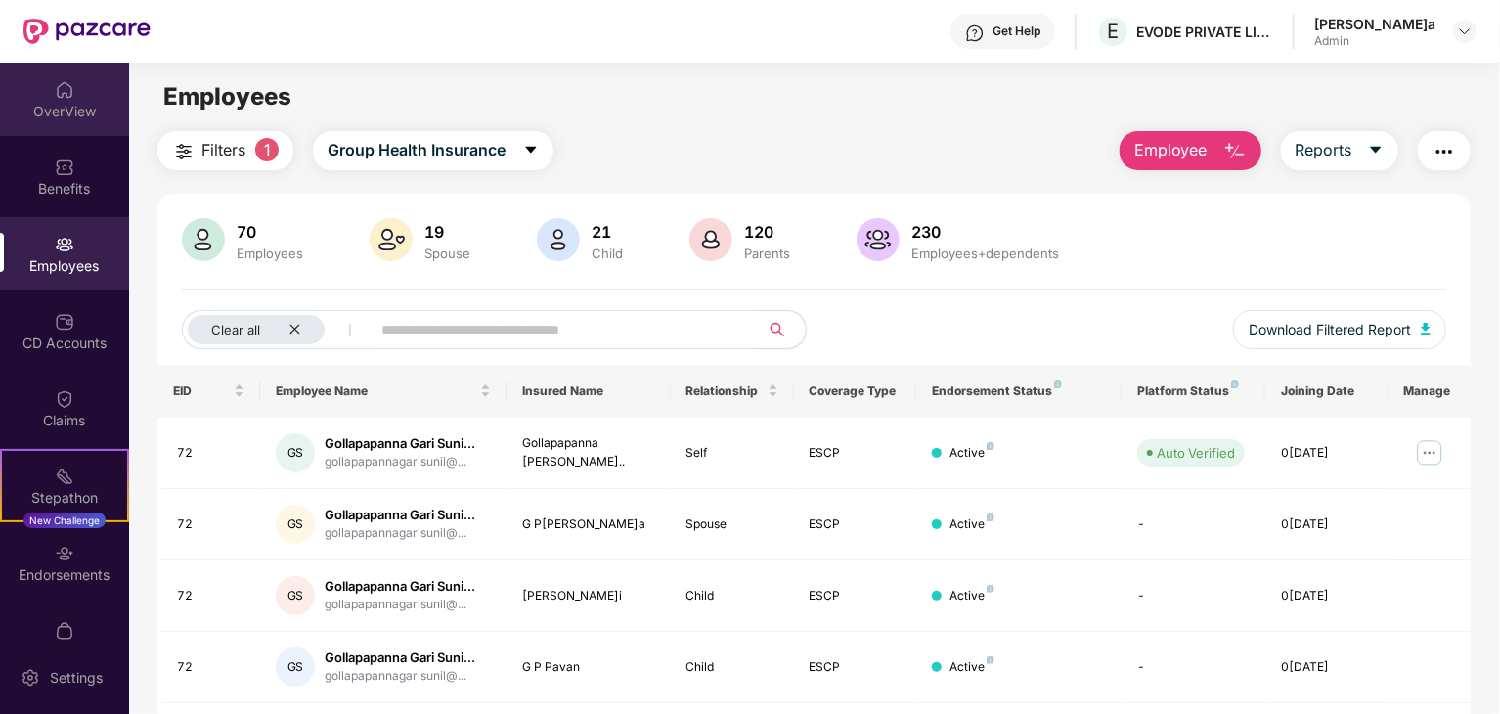
click at [70, 118] on div "OverView" at bounding box center [64, 112] width 129 height 20
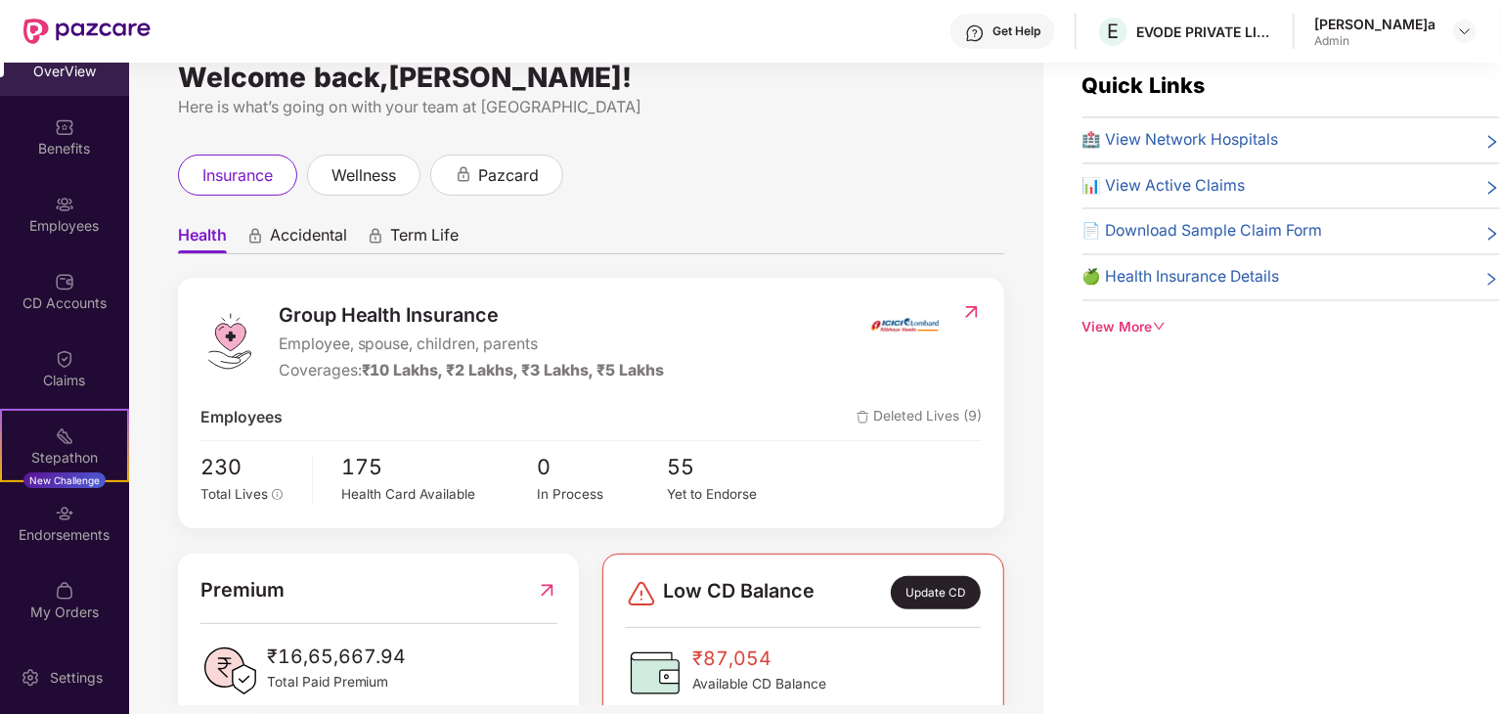
scroll to position [39, 0]
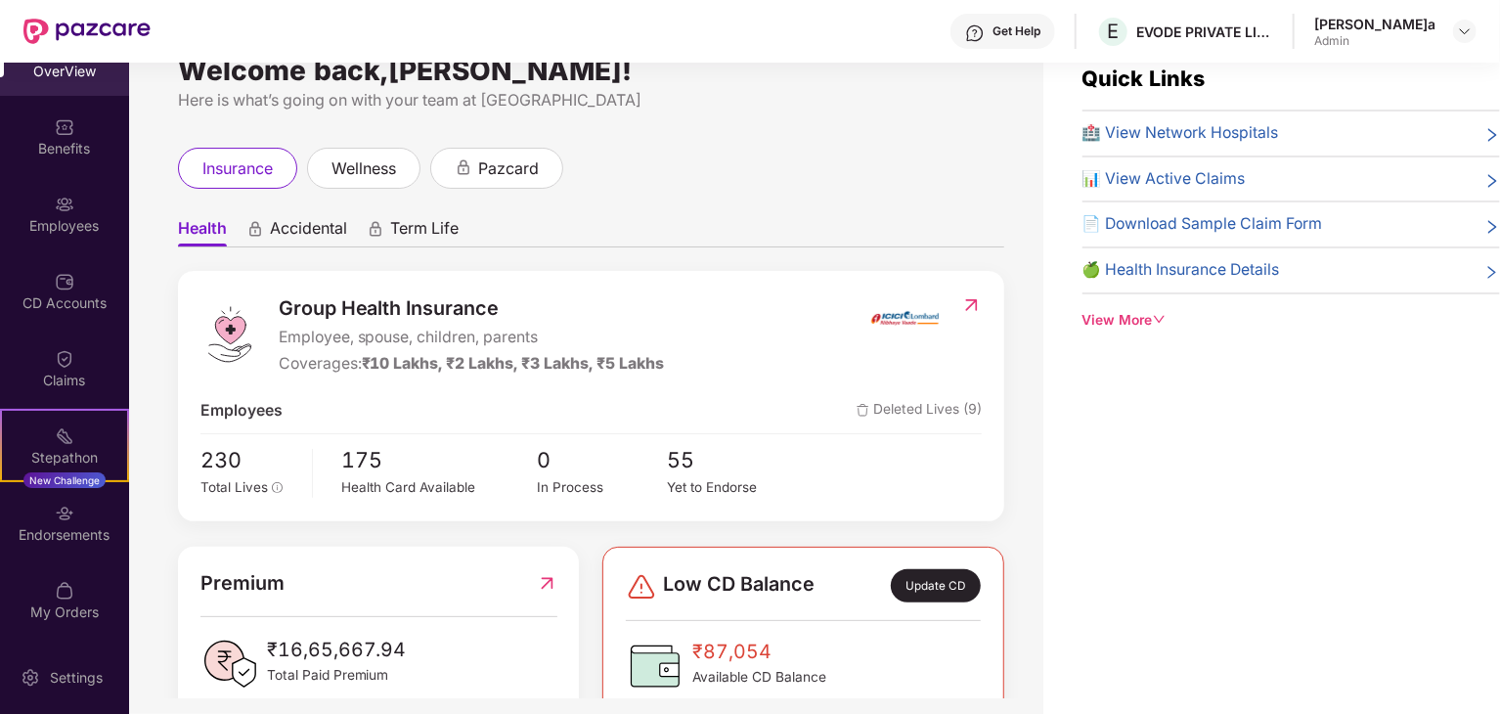
click at [1012, 361] on div "Welcome back,[PERSON_NAME]! Here is what’s going on with your team at Pazcare i…" at bounding box center [586, 360] width 914 height 675
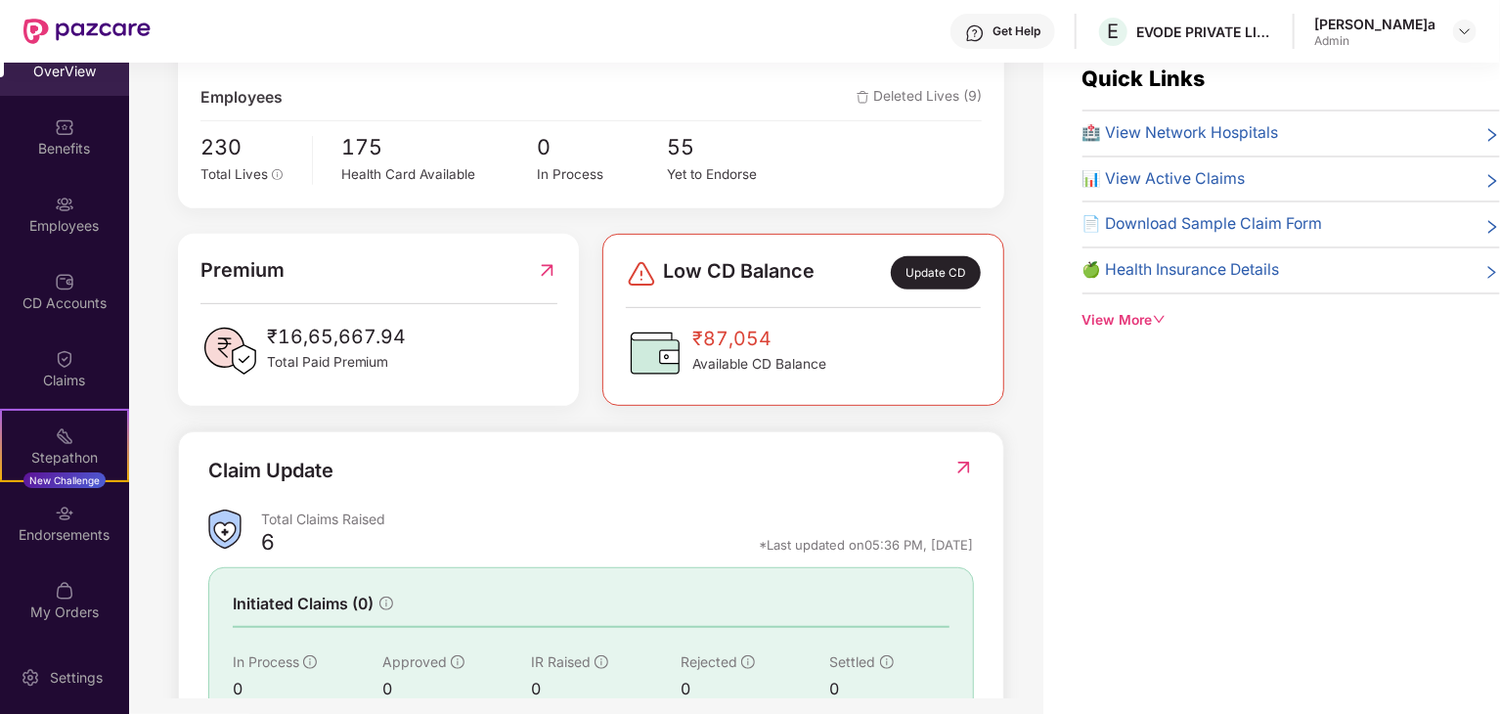
scroll to position [352, 0]
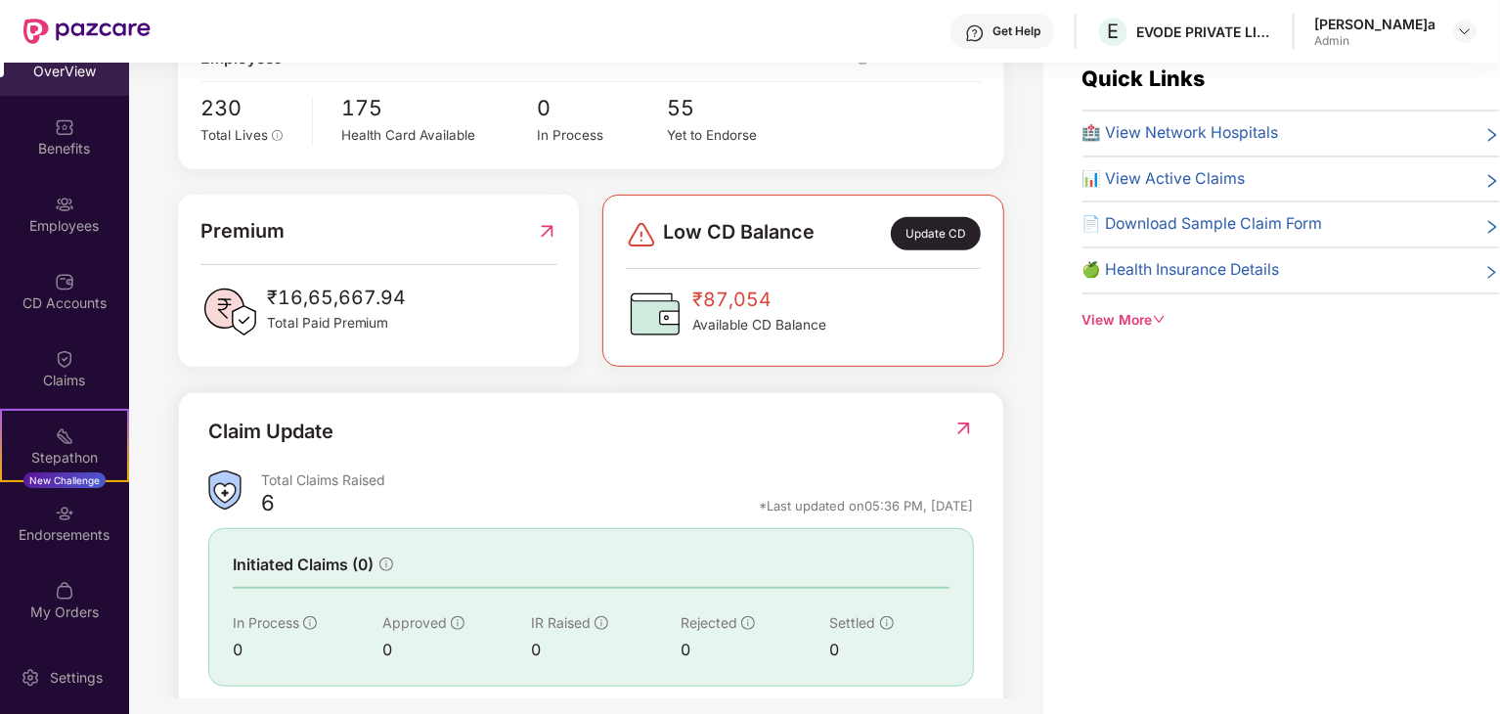
click at [1140, 314] on div "View More" at bounding box center [1290, 321] width 417 height 22
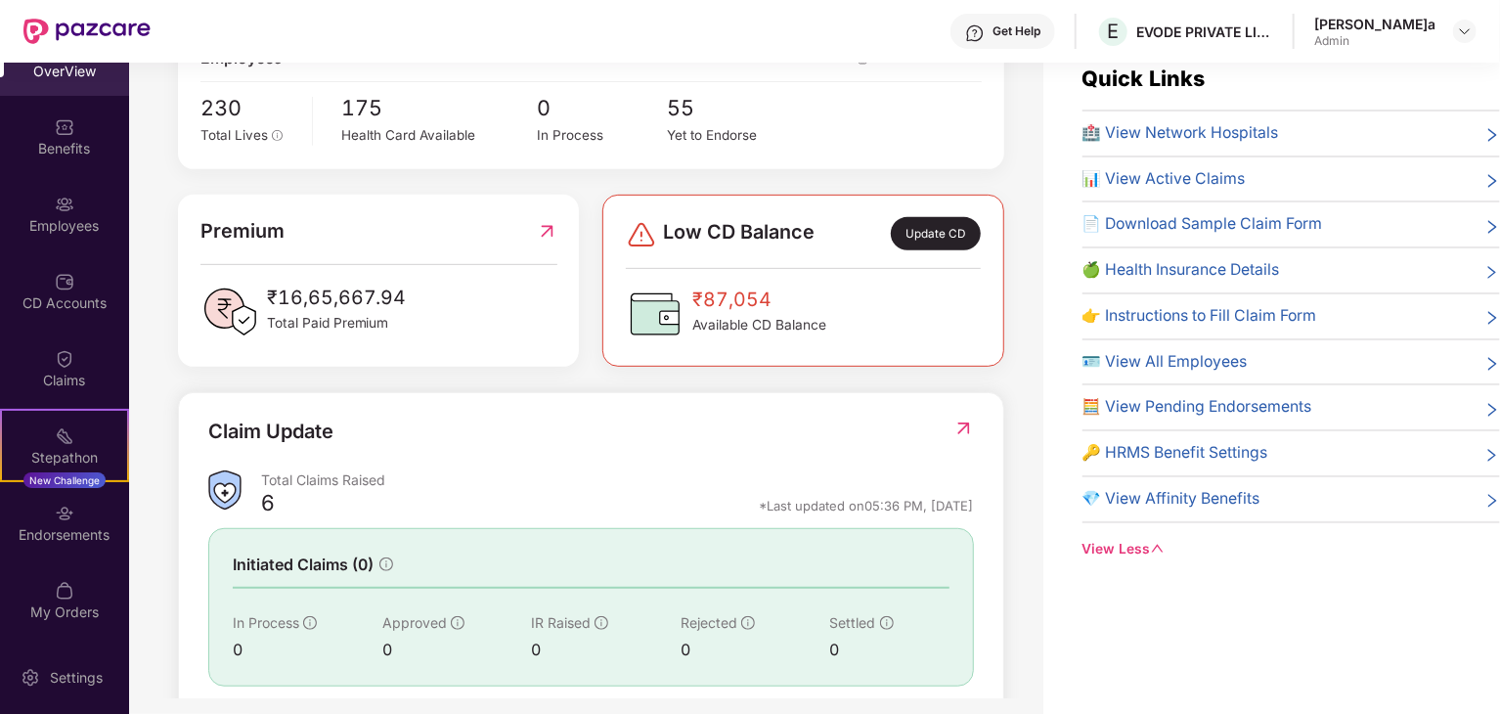
click at [1240, 275] on span "🍏 Health Insurance Details" at bounding box center [1181, 270] width 198 height 24
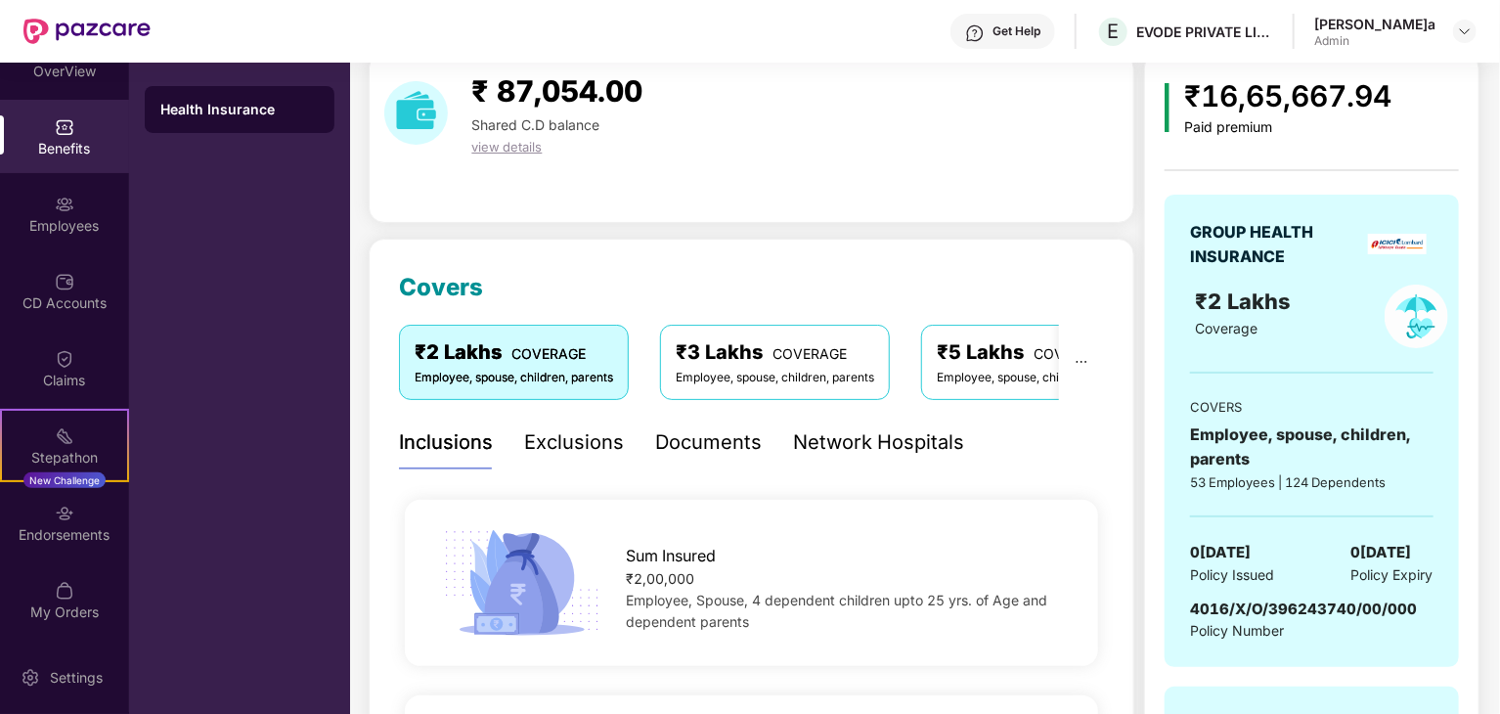
scroll to position [117, 0]
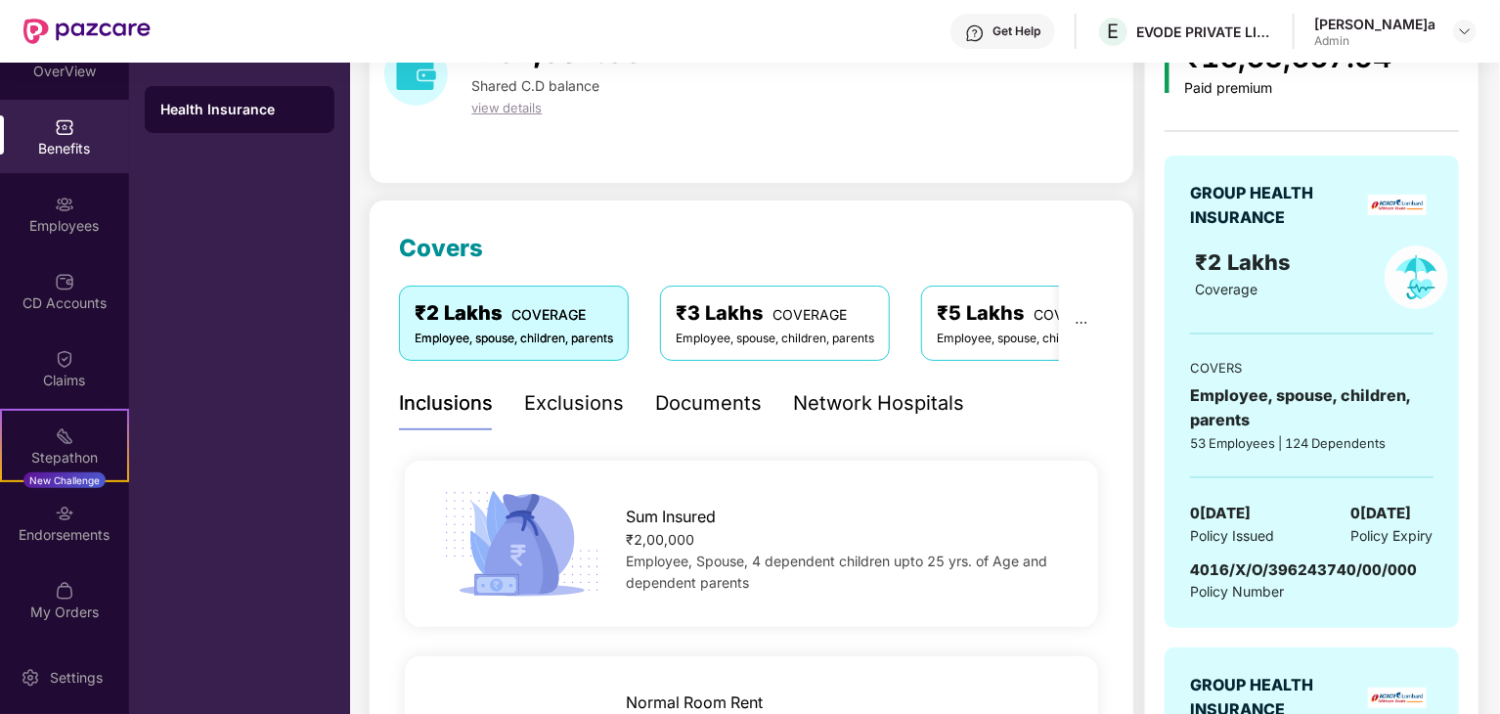
click at [501, 111] on span "view details" at bounding box center [506, 108] width 70 height 16
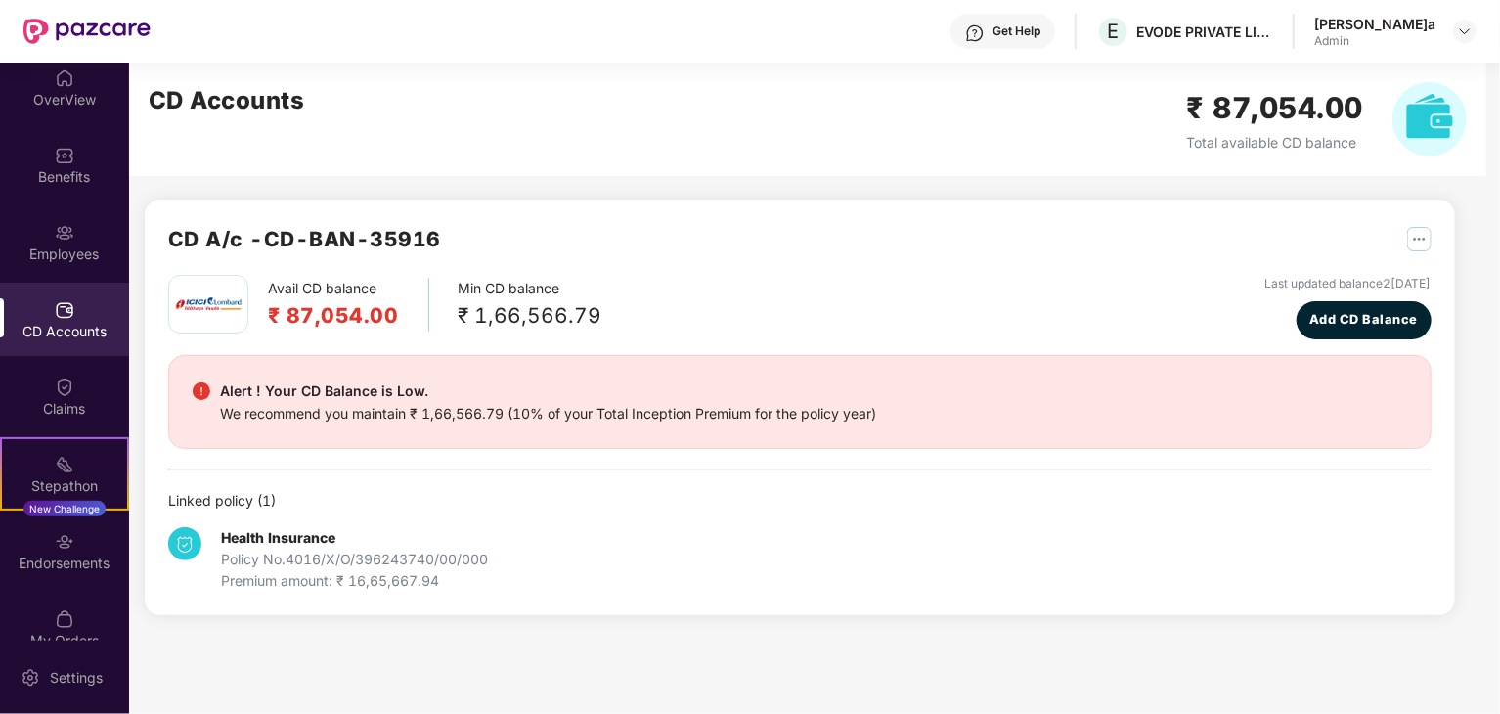
scroll to position [1, 0]
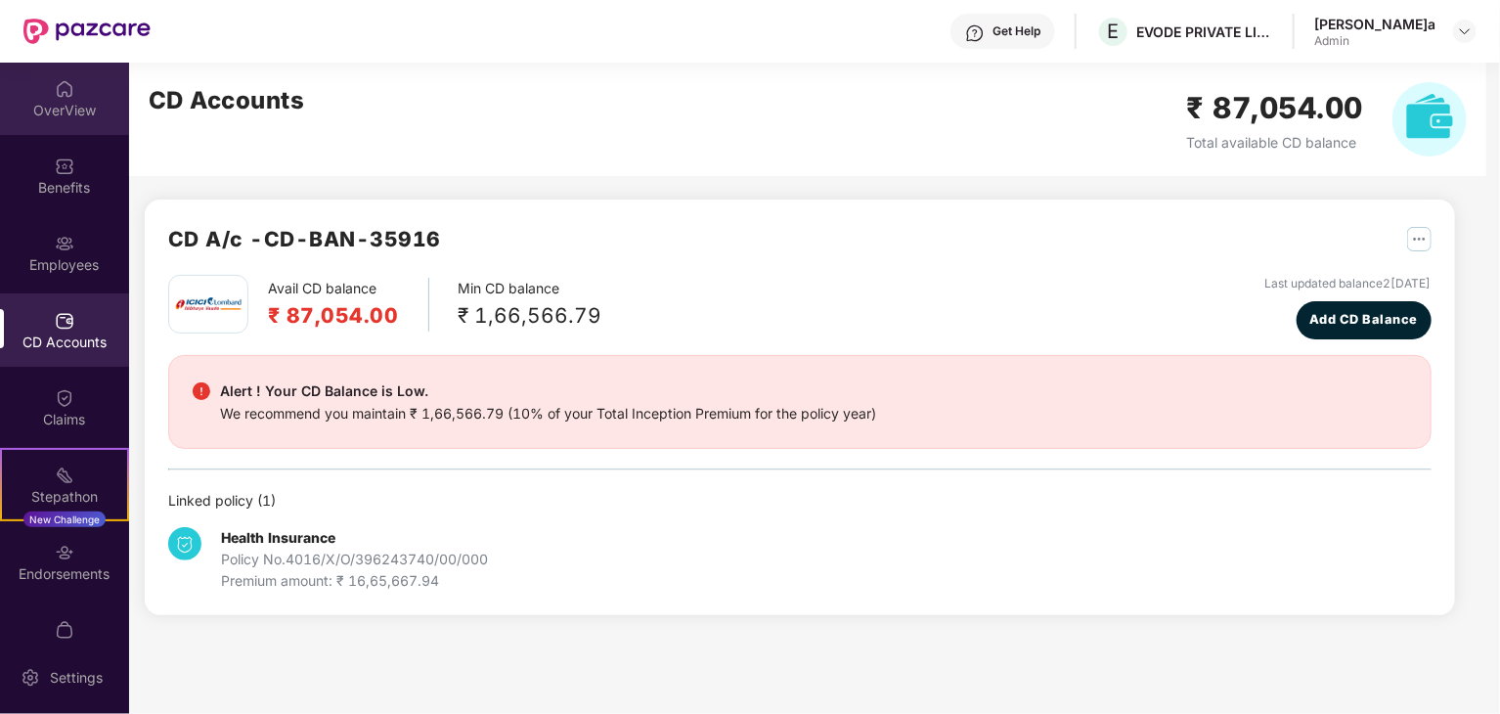
click at [38, 87] on div "OverView" at bounding box center [64, 98] width 129 height 73
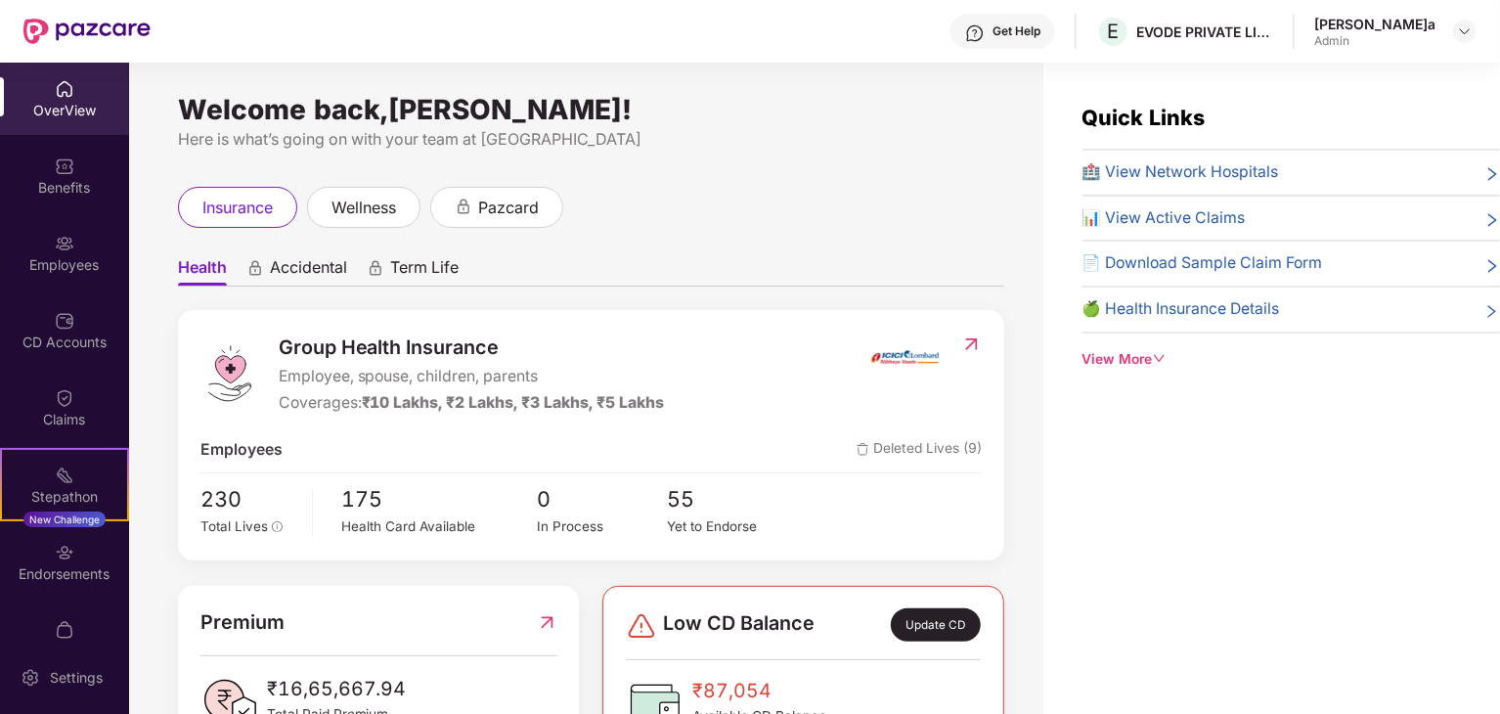
scroll to position [0, 0]
click at [38, 87] on div "OverView" at bounding box center [64, 99] width 129 height 73
click at [1151, 359] on div "View More" at bounding box center [1290, 360] width 417 height 22
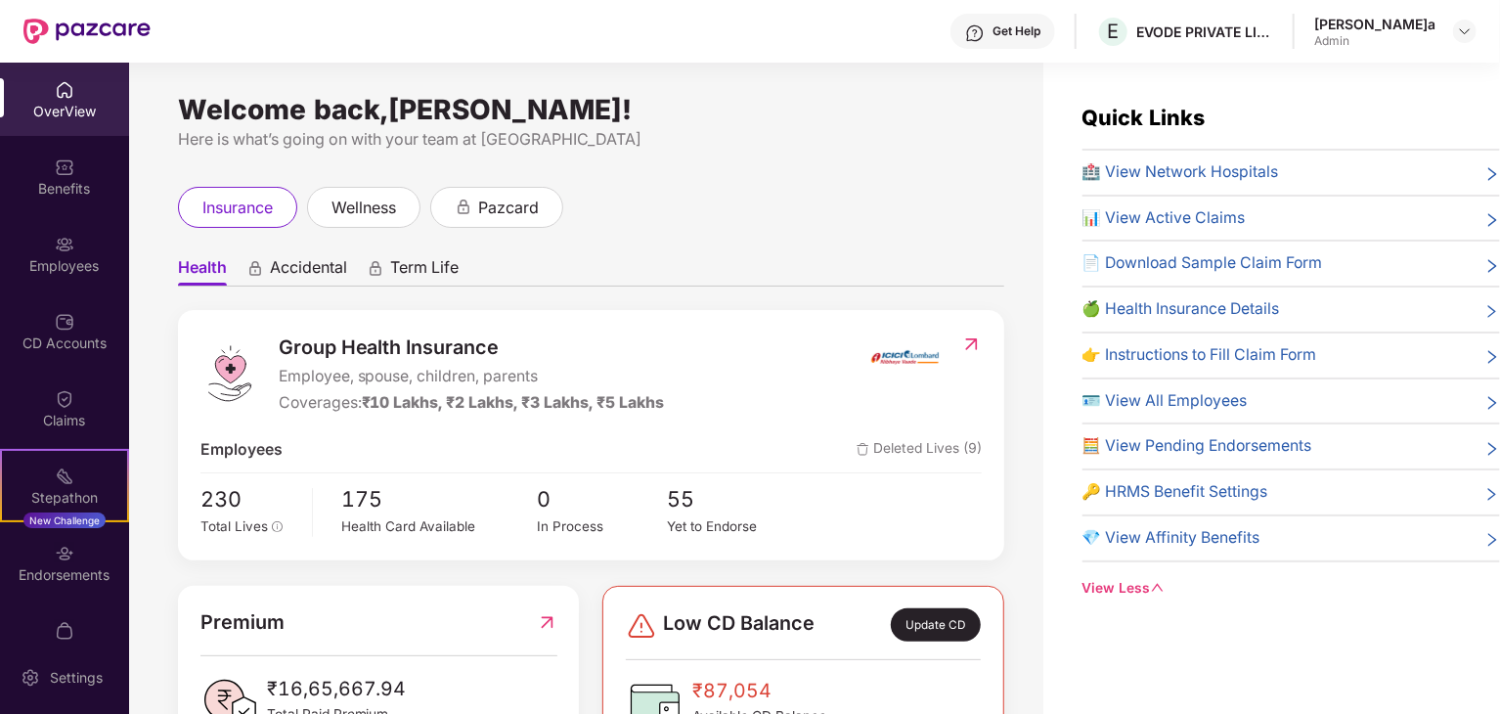
click at [1484, 173] on icon "right" at bounding box center [1492, 174] width 16 height 16
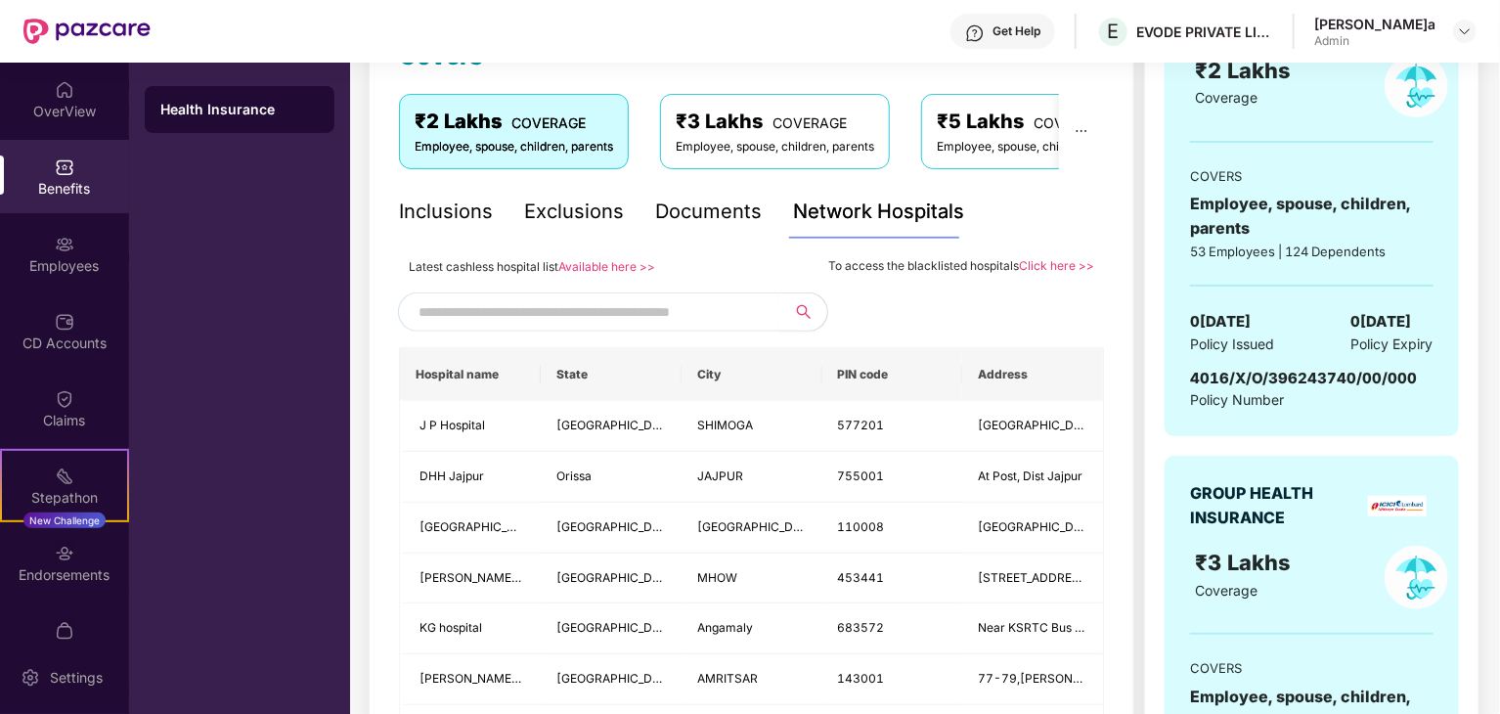
scroll to position [274, 0]
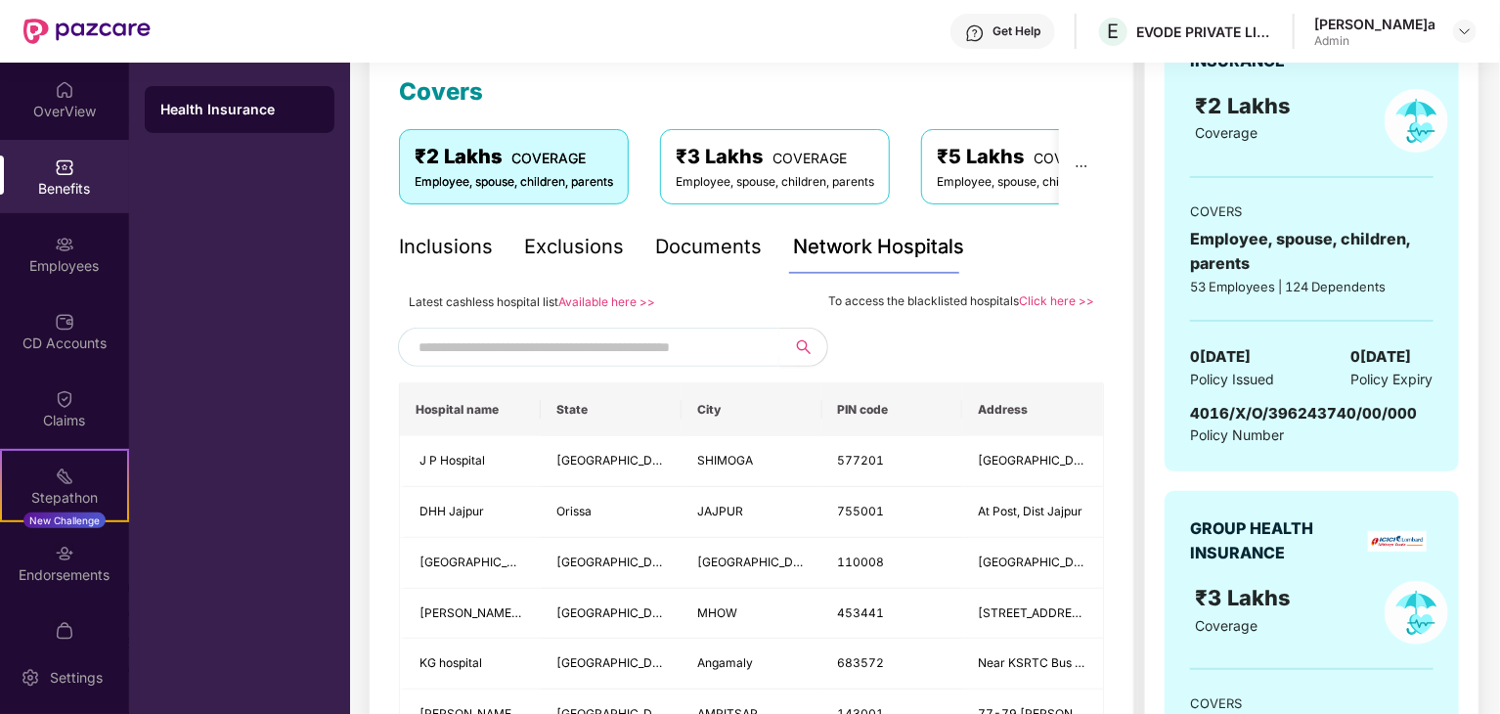
click at [634, 302] on link "Available here >>" at bounding box center [606, 301] width 97 height 15
click at [63, 84] on img at bounding box center [65, 90] width 20 height 20
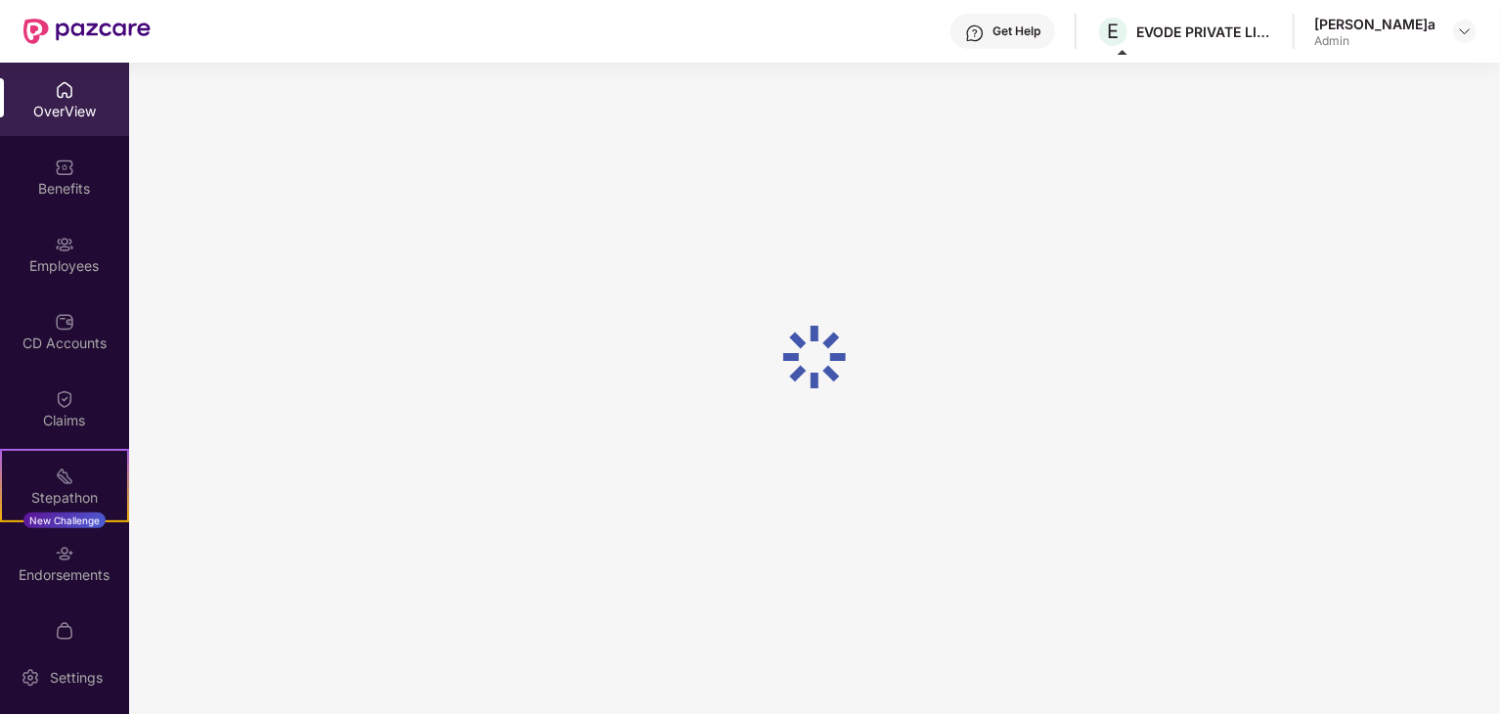
scroll to position [63, 0]
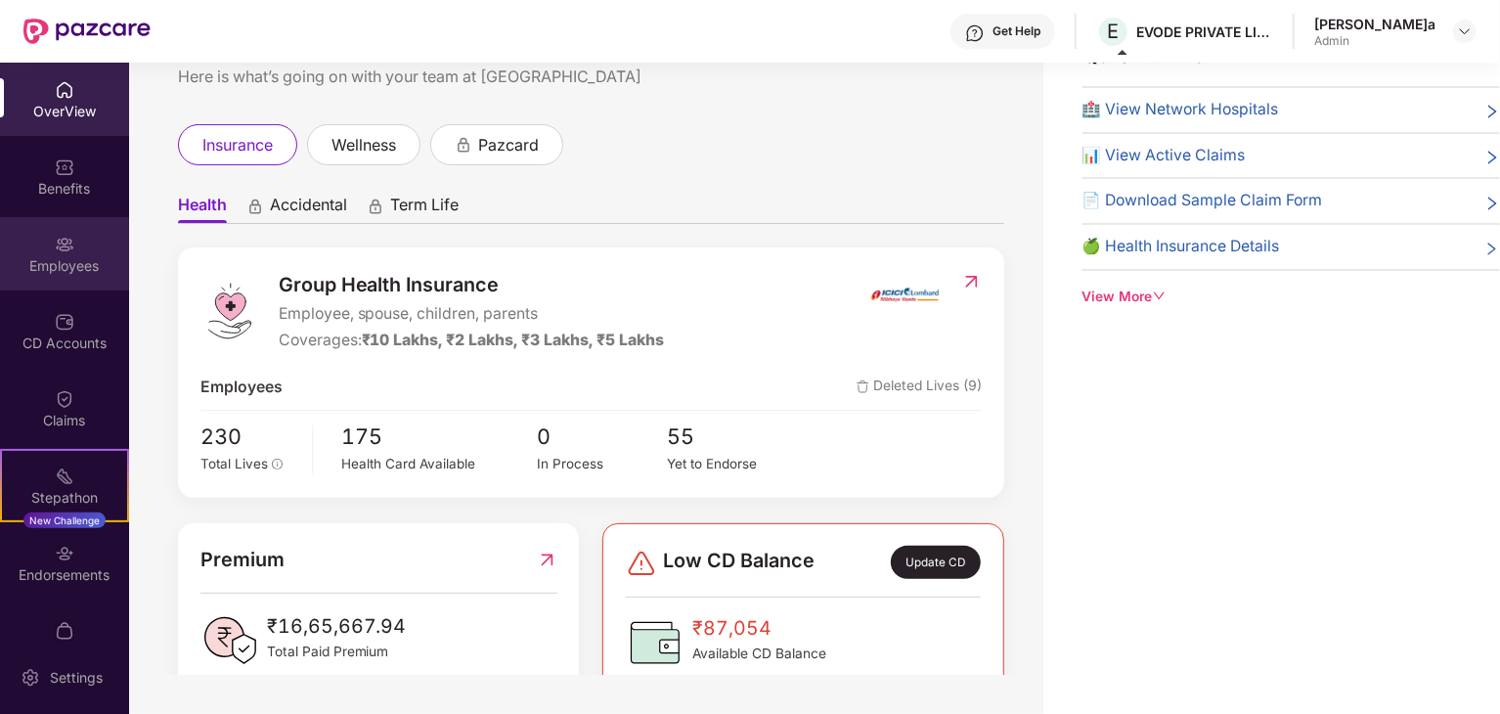
click at [78, 220] on div "Employees" at bounding box center [64, 253] width 129 height 73
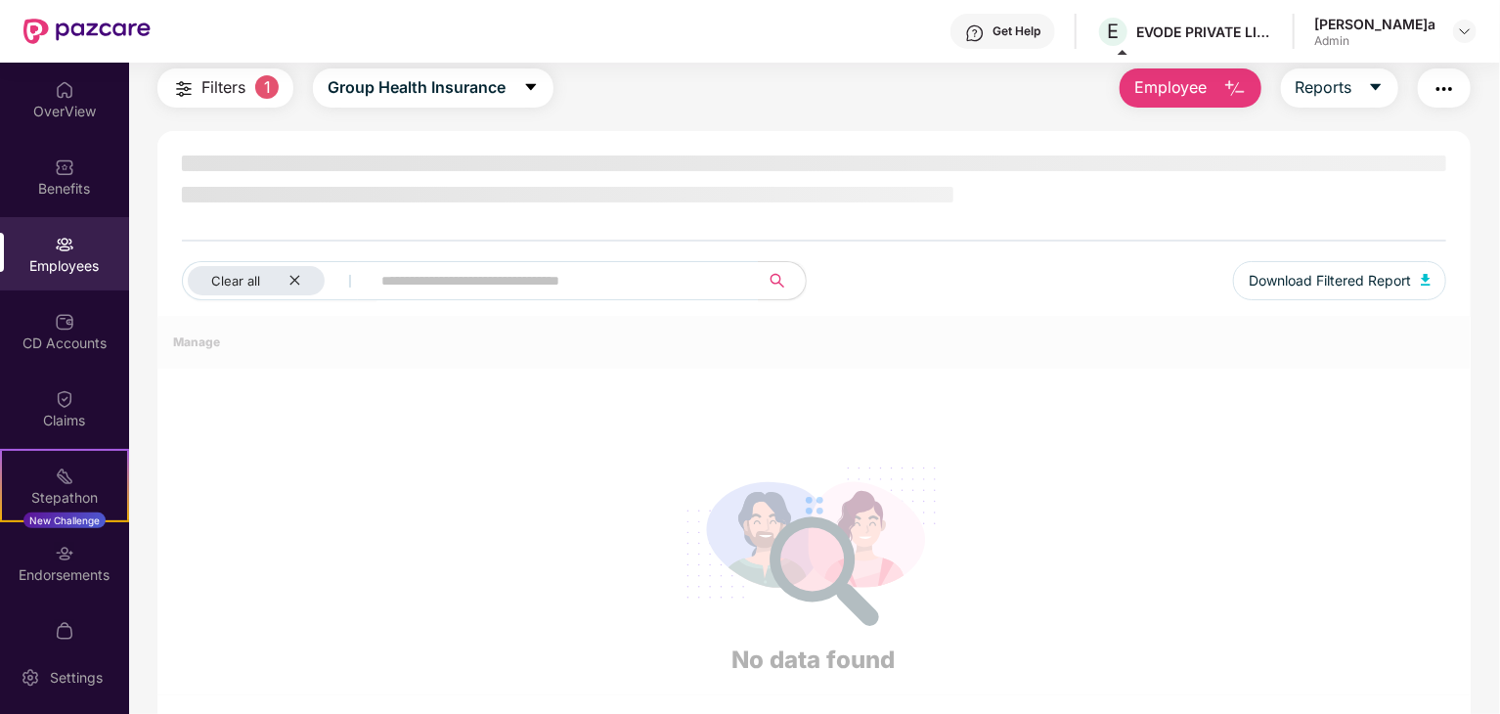
click at [78, 220] on div "Employees" at bounding box center [64, 253] width 129 height 73
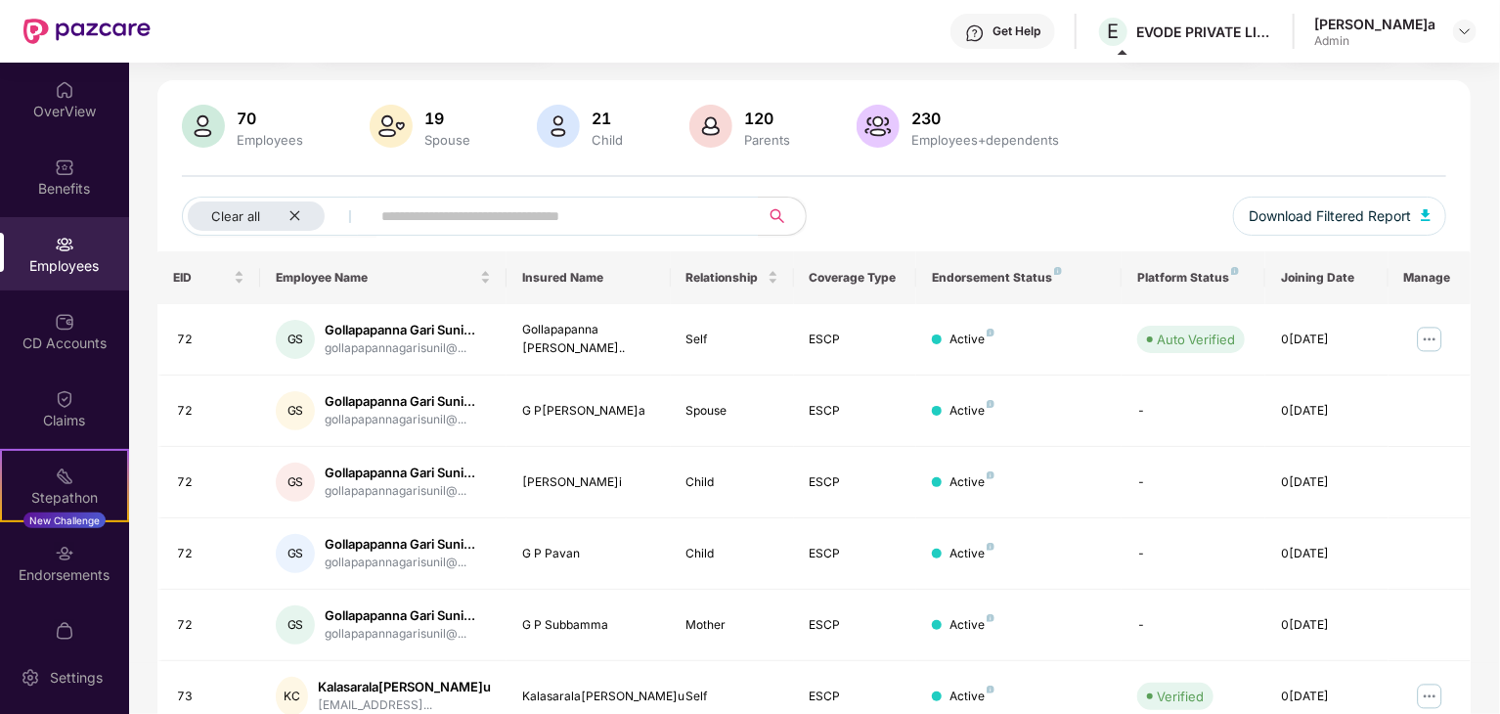
scroll to position [274, 0]
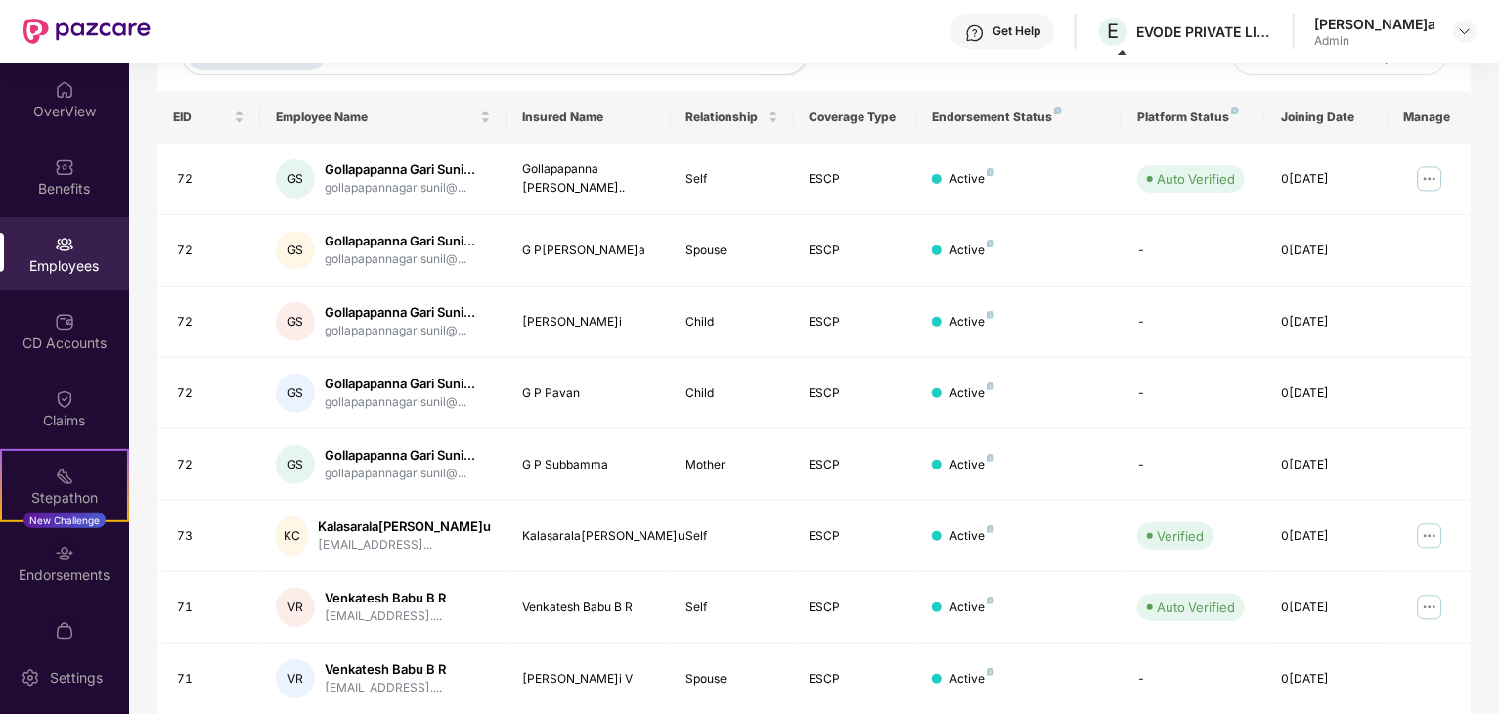
drag, startPoint x: 1497, startPoint y: 371, endPoint x: 1500, endPoint y: 263, distance: 107.6
click at [1499, 263] on html "Get Help E EVODE PRIVATE LIMITED[PERSON_NAME]a Admin OverView Benefits Employee…" at bounding box center [750, 357] width 1500 height 714
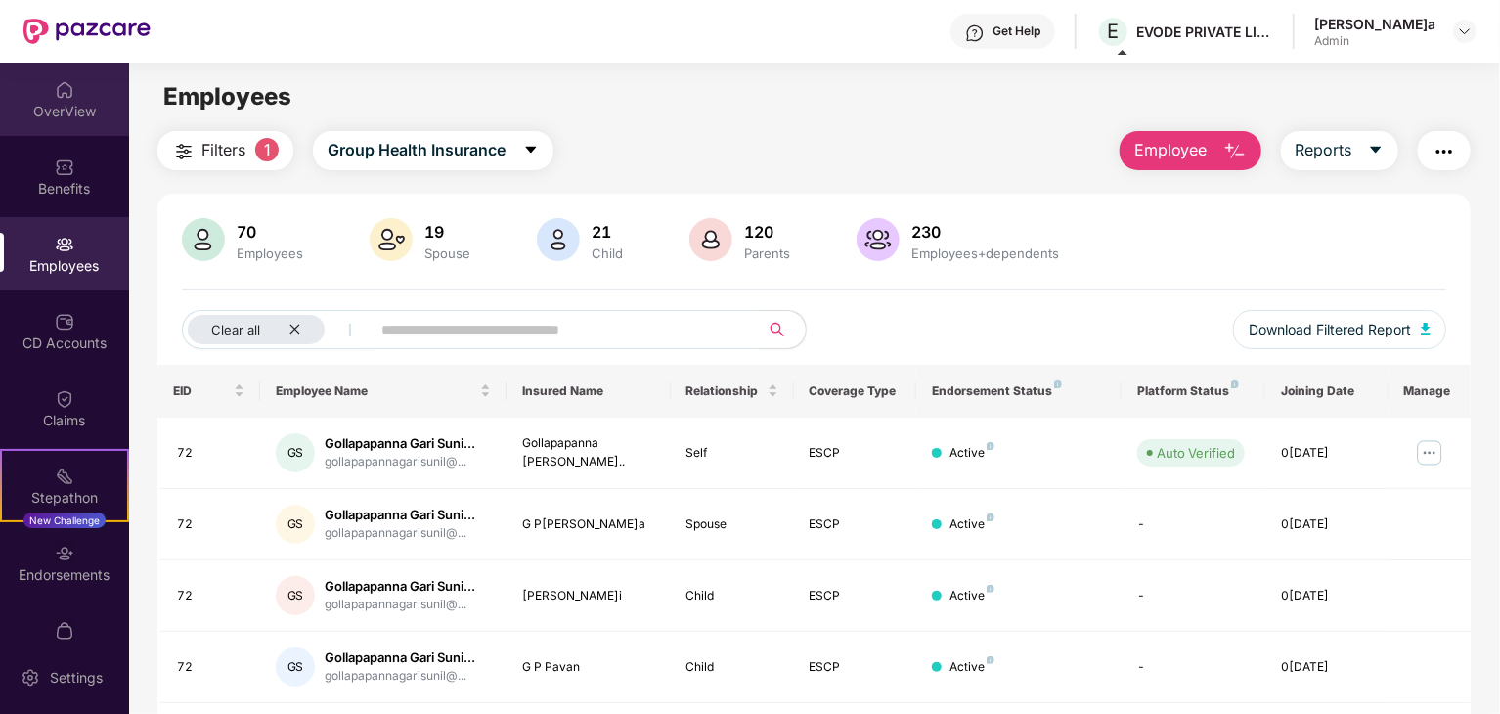
click at [92, 108] on div "OverView" at bounding box center [64, 112] width 129 height 20
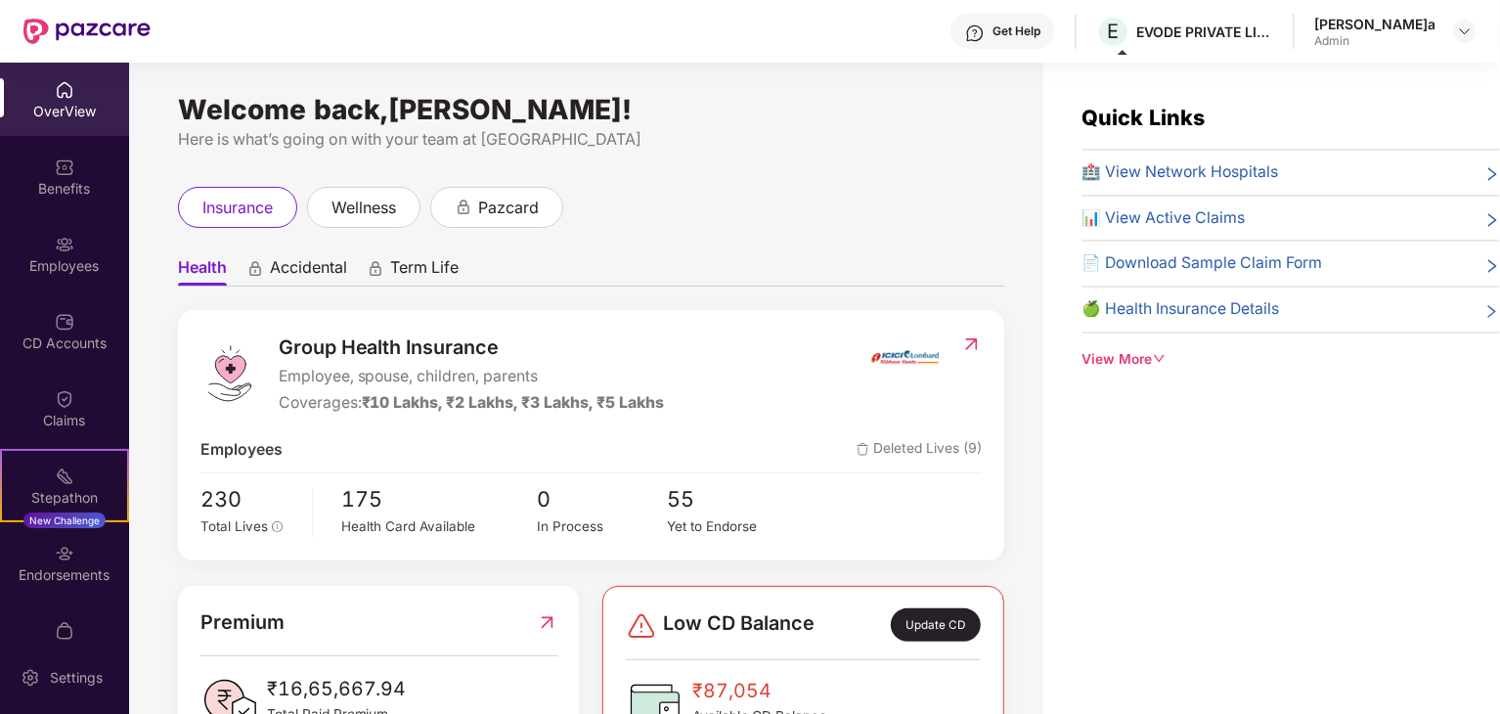
click at [914, 151] on div "Here is what’s going on with your team at [GEOGRAPHIC_DATA]" at bounding box center [591, 139] width 826 height 24
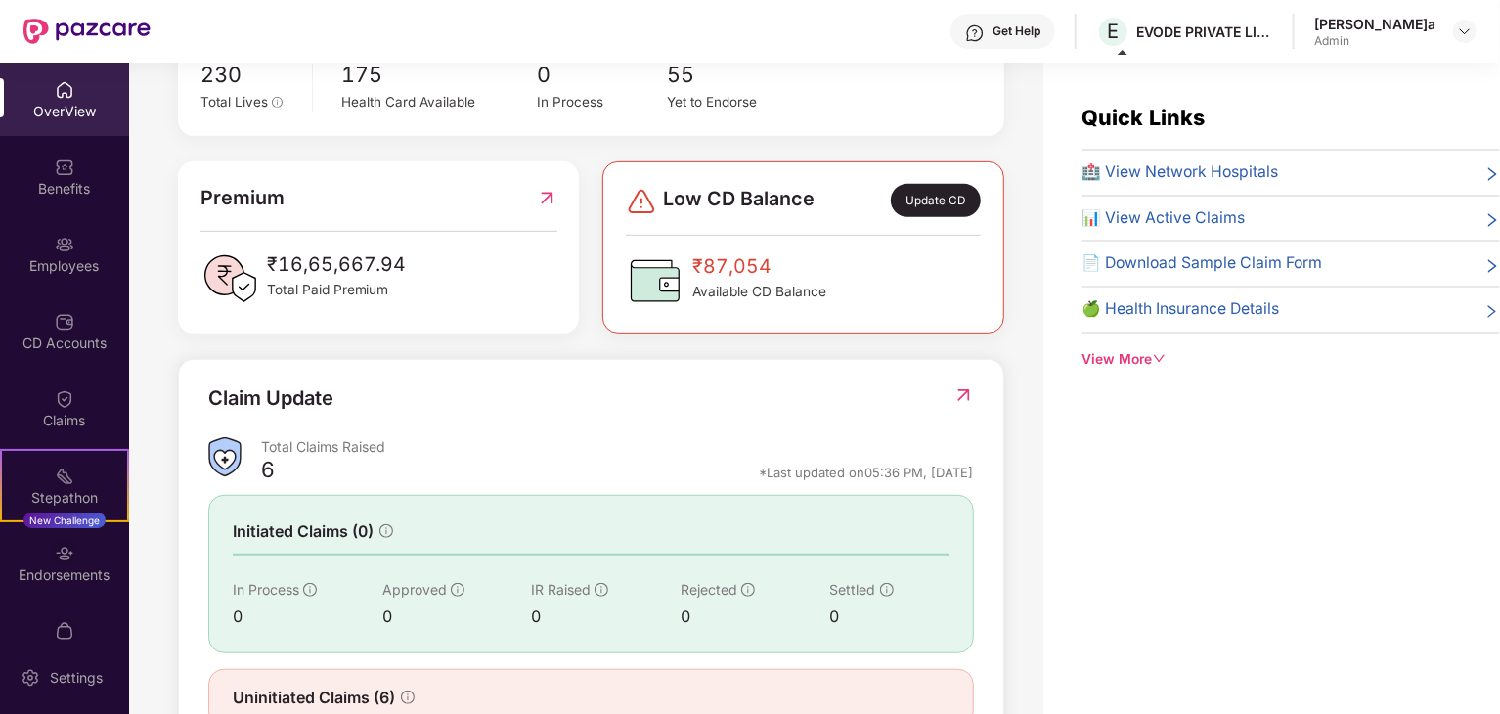
scroll to position [39, 0]
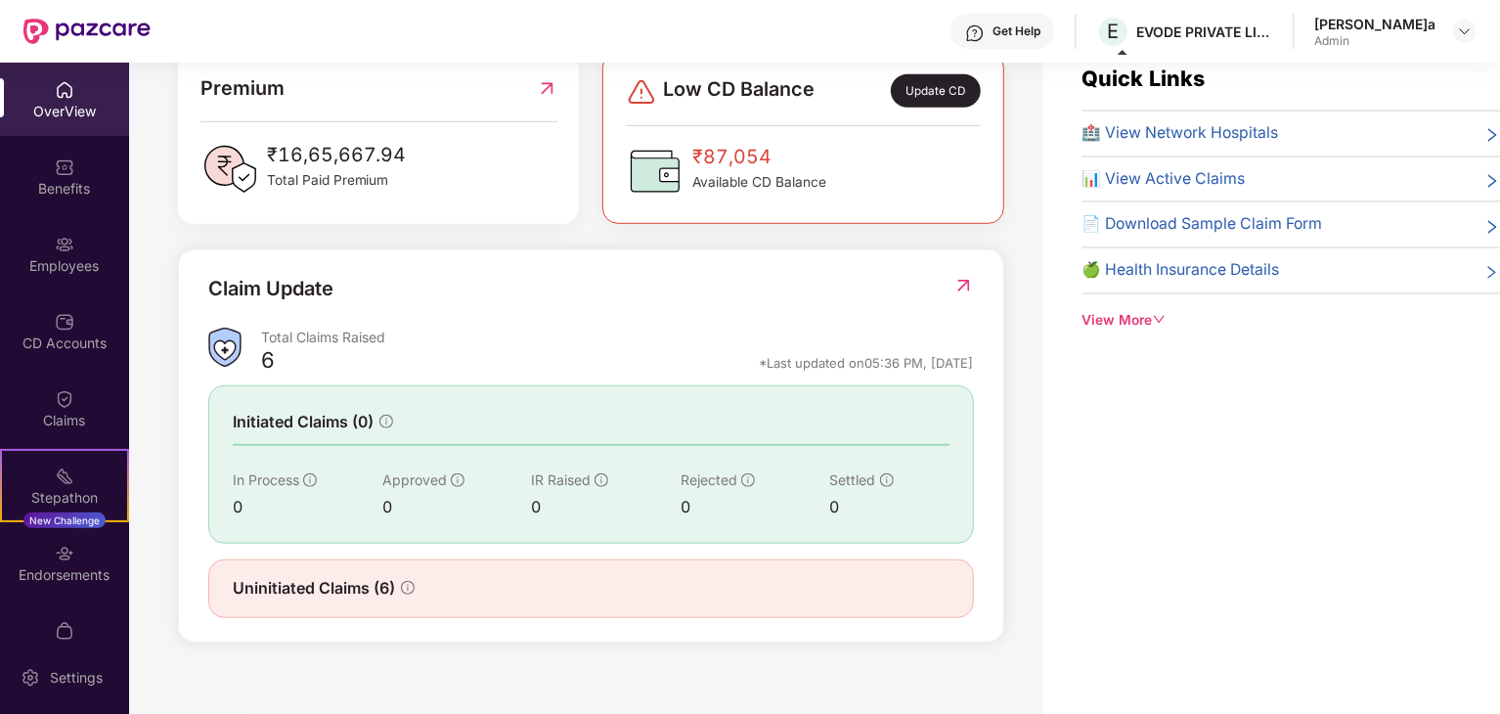
click at [548, 81] on img at bounding box center [547, 88] width 21 height 30
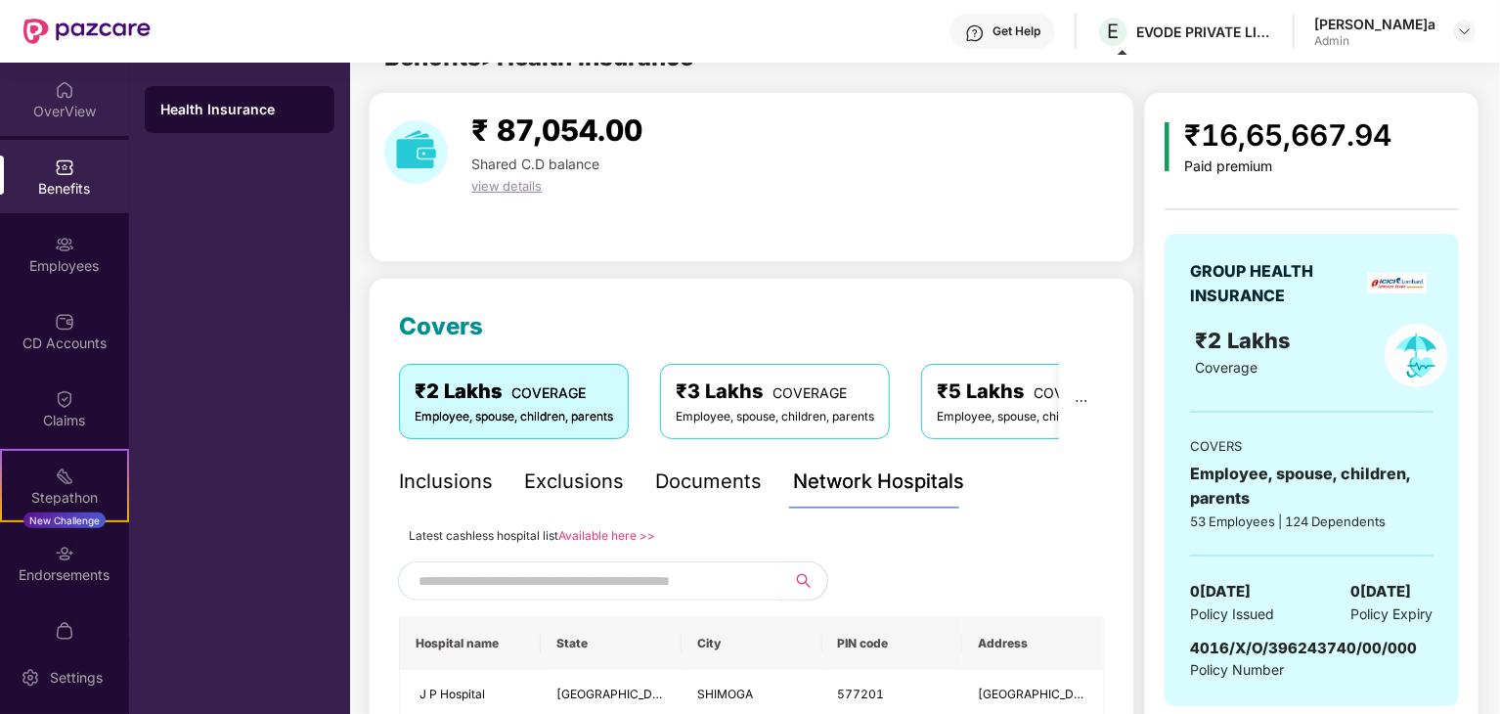
click at [75, 85] on div "OverView" at bounding box center [64, 99] width 129 height 73
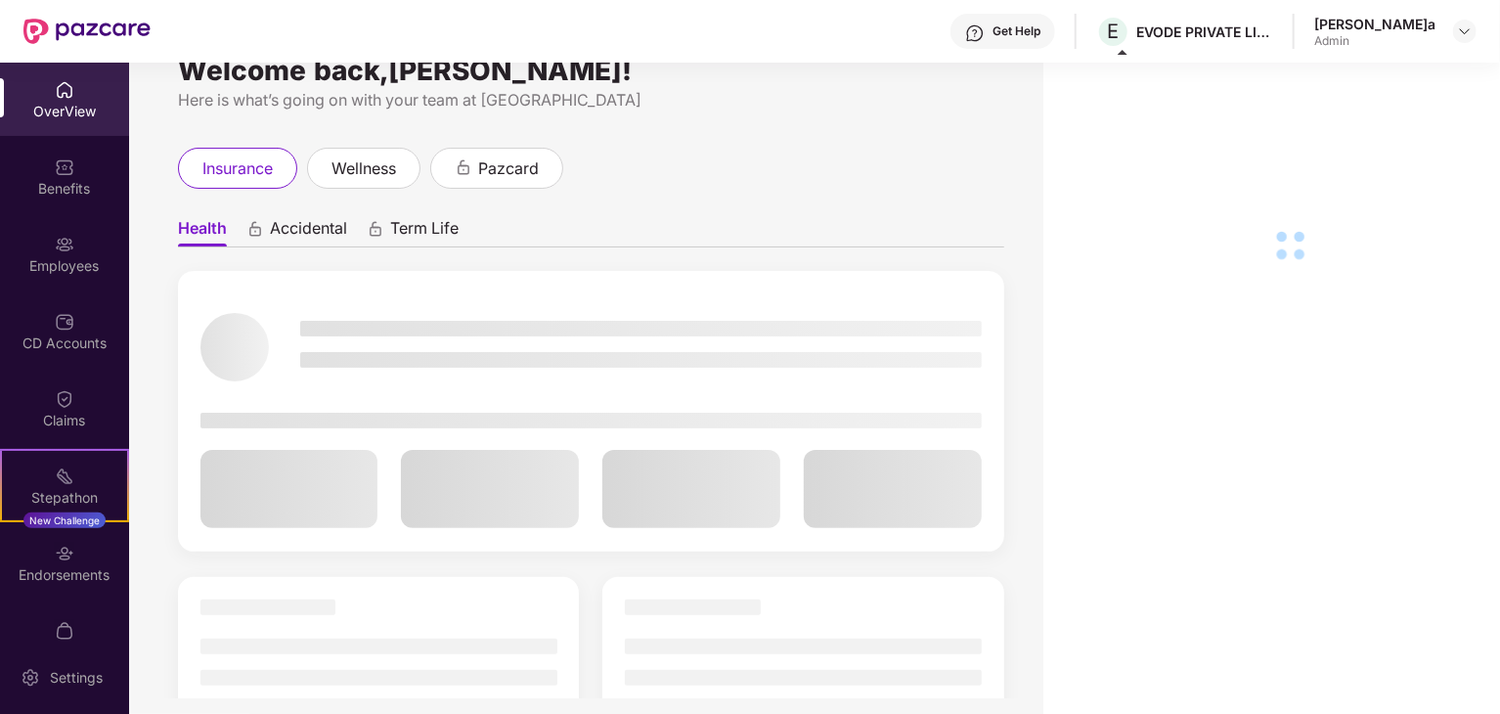
click at [69, 31] on img at bounding box center [86, 31] width 127 height 25
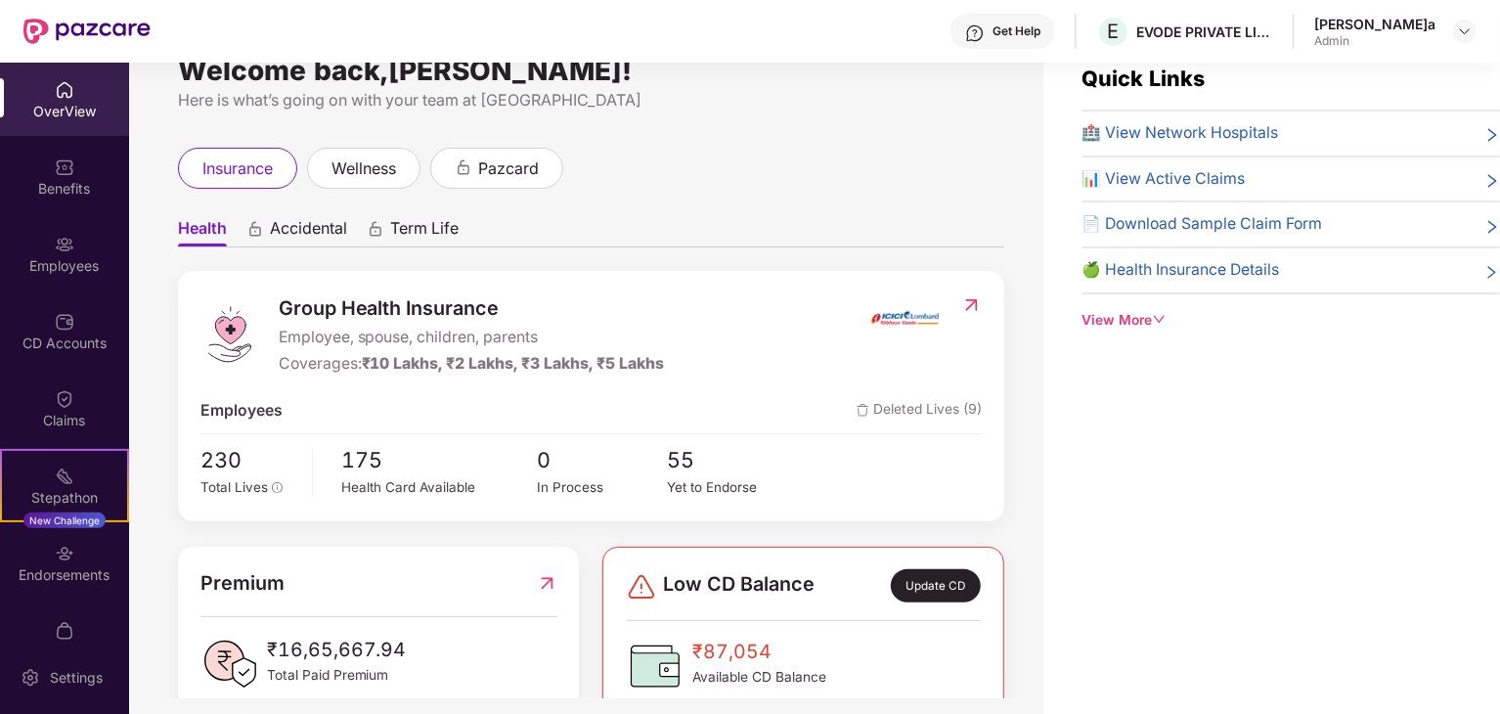
click at [770, 111] on div "Here is what’s going on with your team at [GEOGRAPHIC_DATA]" at bounding box center [591, 100] width 826 height 24
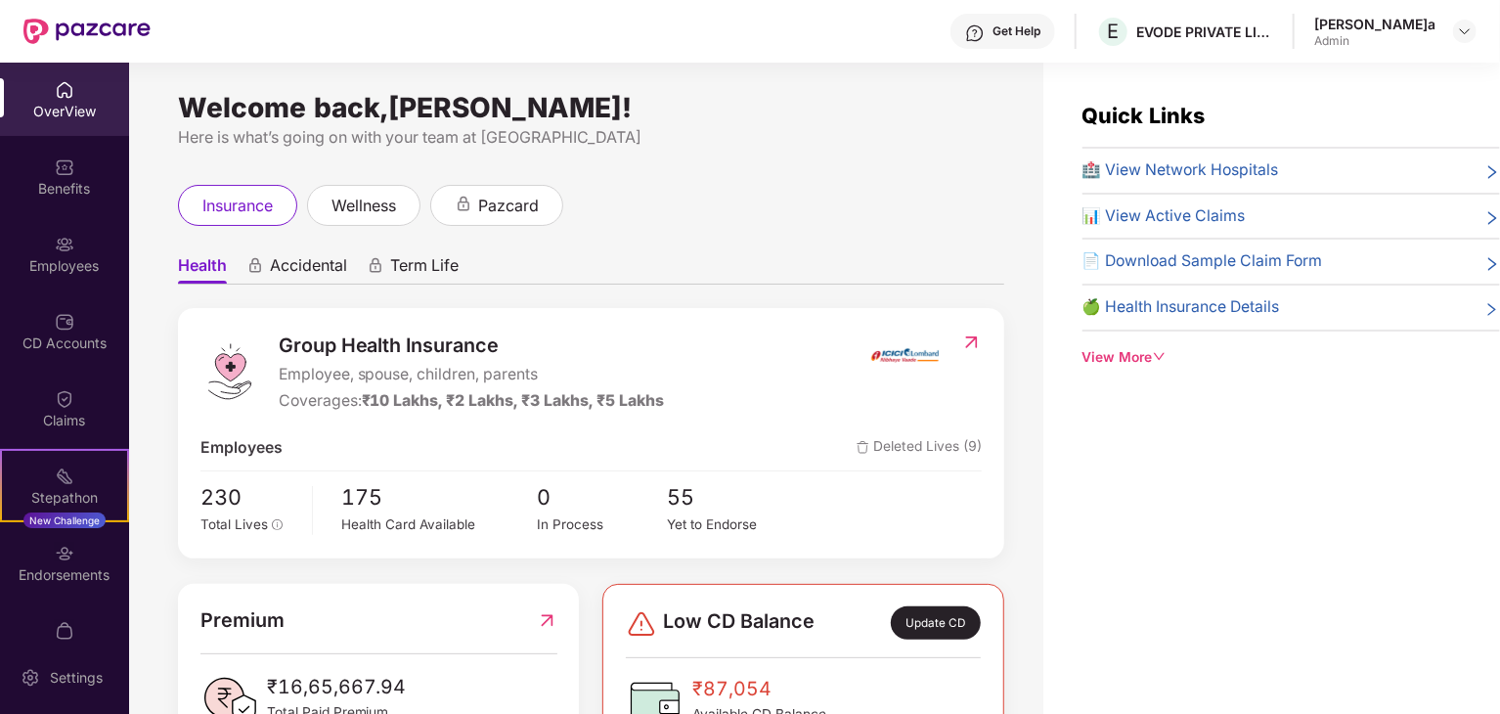
scroll to position [0, 0]
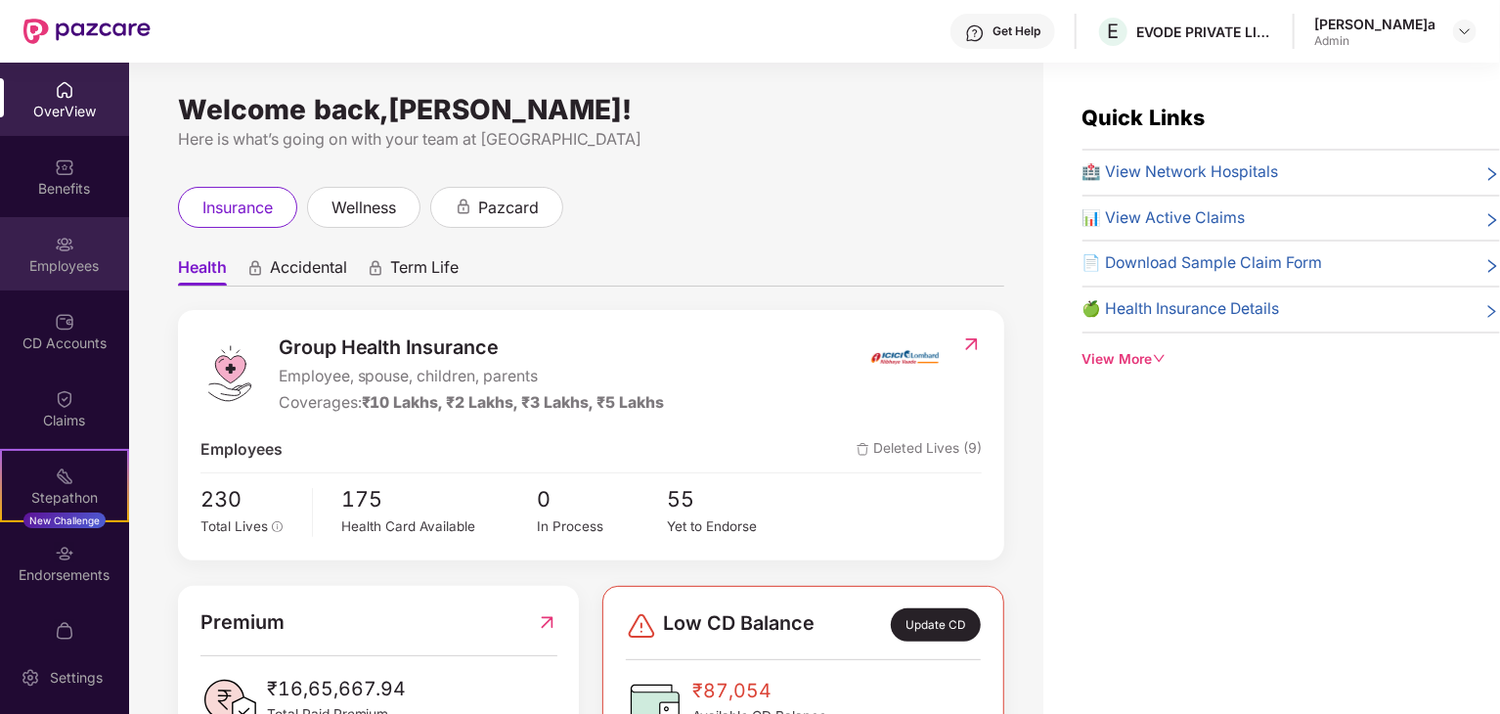
click at [57, 240] on img at bounding box center [65, 245] width 20 height 20
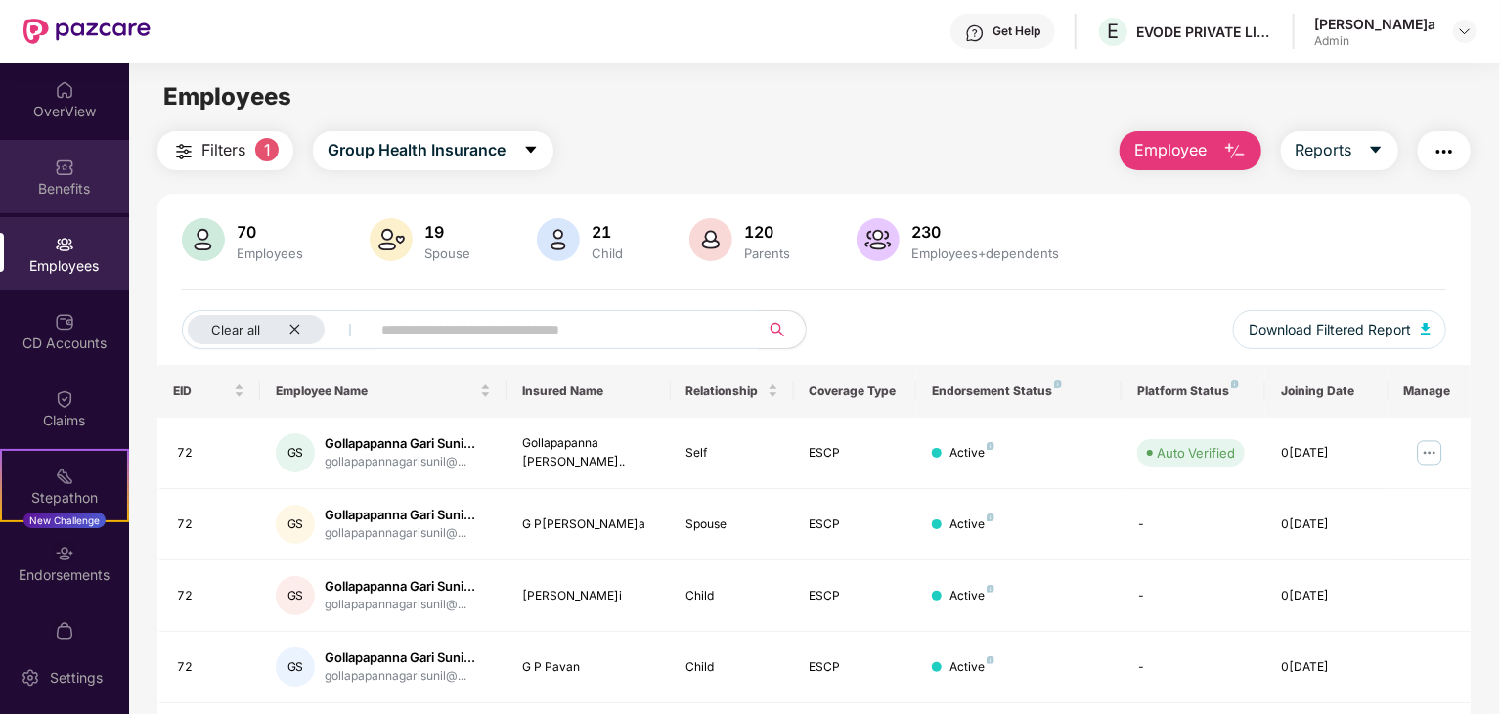
click at [87, 176] on div "Benefits" at bounding box center [64, 176] width 129 height 73
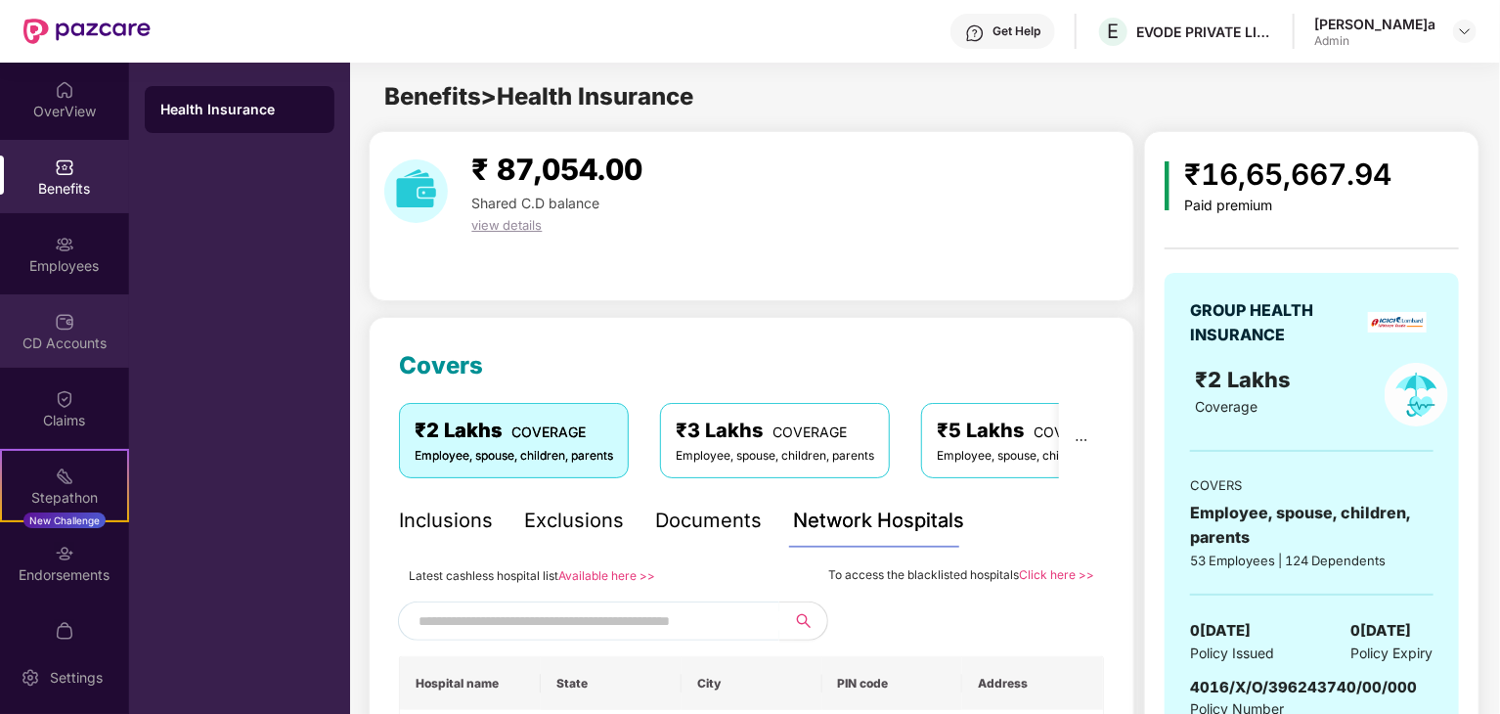
click at [35, 341] on div "CD Accounts" at bounding box center [64, 343] width 129 height 20
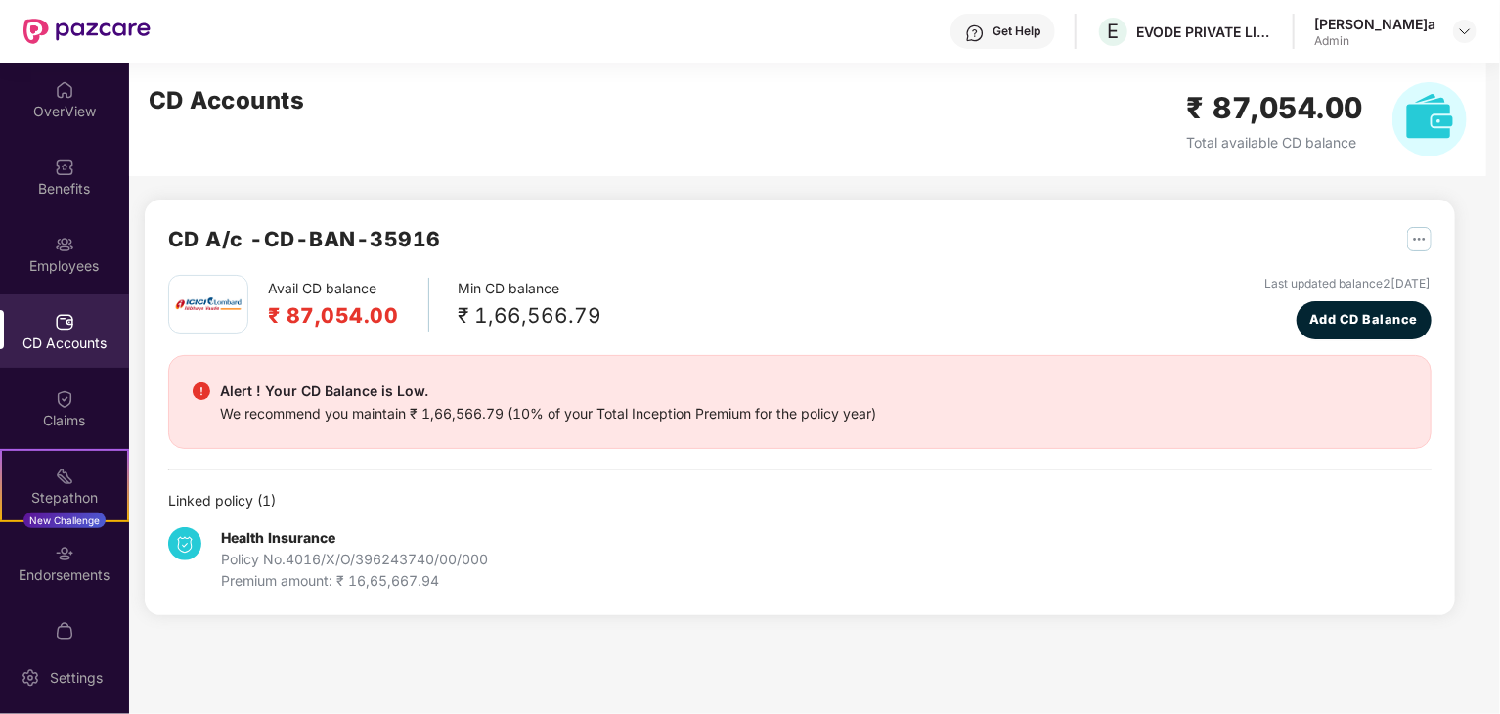
click at [778, 242] on div "CD A/c - CD-BAN-35916" at bounding box center [799, 249] width 1263 height 52
click at [91, 134] on div "OverView" at bounding box center [64, 99] width 129 height 73
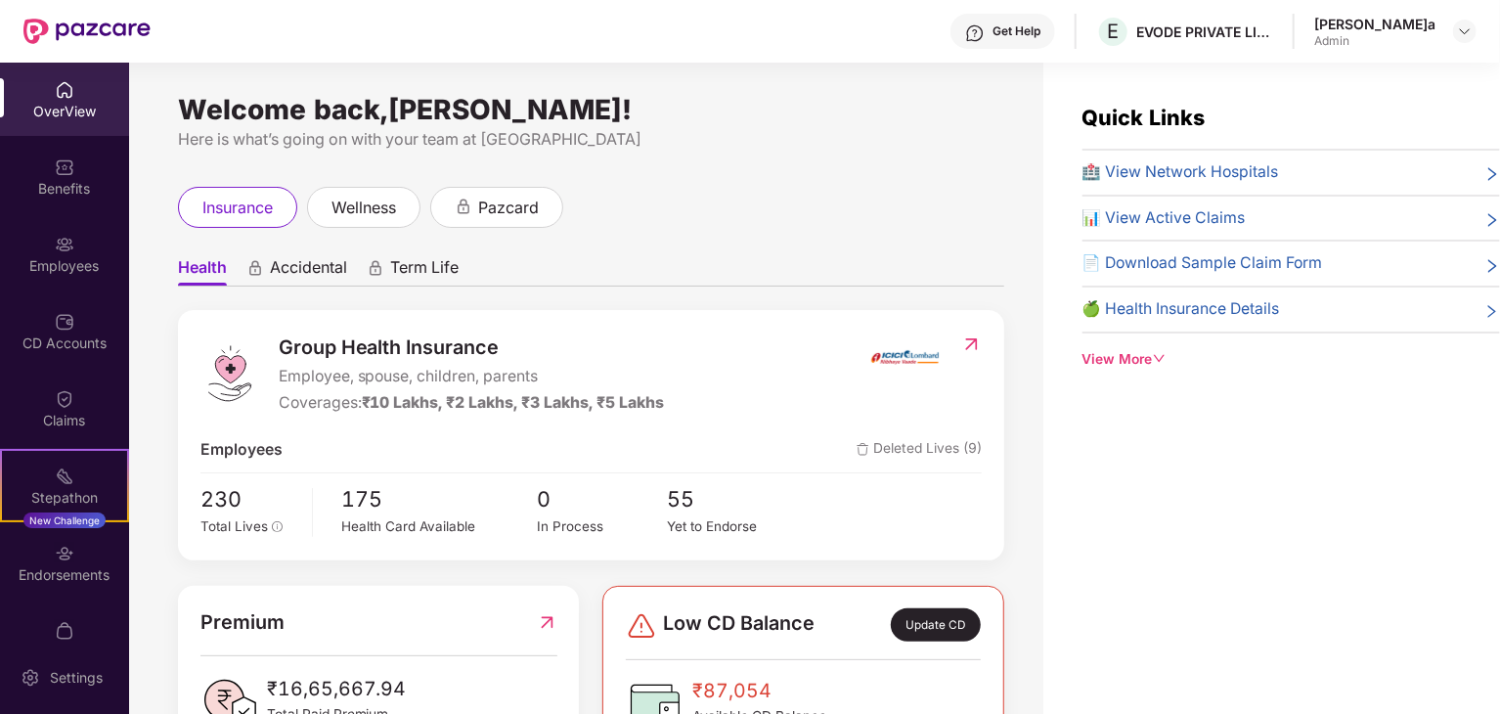
click at [740, 150] on div "Here is what’s going on with your team at [GEOGRAPHIC_DATA]" at bounding box center [591, 139] width 826 height 24
click at [349, 236] on div "Health Accidental Term Life Group Health Insurance Employee, spouse, children, …" at bounding box center [591, 701] width 826 height 947
click at [285, 278] on span "Accidental" at bounding box center [308, 271] width 77 height 28
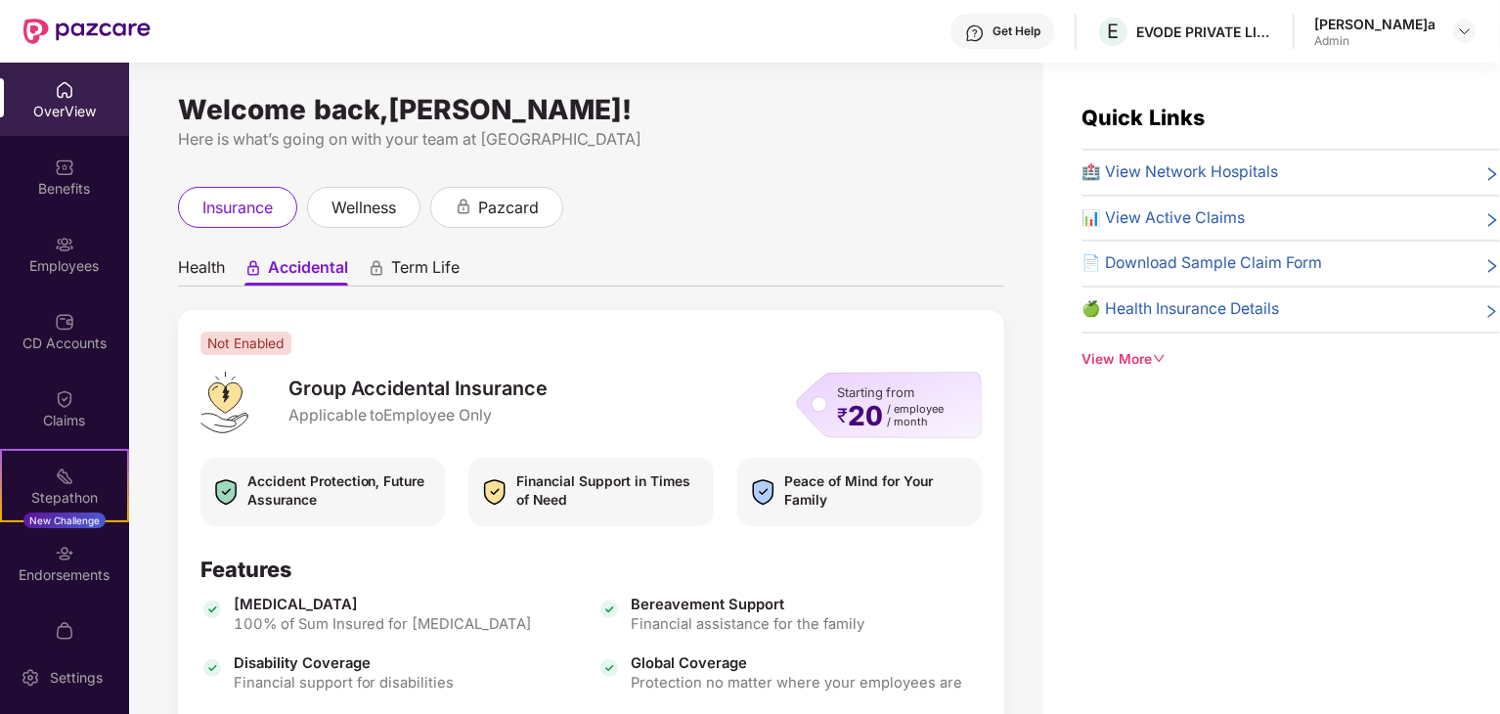
click at [712, 329] on div "Not Enabled Group Accidental Insurance Applicable to Employee Only Starting fro…" at bounding box center [591, 628] width 826 height 637
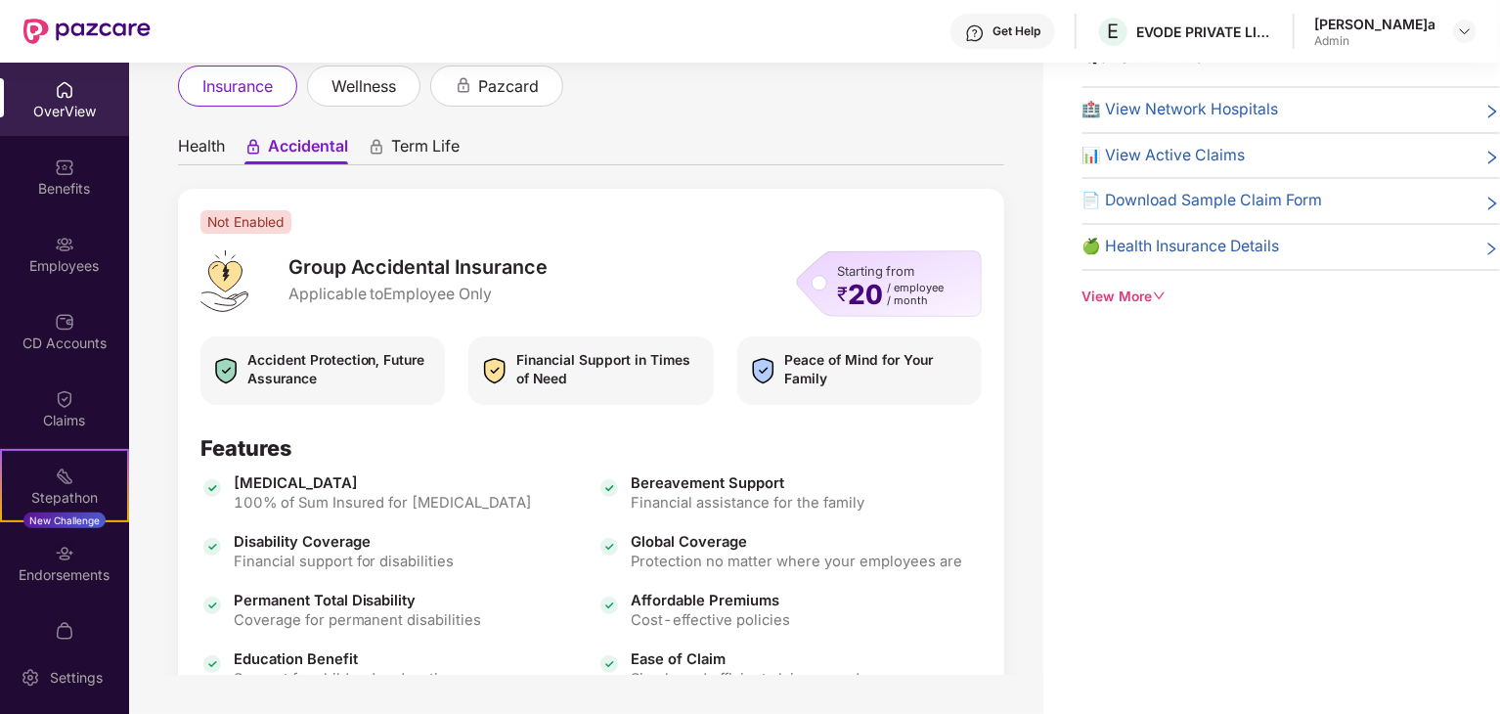
scroll to position [43, 0]
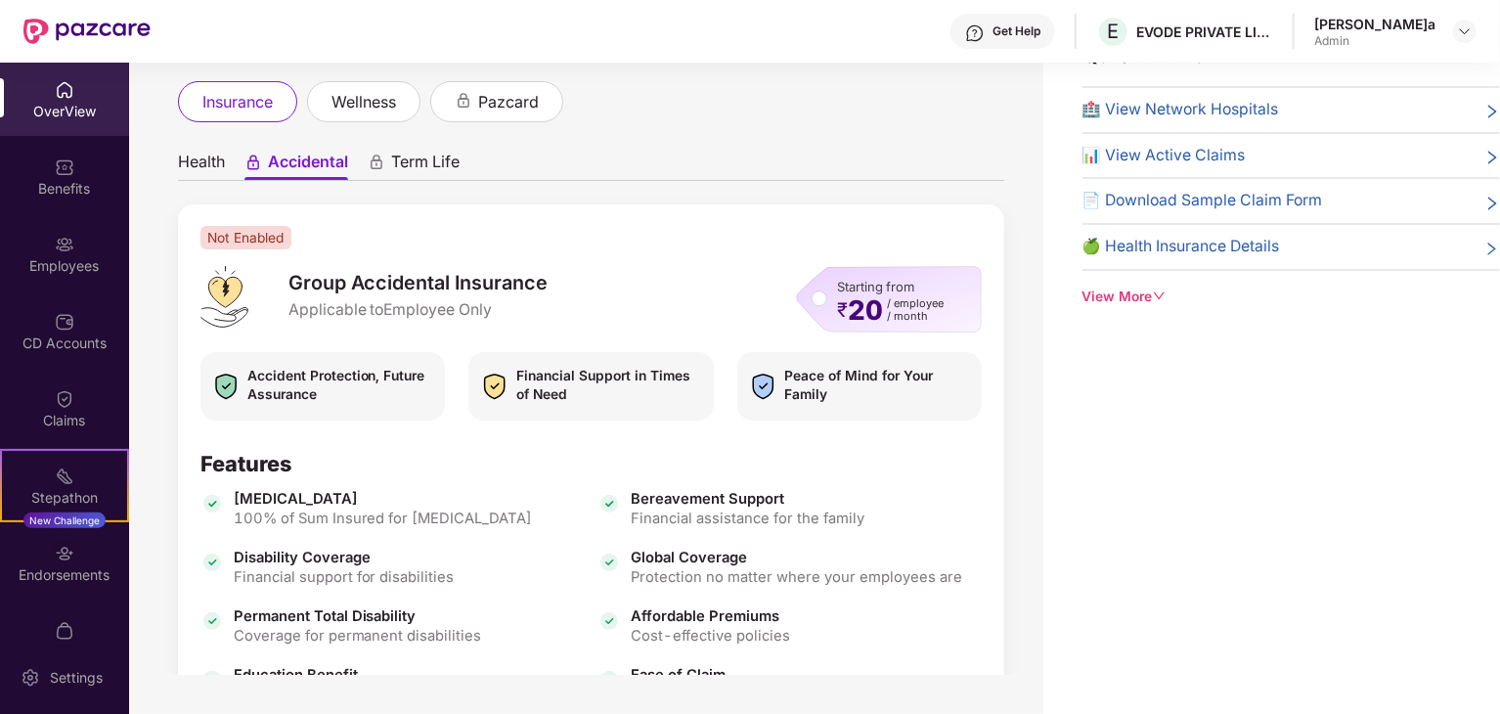
click at [810, 298] on div "Starting from ₹ 20 / employee / month" at bounding box center [889, 299] width 186 height 66
click at [780, 286] on div "Starting from ₹ 20 / employee / month" at bounding box center [888, 299] width 217 height 66
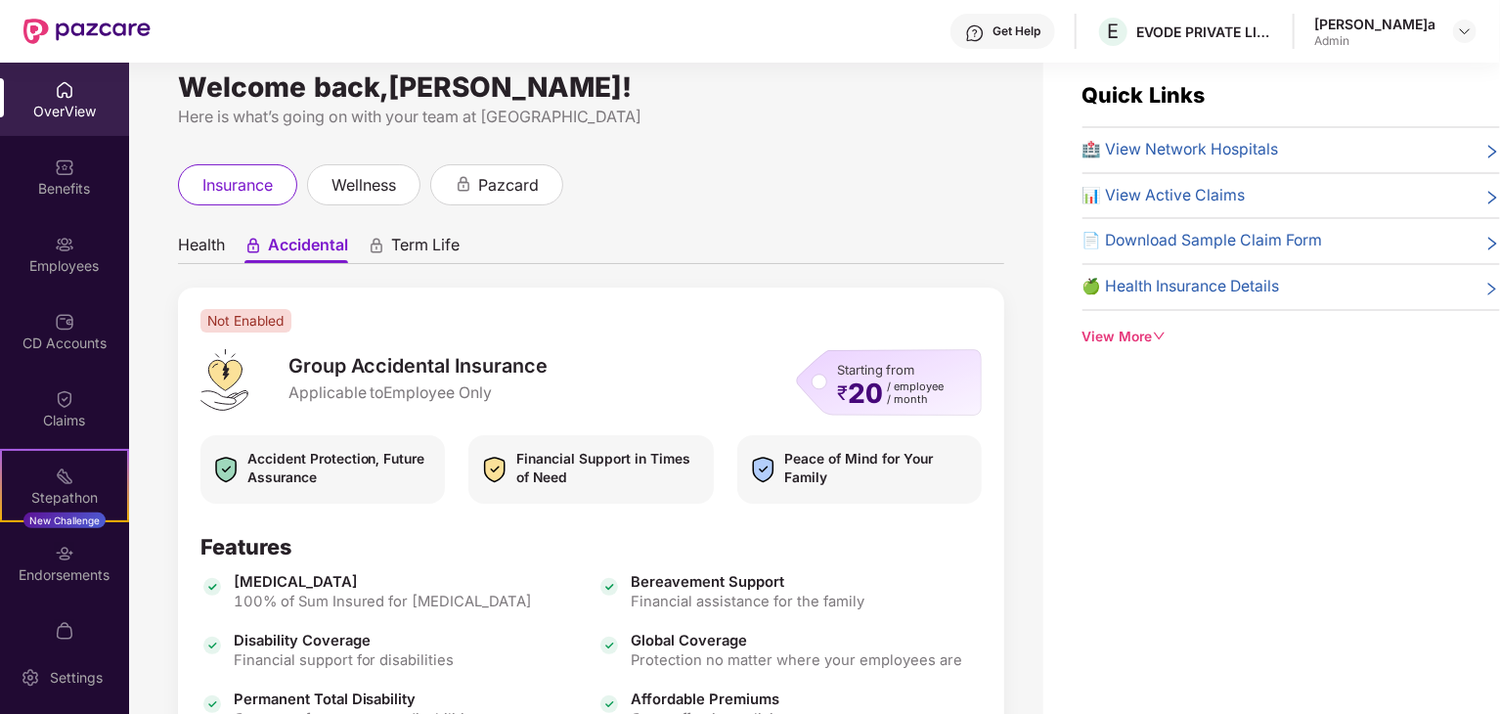
scroll to position [0, 0]
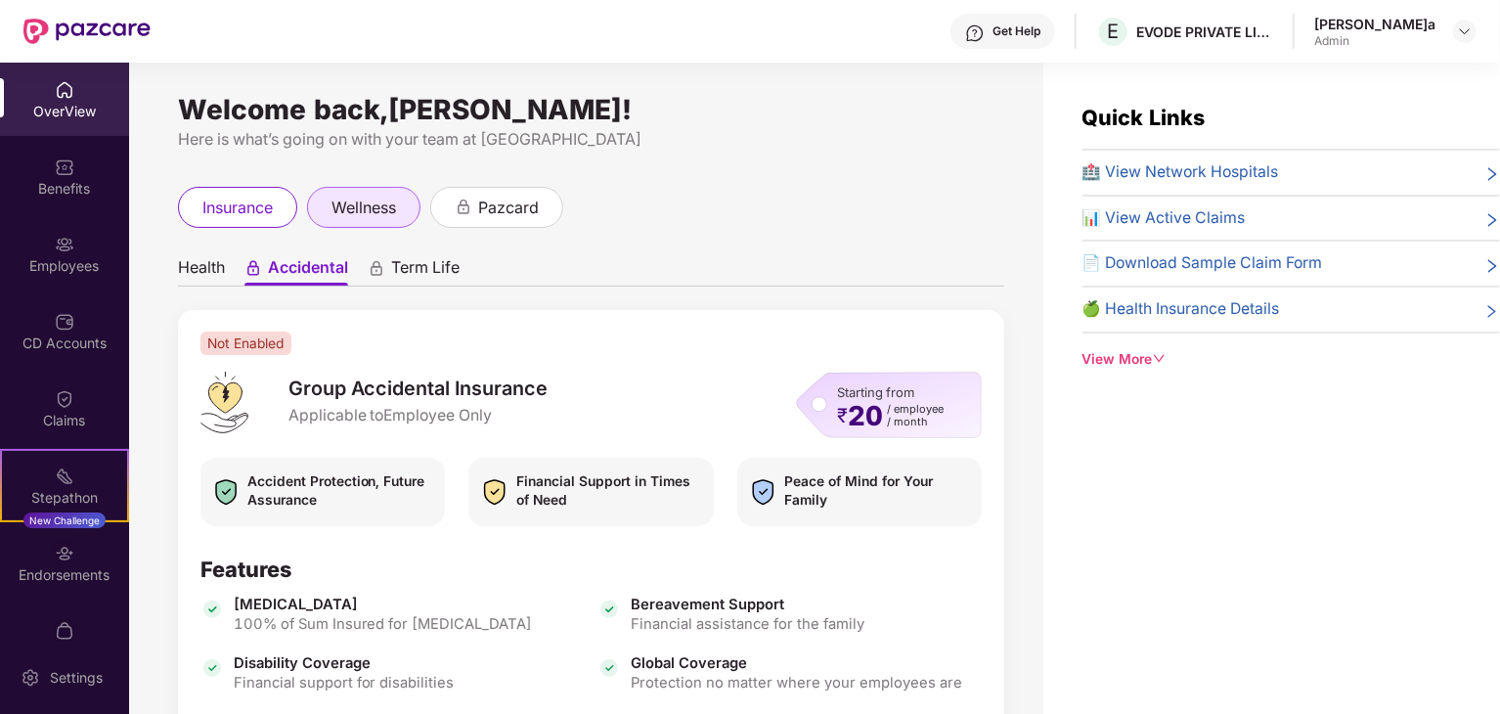
click at [396, 212] on span "wellness" at bounding box center [363, 208] width 65 height 24
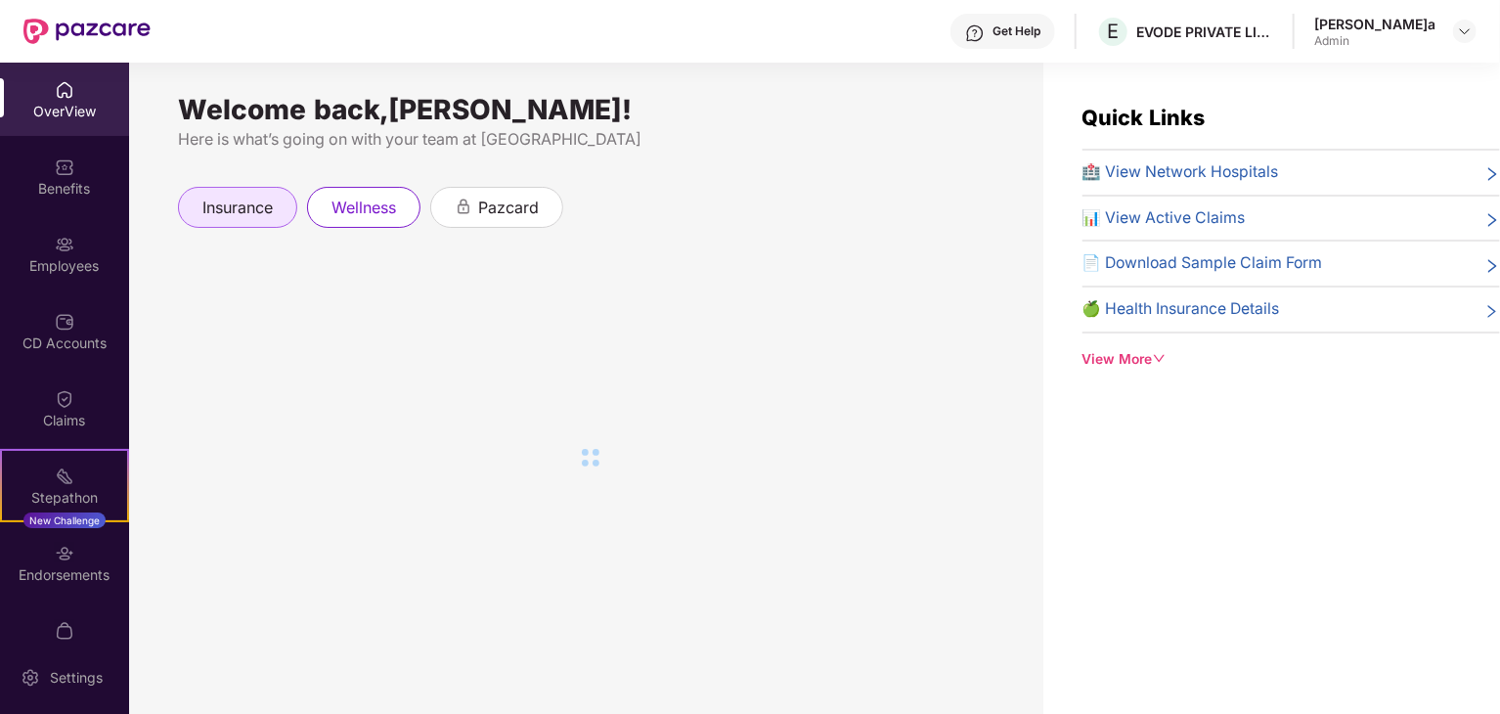
click at [264, 196] on span "insurance" at bounding box center [237, 208] width 70 height 24
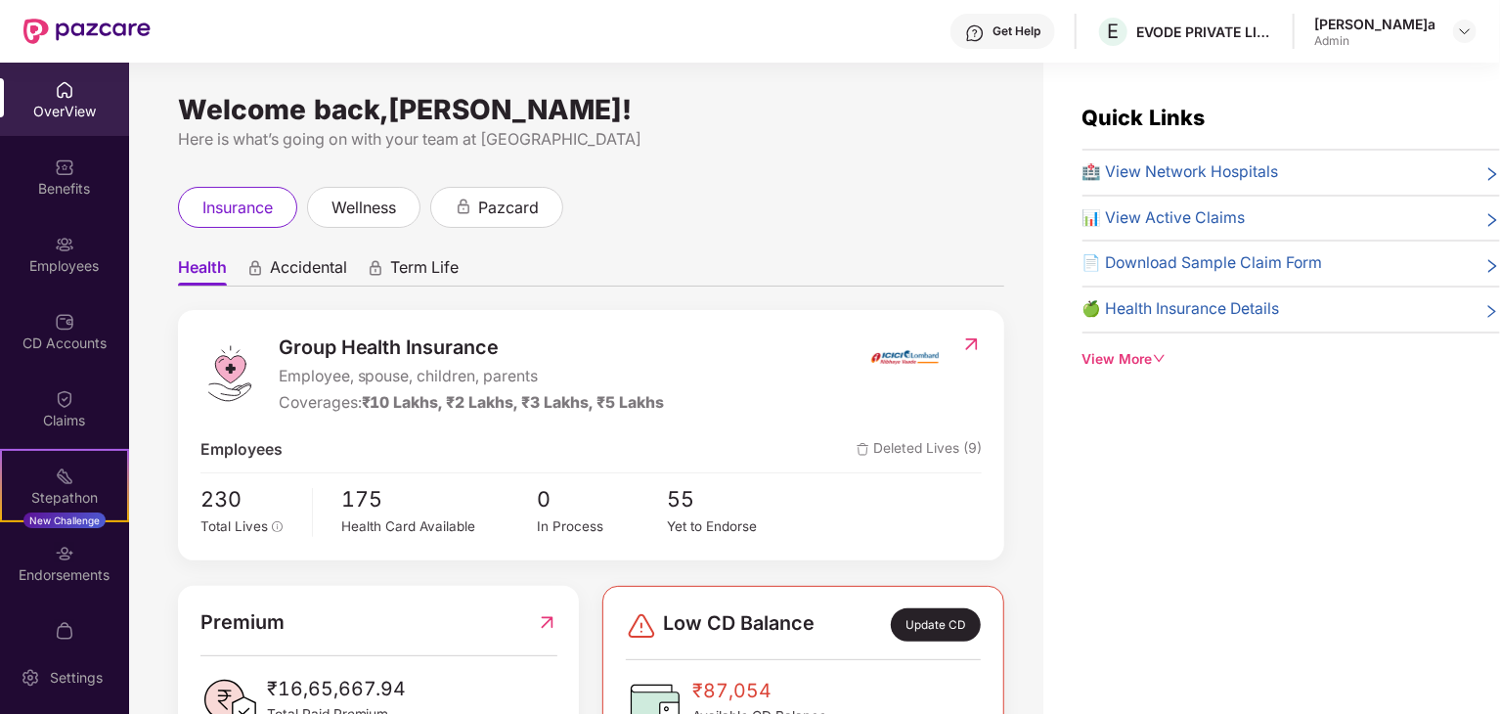
click at [625, 161] on div "Welcome back,[PERSON_NAME]! Here is what’s going on with your team at Pazcare i…" at bounding box center [586, 400] width 914 height 675
click at [785, 46] on div "Get Help E EVODE PRIVATE LIMITED[PERSON_NAME]a Admin" at bounding box center [814, 31] width 1326 height 63
click at [1097, 364] on div "View More" at bounding box center [1290, 360] width 417 height 22
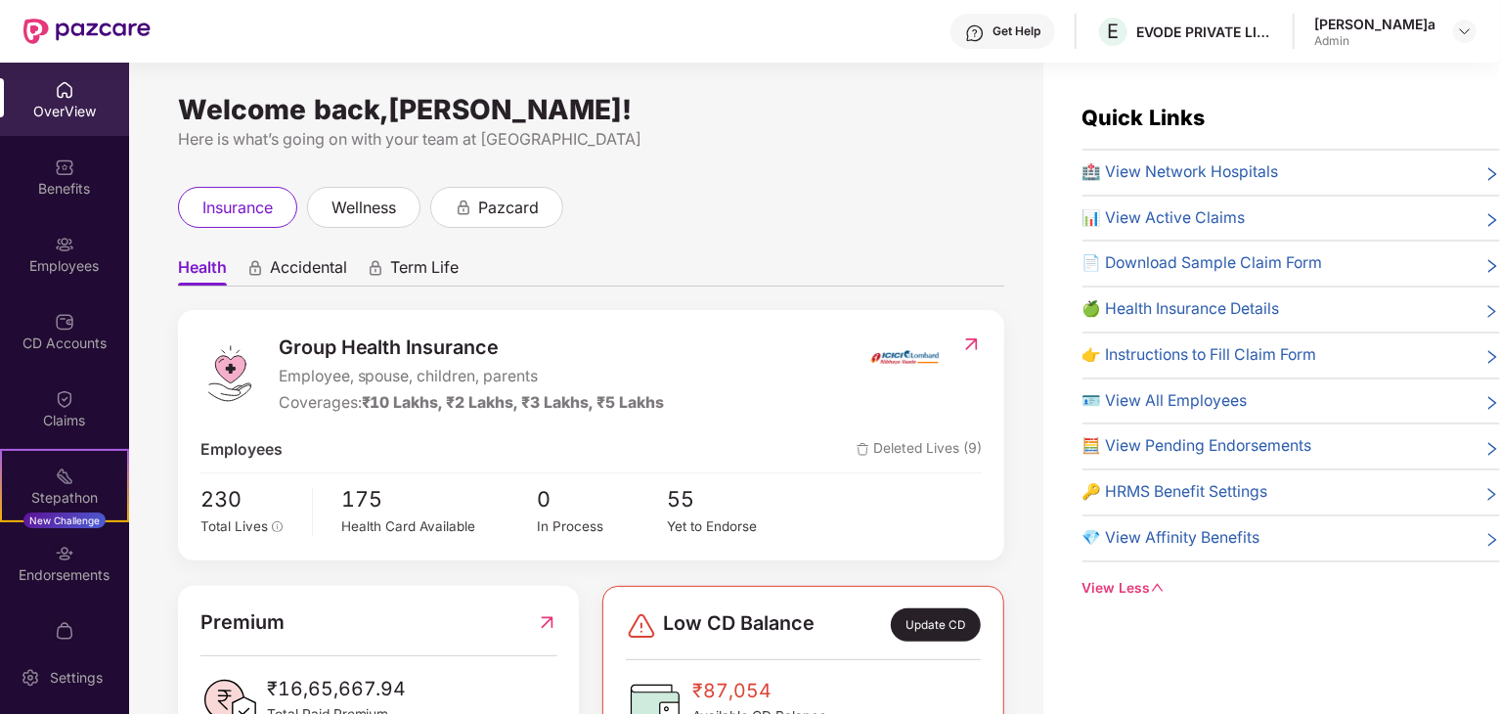
click at [1046, 567] on div "Quick Links 🏥 View Network Hospitals 📊 View Active Claims 📄 Download Sample Cla…" at bounding box center [1271, 350] width 457 height 497
